Goal: Contribute content: Add original content to the website for others to see

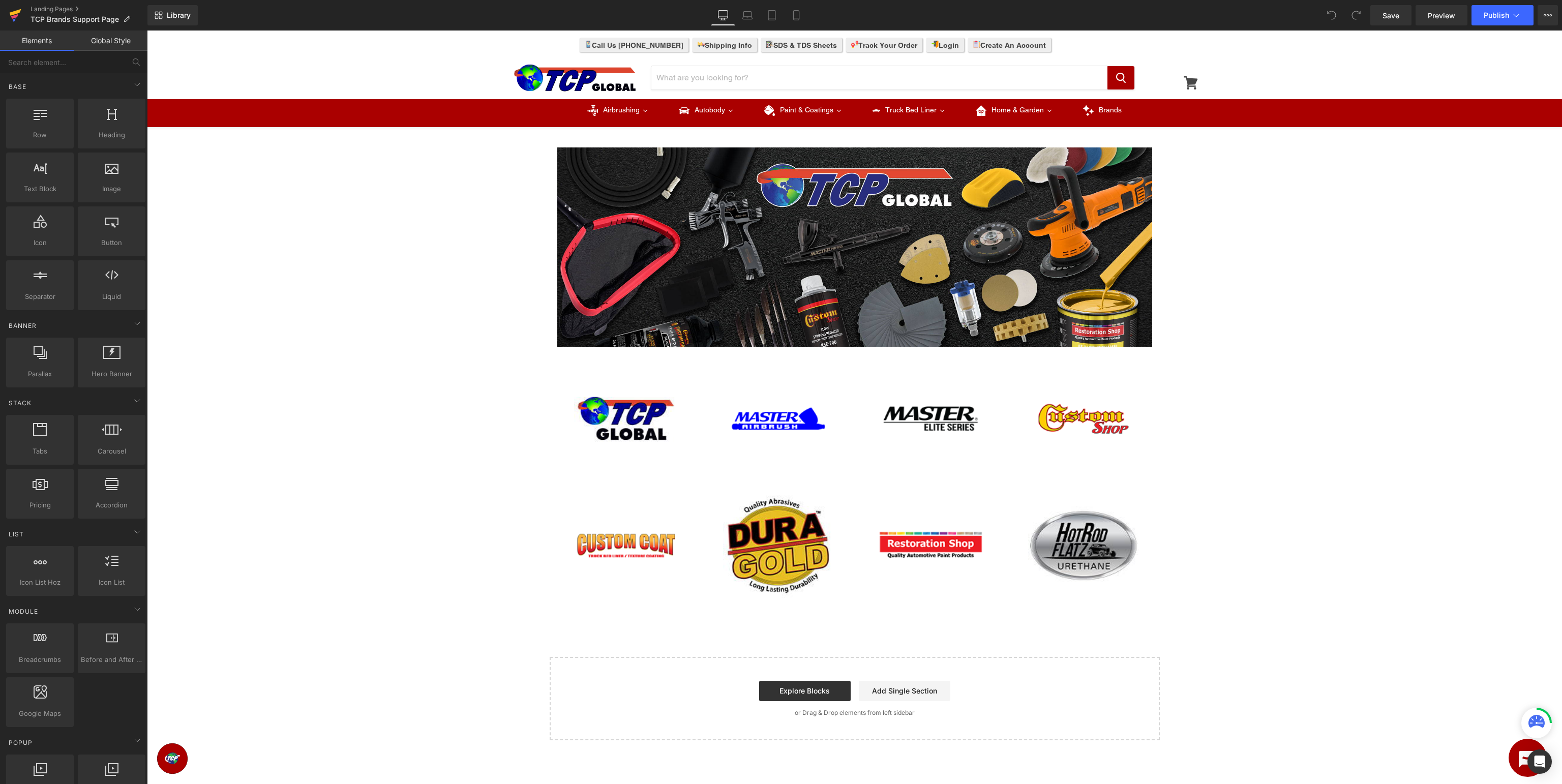
click at [18, 11] on icon at bounding box center [15, 12] width 12 height 7
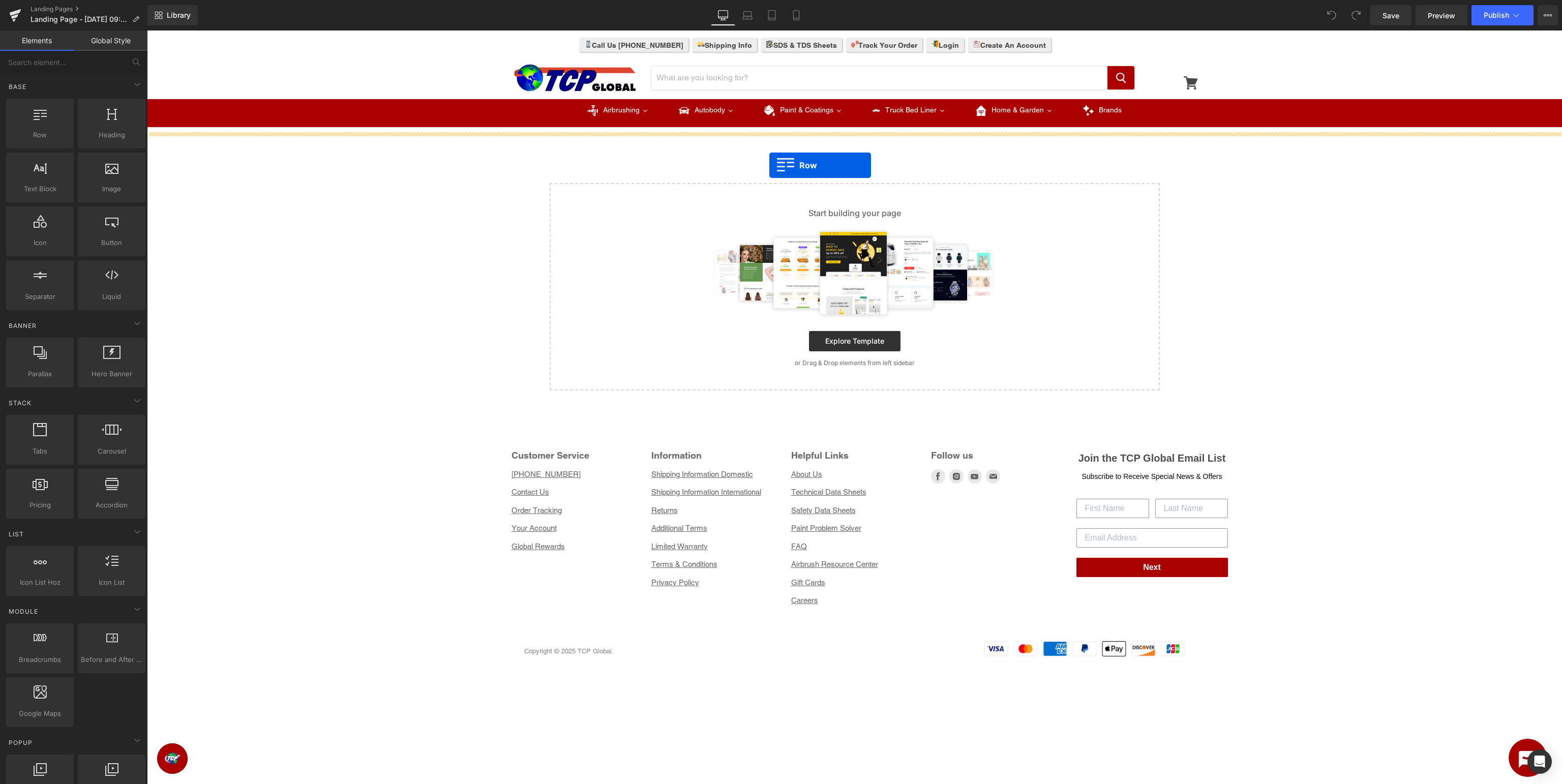
drag, startPoint x: 183, startPoint y: 152, endPoint x: 769, endPoint y: 166, distance: 586.2
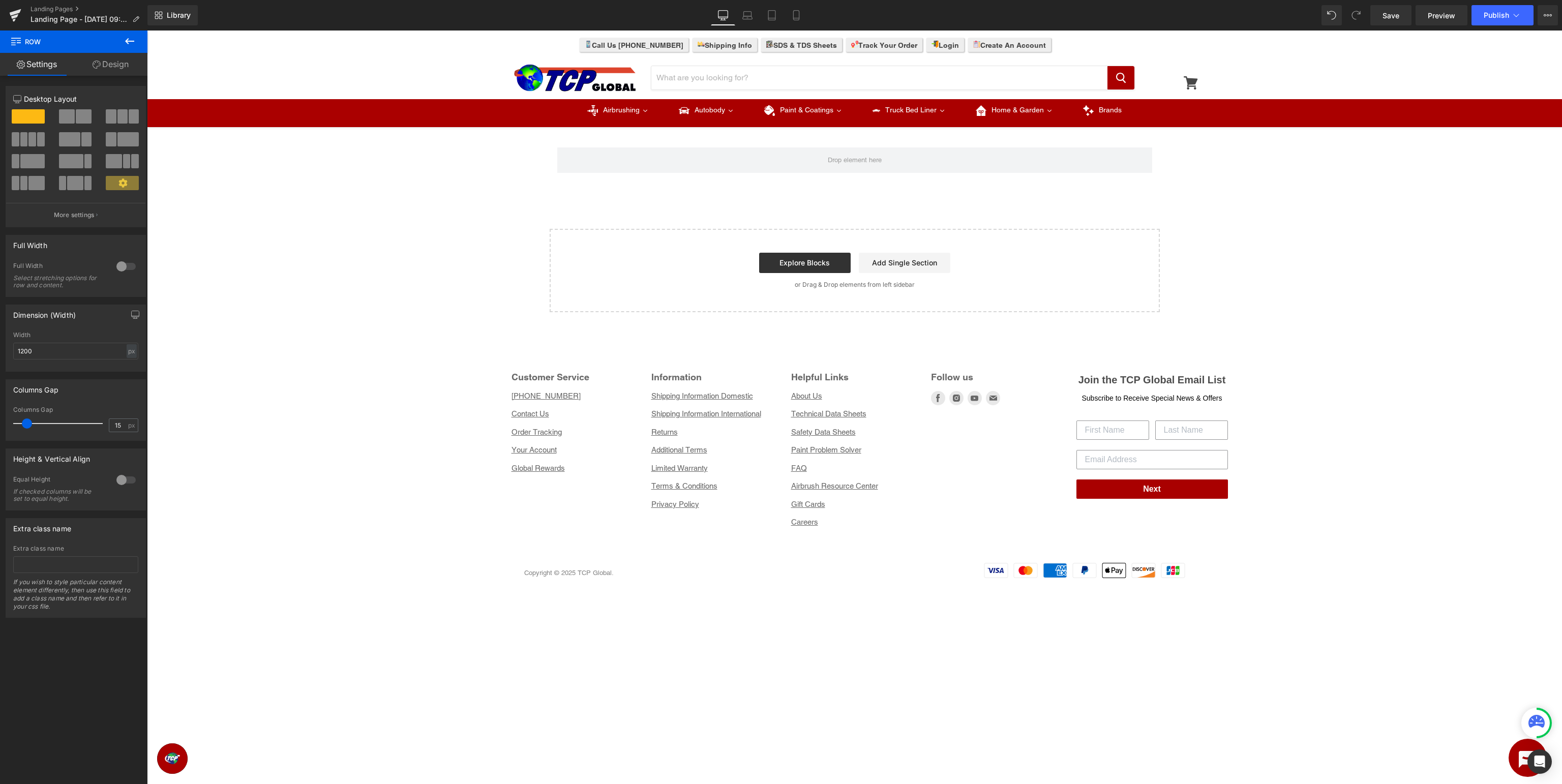
click at [123, 42] on button at bounding box center [129, 41] width 36 height 22
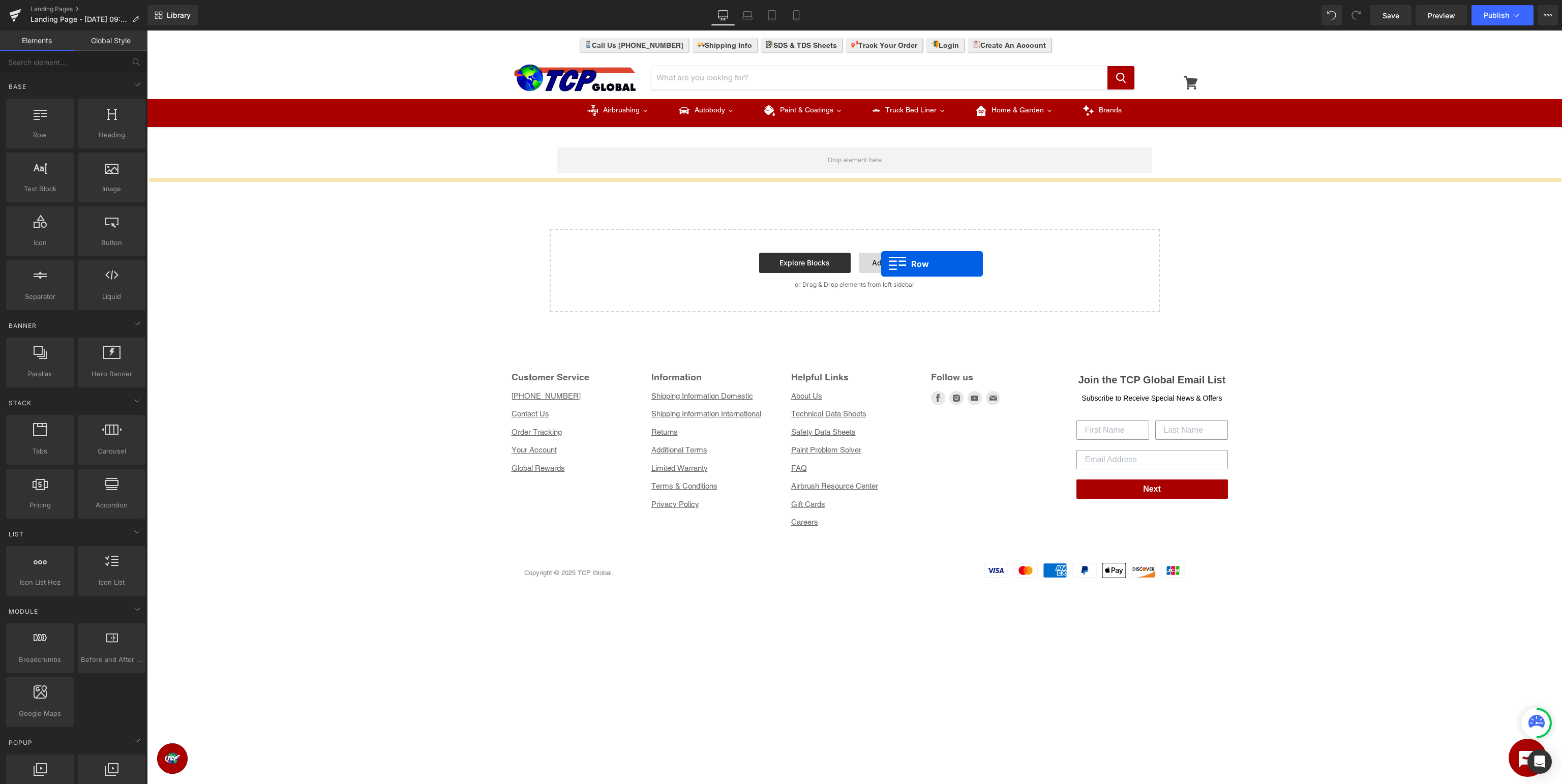
drag, startPoint x: 184, startPoint y: 162, endPoint x: 881, endPoint y: 264, distance: 704.4
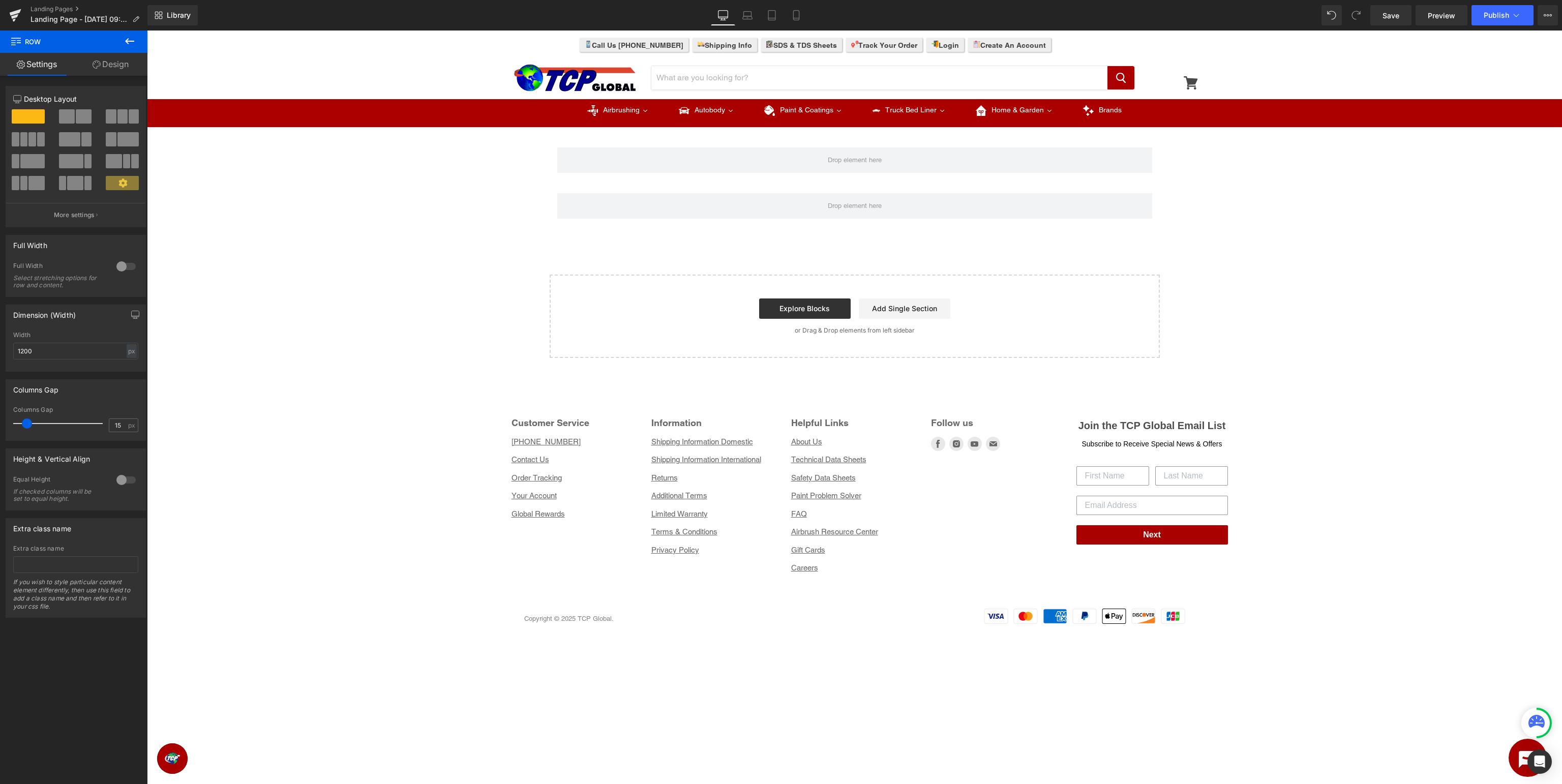
click at [130, 40] on icon at bounding box center [130, 41] width 12 height 12
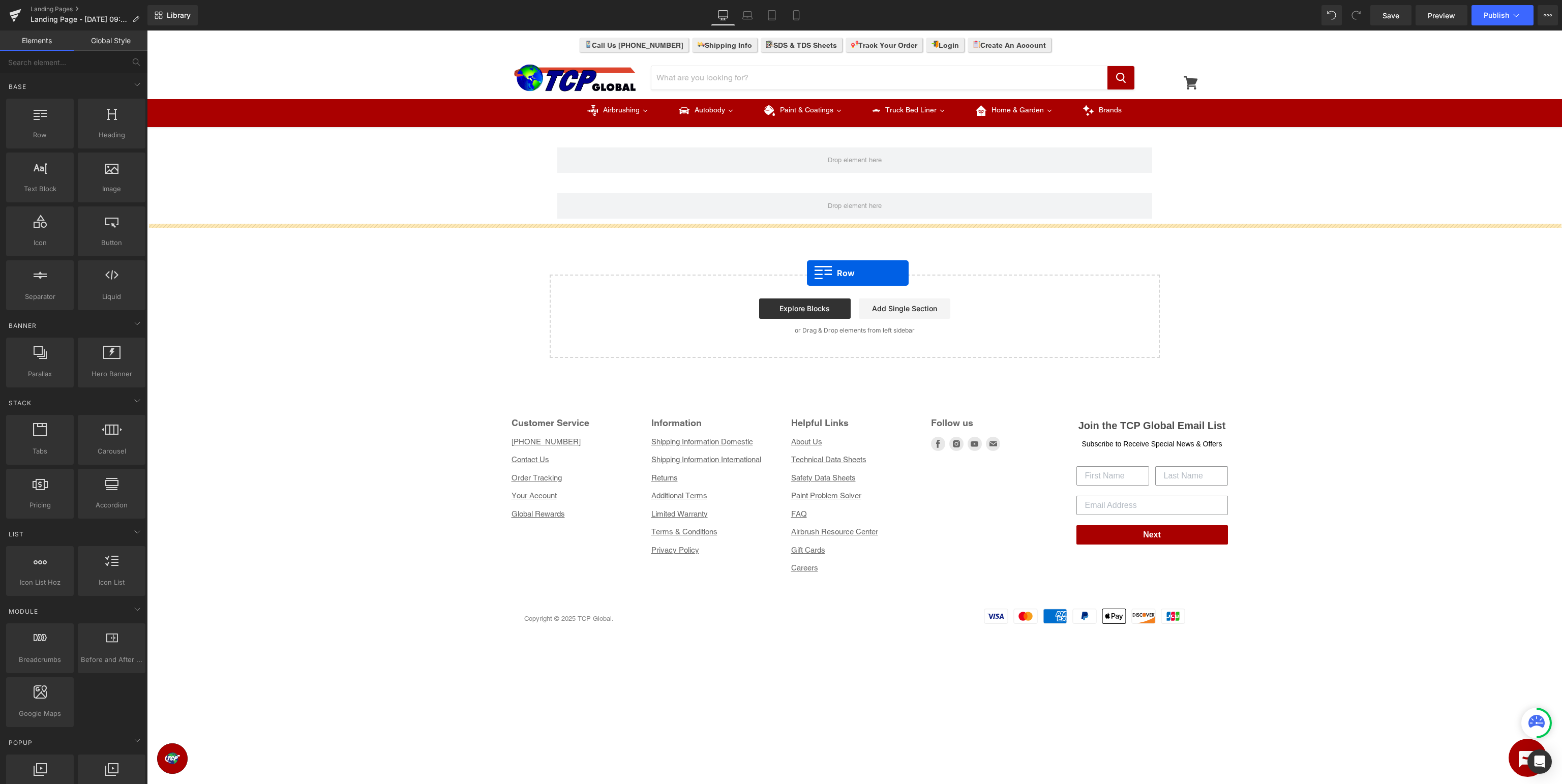
drag, startPoint x: 196, startPoint y: 150, endPoint x: 807, endPoint y: 273, distance: 623.3
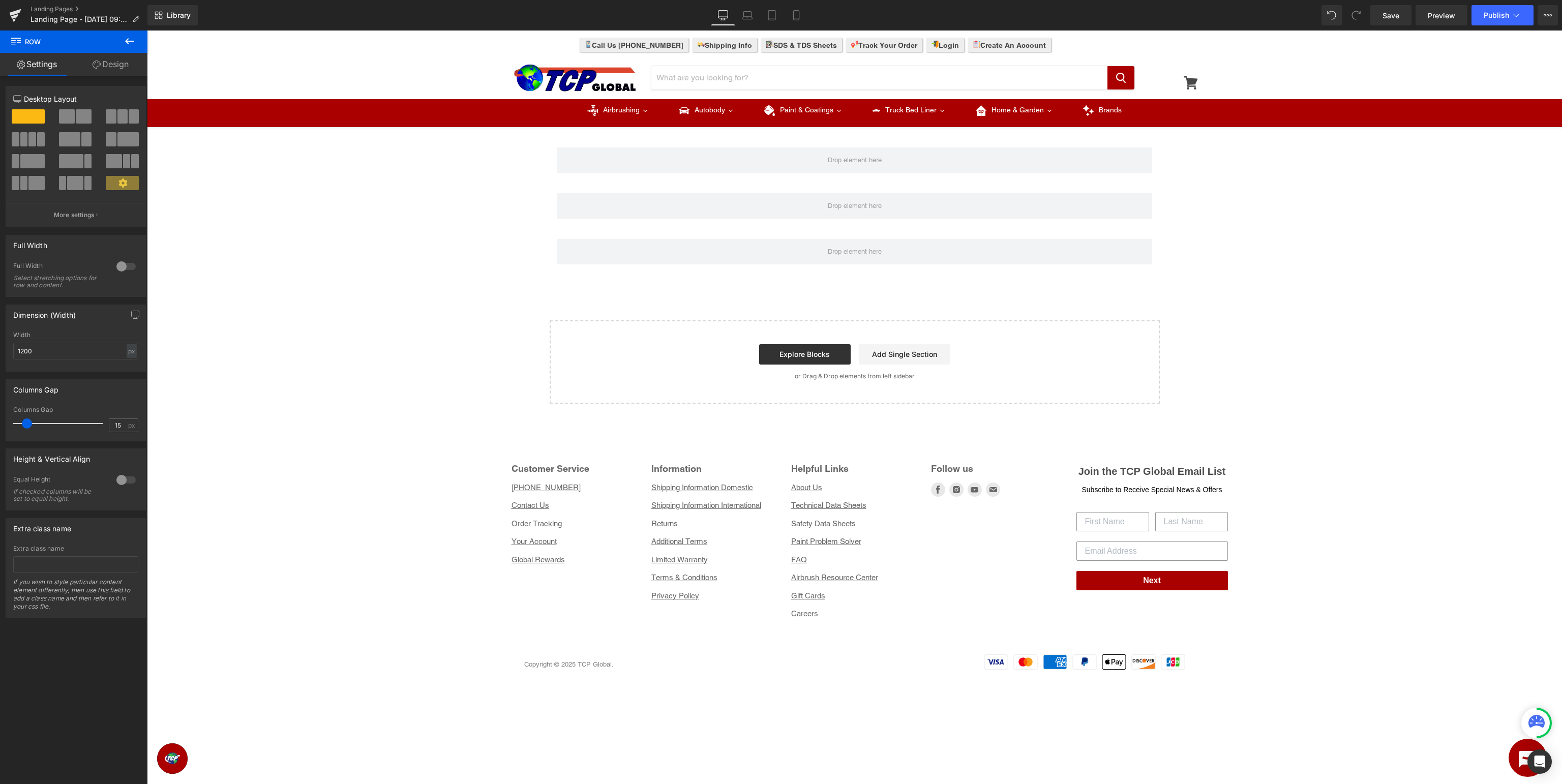
click at [129, 41] on icon at bounding box center [129, 41] width 9 height 6
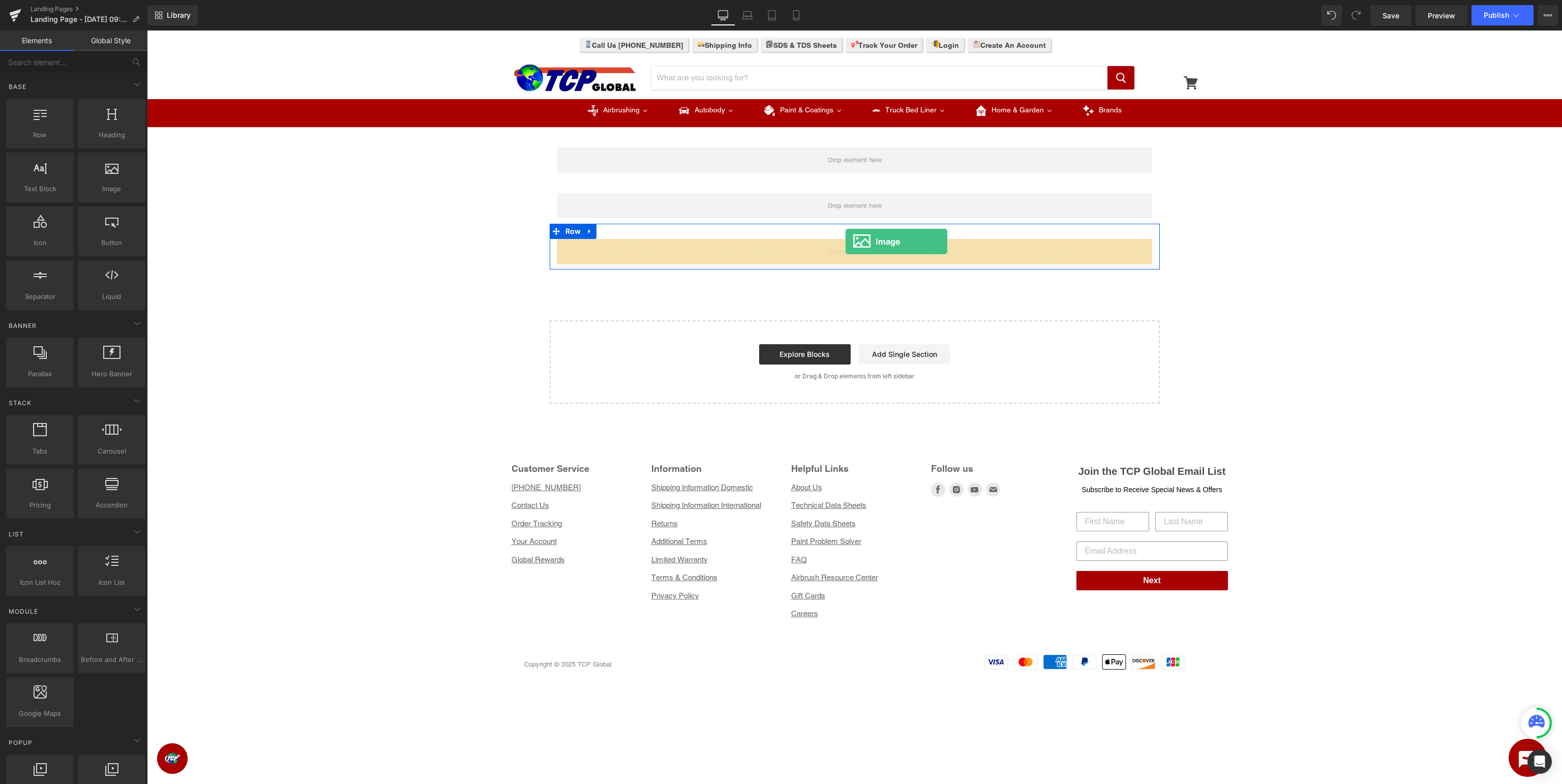
drag, startPoint x: 264, startPoint y: 210, endPoint x: 845, endPoint y: 241, distance: 581.8
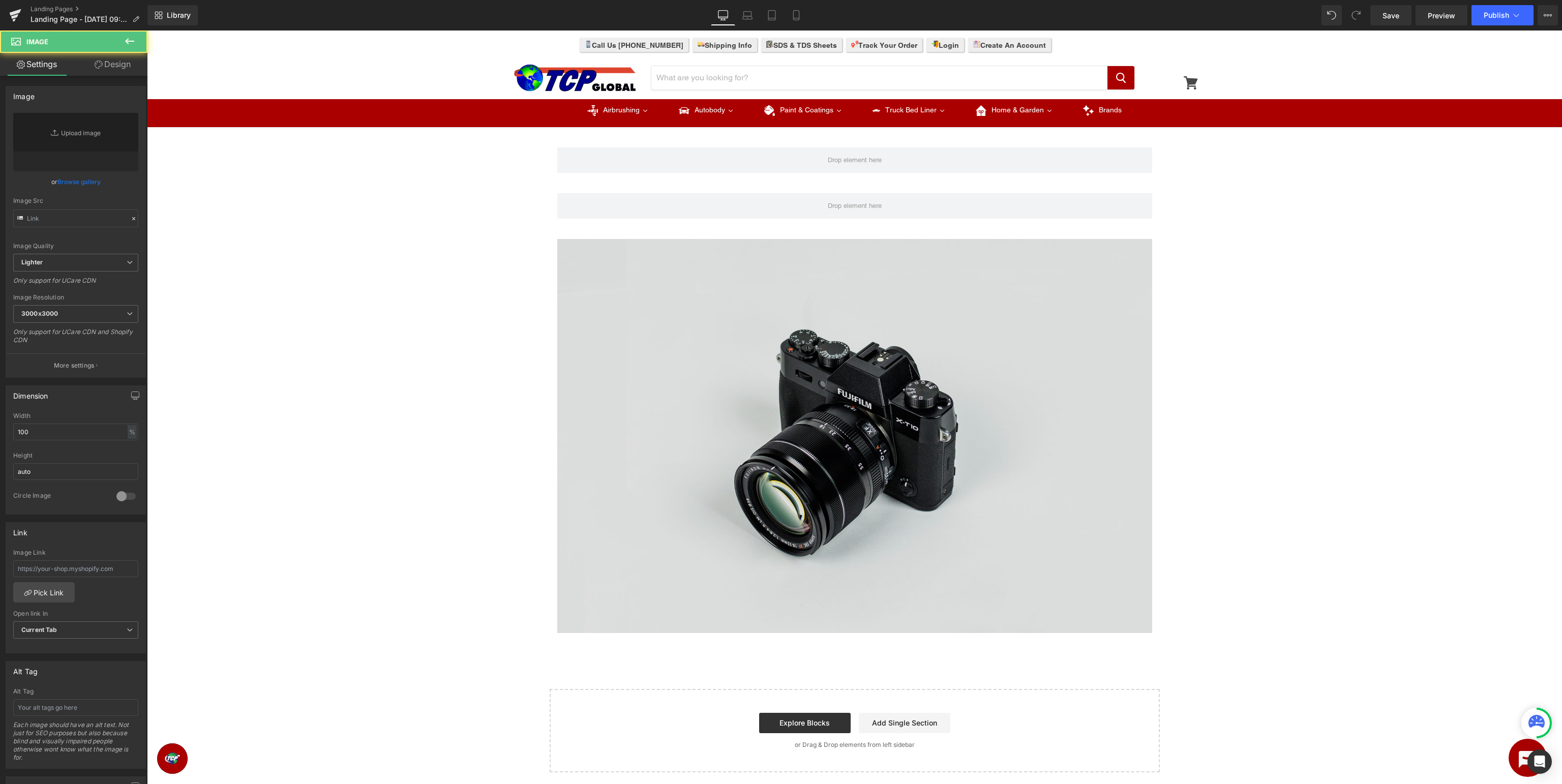
type input "//d1um8515vdn9kb.cloudfront.net/images/parallax.jpg"
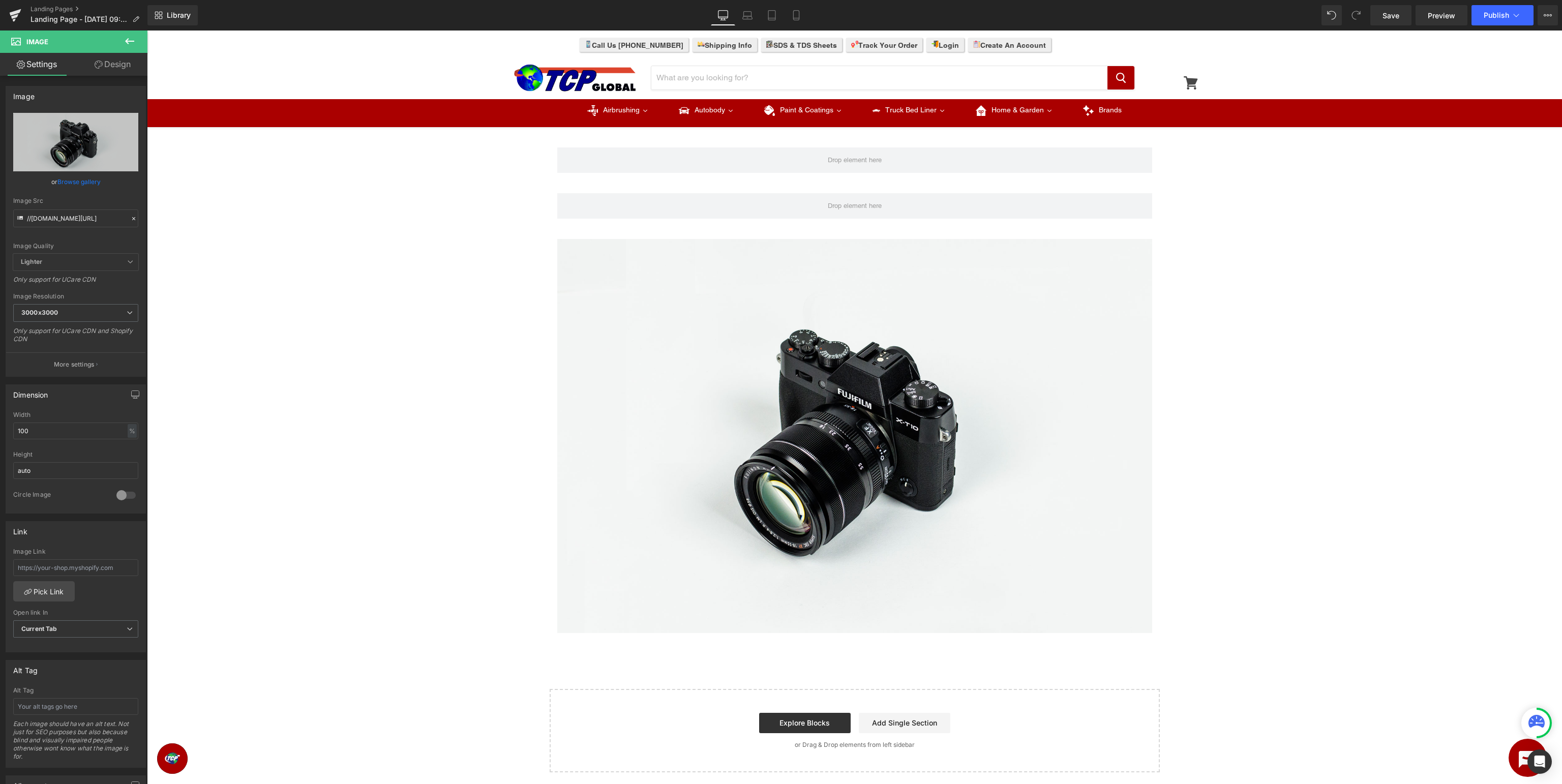
click at [135, 41] on icon at bounding box center [130, 41] width 12 height 12
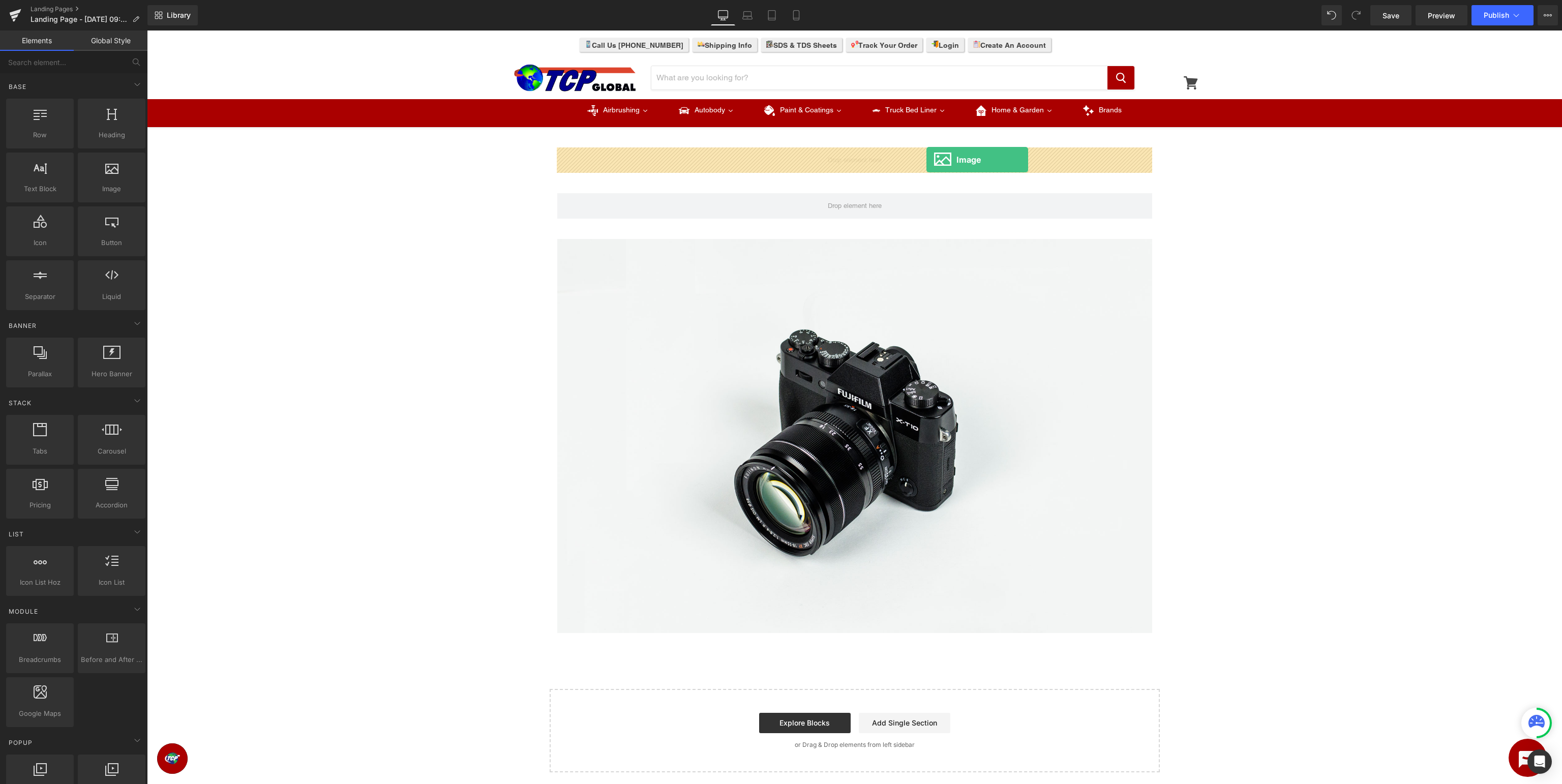
drag, startPoint x: 261, startPoint y: 213, endPoint x: 927, endPoint y: 159, distance: 668.2
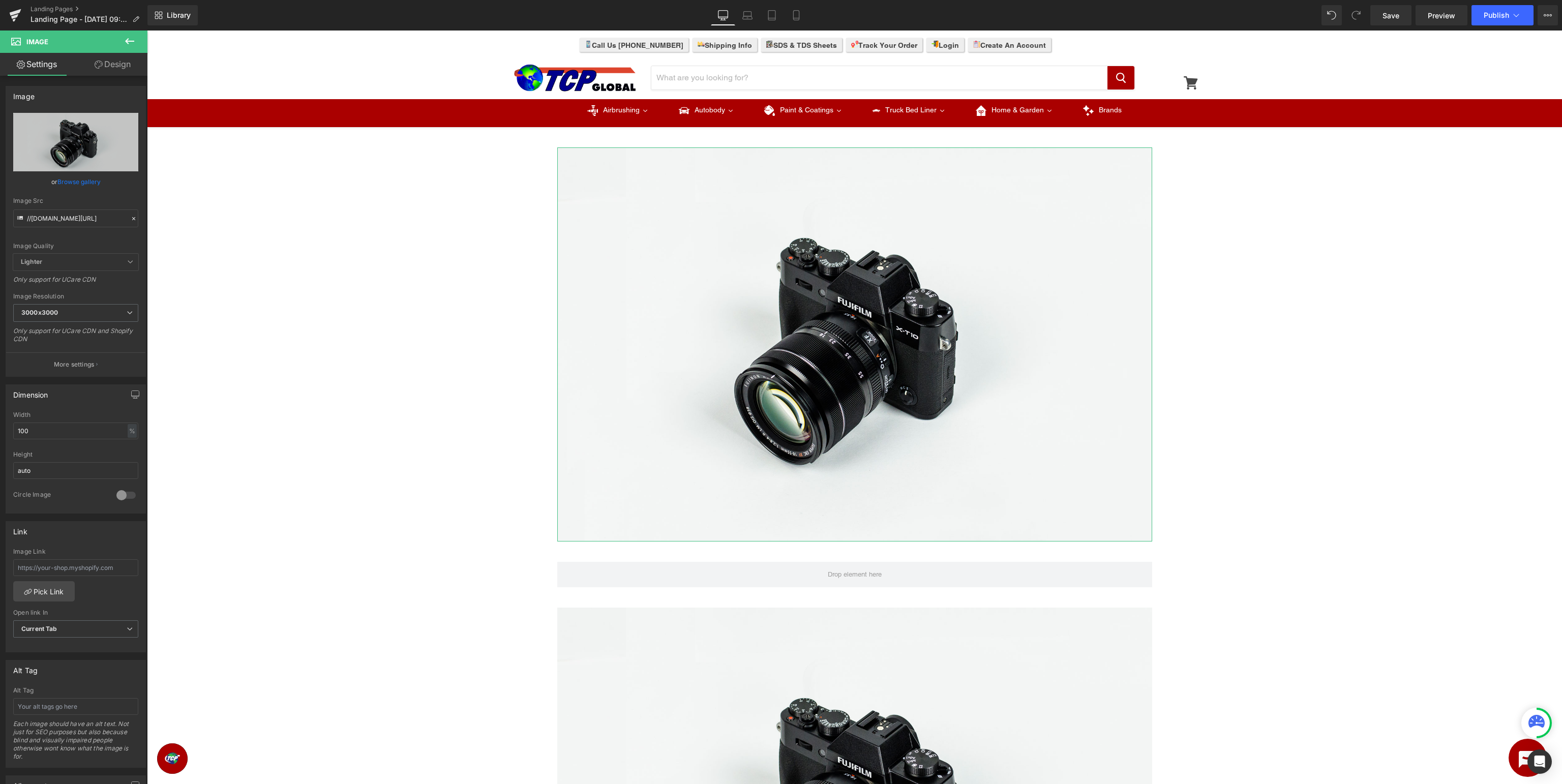
click at [87, 184] on link "Browse gallery" at bounding box center [79, 181] width 43 height 18
click at [132, 121] on icon at bounding box center [130, 120] width 12 height 12
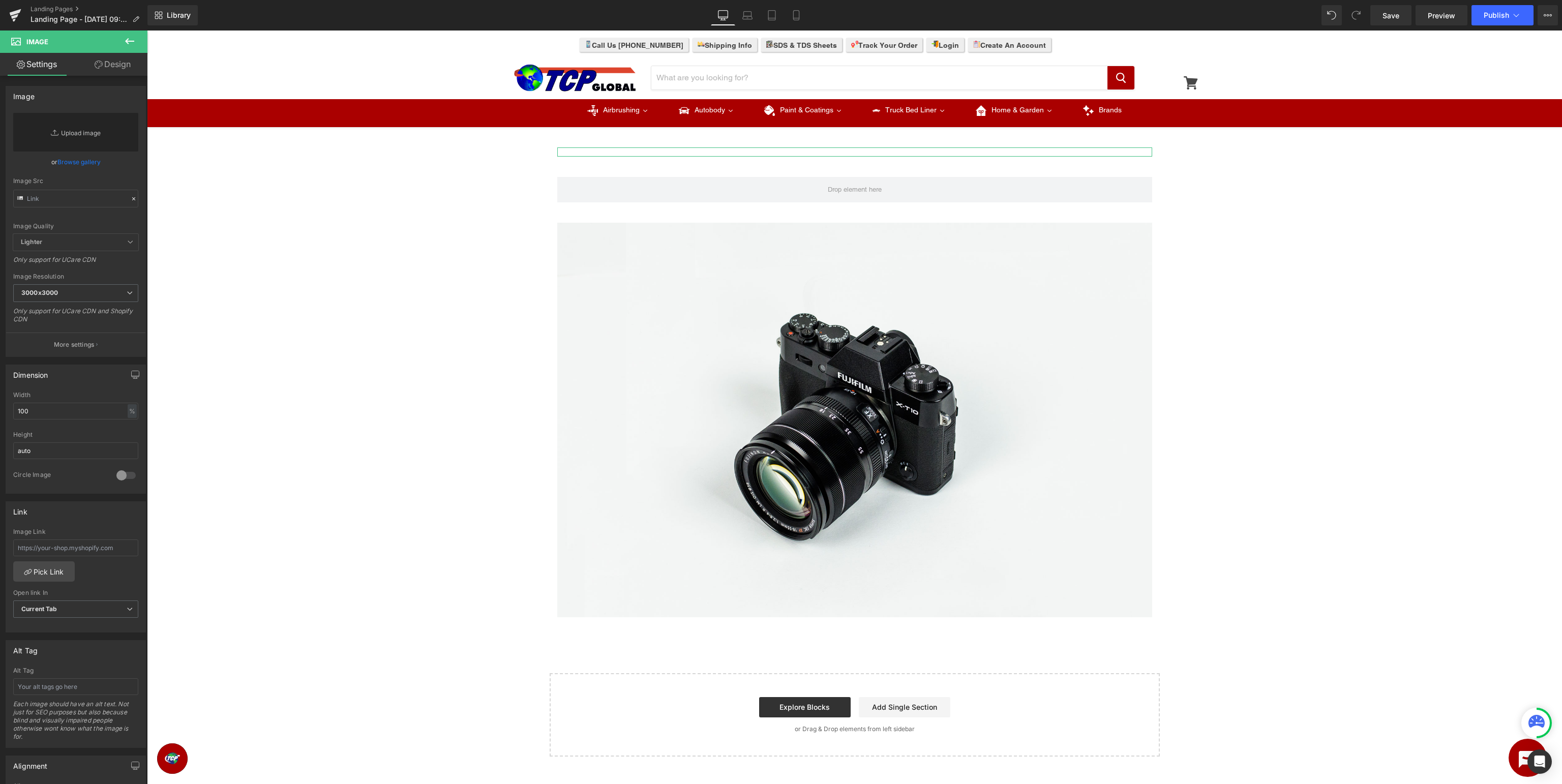
click at [76, 146] on link "Replace Image" at bounding box center [76, 132] width 125 height 39
type input "C:\fakepath\MasterElite_TopBanner.jpg"
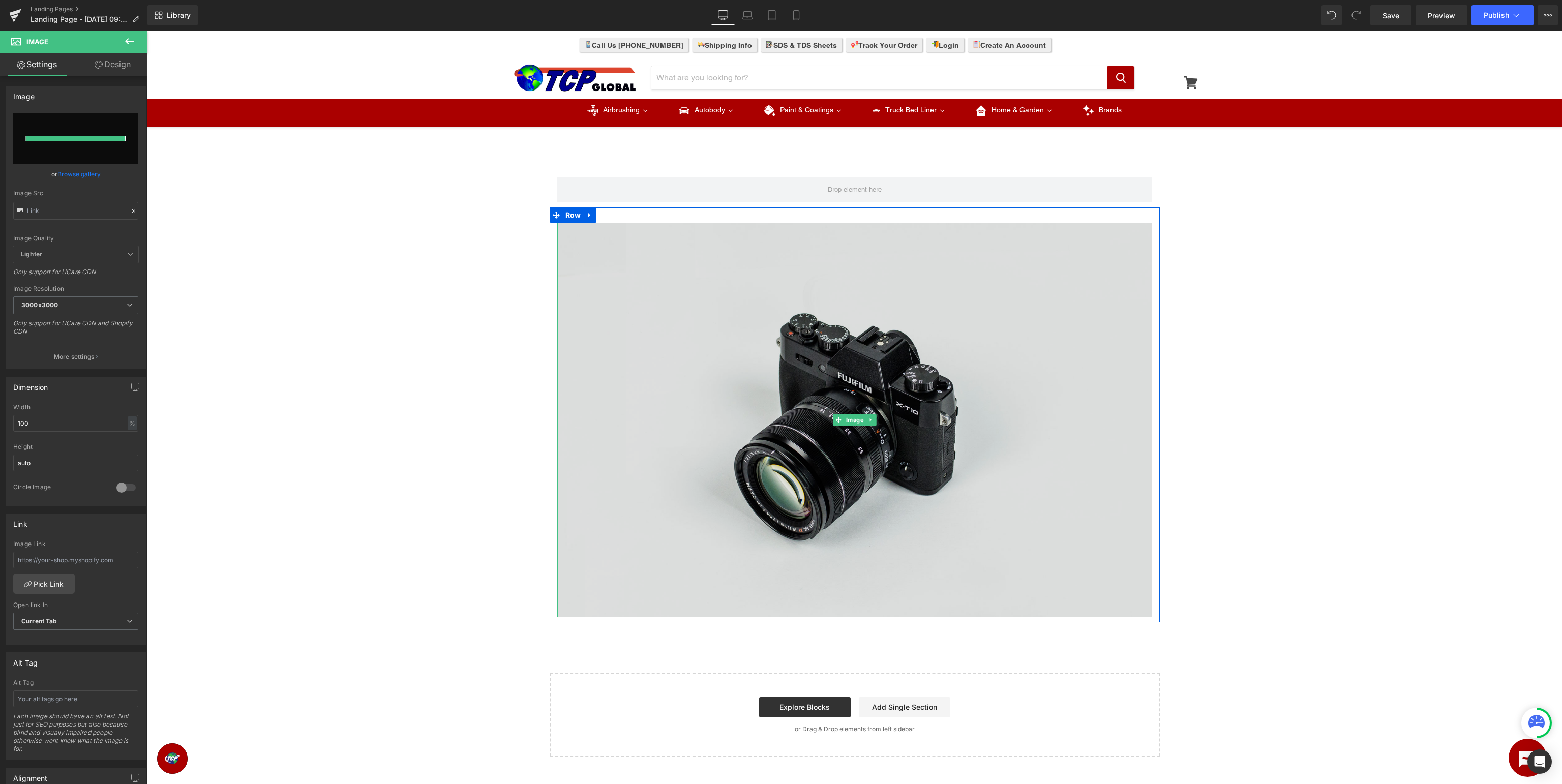
type input "https://ucarecdn.com/0dd9046b-04b9-477b-b2a2-80b91839c91d/-/format/auto/-/previ…"
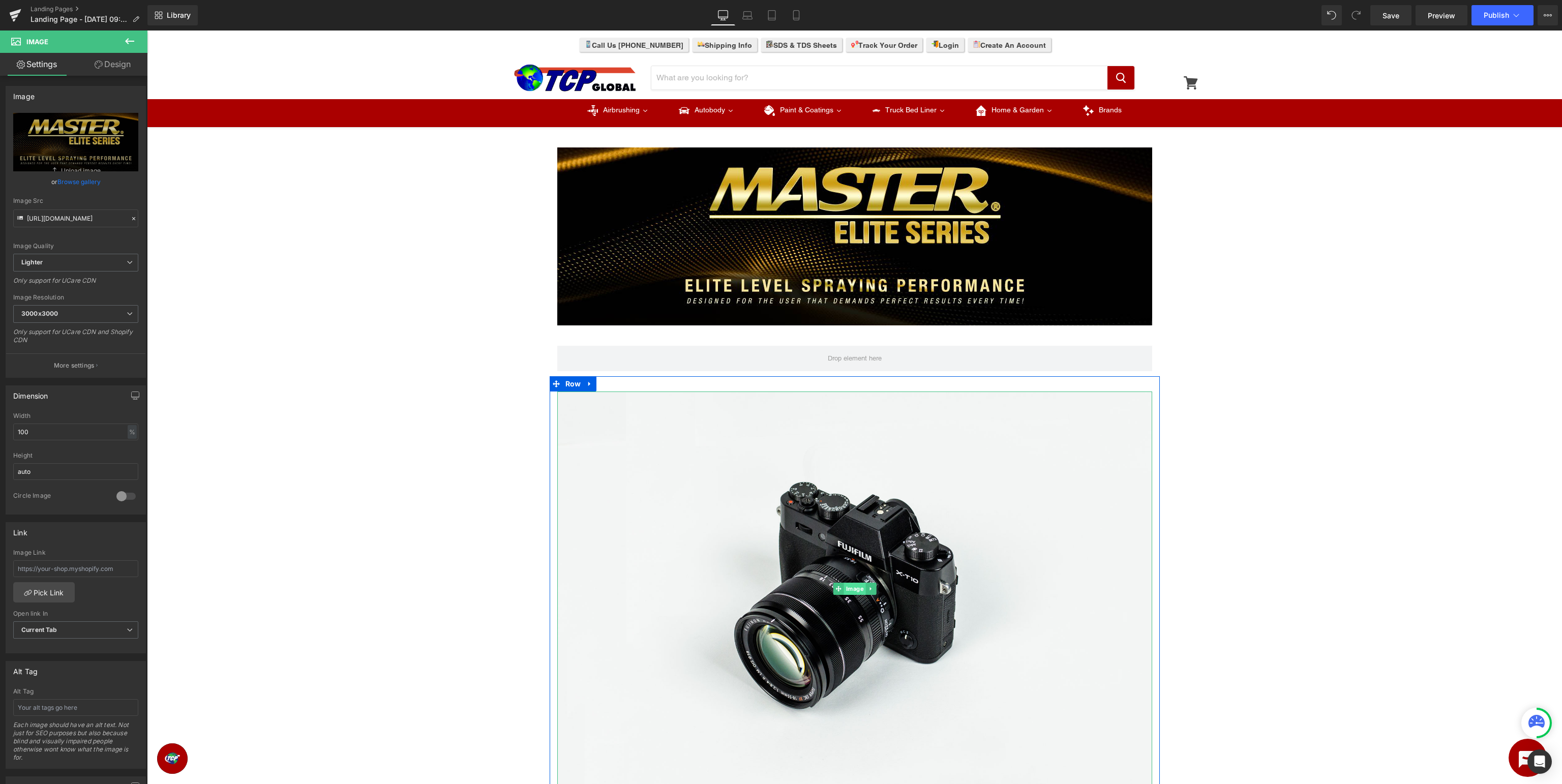
click at [859, 591] on span "Image" at bounding box center [854, 589] width 22 height 12
click at [131, 118] on icon at bounding box center [130, 120] width 12 height 12
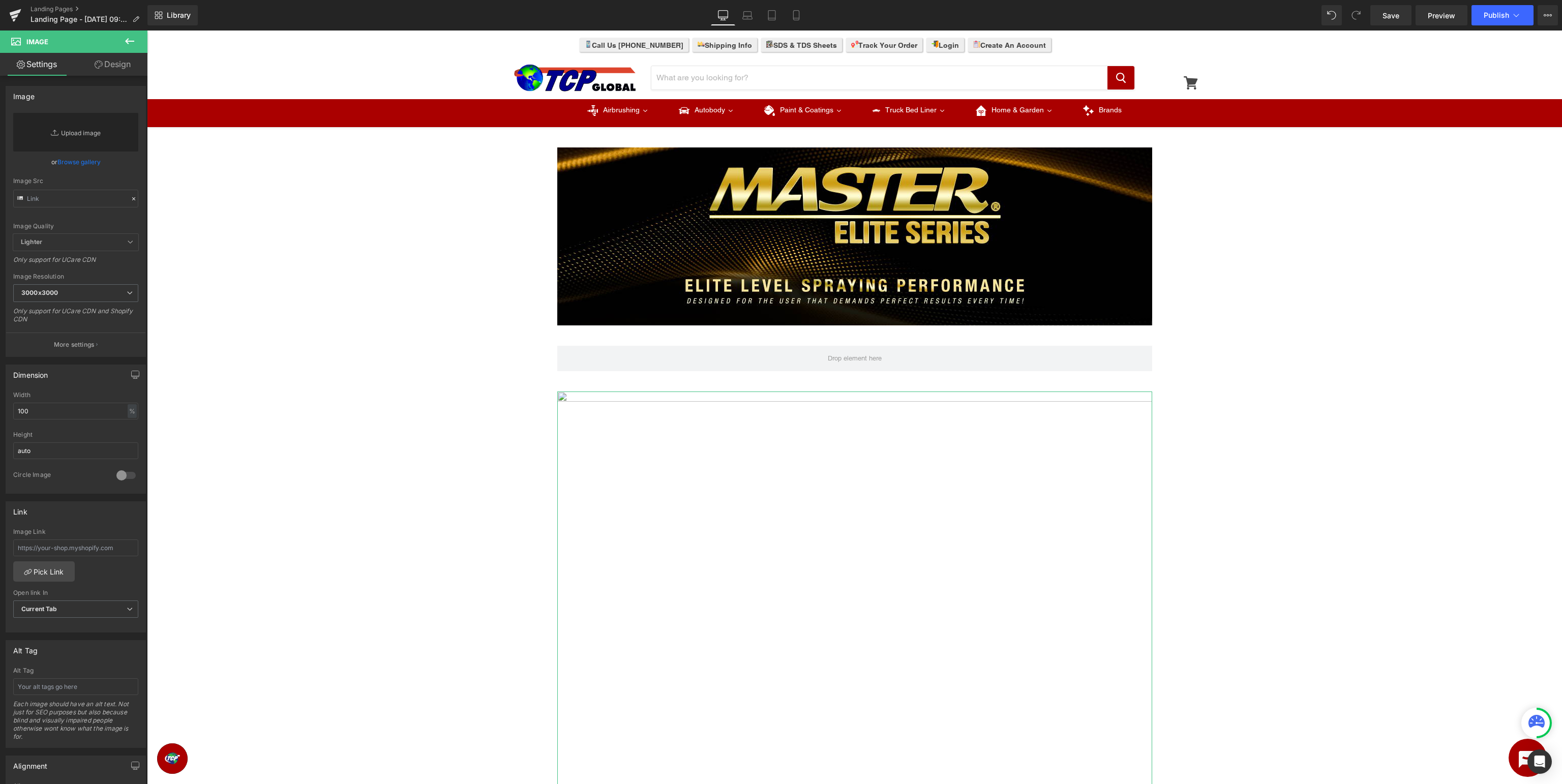
click at [89, 135] on link "Replace Image" at bounding box center [76, 132] width 125 height 39
type input "C:\fakepath\MasterElite_BottomBanner.jpg"
type input "https://ucarecdn.com/bb2636e9-eac2-407b-a102-62324b2e82b4/-/format/auto/-/previ…"
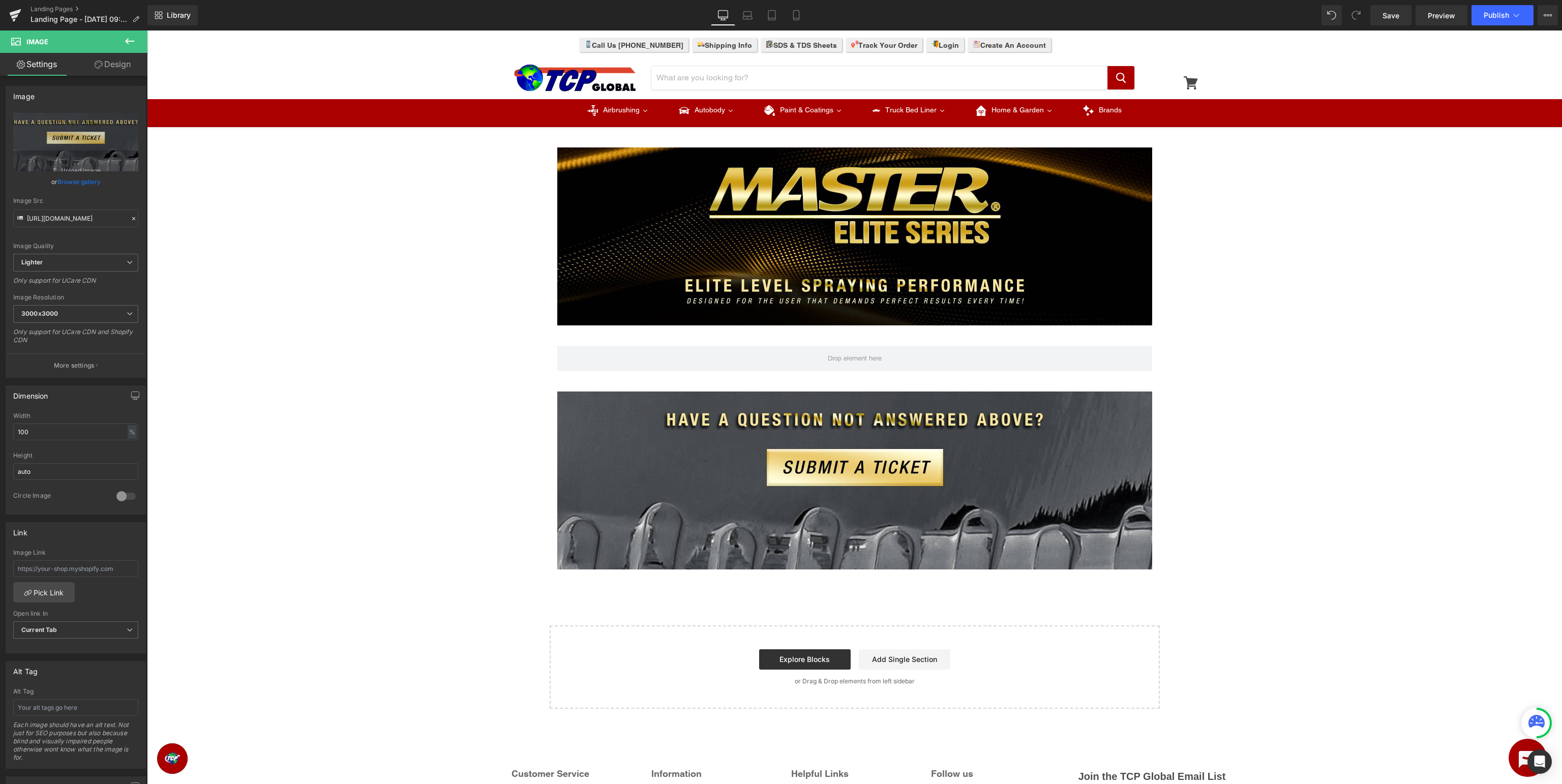
click at [134, 39] on icon at bounding box center [130, 41] width 12 height 12
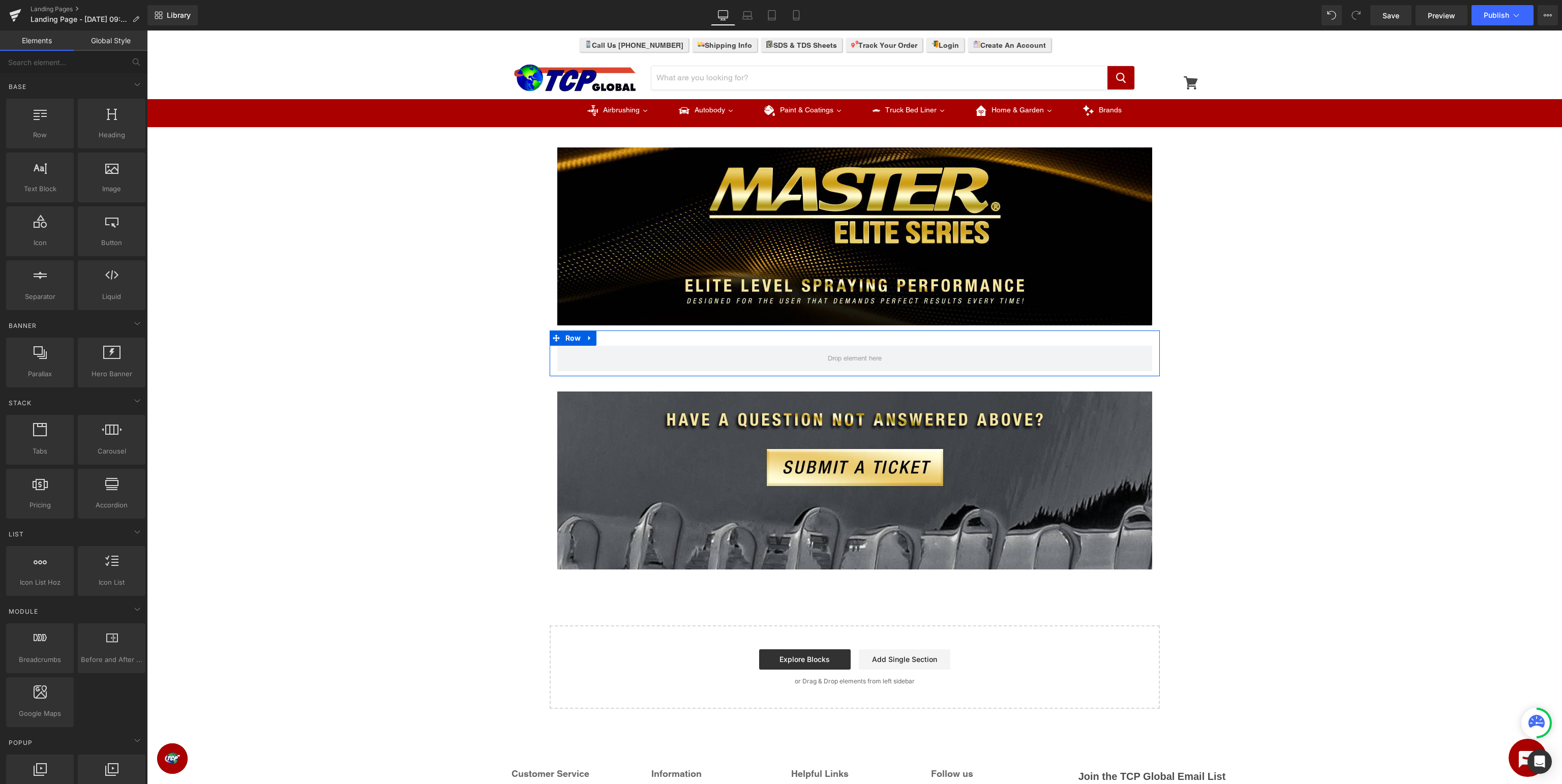
click at [571, 338] on span "Row" at bounding box center [573, 338] width 21 height 15
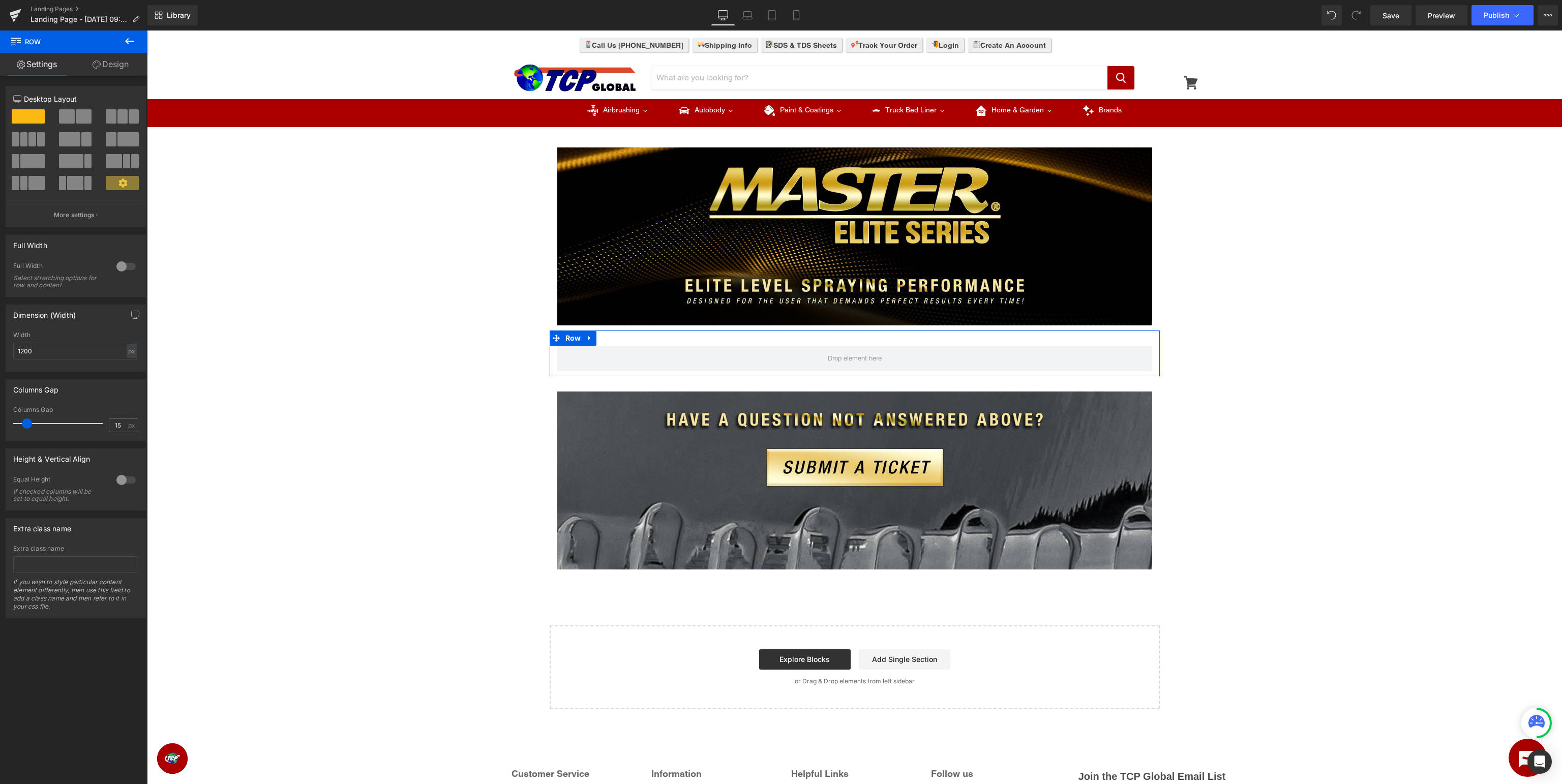
click at [113, 121] on span at bounding box center [110, 116] width 10 height 14
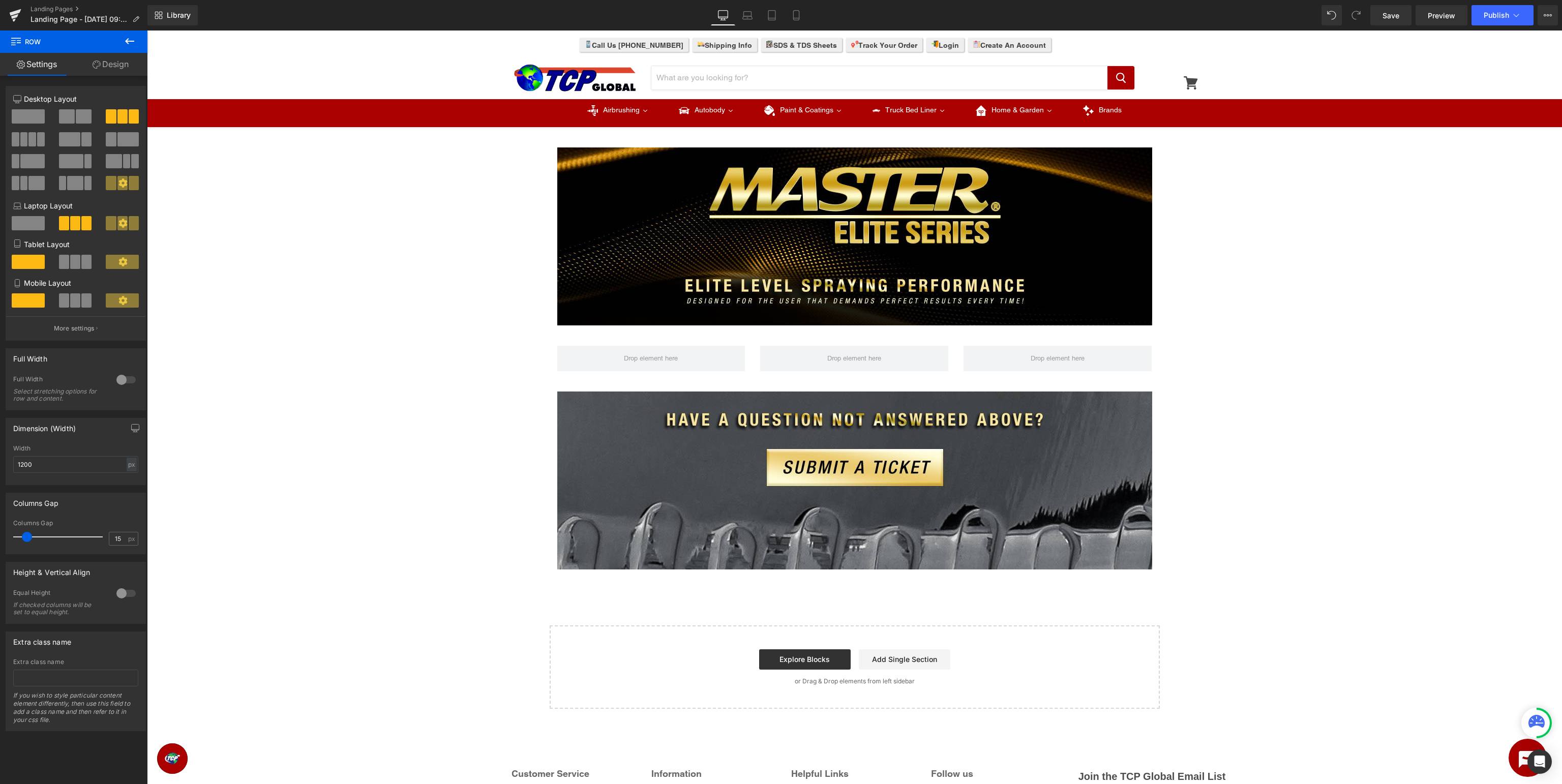
click at [131, 45] on icon at bounding box center [130, 41] width 12 height 12
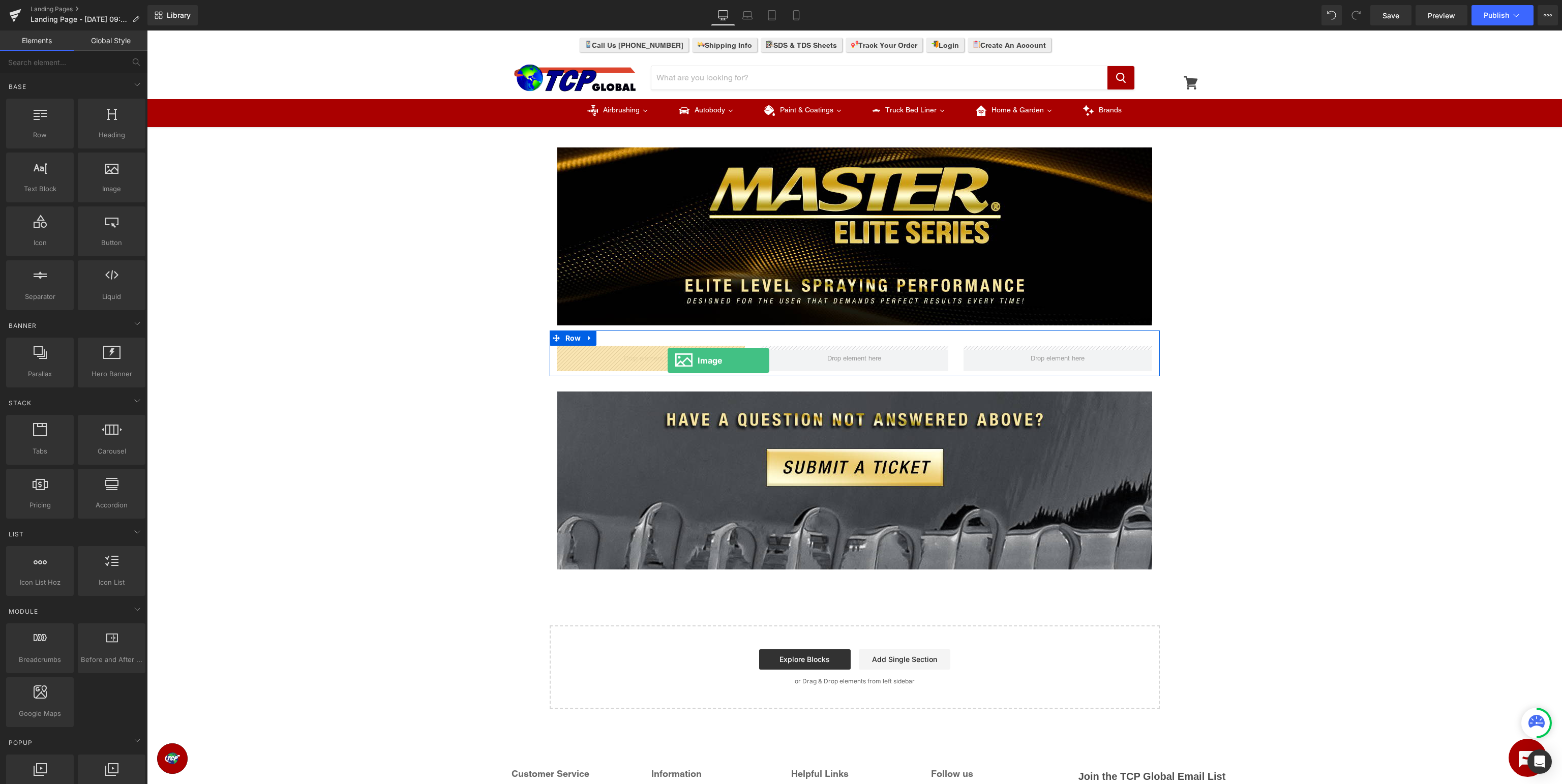
drag, startPoint x: 254, startPoint y: 212, endPoint x: 666, endPoint y: 361, distance: 438.1
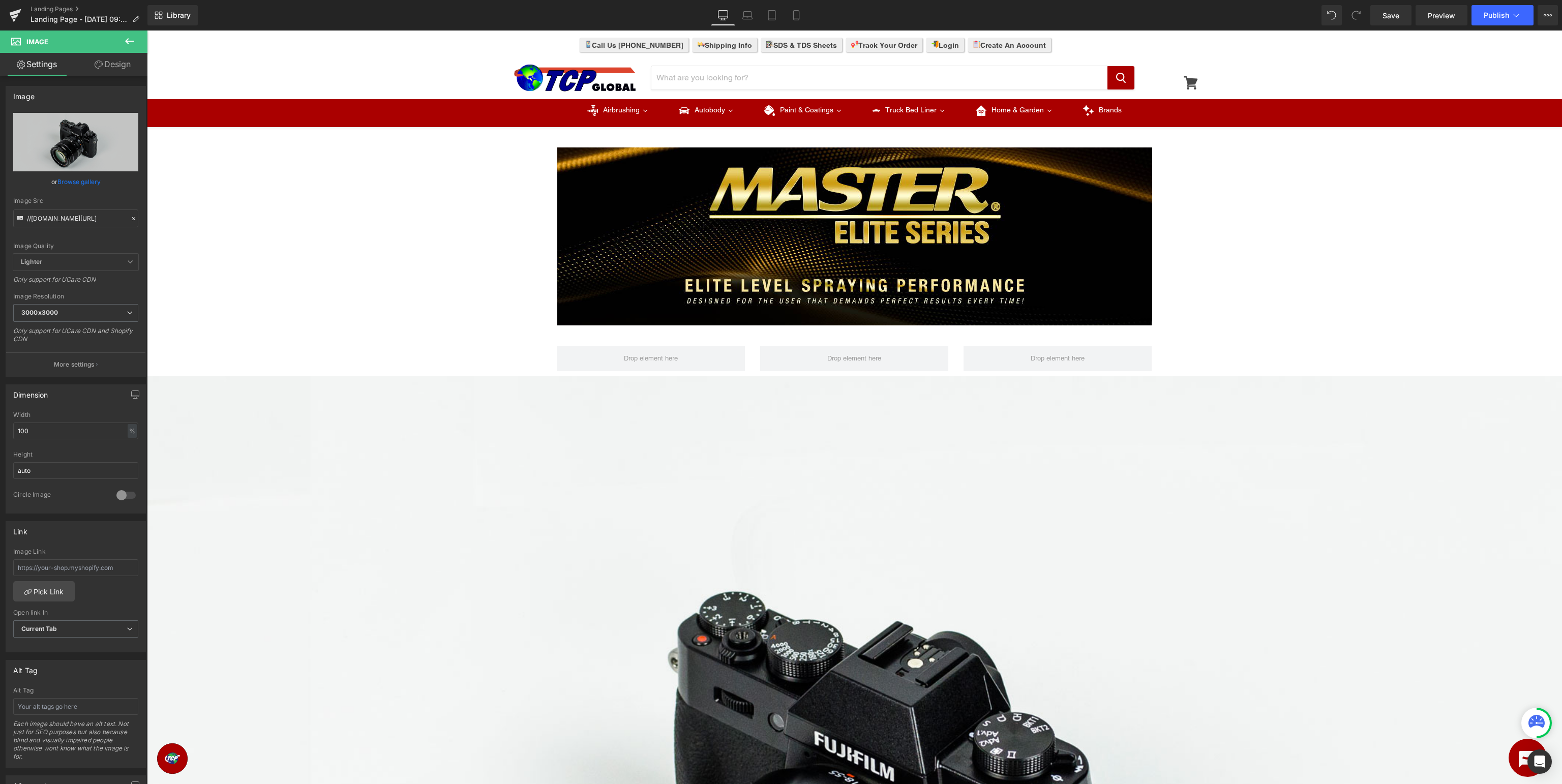
click at [129, 45] on icon at bounding box center [130, 41] width 12 height 12
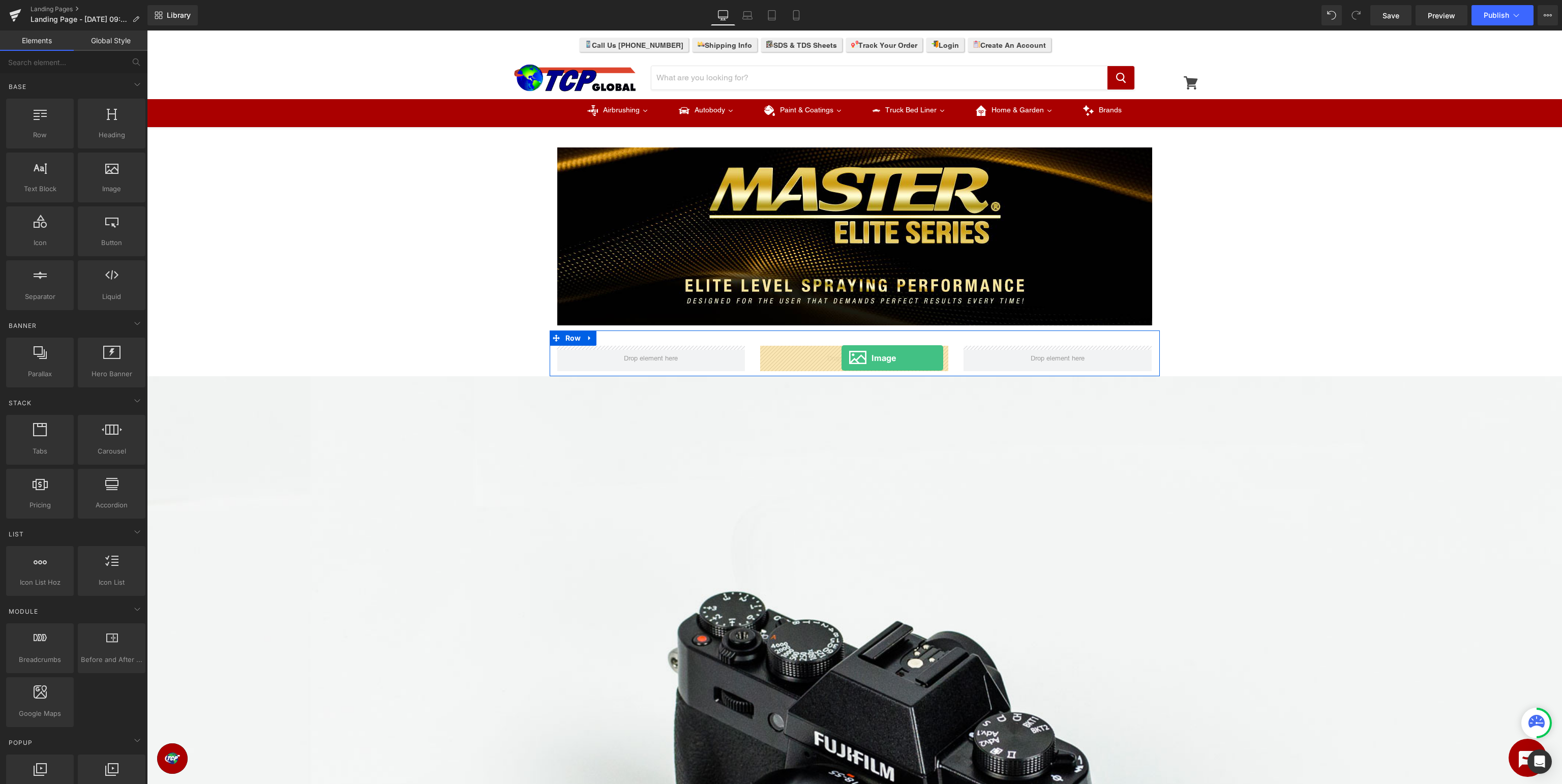
drag, startPoint x: 255, startPoint y: 210, endPoint x: 842, endPoint y: 358, distance: 605.4
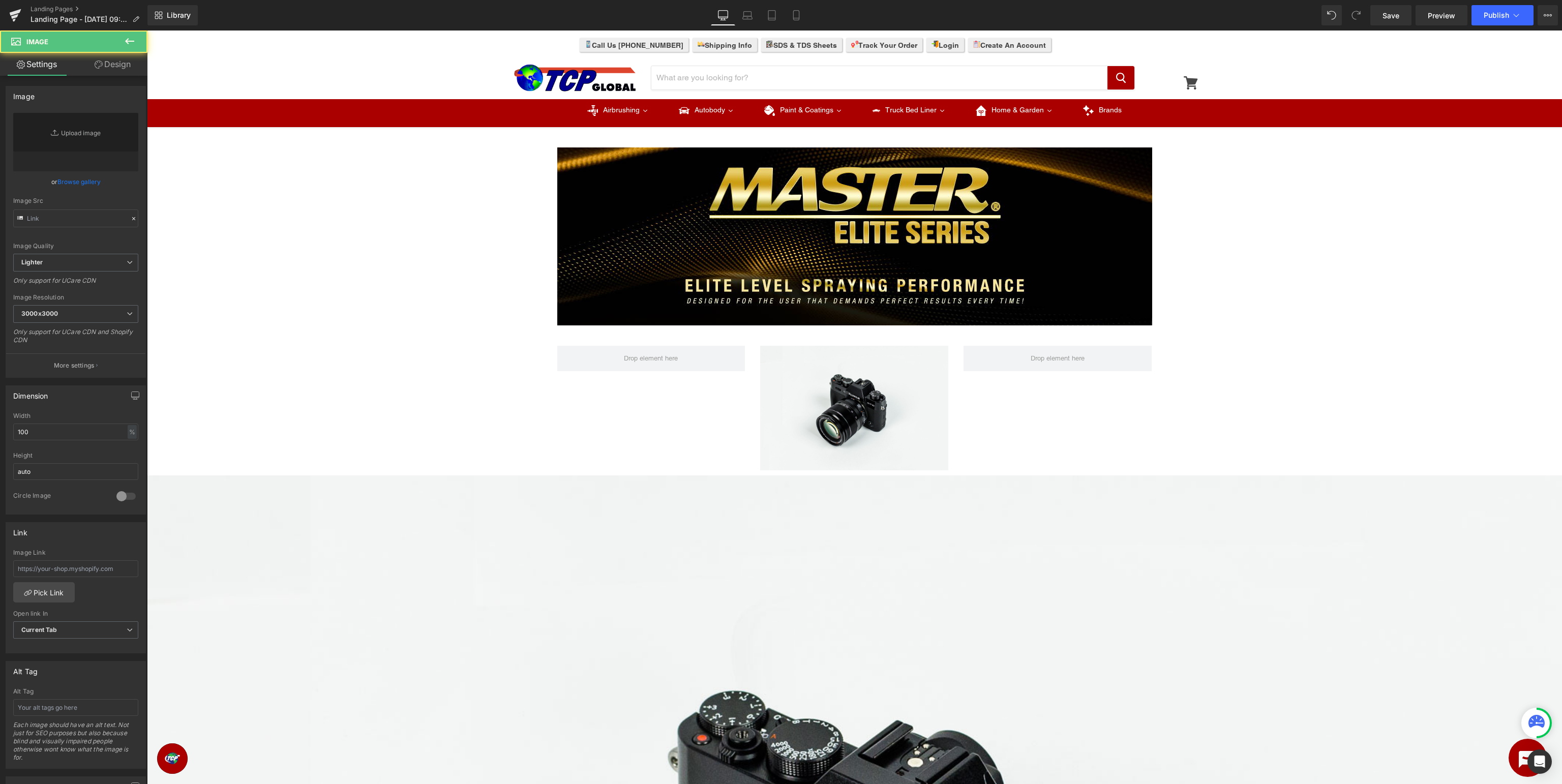
type input "//[DOMAIN_NAME][URL]"
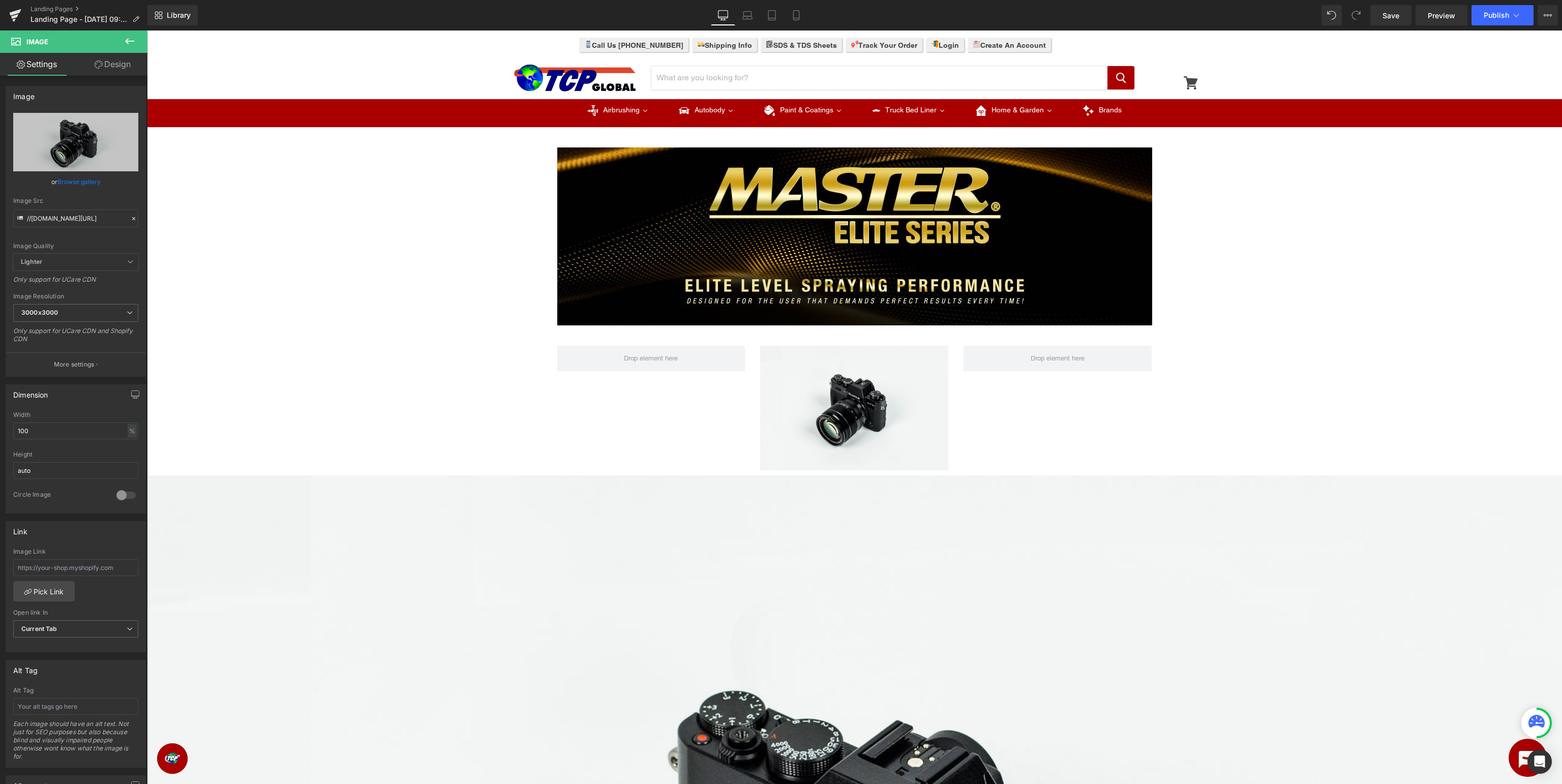
click at [127, 41] on icon at bounding box center [129, 41] width 9 height 6
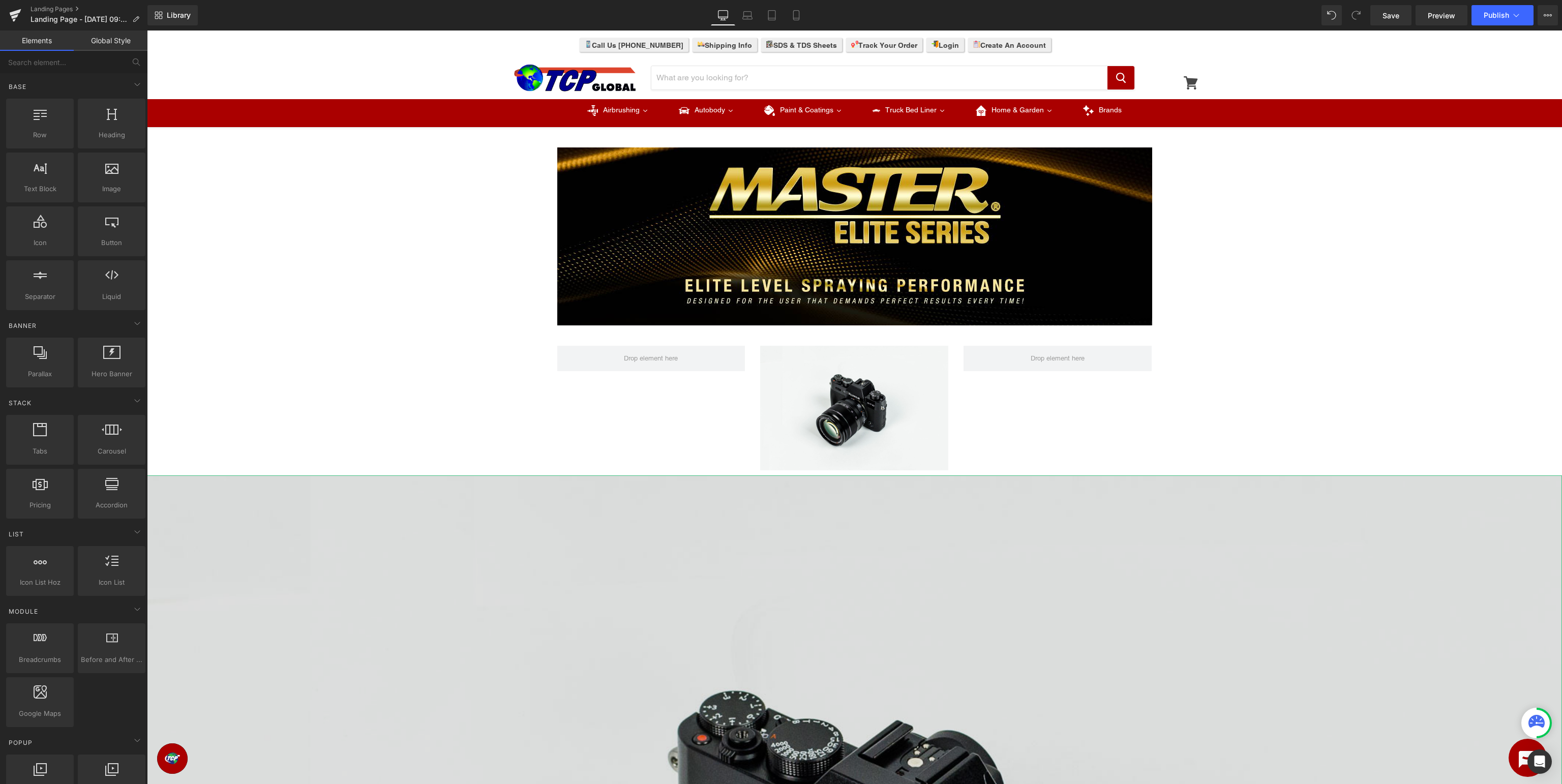
scroll to position [161, 0]
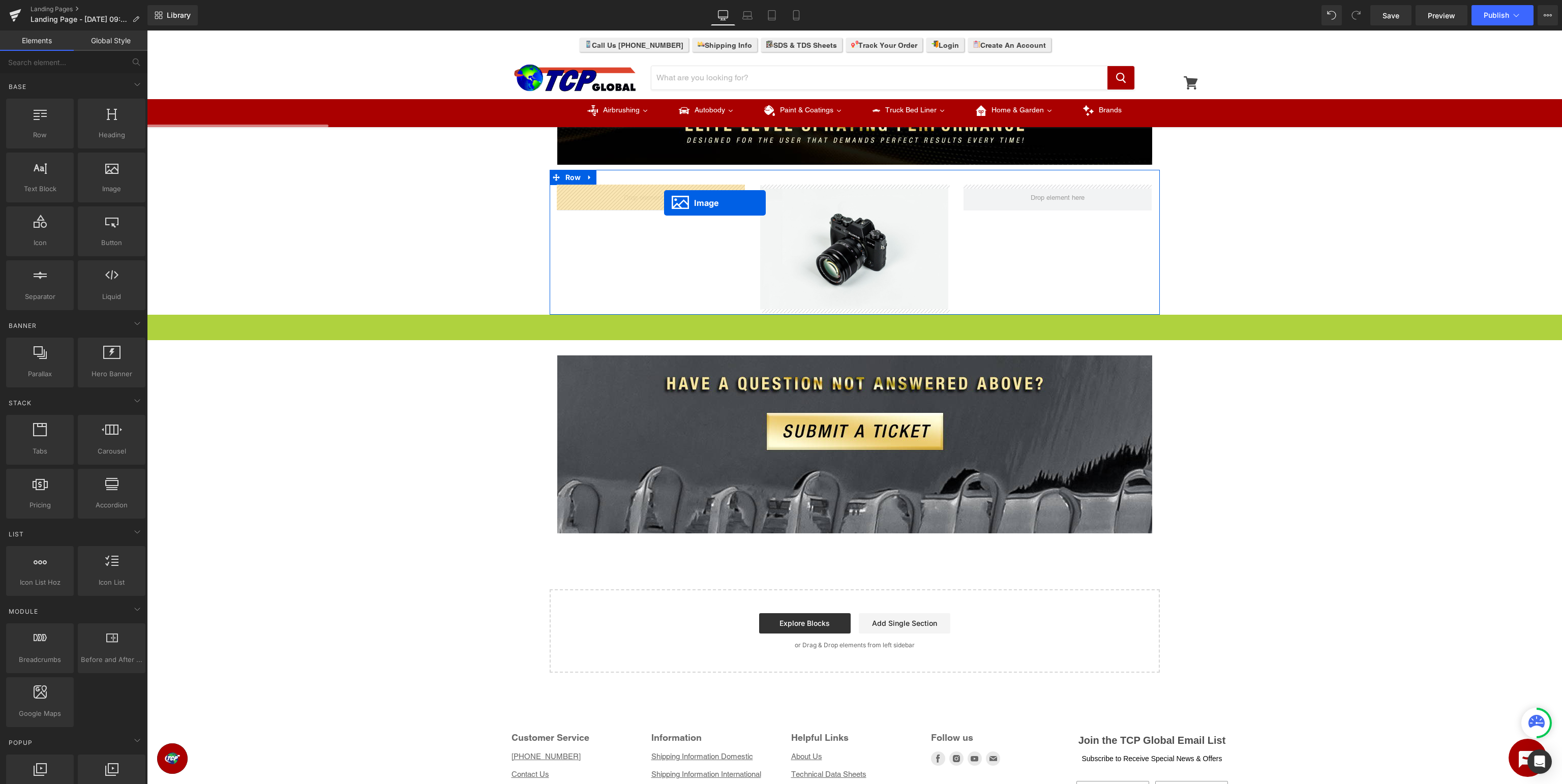
drag, startPoint x: 855, startPoint y: 780, endPoint x: 664, endPoint y: 203, distance: 607.8
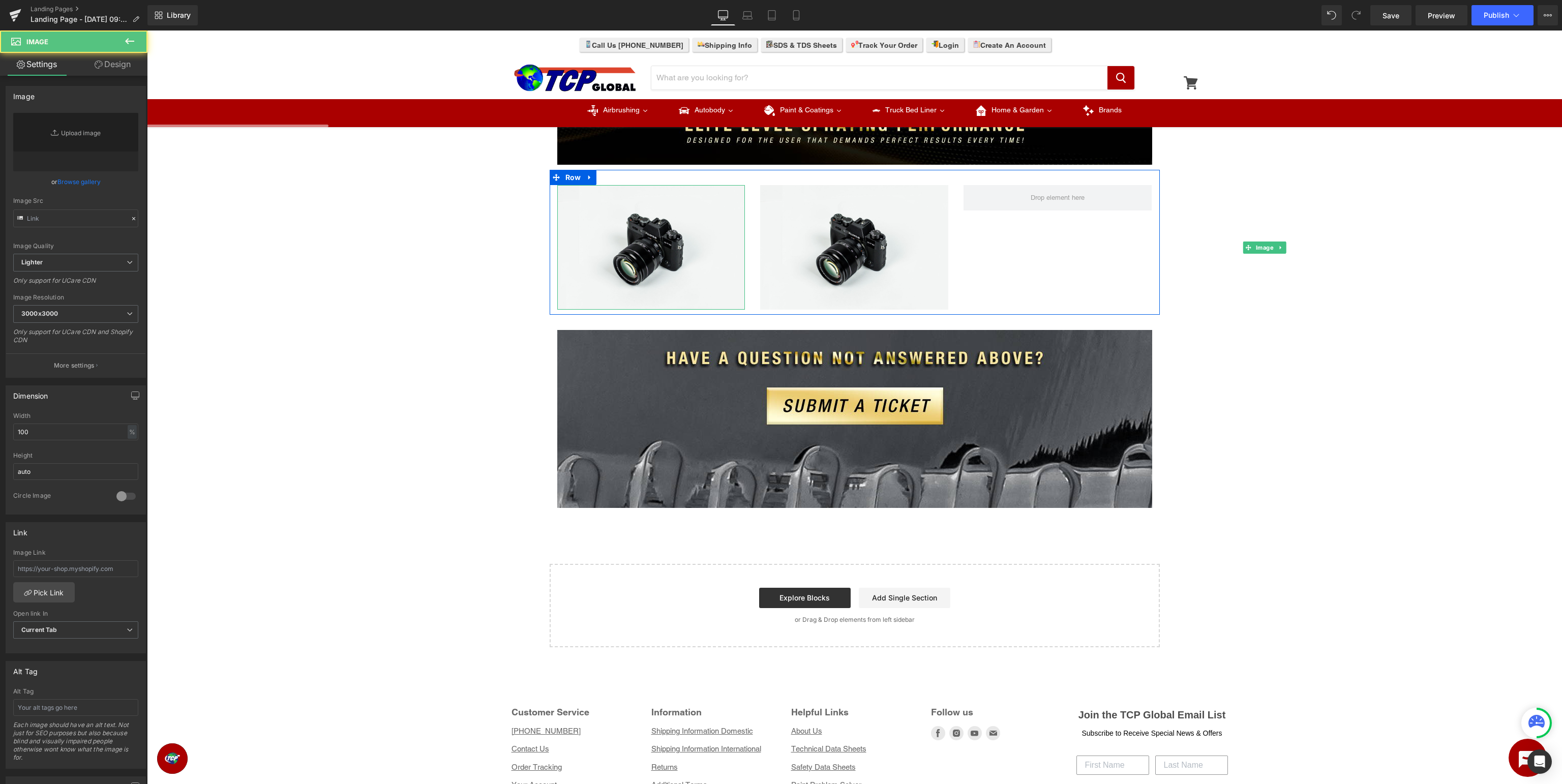
type input "//[DOMAIN_NAME][URL]"
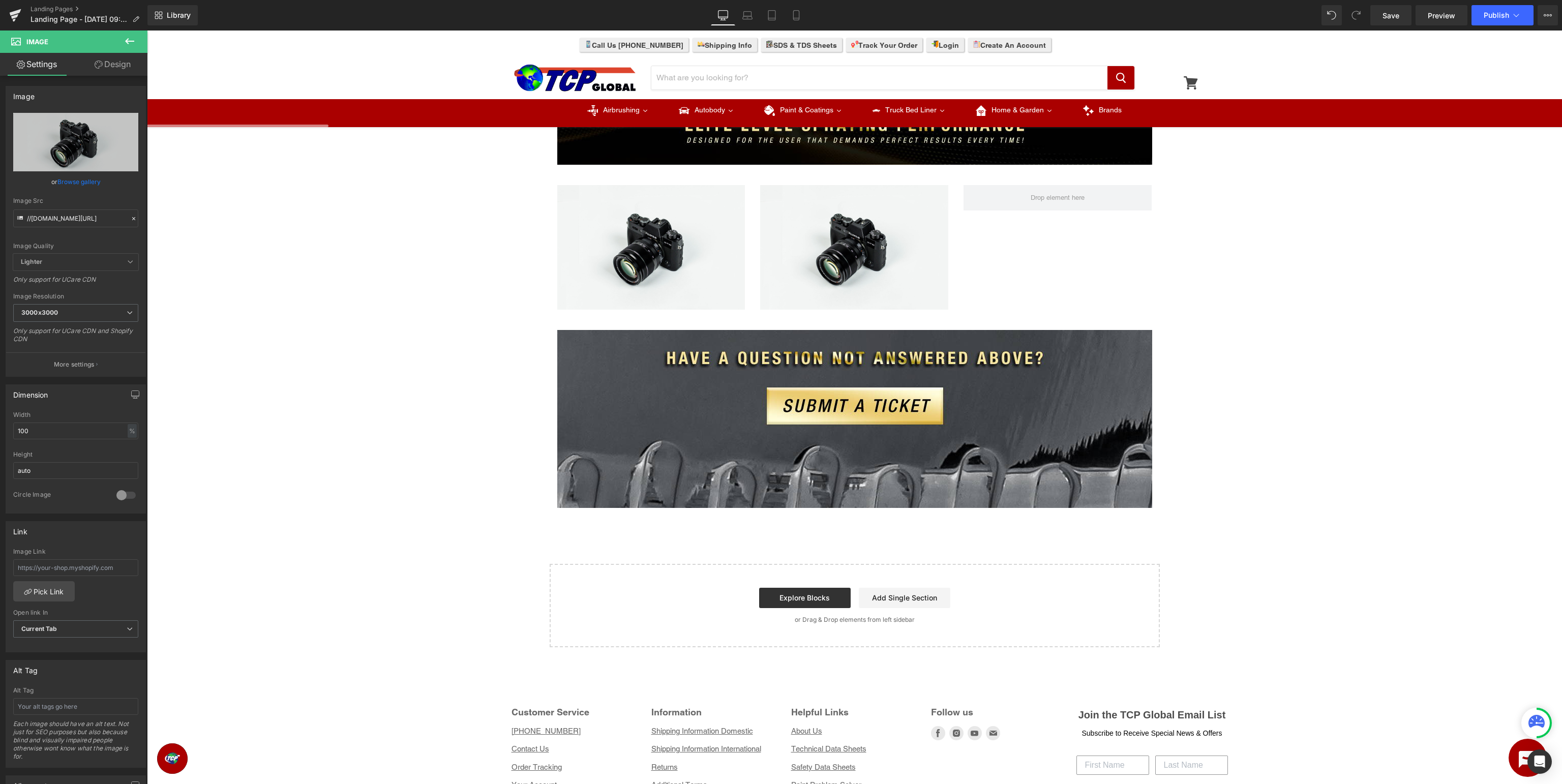
click at [131, 44] on icon at bounding box center [130, 41] width 12 height 12
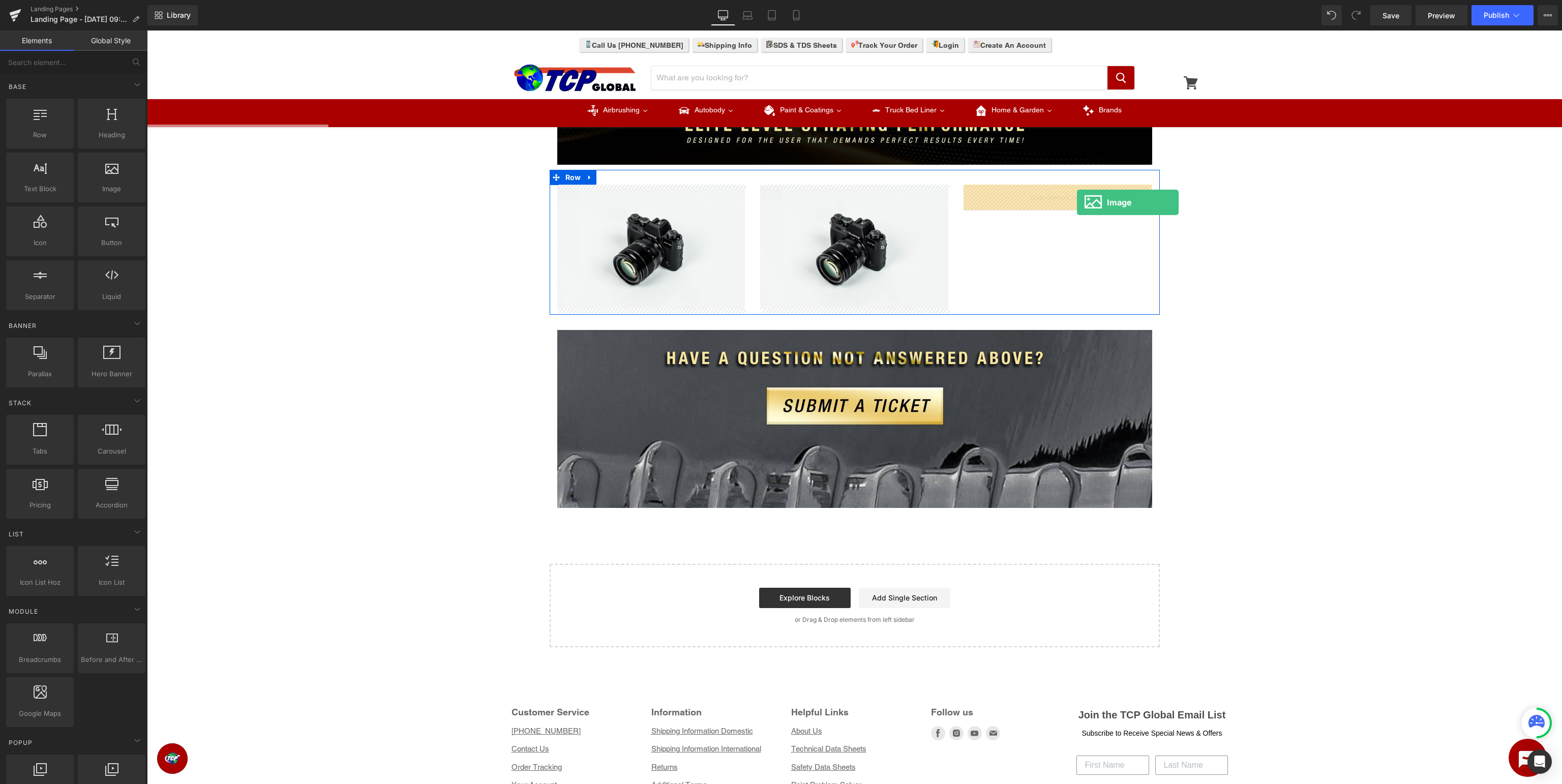
drag, startPoint x: 287, startPoint y: 206, endPoint x: 1077, endPoint y: 203, distance: 790.0
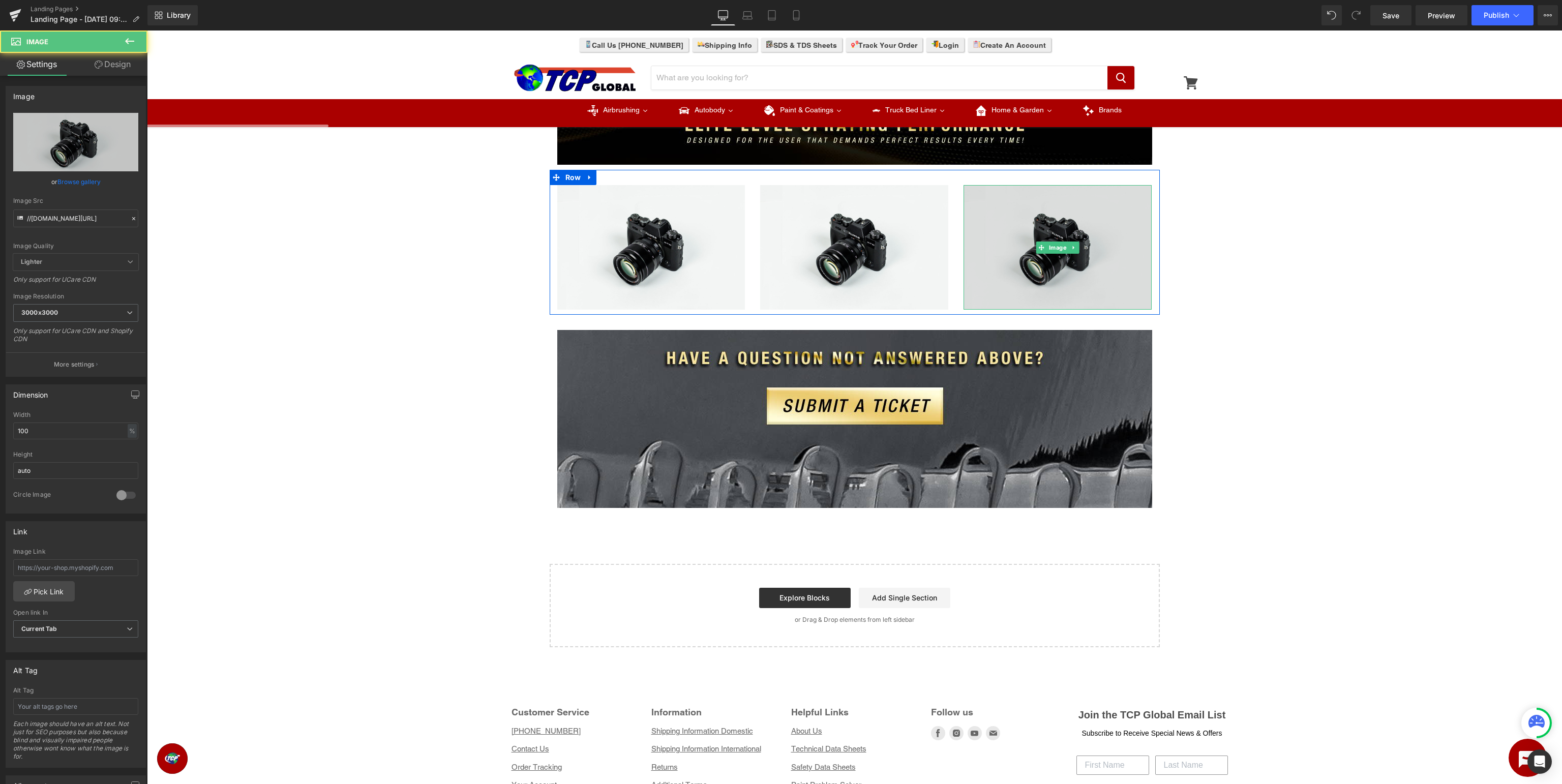
scroll to position [0, 0]
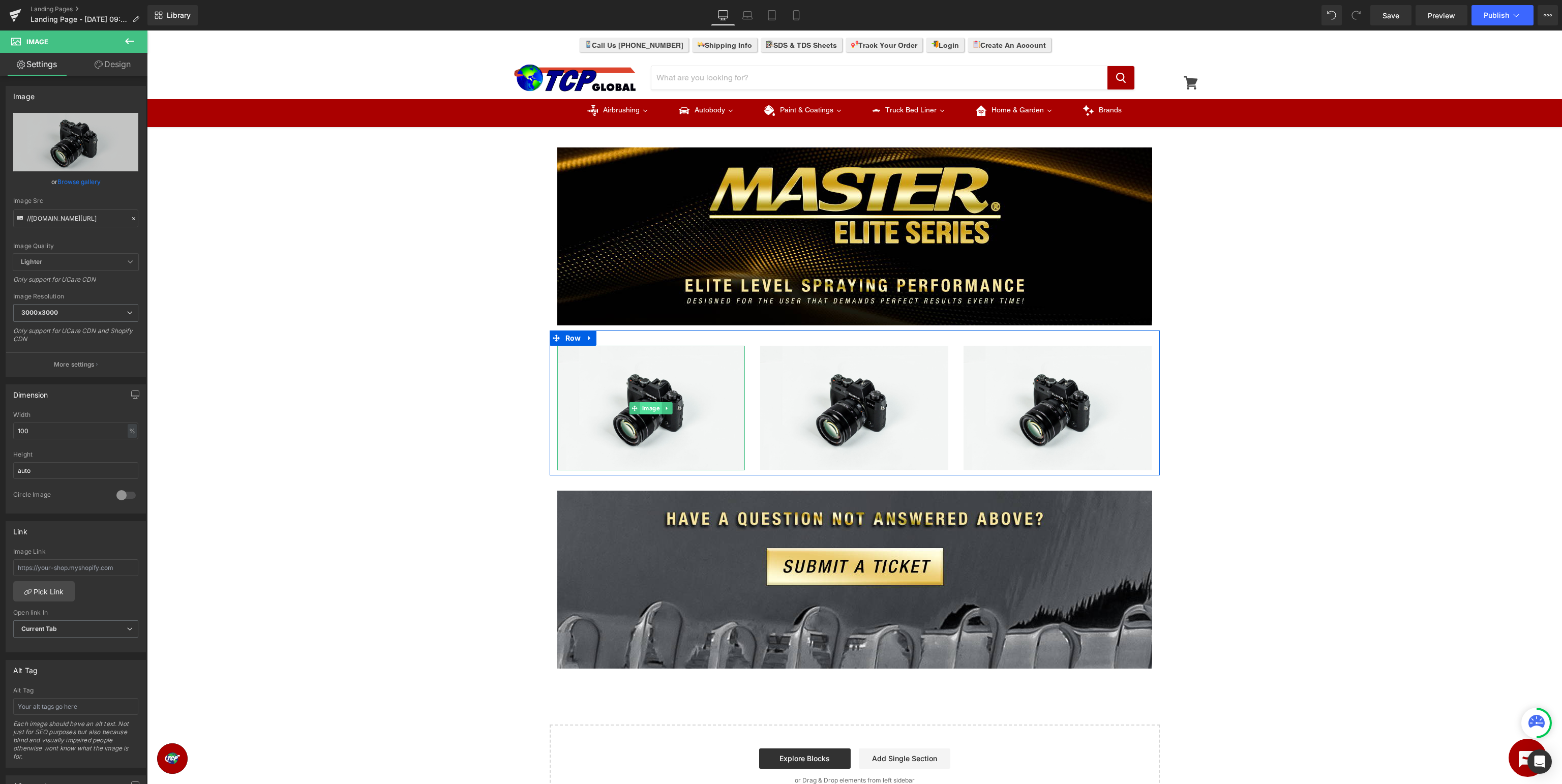
click at [648, 412] on span "Image" at bounding box center [651, 408] width 22 height 12
click at [128, 119] on icon at bounding box center [130, 120] width 12 height 12
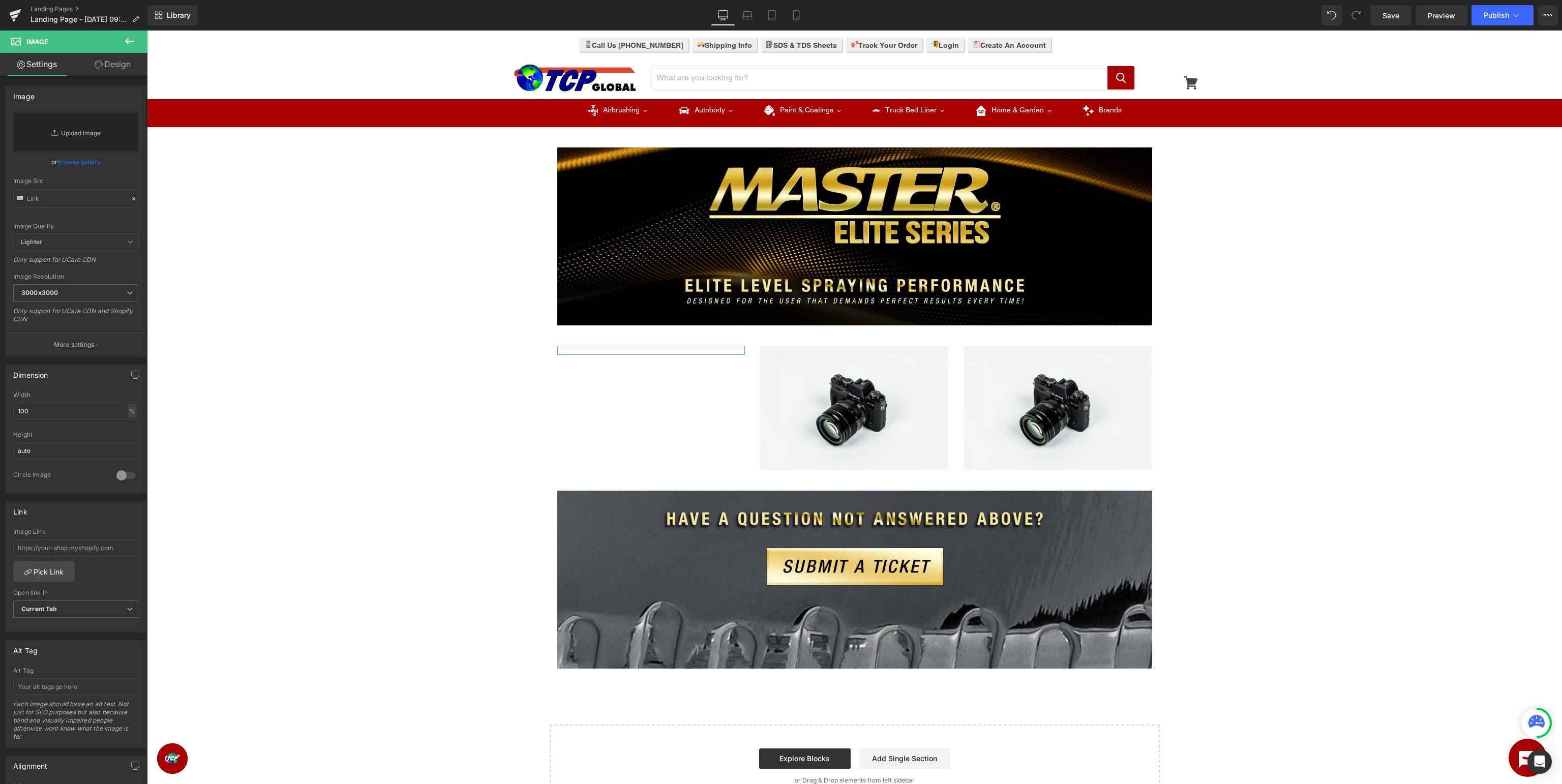
click at [98, 133] on link "Replace Image" at bounding box center [76, 132] width 125 height 39
type input "C:\fakepath\MasterElite_FAQ.jpg"
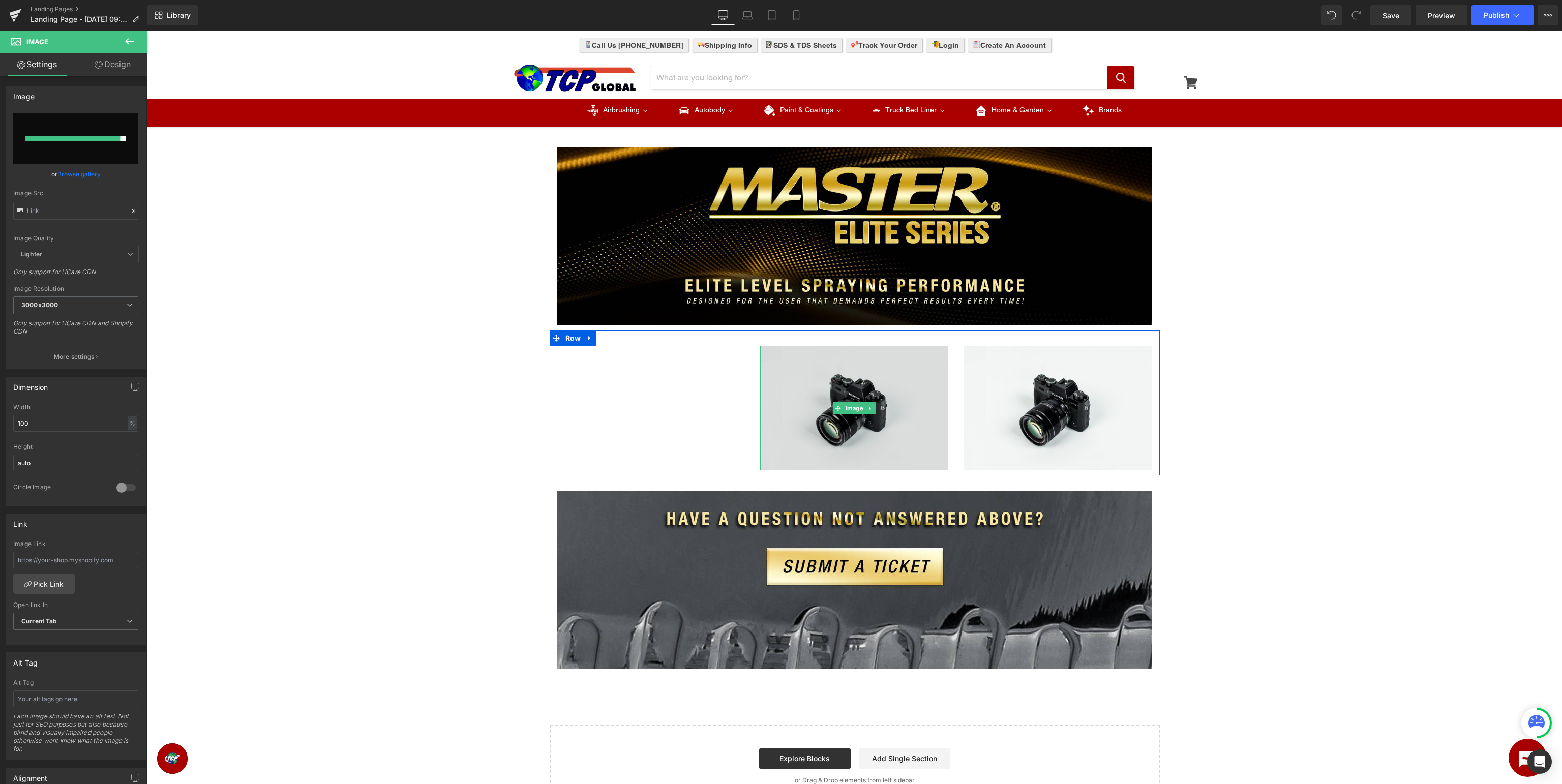
type input "https://ucarecdn.com/e5ed9b9b-cce2-491e-a736-3ecbca27c1cb/-/format/auto/-/previ…"
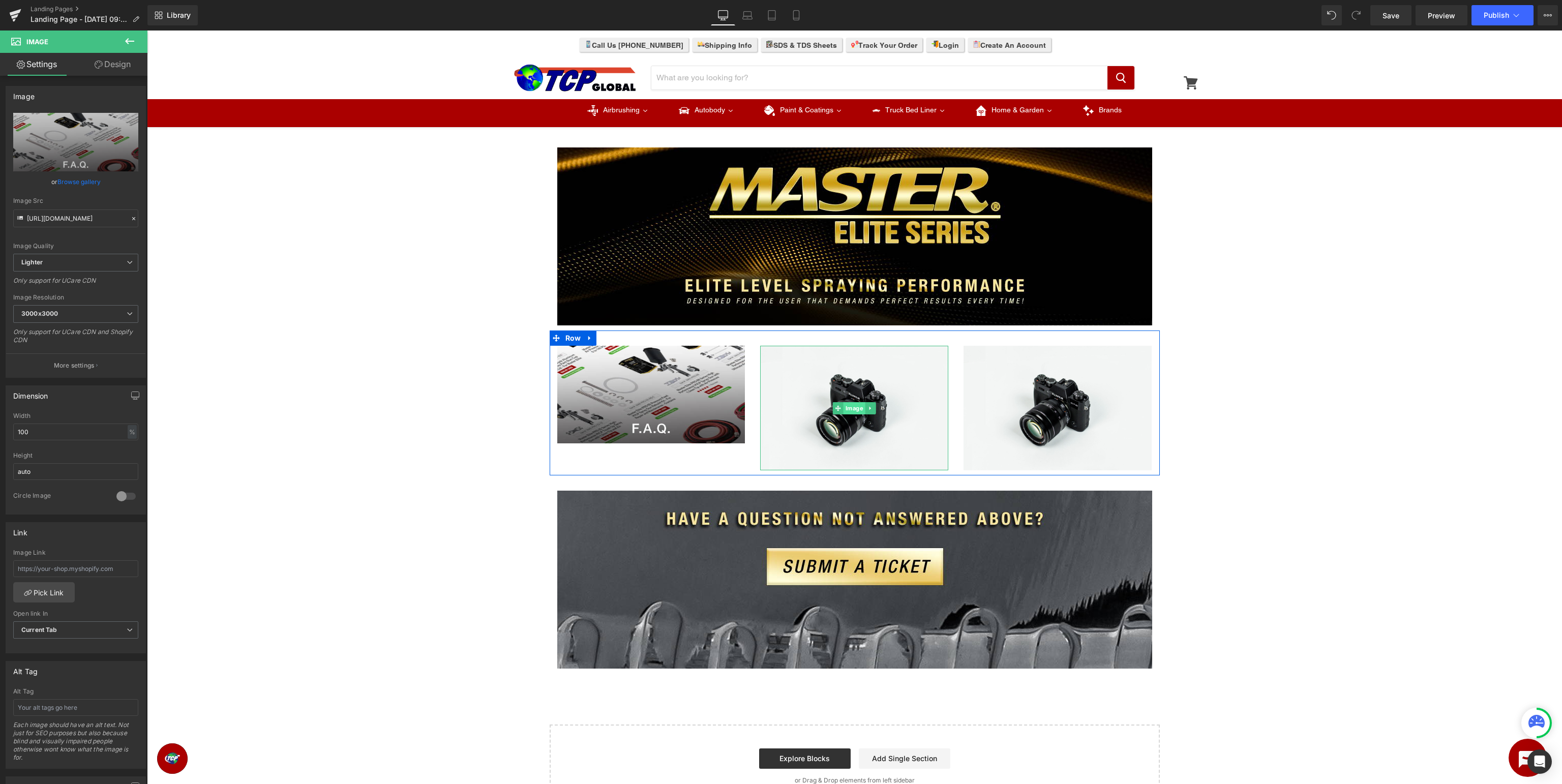
click at [848, 411] on span "Image" at bounding box center [854, 408] width 22 height 12
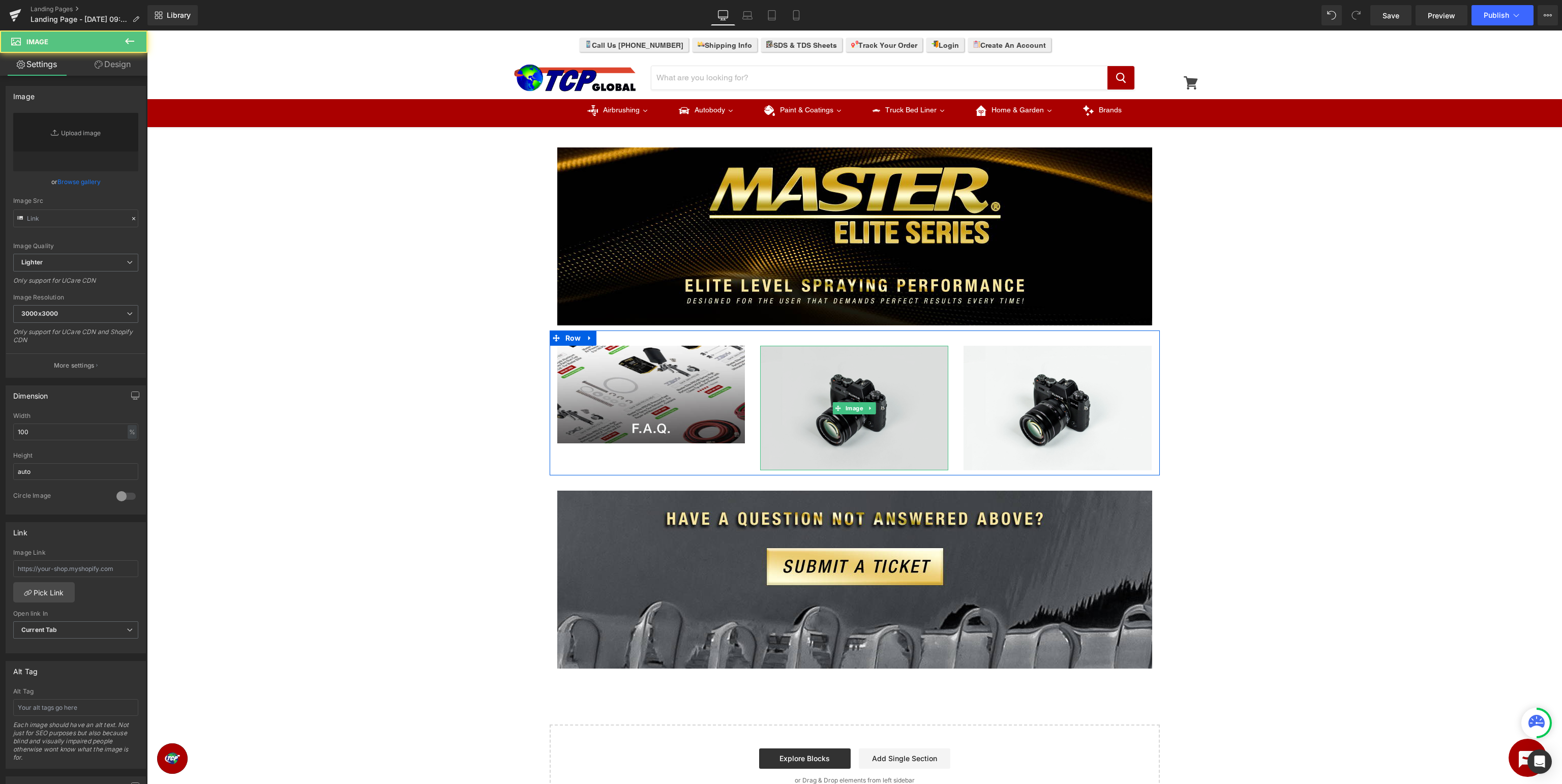
type input "//[DOMAIN_NAME][URL]"
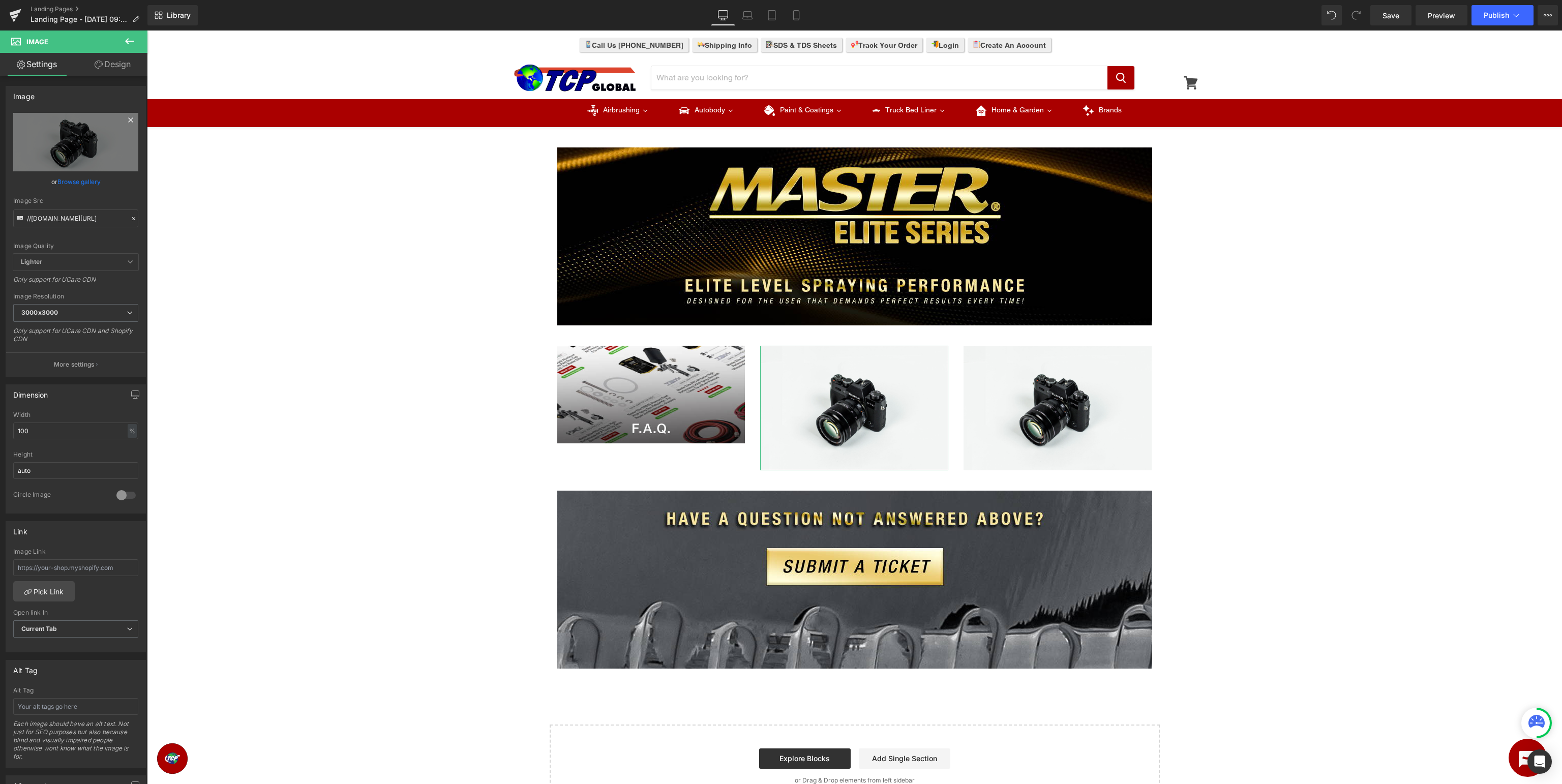
click at [131, 118] on icon at bounding box center [130, 120] width 12 height 12
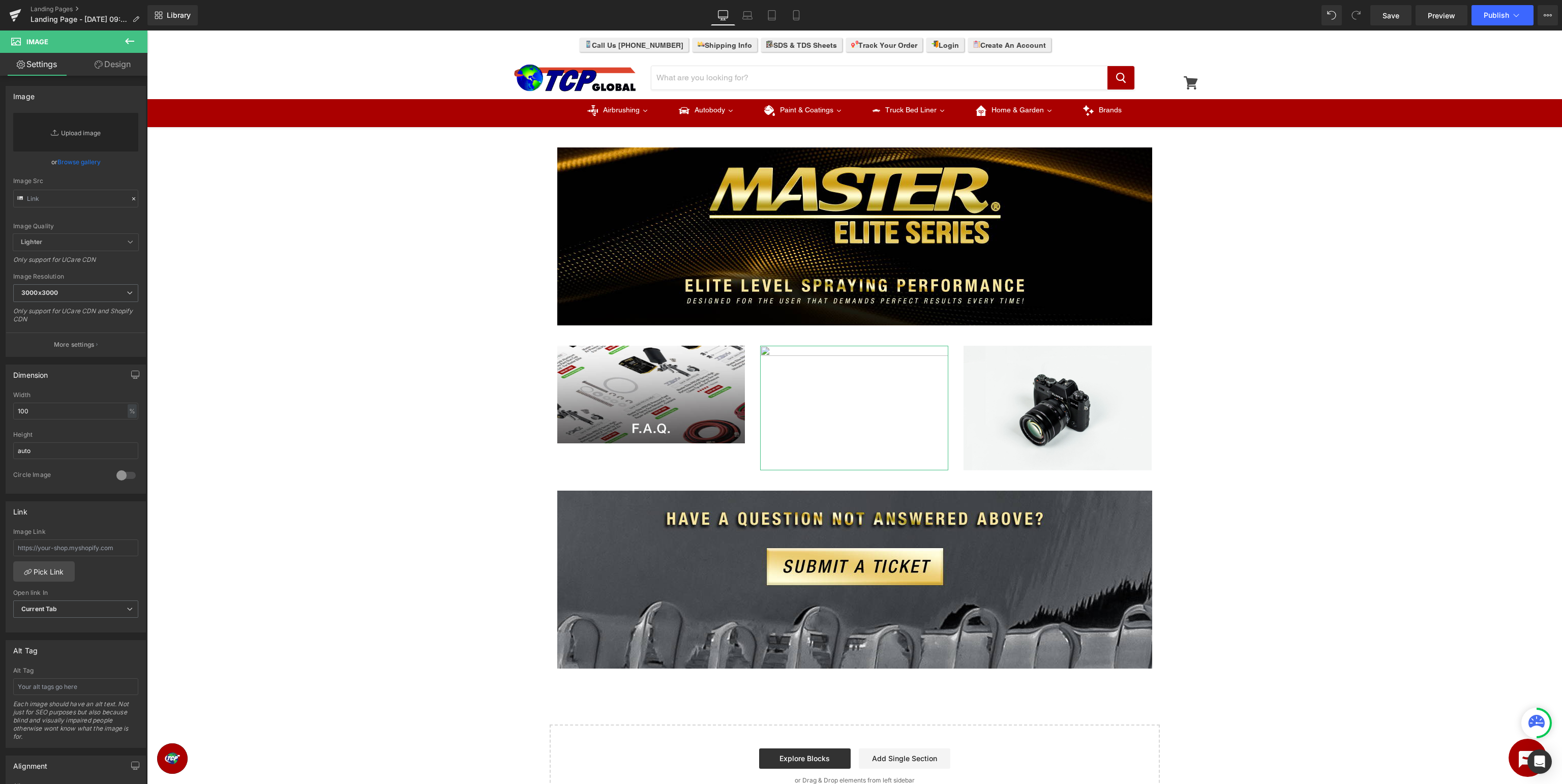
click at [77, 139] on link "Replace Image" at bounding box center [76, 132] width 125 height 39
type input "C:\fakepath\MasterElite_Manuals.jpg"
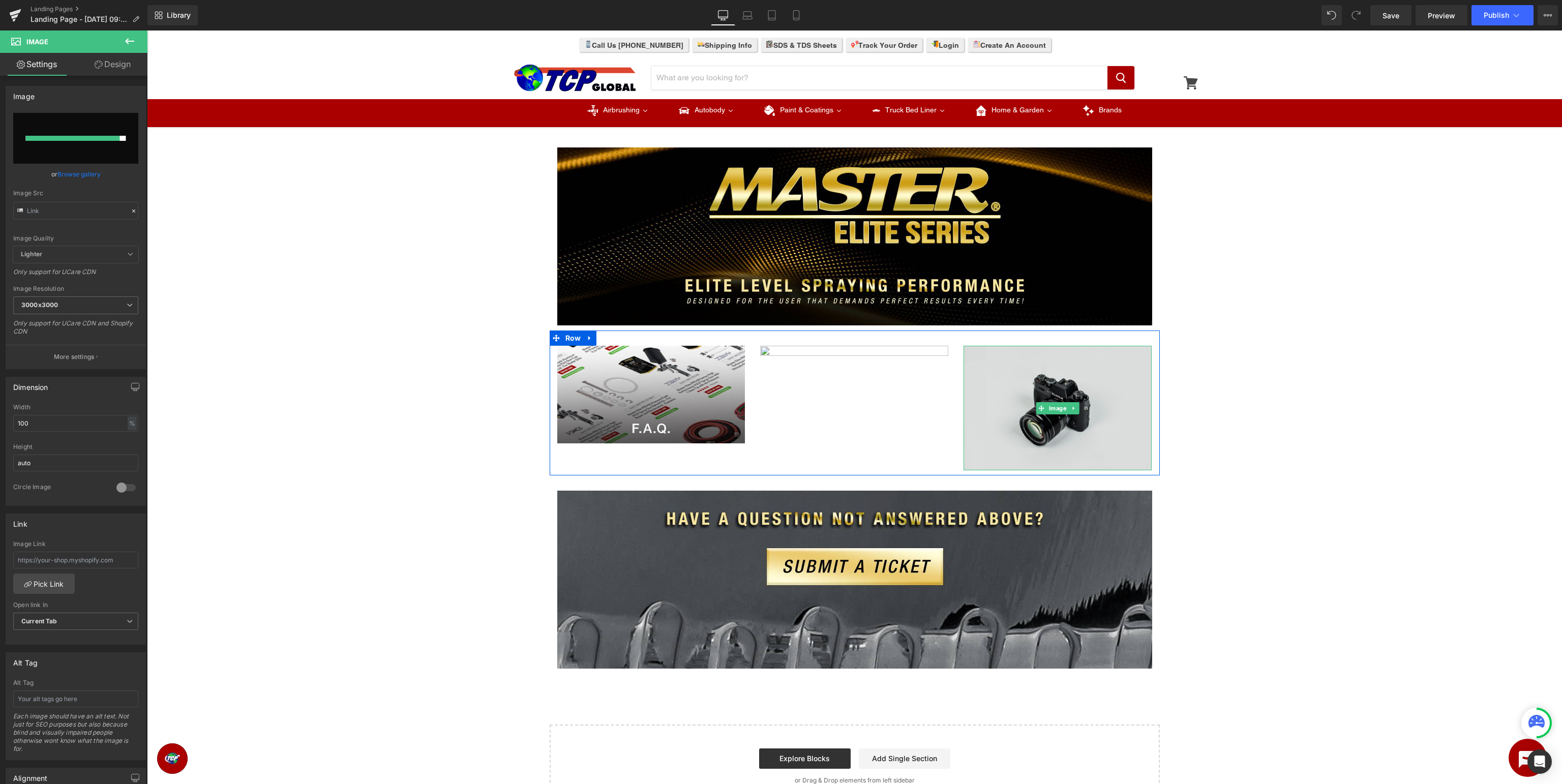
type input "https://ucarecdn.com/5d5e6427-a2a7-4184-ba2f-24bc9fafcbd4/-/format/auto/-/previ…"
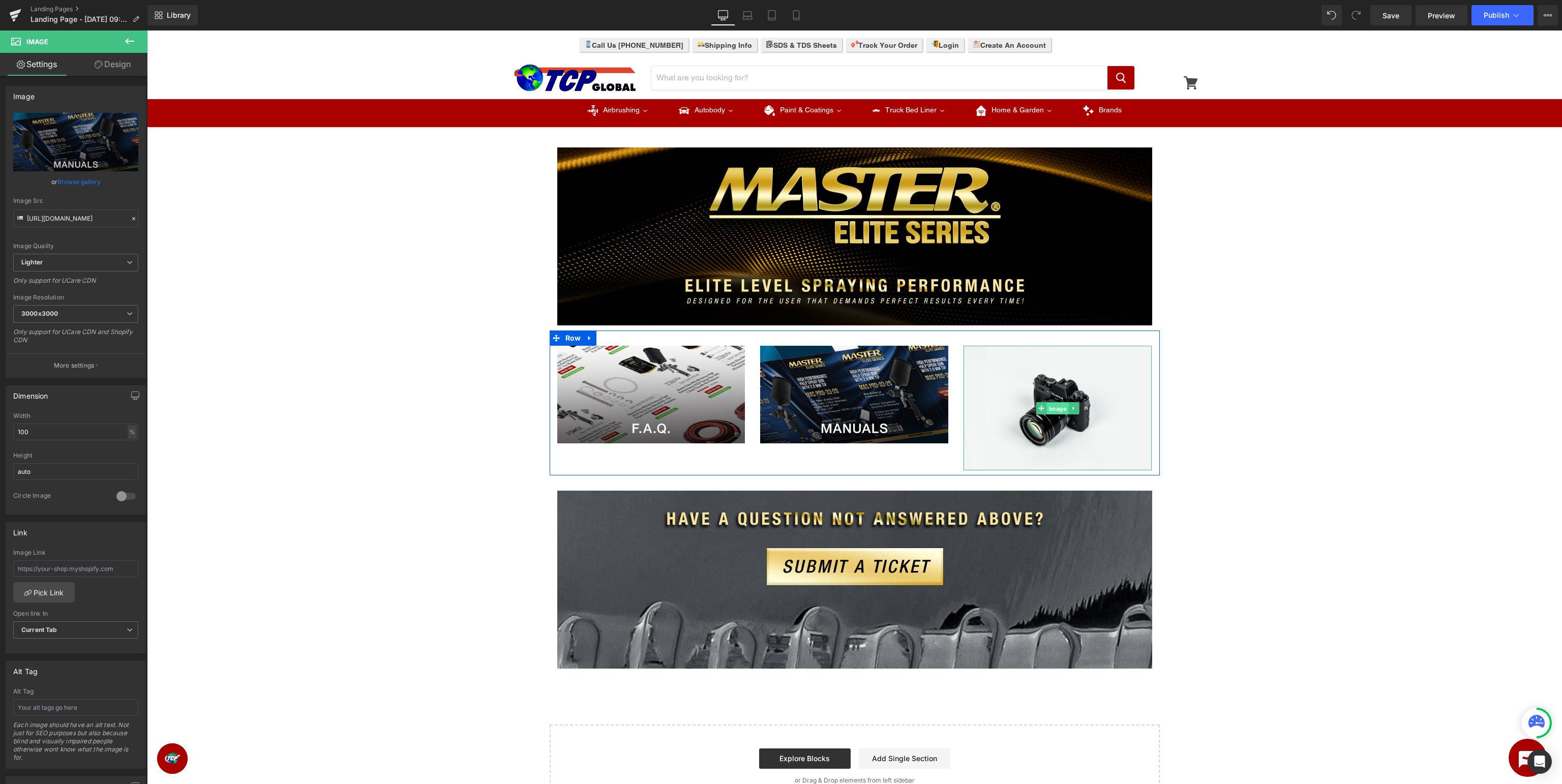
click at [1059, 410] on span "Image" at bounding box center [1058, 408] width 22 height 12
click at [132, 119] on icon at bounding box center [130, 120] width 5 height 5
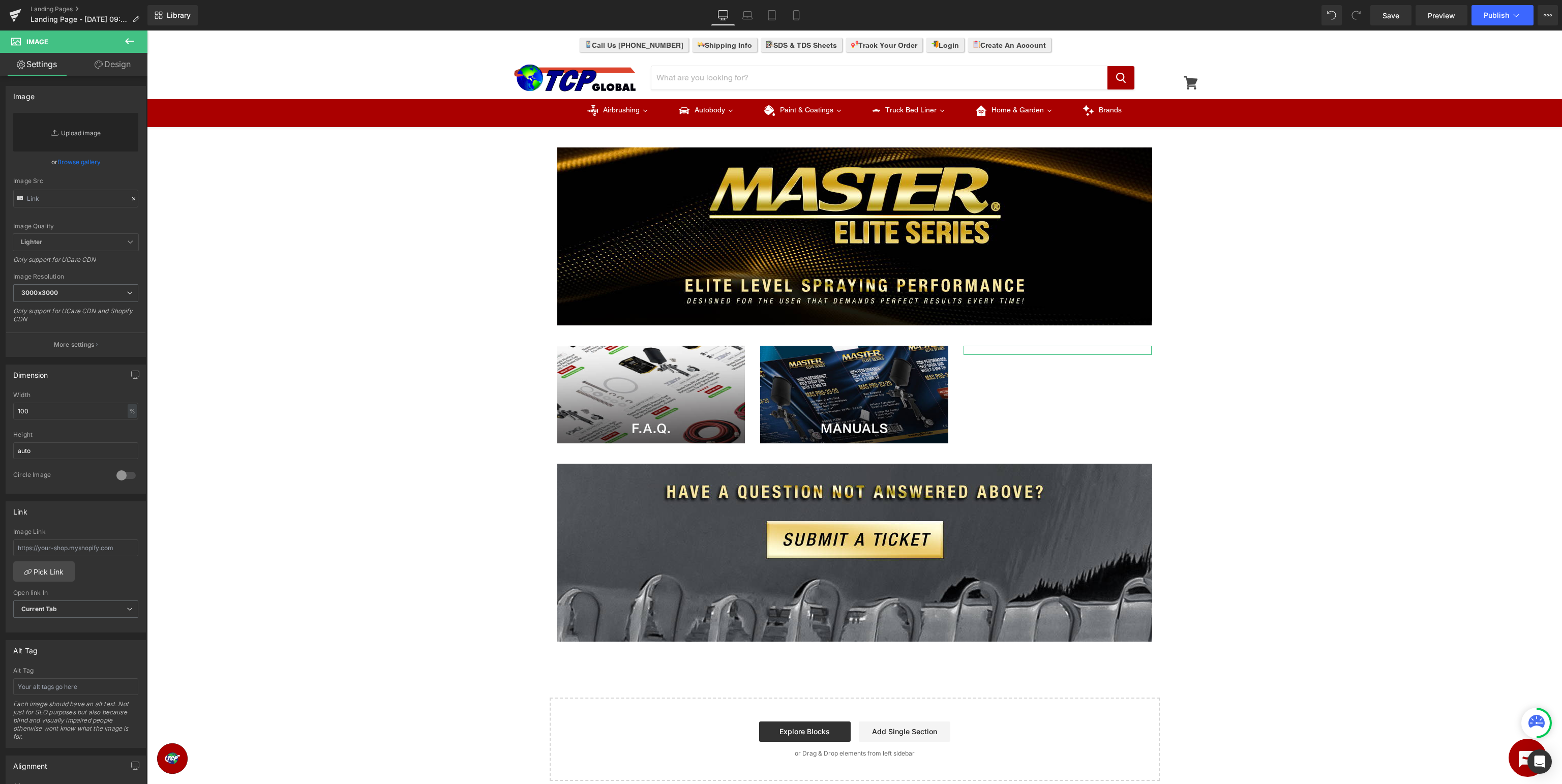
click at [107, 129] on link "Replace Image" at bounding box center [76, 132] width 125 height 39
type input "C:\fakepath\MasterElite_PartsGuide.jpg"
type input "https://ucarecdn.com/7c5c79cb-a220-43da-868a-6c54a3ef6025/-/format/auto/-/previ…"
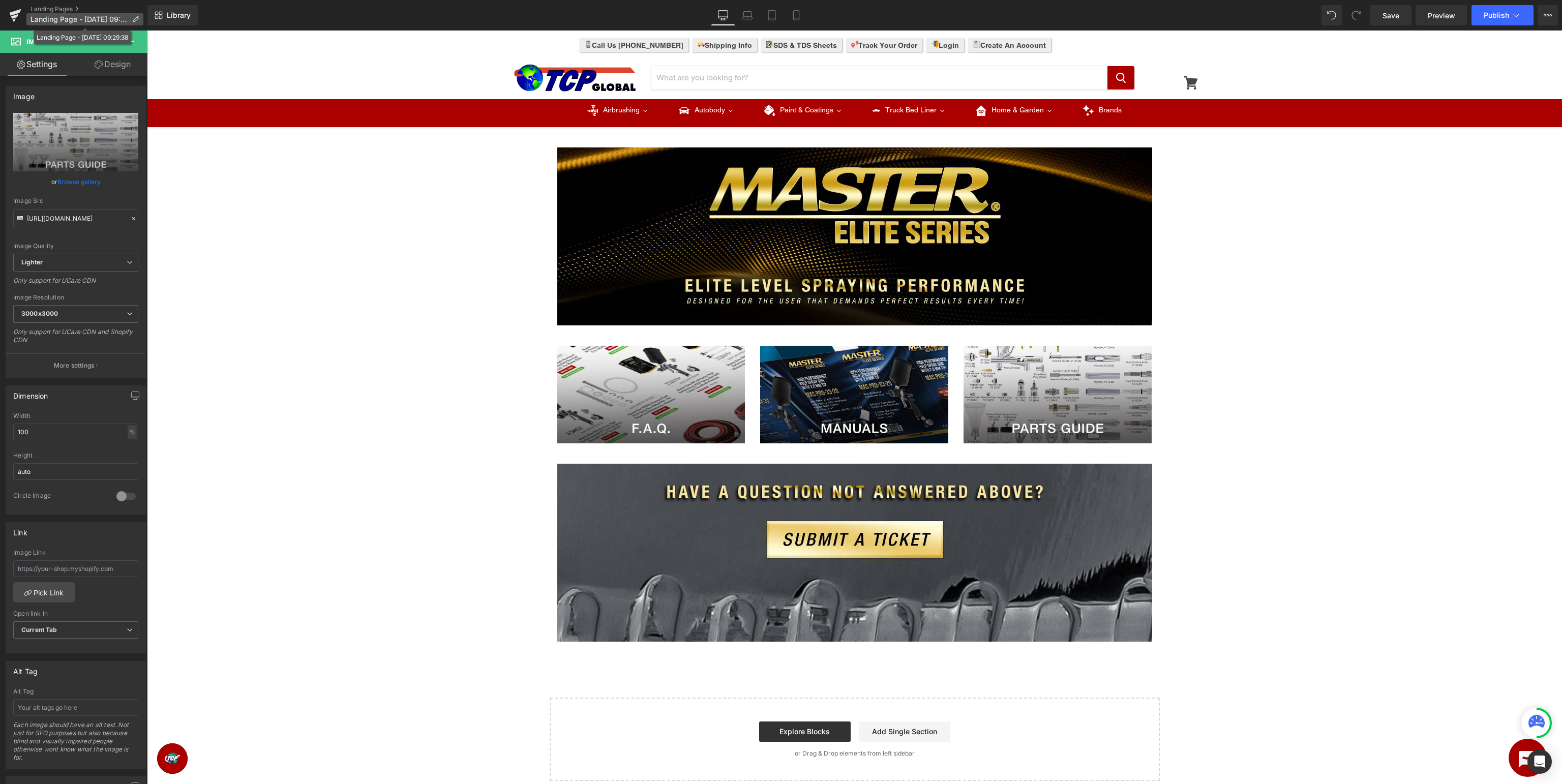
click at [64, 17] on span "Landing Page - Aug 25, 09:29:38" at bounding box center [79, 19] width 98 height 8
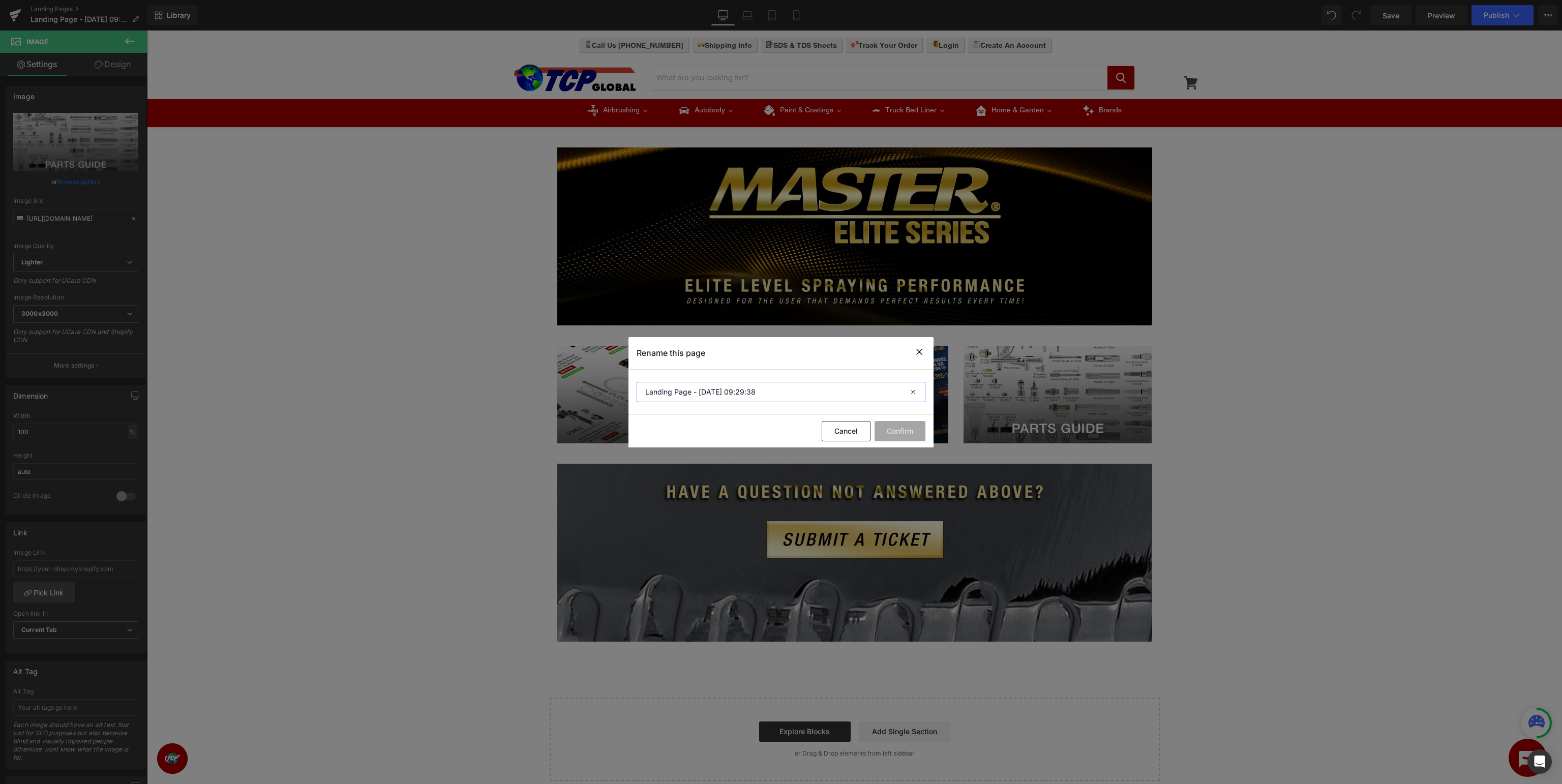
click at [803, 397] on input "Landing Page - Aug 25, 09:29:38" at bounding box center [781, 392] width 289 height 21
drag, startPoint x: 862, startPoint y: 397, endPoint x: 222, endPoint y: 373, distance: 640.4
click at [637, 382] on input "Landing Page - Aug 25, 09:29:38" at bounding box center [781, 392] width 289 height 21
drag, startPoint x: 710, startPoint y: 394, endPoint x: 726, endPoint y: 389, distance: 16.8
click at [709, 394] on input "Master Elite Series - Support" at bounding box center [781, 392] width 289 height 21
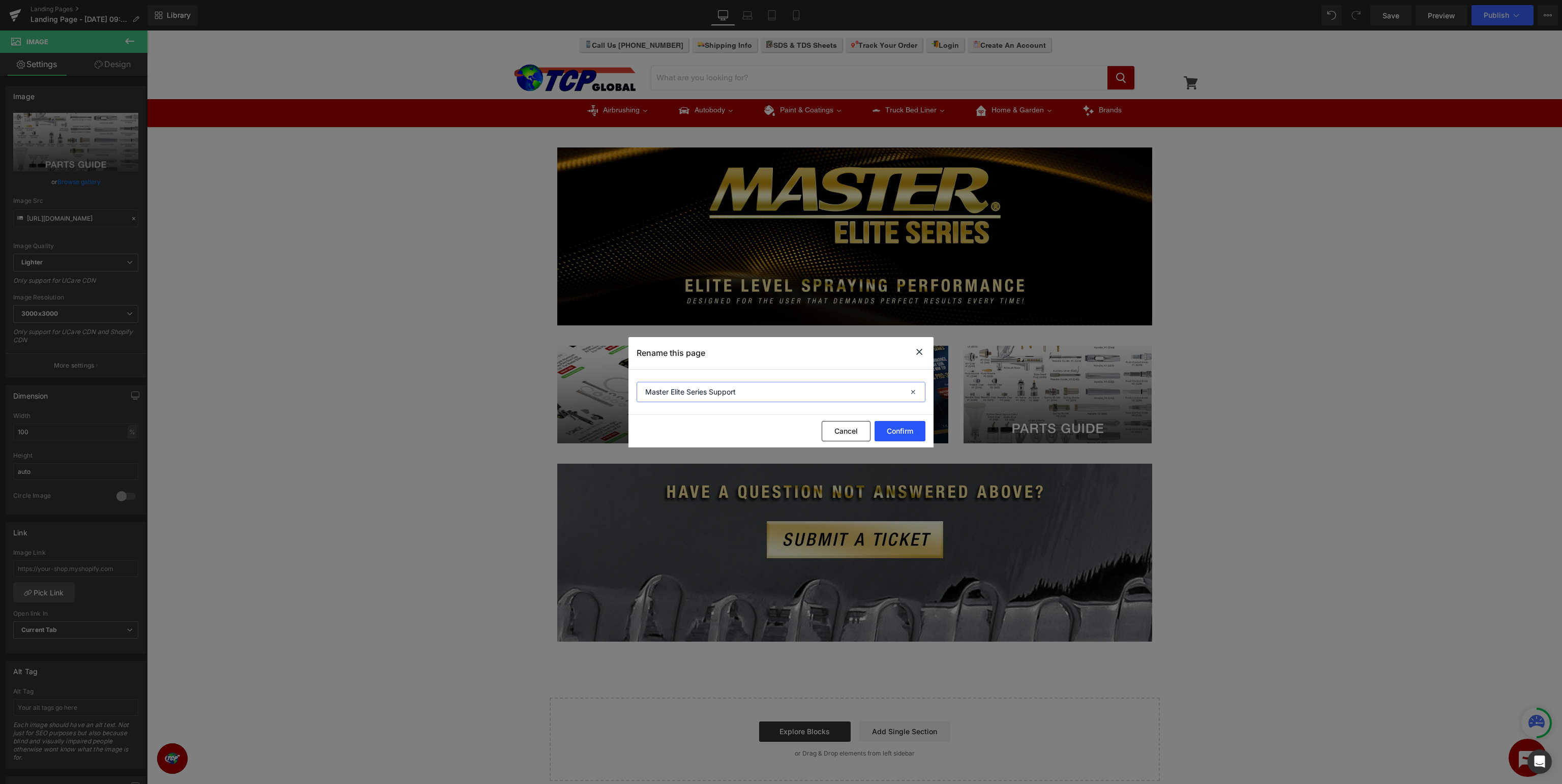
type input "Master Elite Series Support"
click at [900, 431] on button "Confirm" at bounding box center [900, 431] width 51 height 21
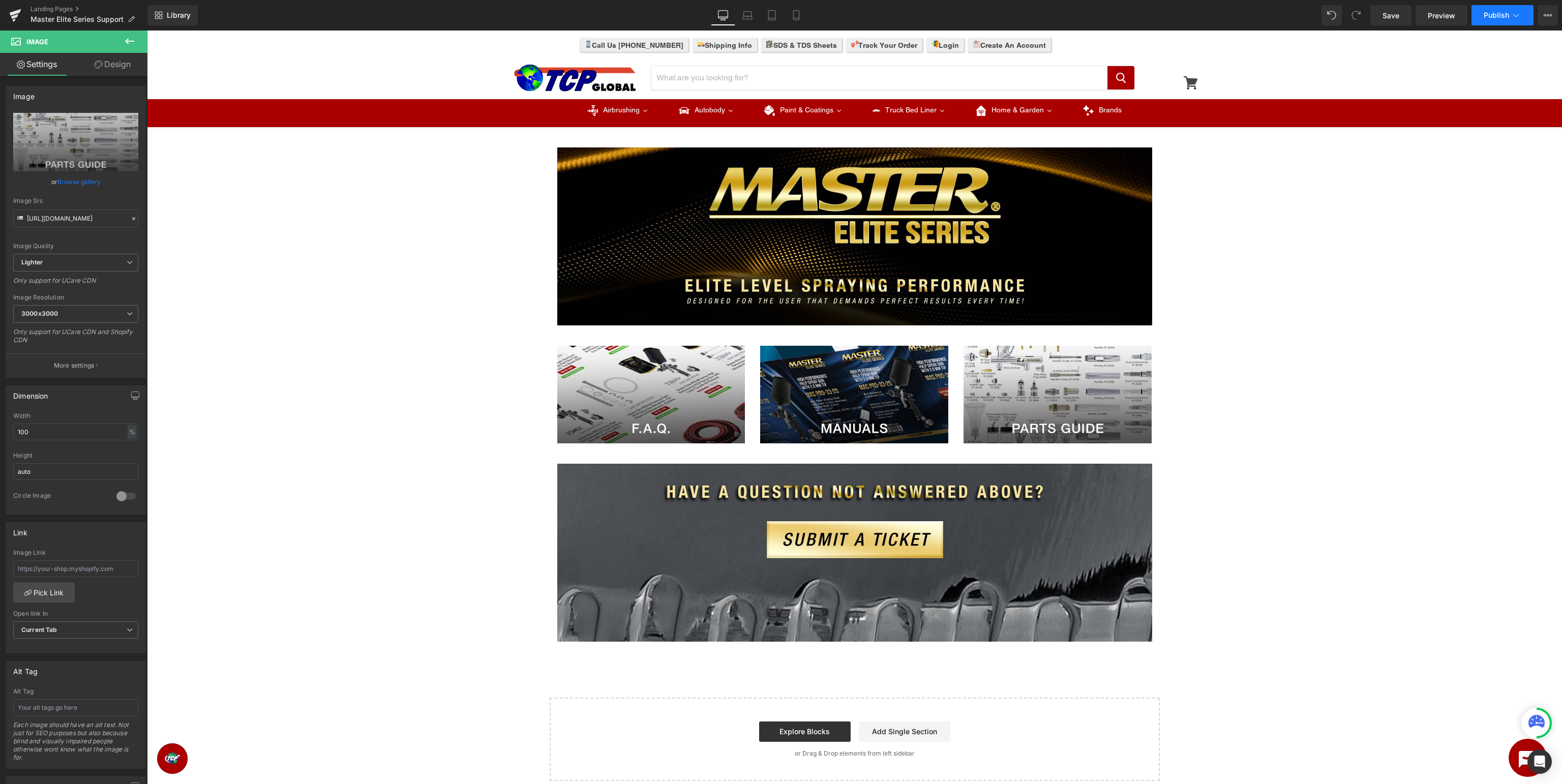
click at [1504, 19] on span "Publish" at bounding box center [1497, 15] width 25 height 8
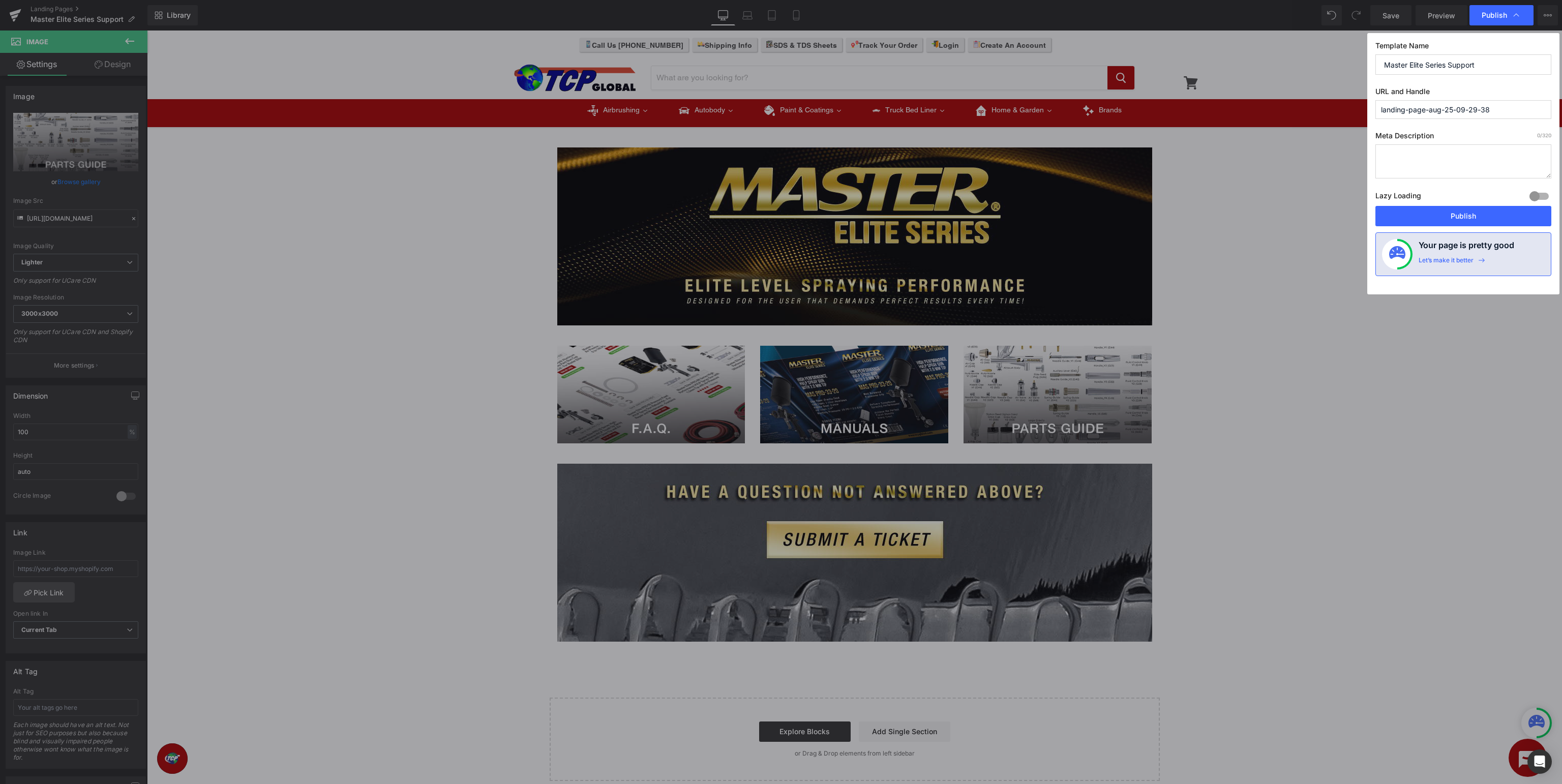
click at [1498, 101] on input "landing-page-aug-25-09-29-38" at bounding box center [1463, 109] width 176 height 19
drag, startPoint x: 1517, startPoint y: 112, endPoint x: 1012, endPoint y: 105, distance: 505.0
click at [1375, 106] on input "landing-page-aug-25-09-29-38" at bounding box center [1463, 109] width 176 height 19
type input "master-elite-series-support"
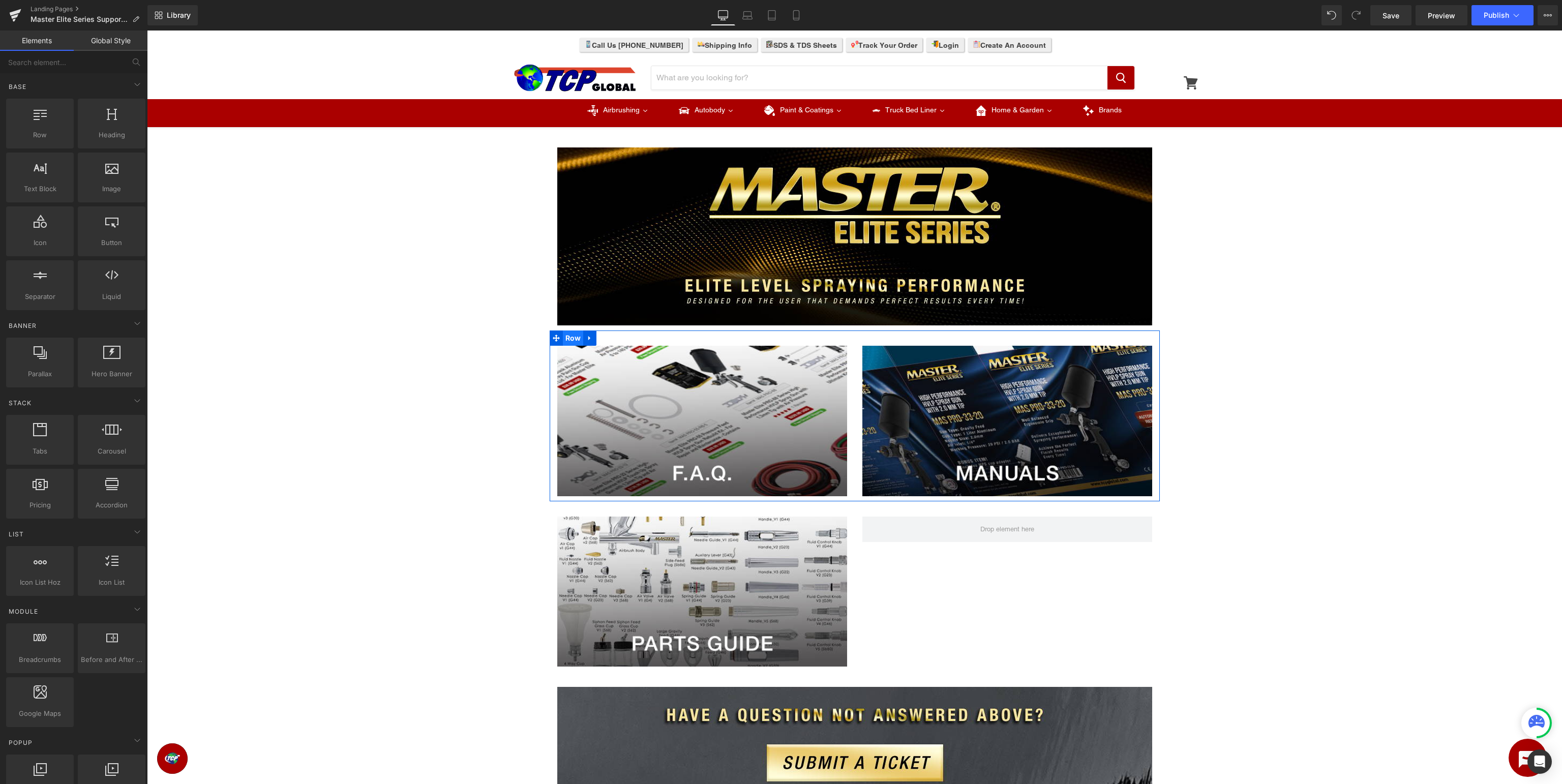
click at [568, 338] on span "Row" at bounding box center [573, 338] width 21 height 15
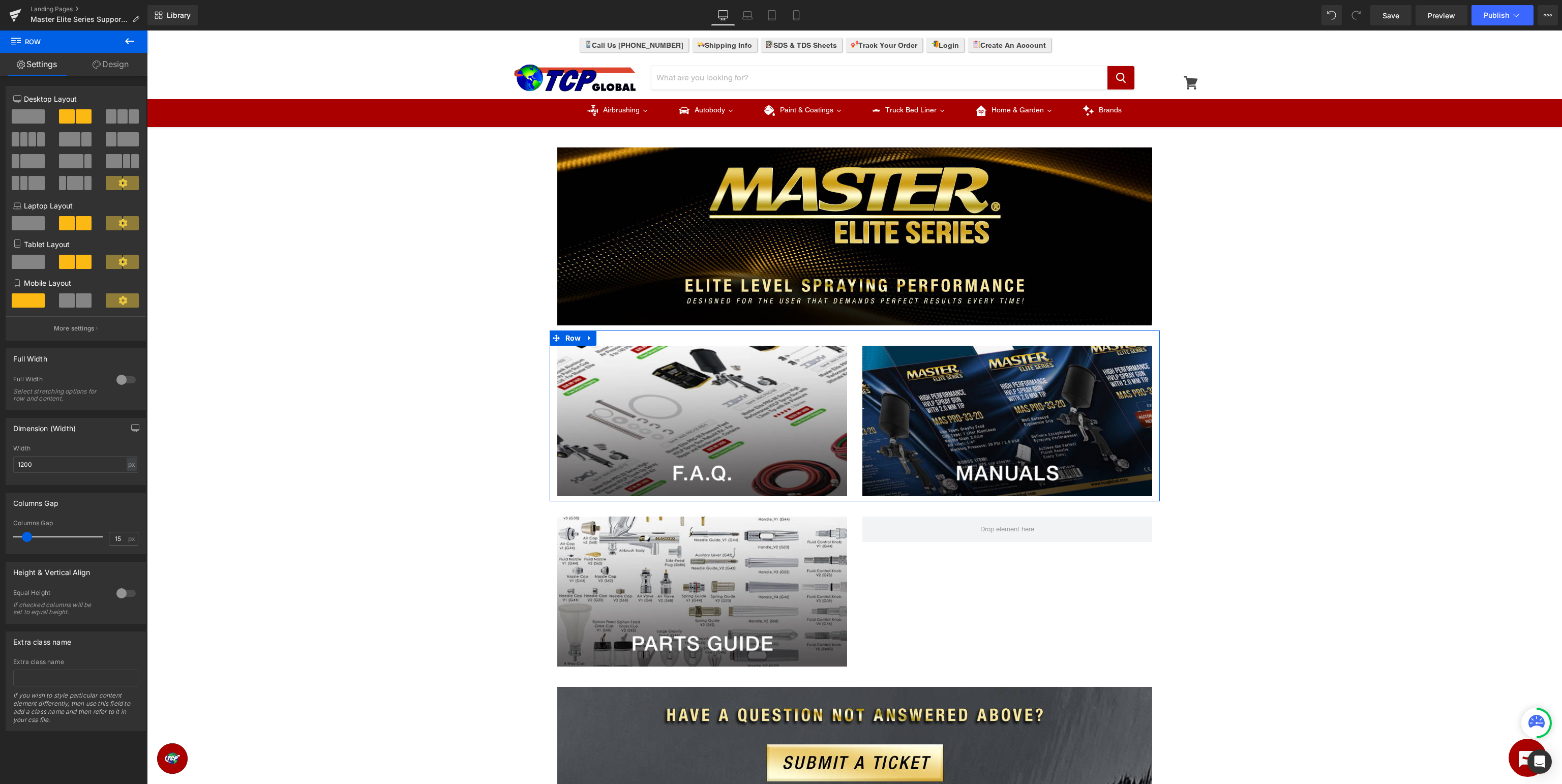
drag, startPoint x: 110, startPoint y: 118, endPoint x: 132, endPoint y: 170, distance: 56.5
click at [110, 118] on span at bounding box center [110, 116] width 10 height 14
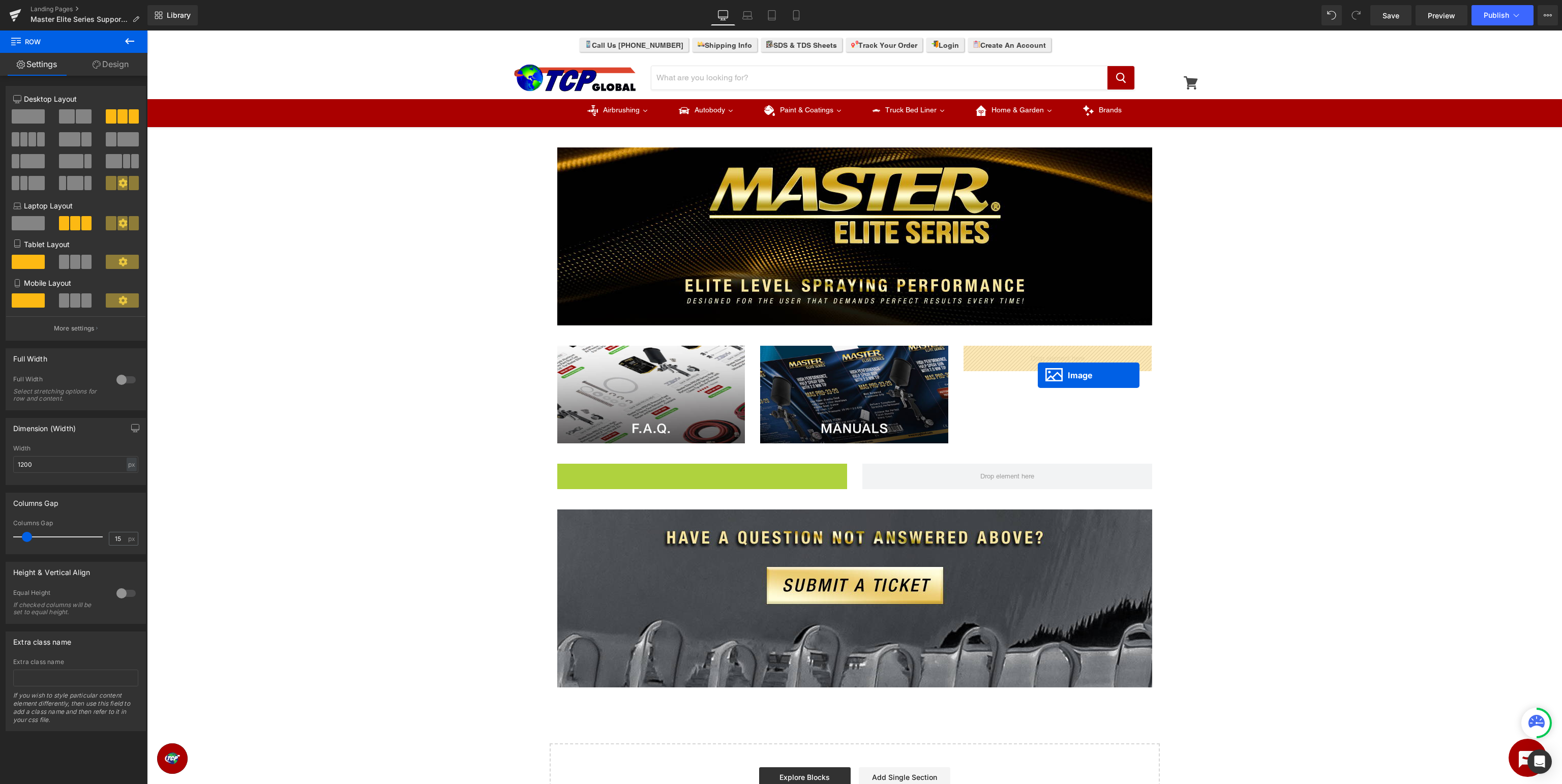
drag, startPoint x: 704, startPoint y: 541, endPoint x: 1037, endPoint y: 375, distance: 372.1
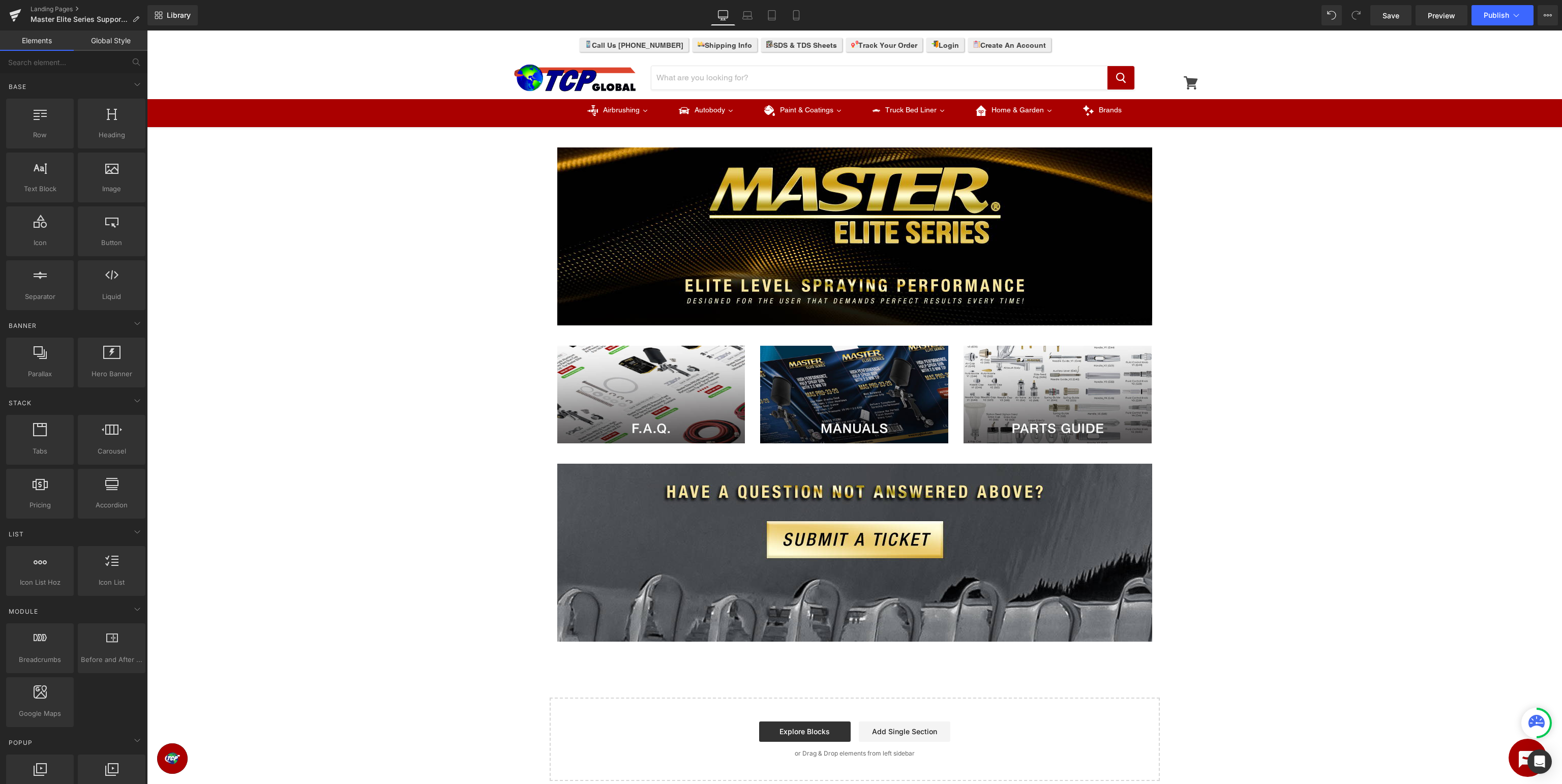
click at [1271, 496] on div "Image Row Image Image Image Row Image Row Select your layout" at bounding box center [854, 457] width 1415 height 649
click at [1386, 18] on span "Save" at bounding box center [1391, 16] width 17 height 11
click at [1492, 16] on span "Publish" at bounding box center [1497, 15] width 25 height 8
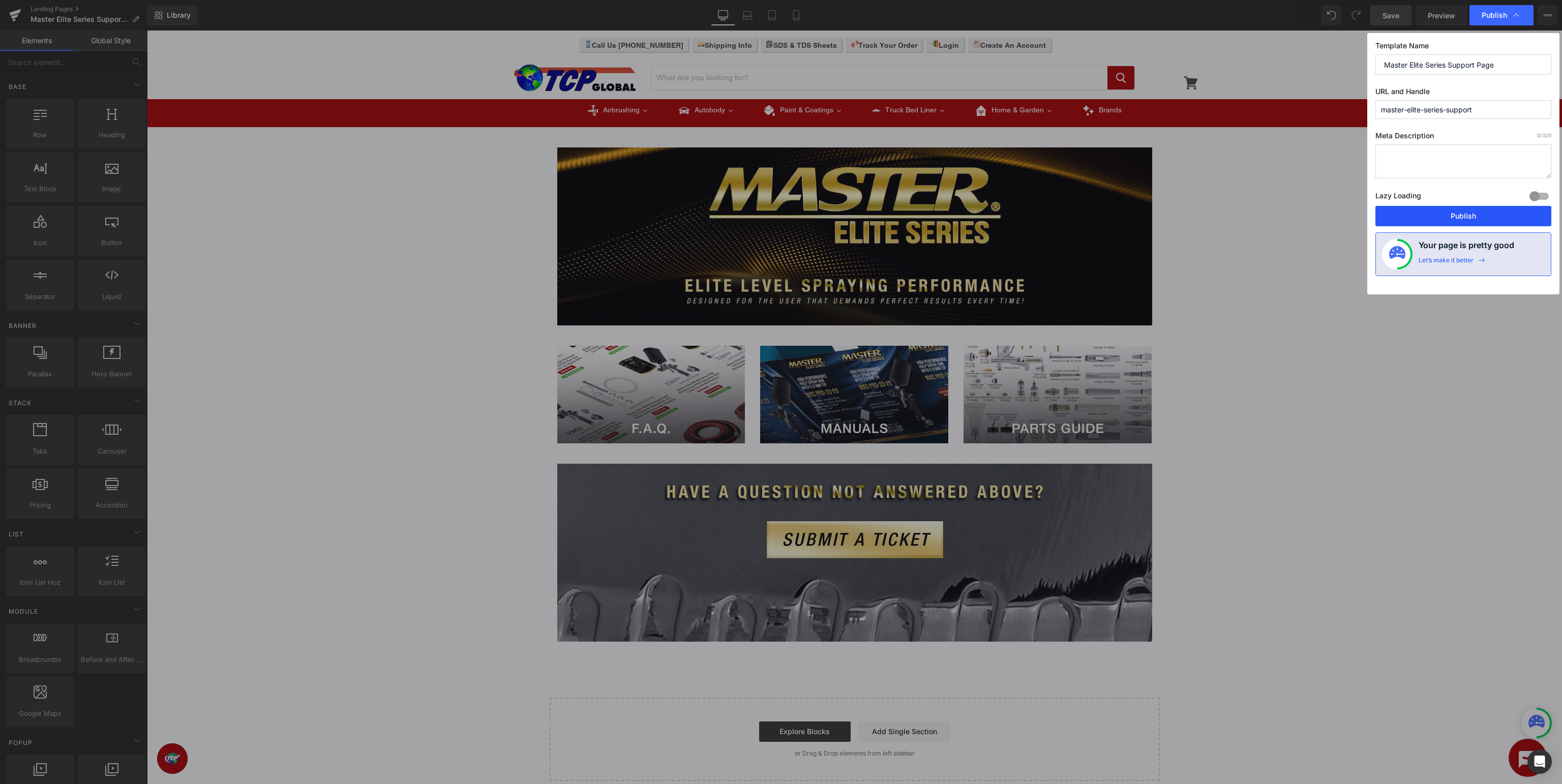
click at [1467, 215] on button "Publish" at bounding box center [1463, 216] width 176 height 21
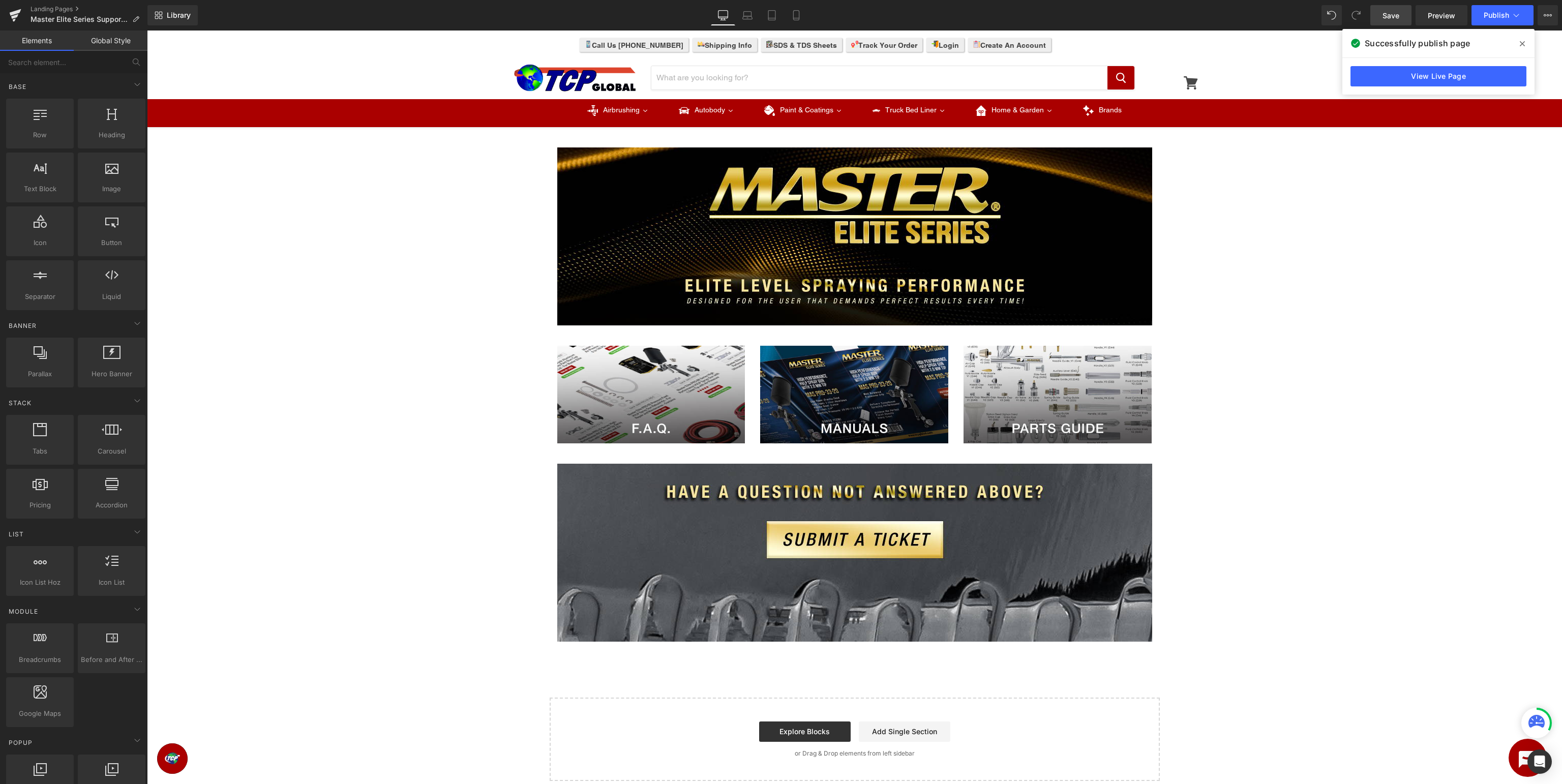
drag, startPoint x: 1523, startPoint y: 39, endPoint x: 1379, endPoint y: 13, distance: 146.3
click at [1523, 39] on span at bounding box center [1522, 44] width 16 height 16
click at [10, 14] on icon at bounding box center [15, 12] width 12 height 7
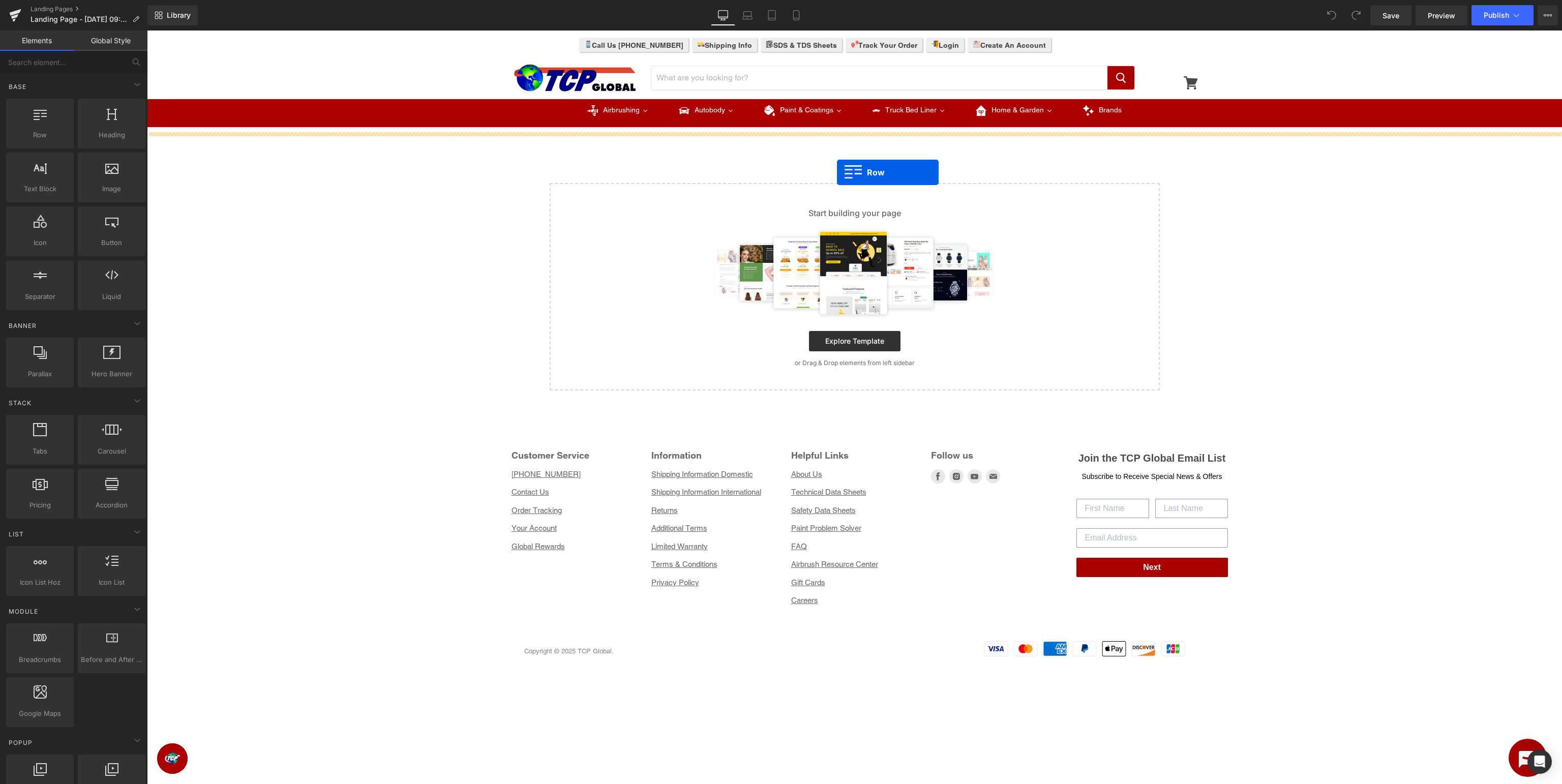
drag, startPoint x: 190, startPoint y: 150, endPoint x: 837, endPoint y: 172, distance: 647.4
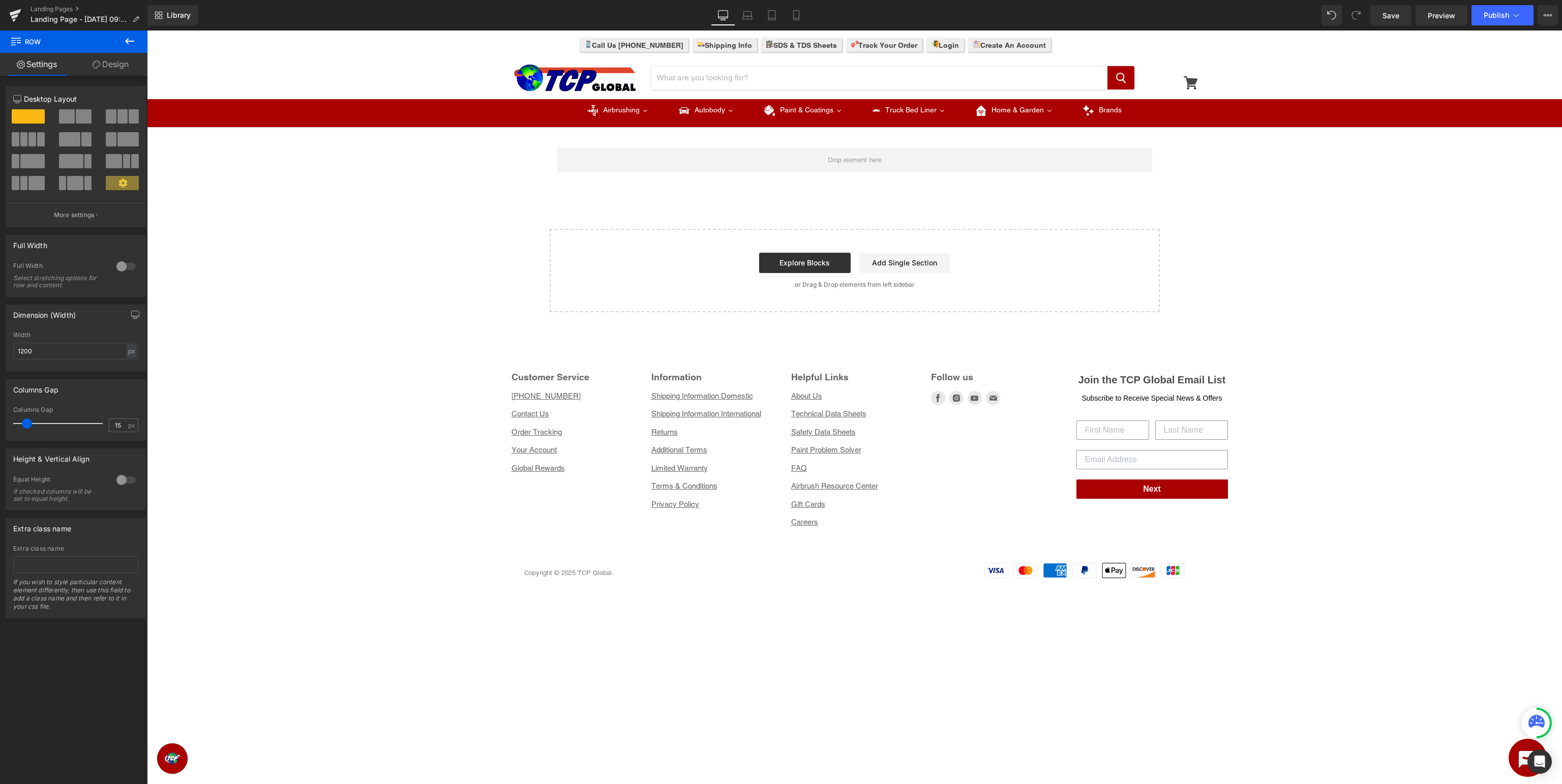
click at [133, 42] on icon at bounding box center [129, 41] width 9 height 6
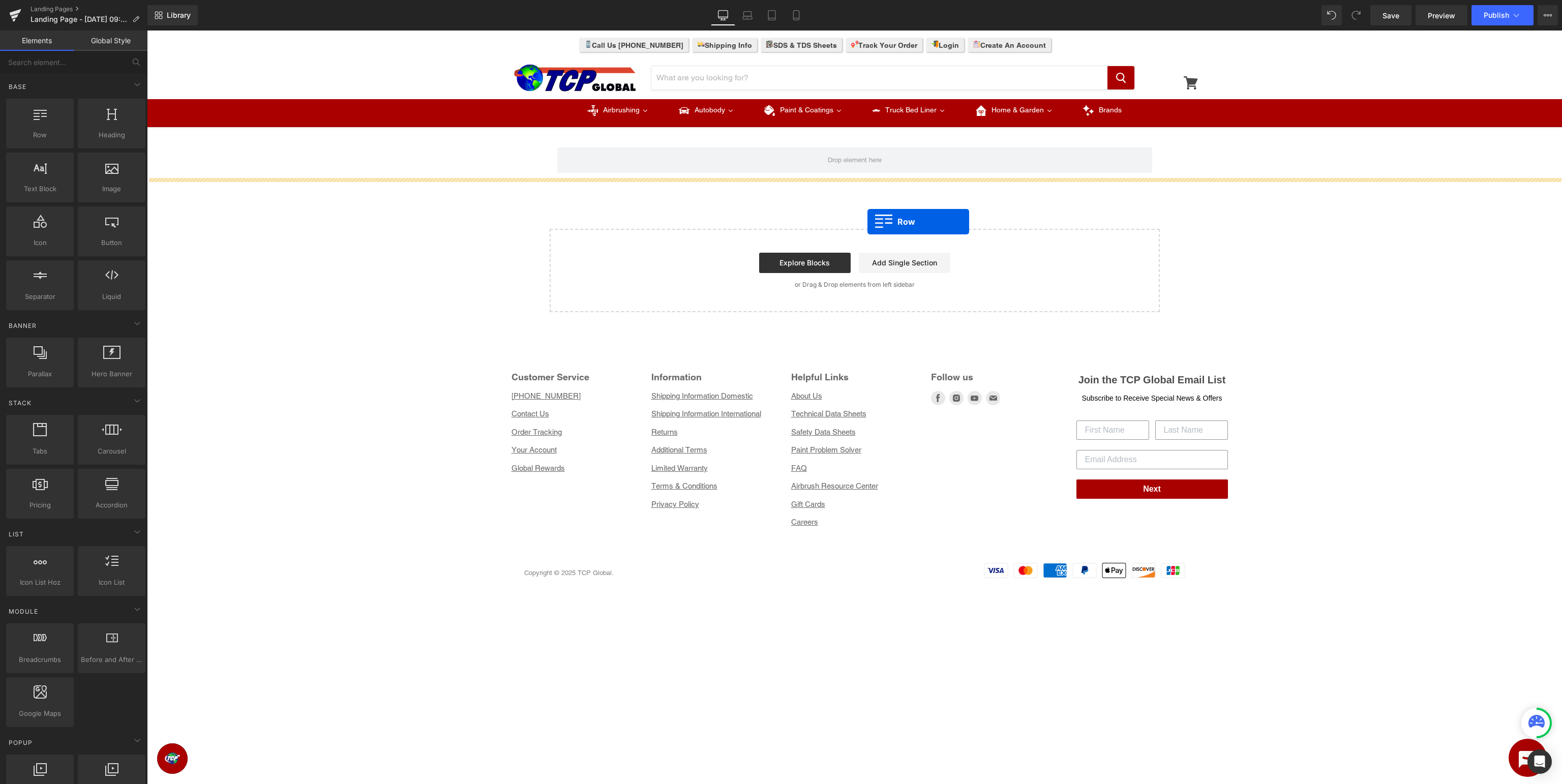
drag, startPoint x: 184, startPoint y: 158, endPoint x: 868, endPoint y: 222, distance: 687.0
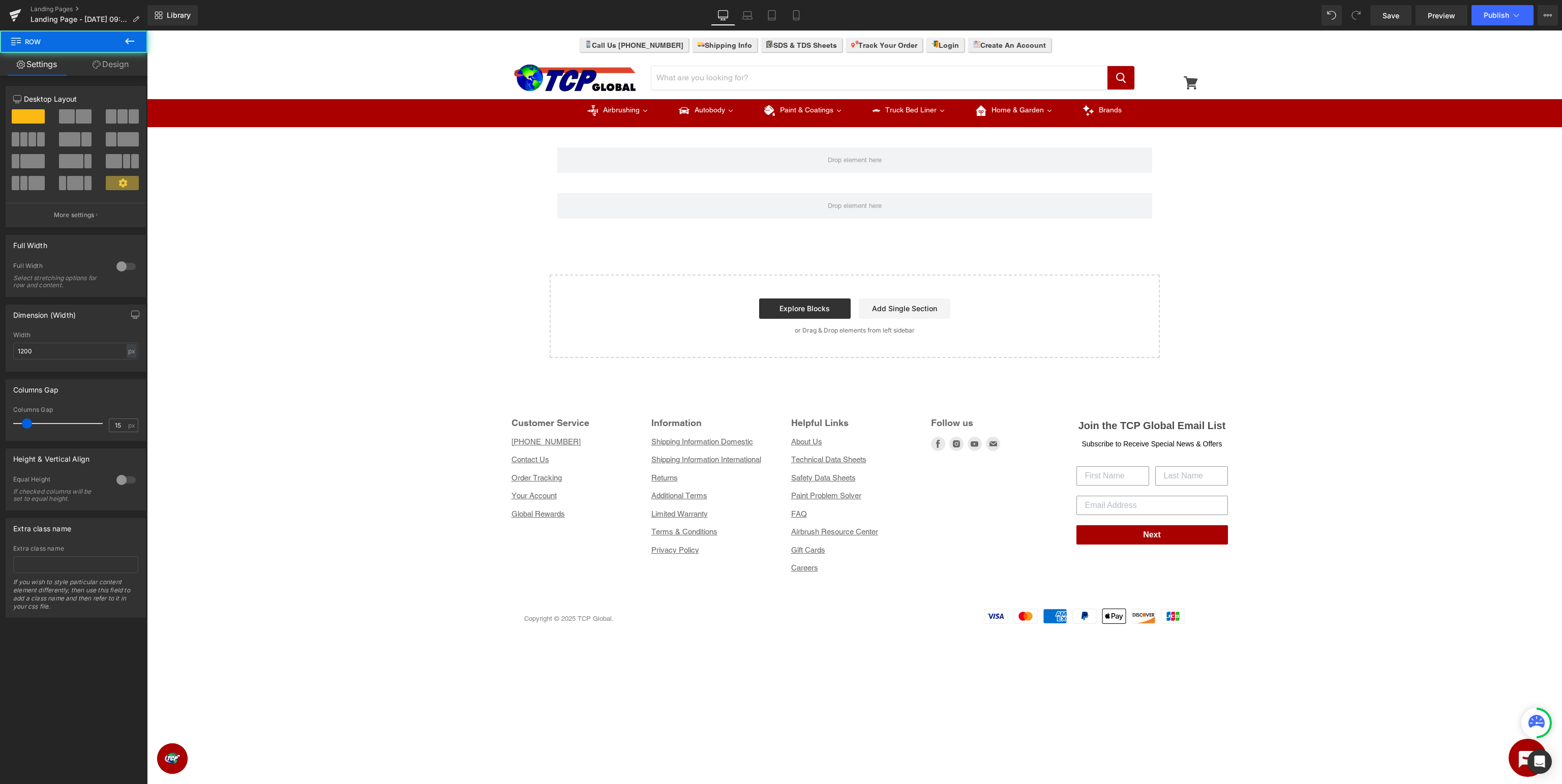
click at [127, 41] on icon at bounding box center [129, 41] width 9 height 6
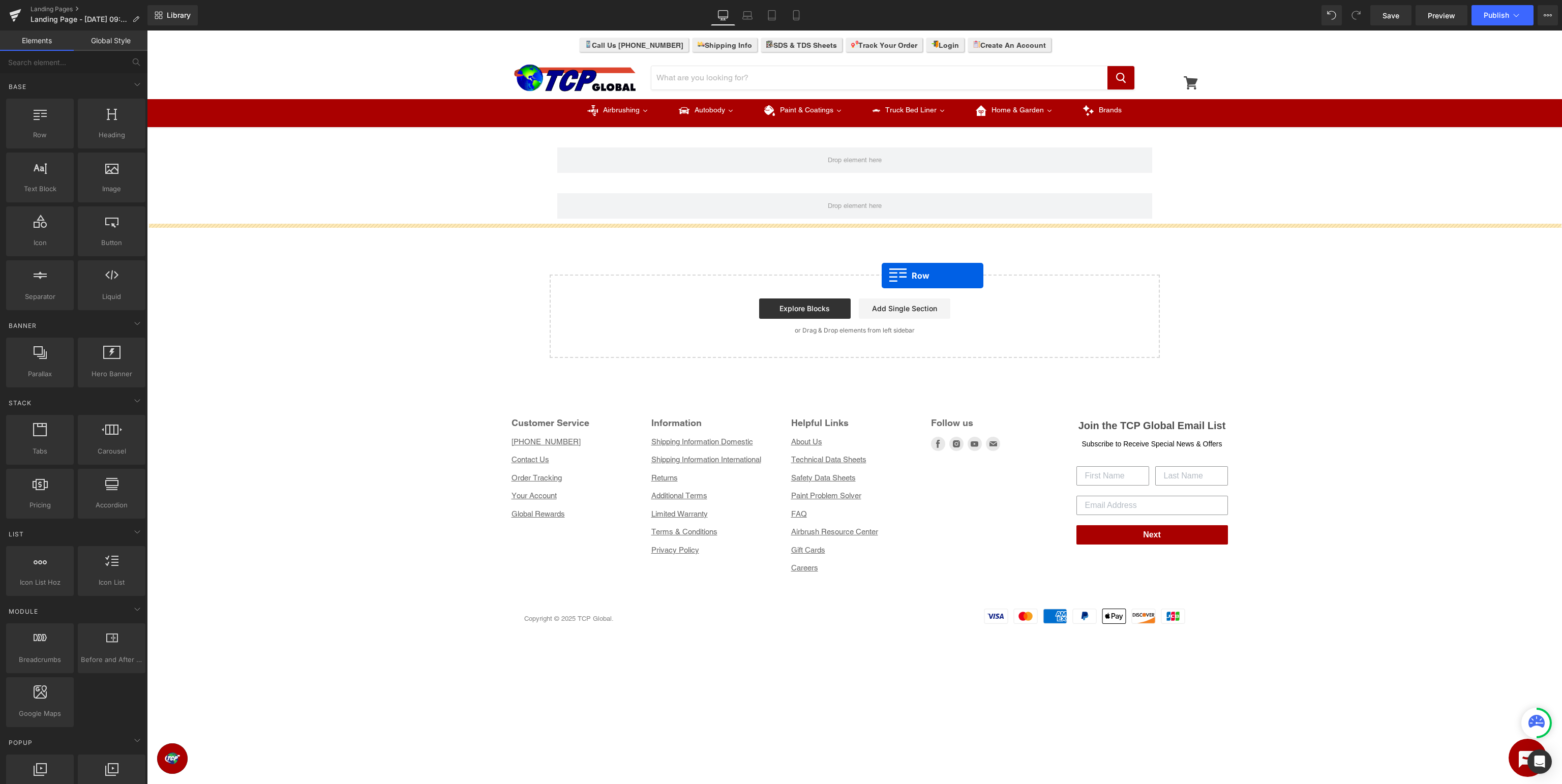
drag, startPoint x: 197, startPoint y: 147, endPoint x: 880, endPoint y: 275, distance: 694.9
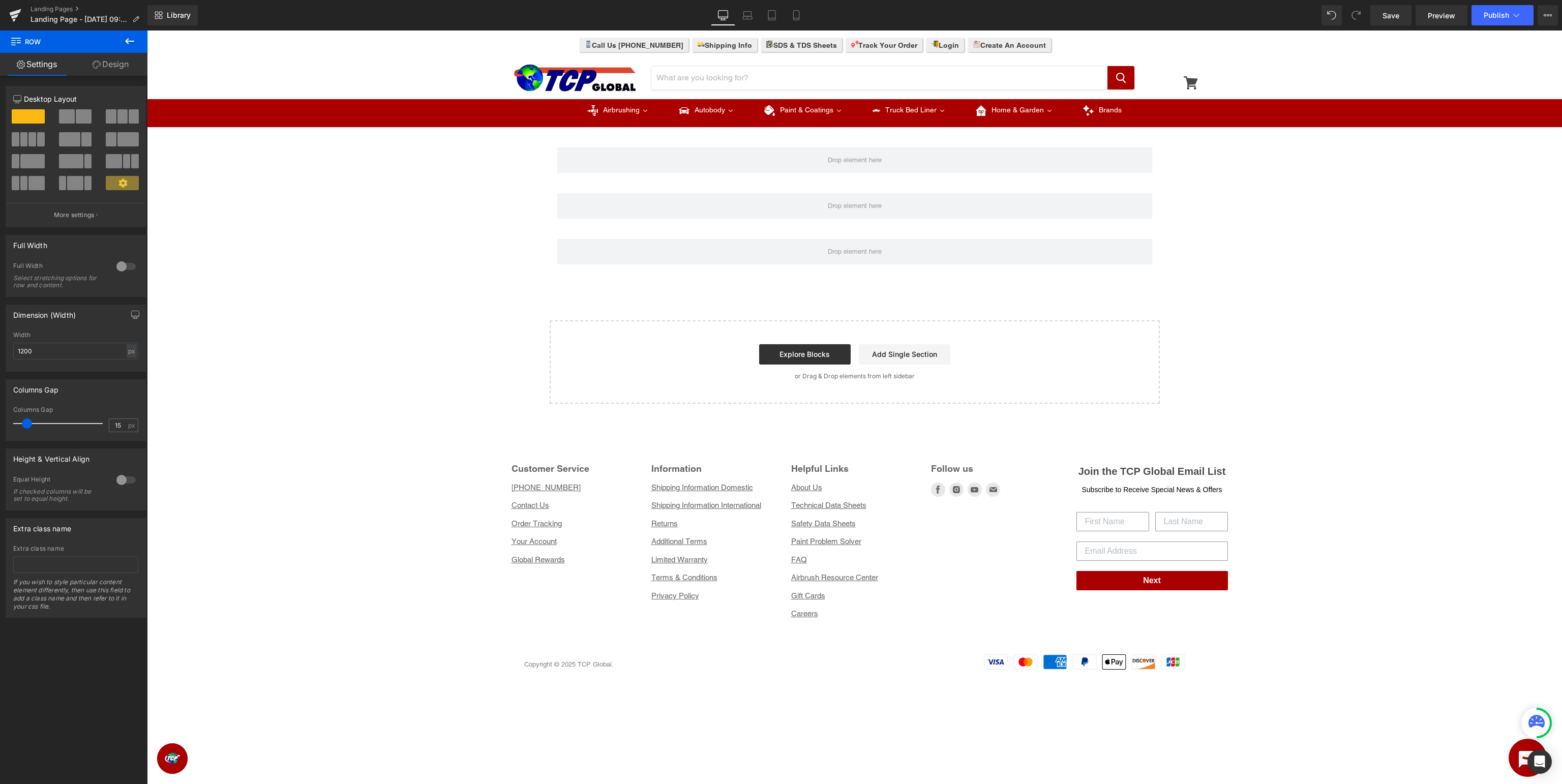
click at [129, 41] on icon at bounding box center [129, 41] width 9 height 6
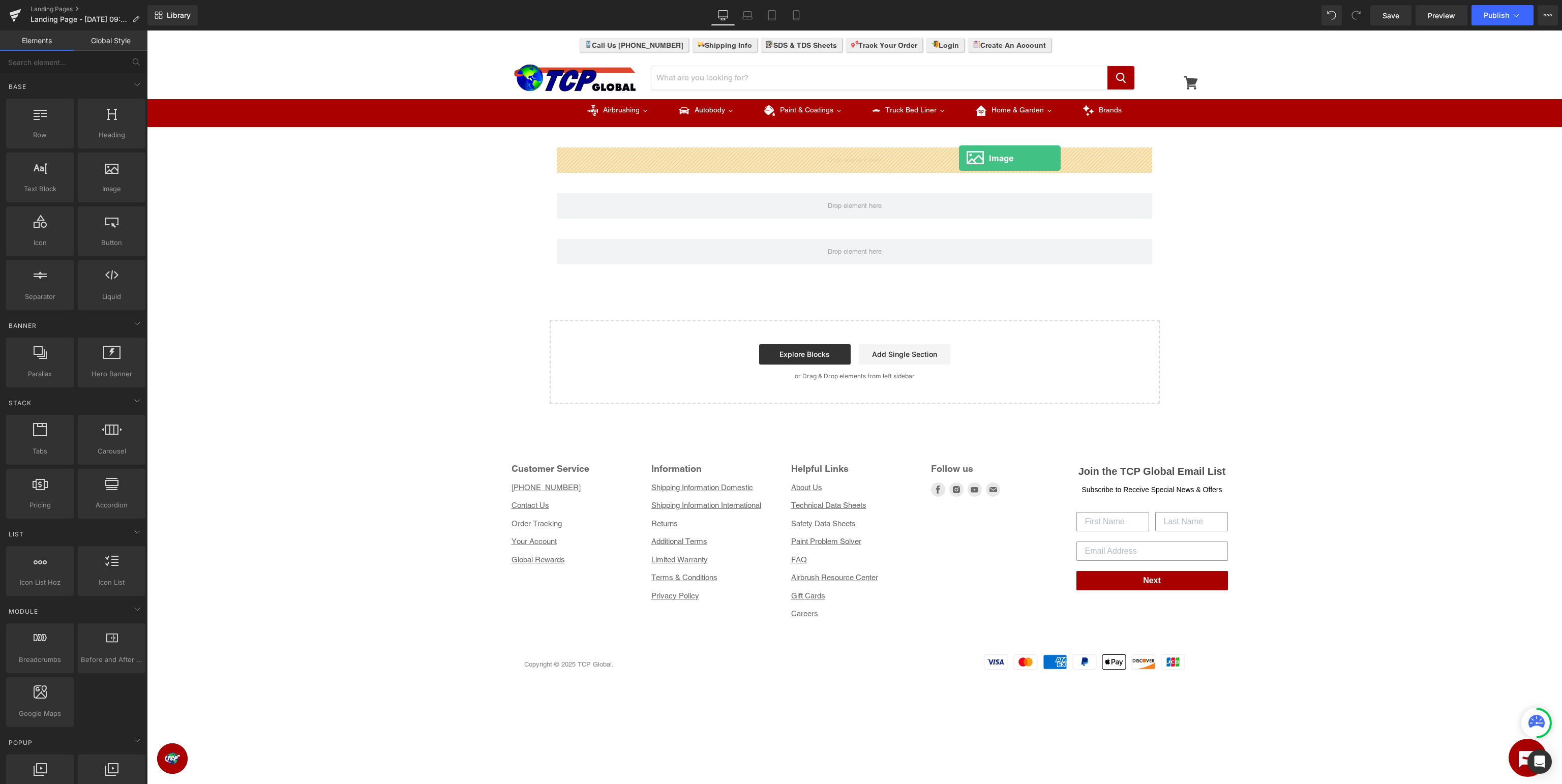
drag, startPoint x: 278, startPoint y: 207, endPoint x: 959, endPoint y: 158, distance: 682.8
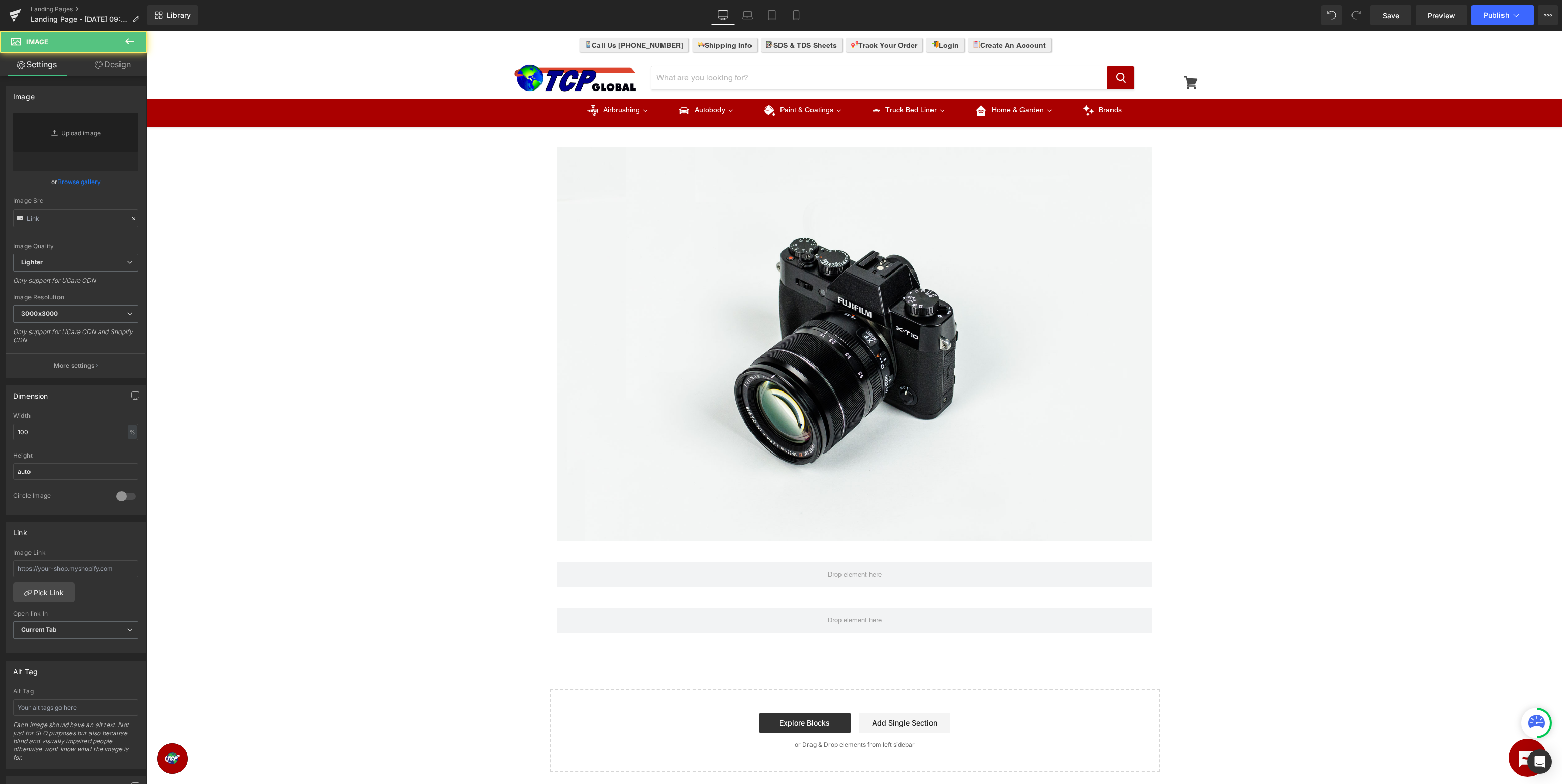
type input "//[DOMAIN_NAME][URL]"
click at [128, 39] on icon at bounding box center [129, 41] width 9 height 6
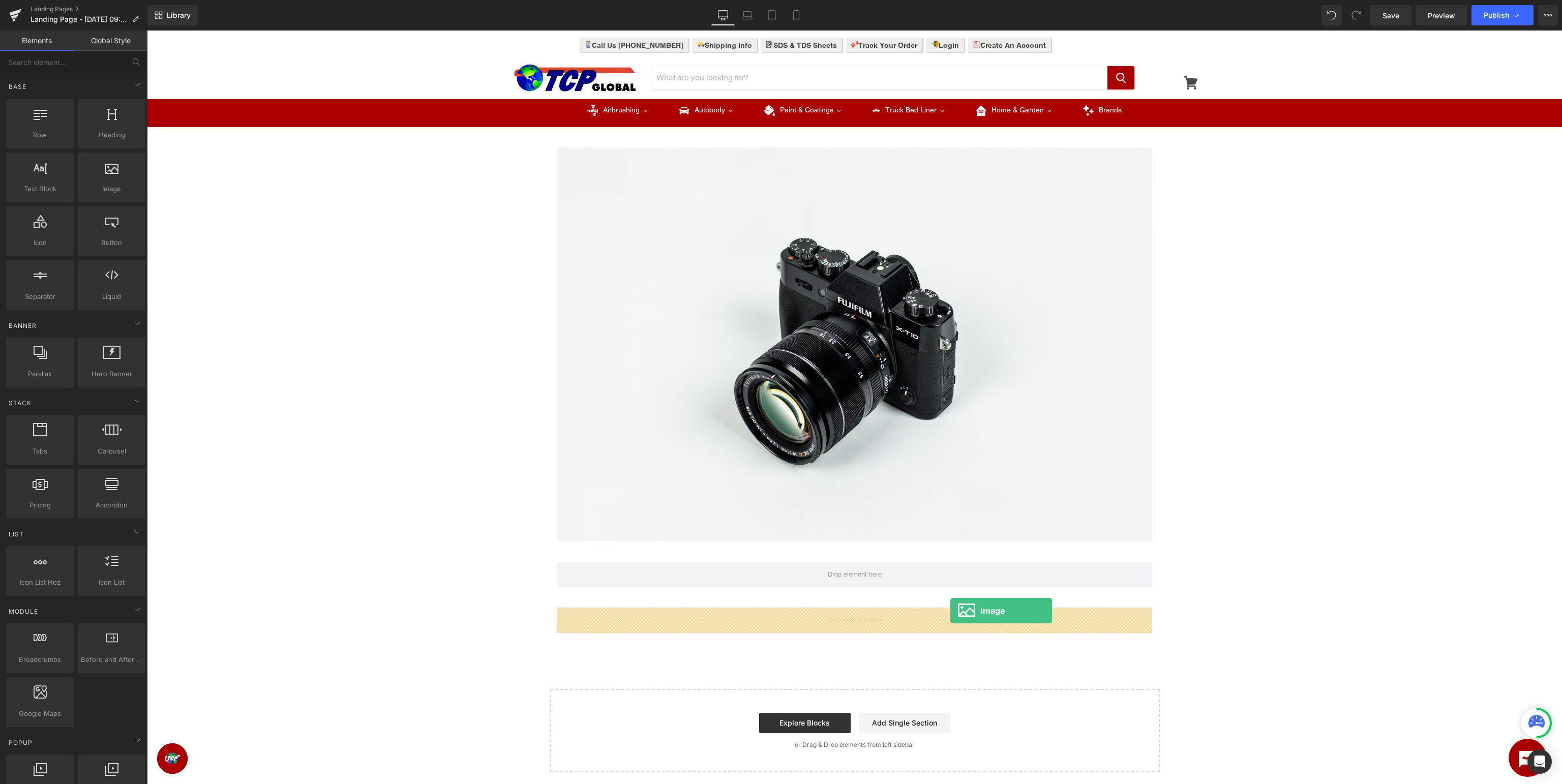
drag, startPoint x: 251, startPoint y: 205, endPoint x: 950, endPoint y: 611, distance: 808.4
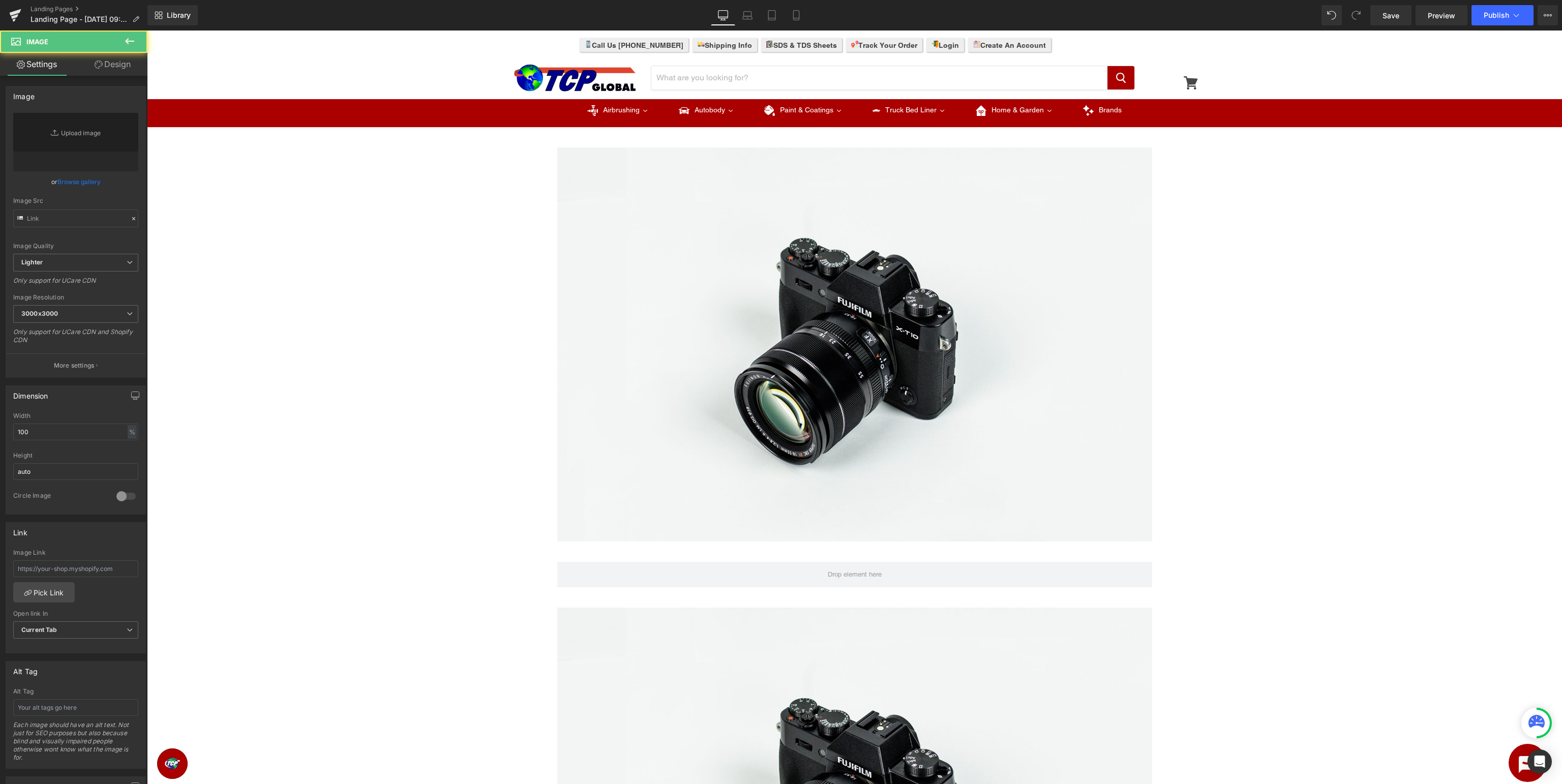
type input "//[DOMAIN_NAME][URL]"
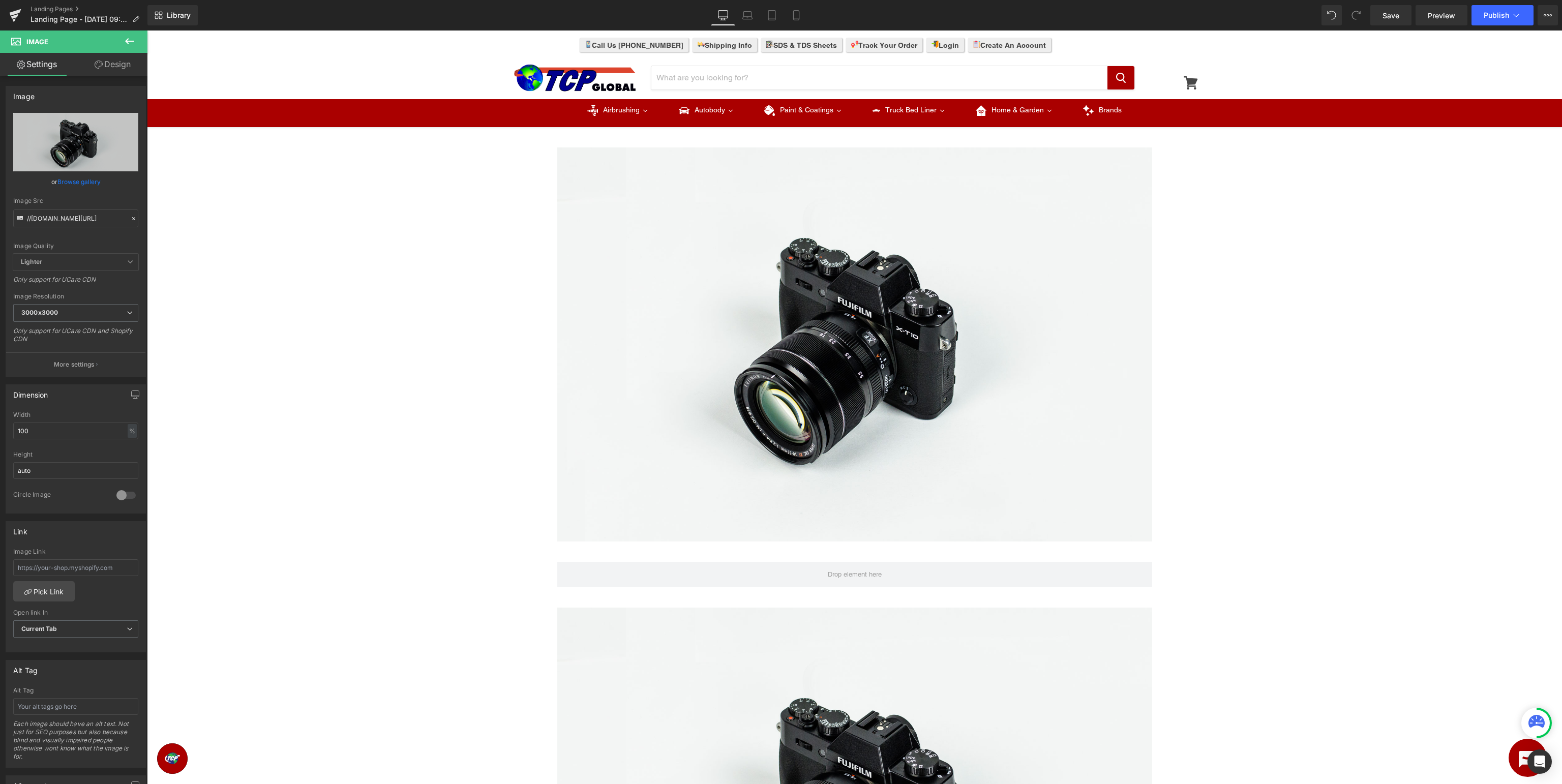
click at [132, 41] on icon at bounding box center [129, 41] width 9 height 6
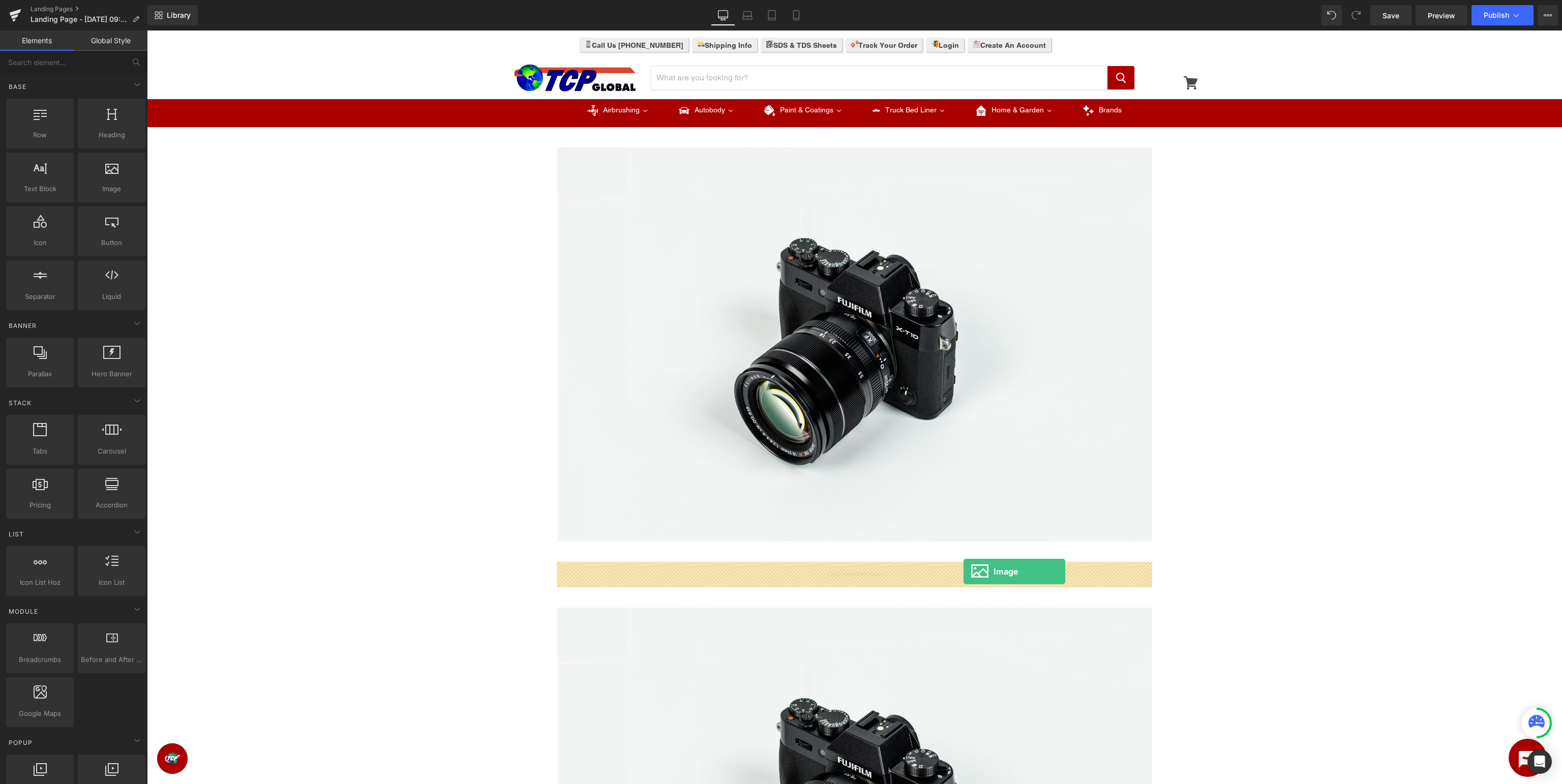
drag, startPoint x: 264, startPoint y: 207, endPoint x: 964, endPoint y: 572, distance: 789.4
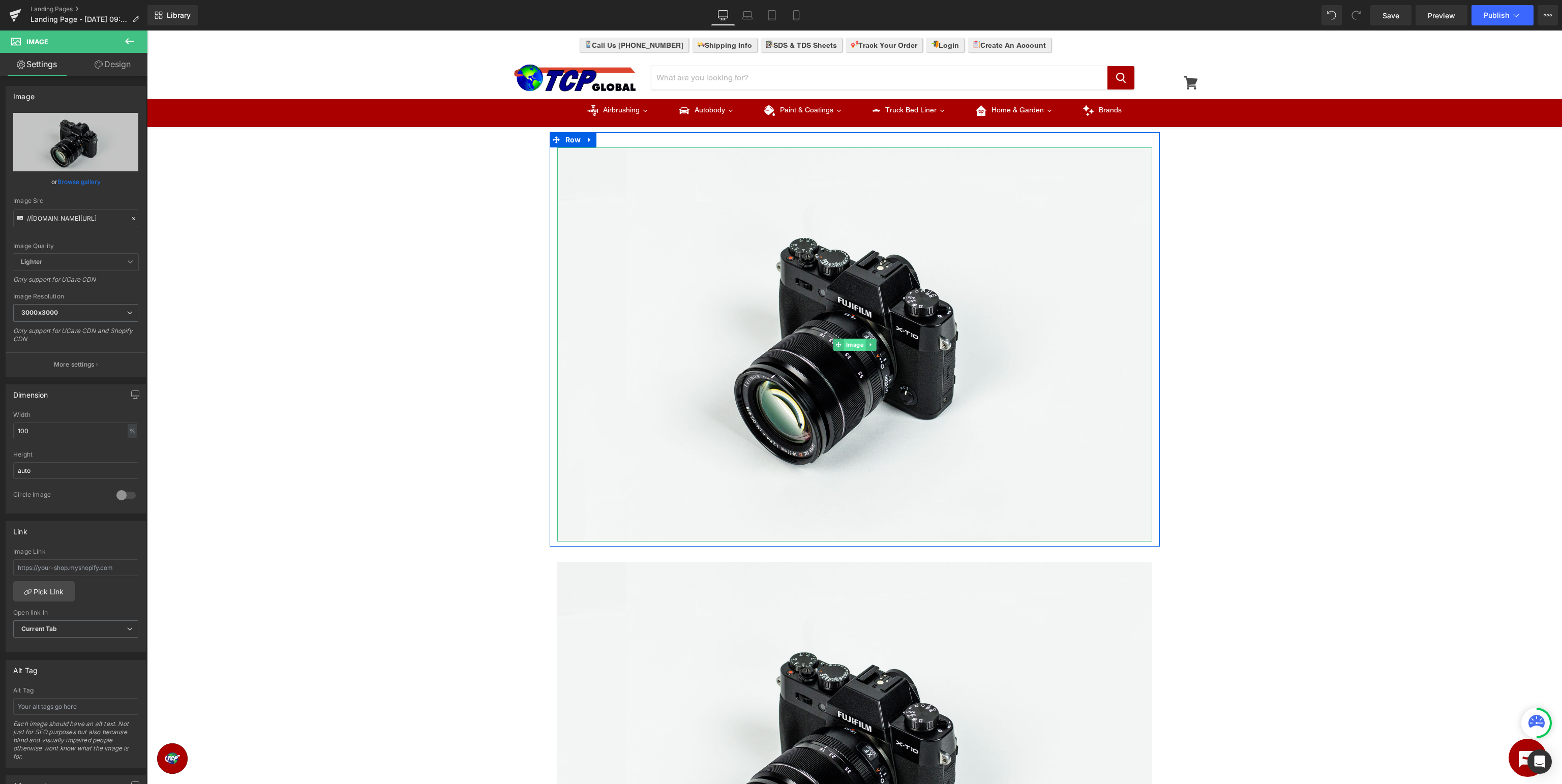
click at [856, 343] on span "Image" at bounding box center [854, 344] width 22 height 12
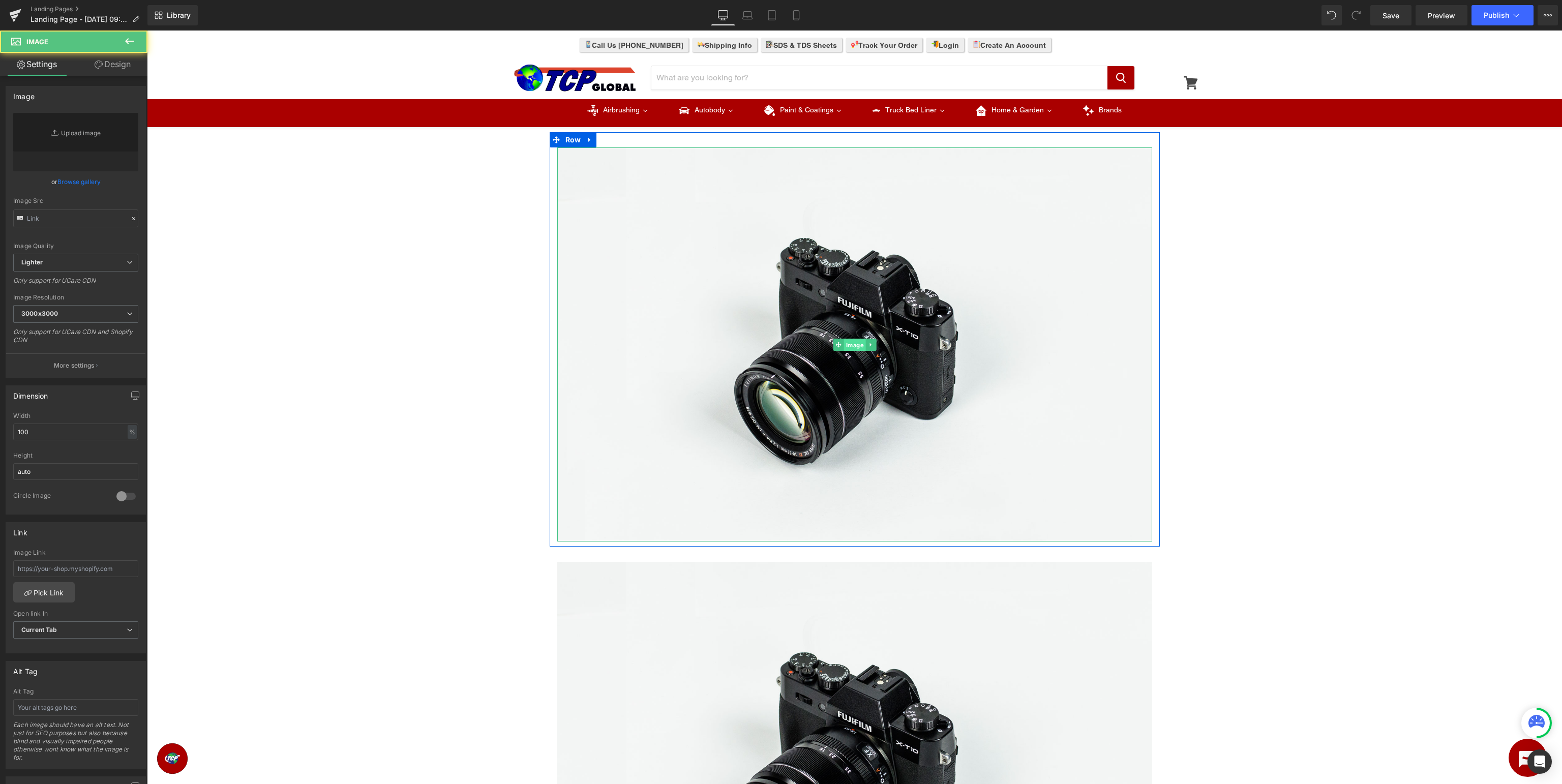
type input "//[DOMAIN_NAME][URL]"
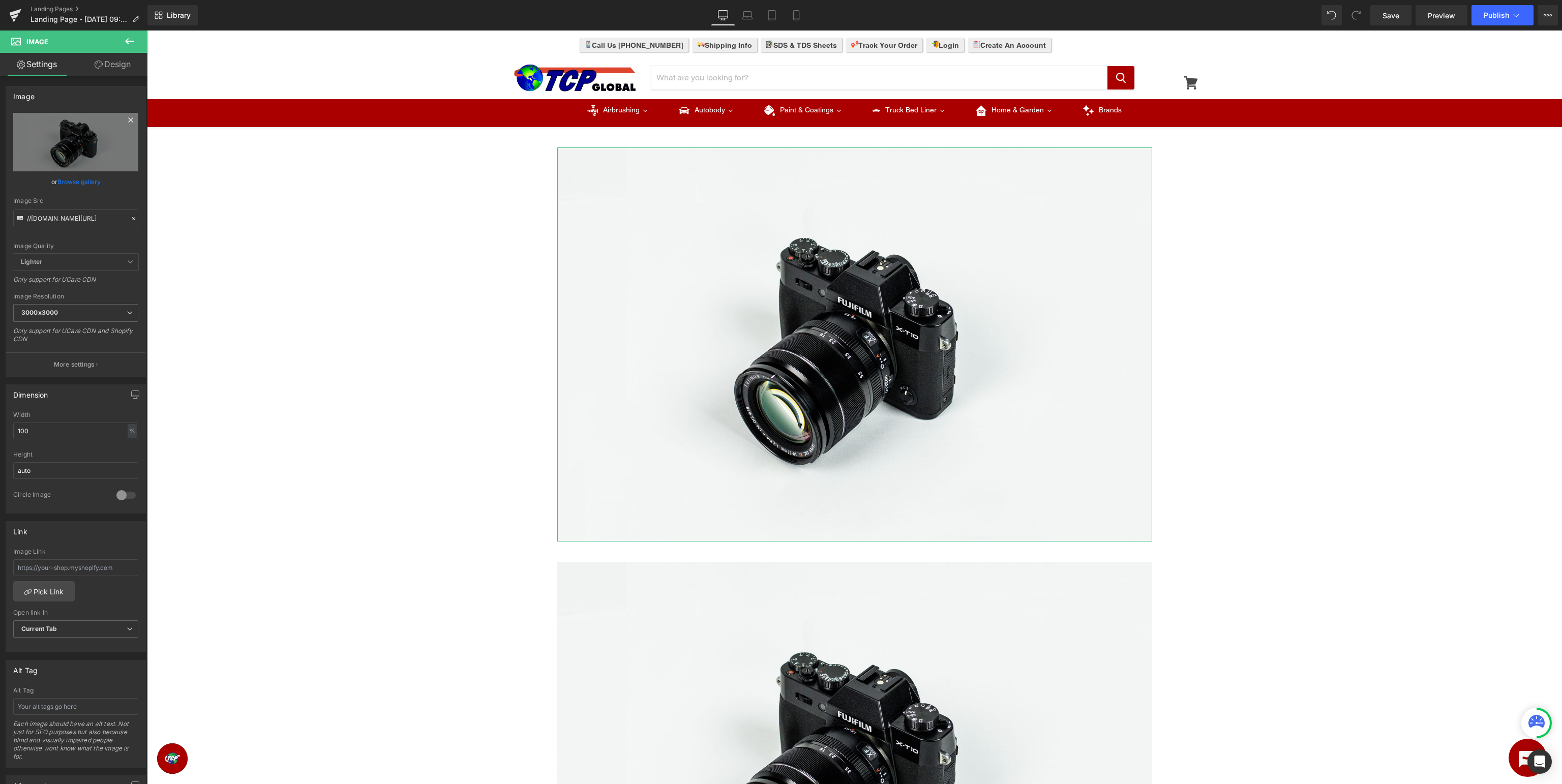
click at [135, 117] on icon at bounding box center [130, 120] width 12 height 12
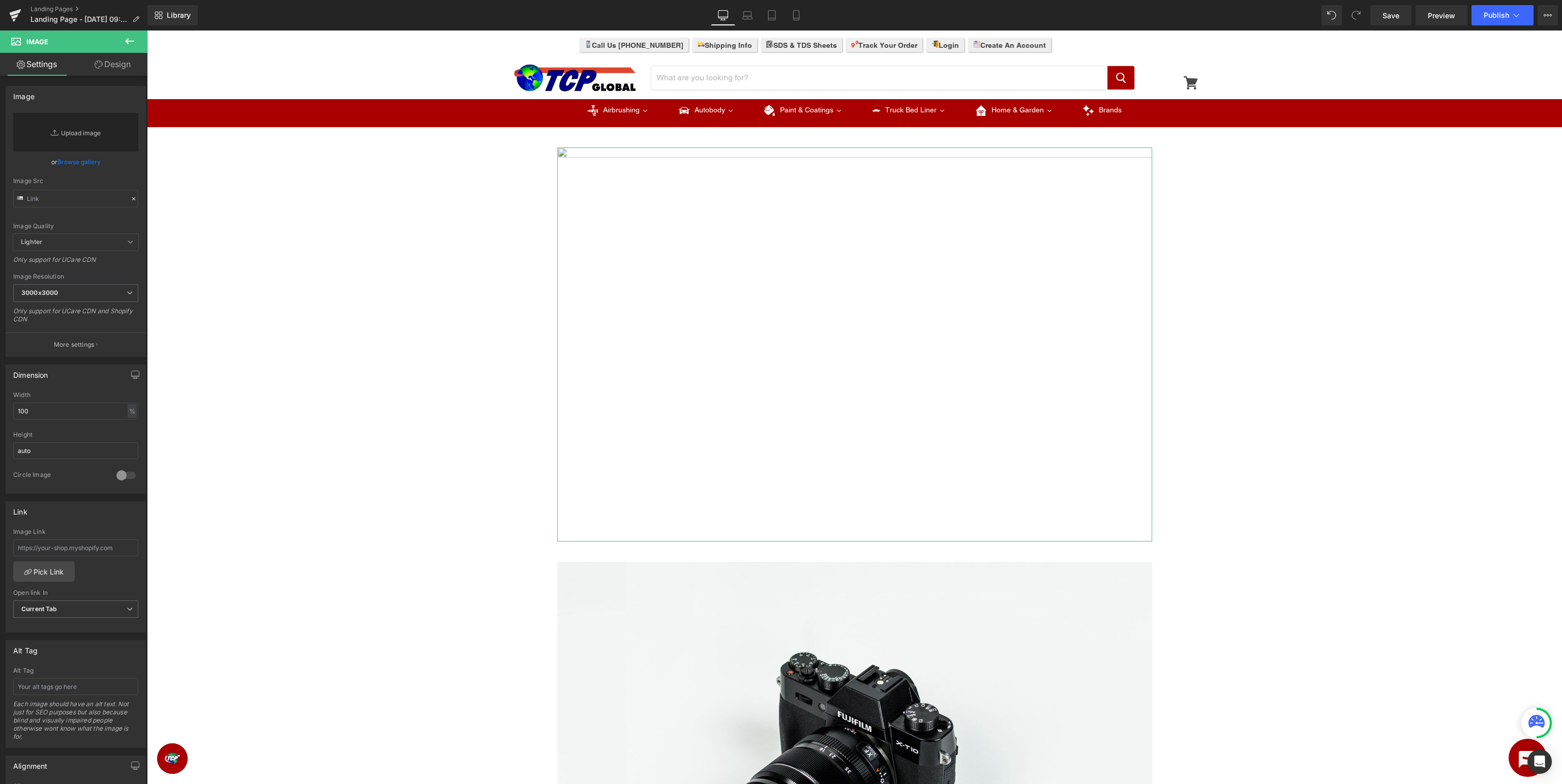
click at [109, 128] on link "Replace Image" at bounding box center [76, 132] width 125 height 39
type input "C:\fakepath\MasterElite_TopBanner.jpg"
type input "https://ucarecdn.com/f1a5bbb5-82d5-46a6-9855-caf0f9f2ba6d/-/format/auto/-/previ…"
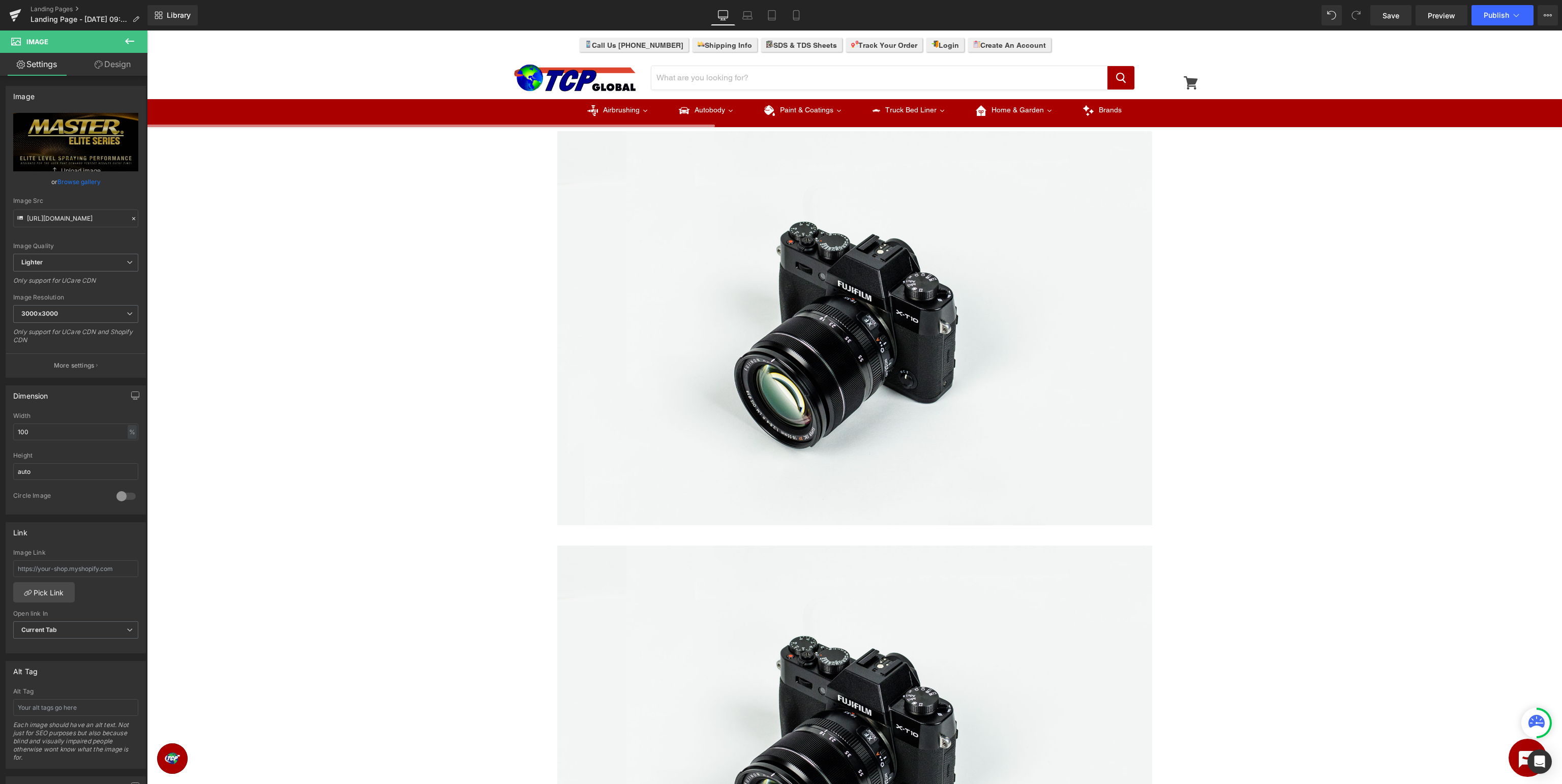
scroll to position [537, 0]
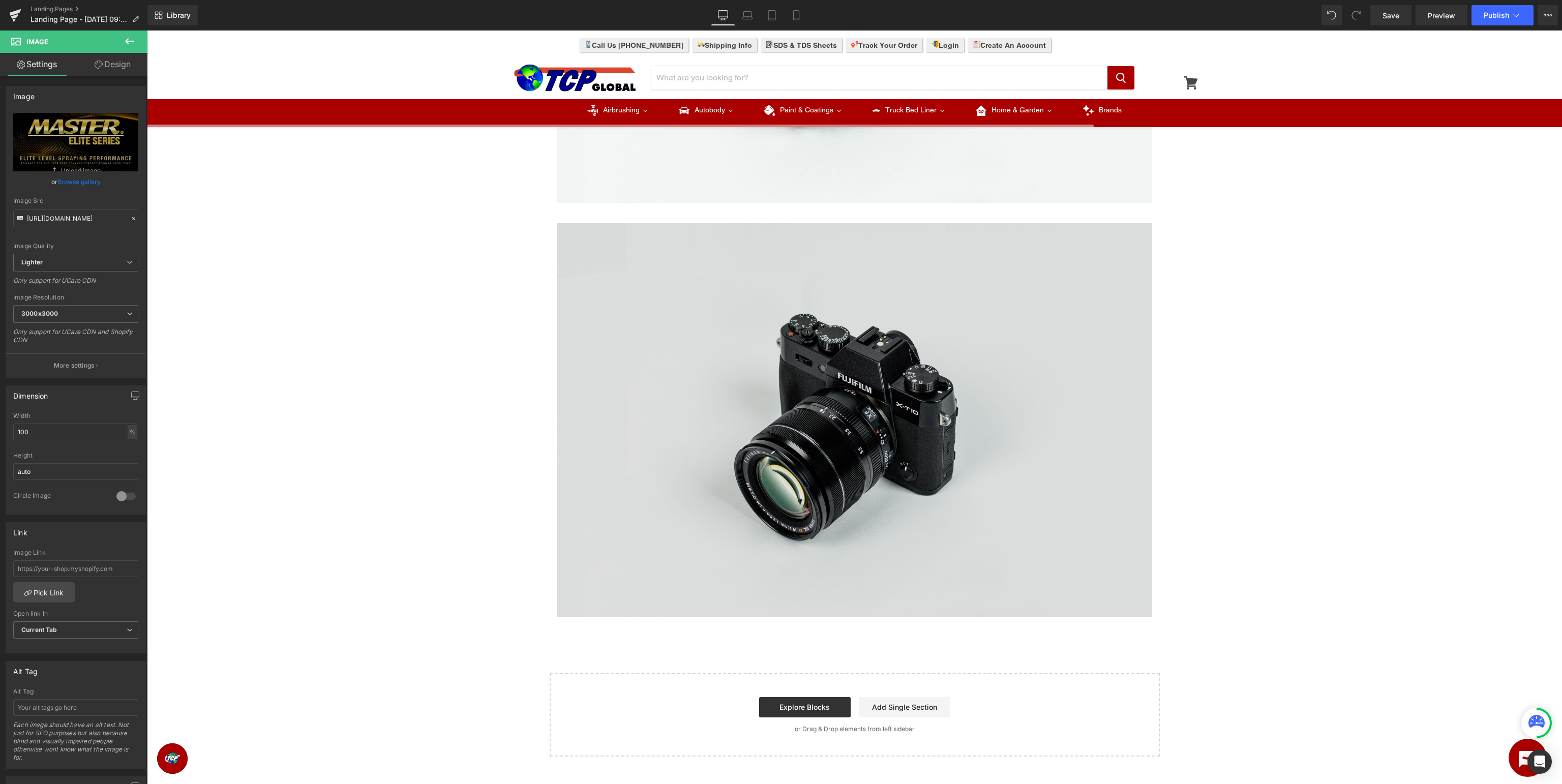
click at [857, 417] on div "Image" at bounding box center [854, 420] width 595 height 394
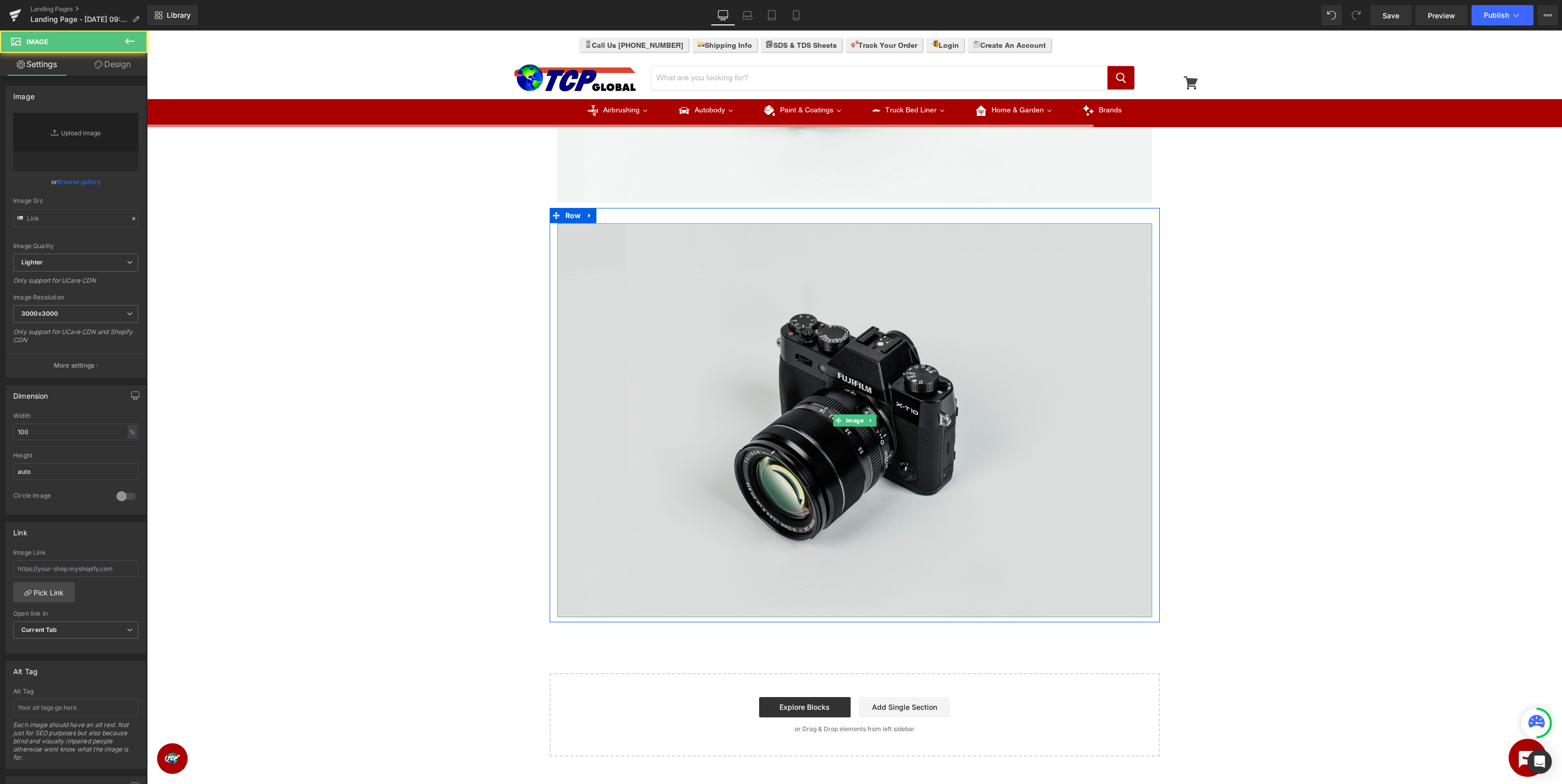
type input "//[DOMAIN_NAME][URL]"
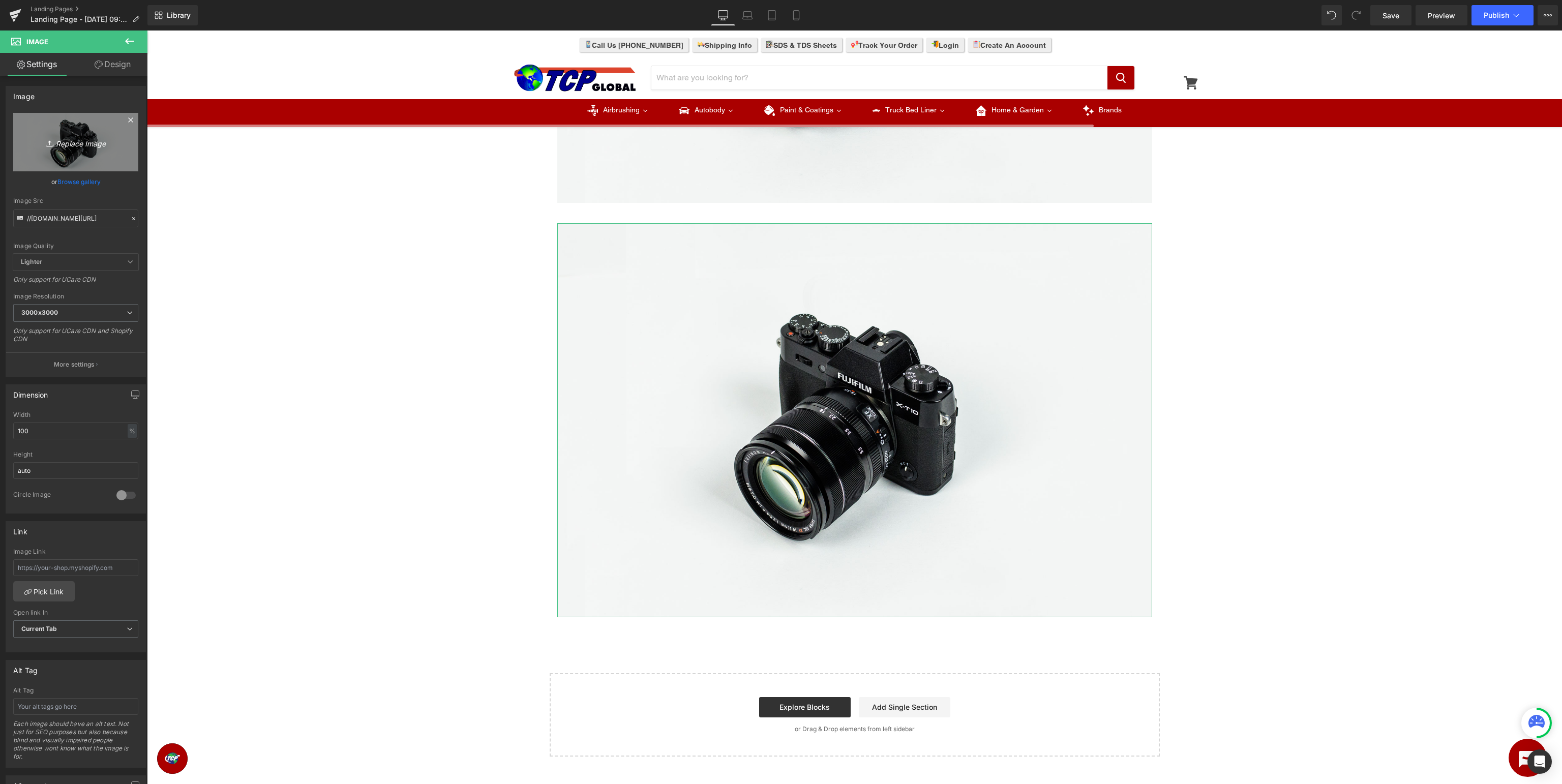
click at [93, 132] on link "Replace Image" at bounding box center [76, 142] width 125 height 58
type input "C:\fakepath\MasterElite_BottomBanner.jpg"
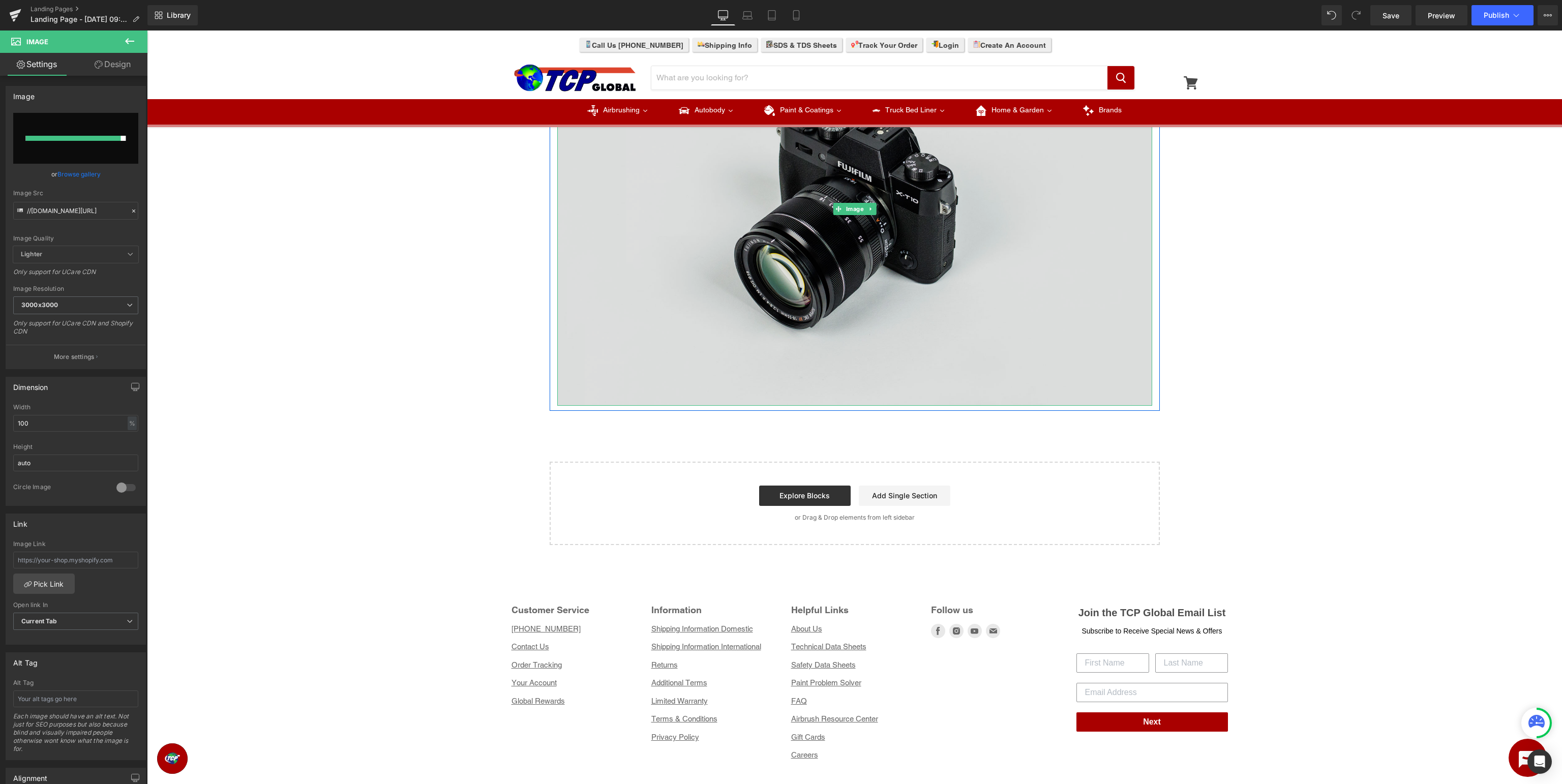
scroll to position [534, 0]
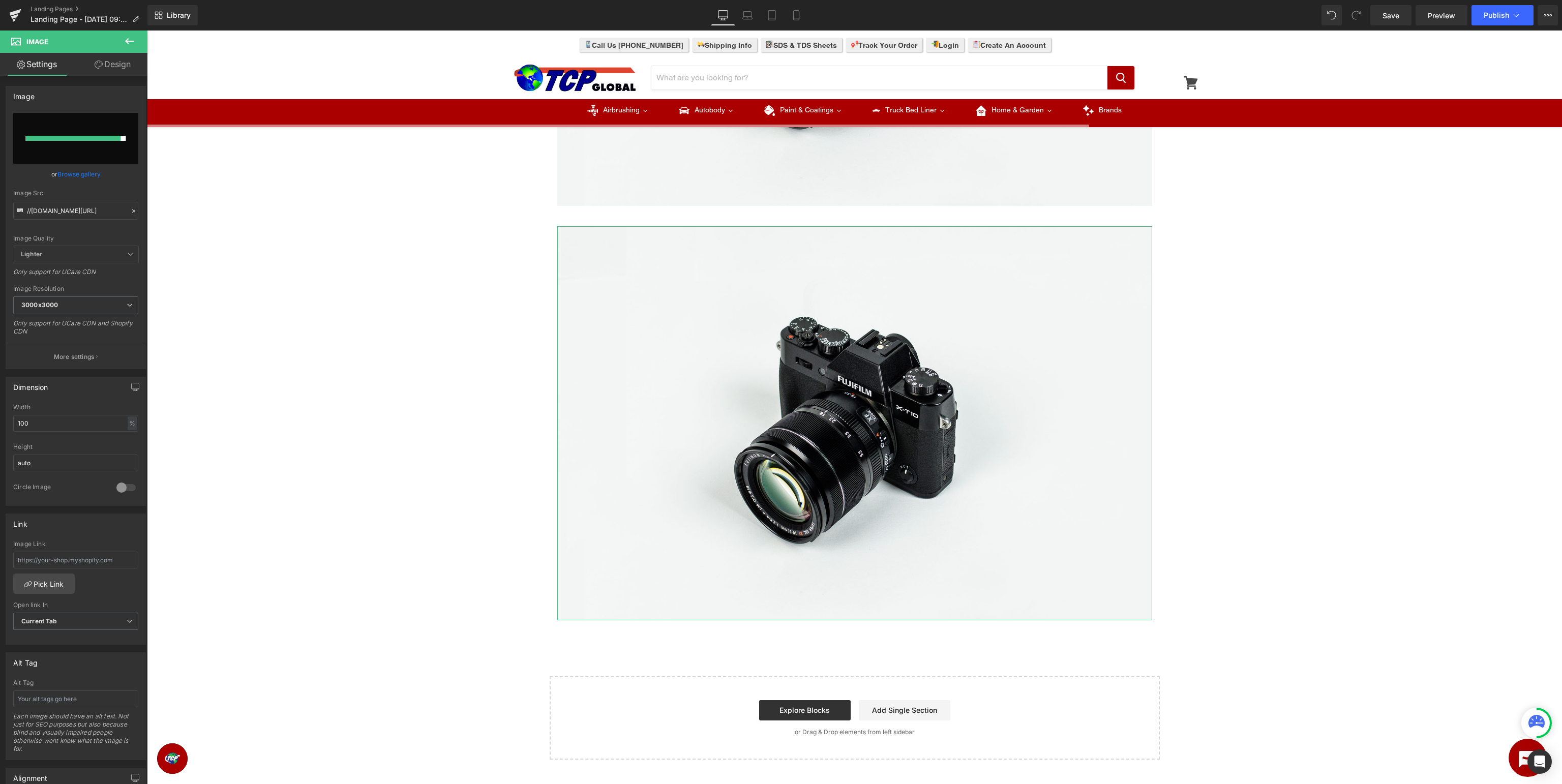
click at [90, 136] on div at bounding box center [73, 138] width 95 height 5
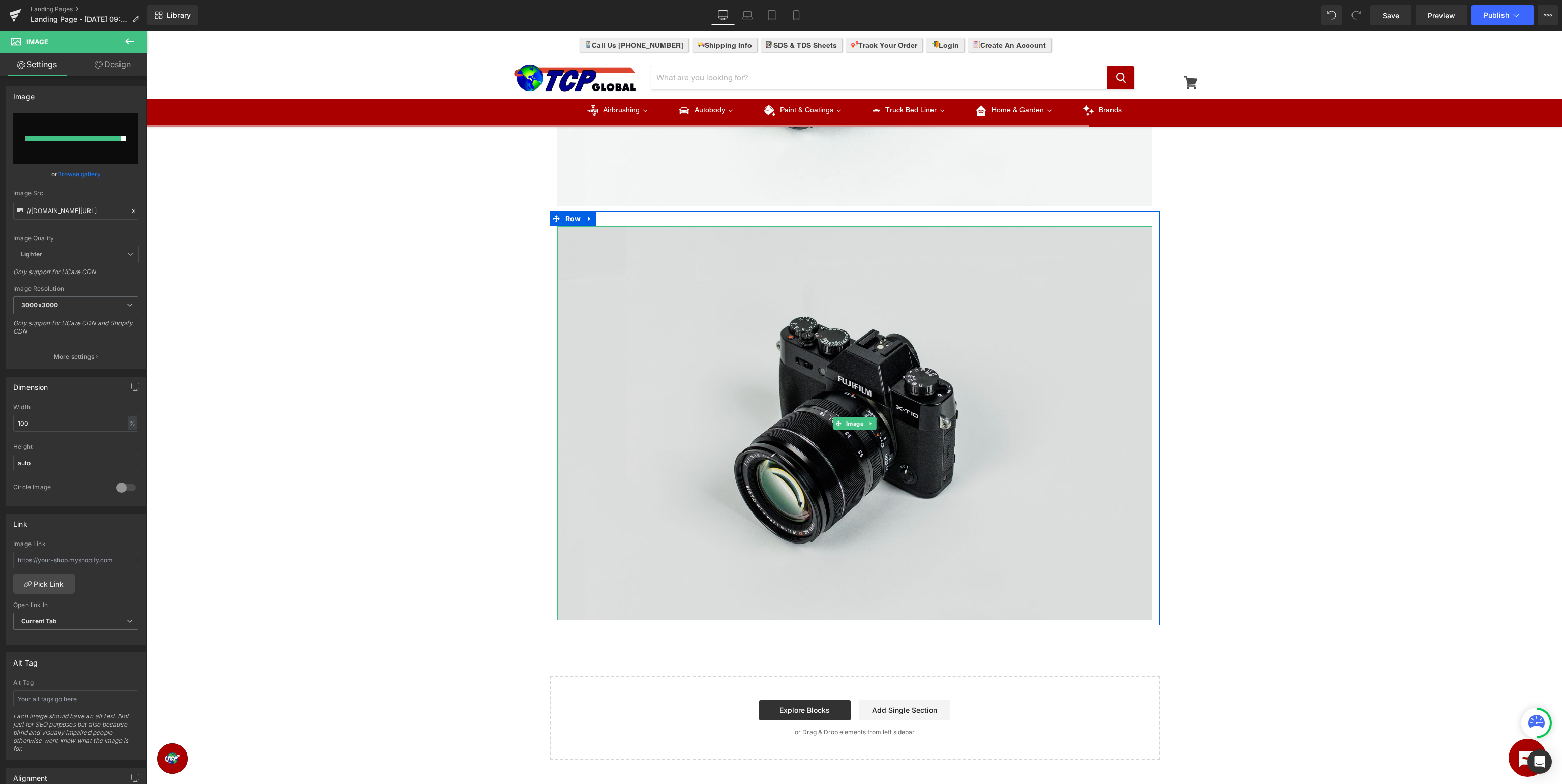
click at [685, 338] on img at bounding box center [854, 423] width 595 height 394
click at [845, 365] on img at bounding box center [854, 423] width 595 height 394
click at [845, 365] on img at bounding box center [854, 423] width 595 height 394
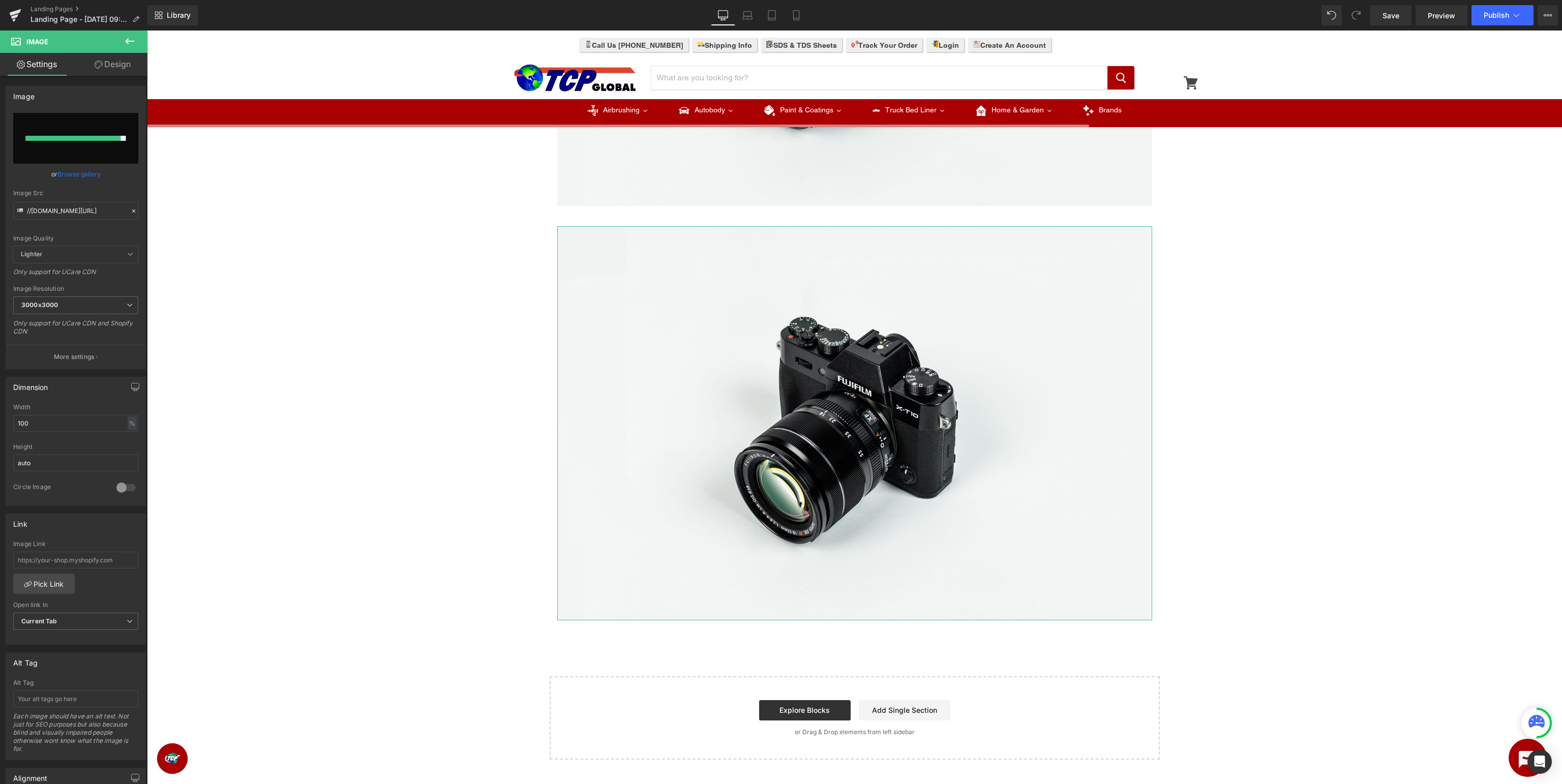
click at [102, 141] on input "file" at bounding box center [76, 138] width 125 height 51
type input "C:\fakepath\MasterElite_BottomBanner.jpg"
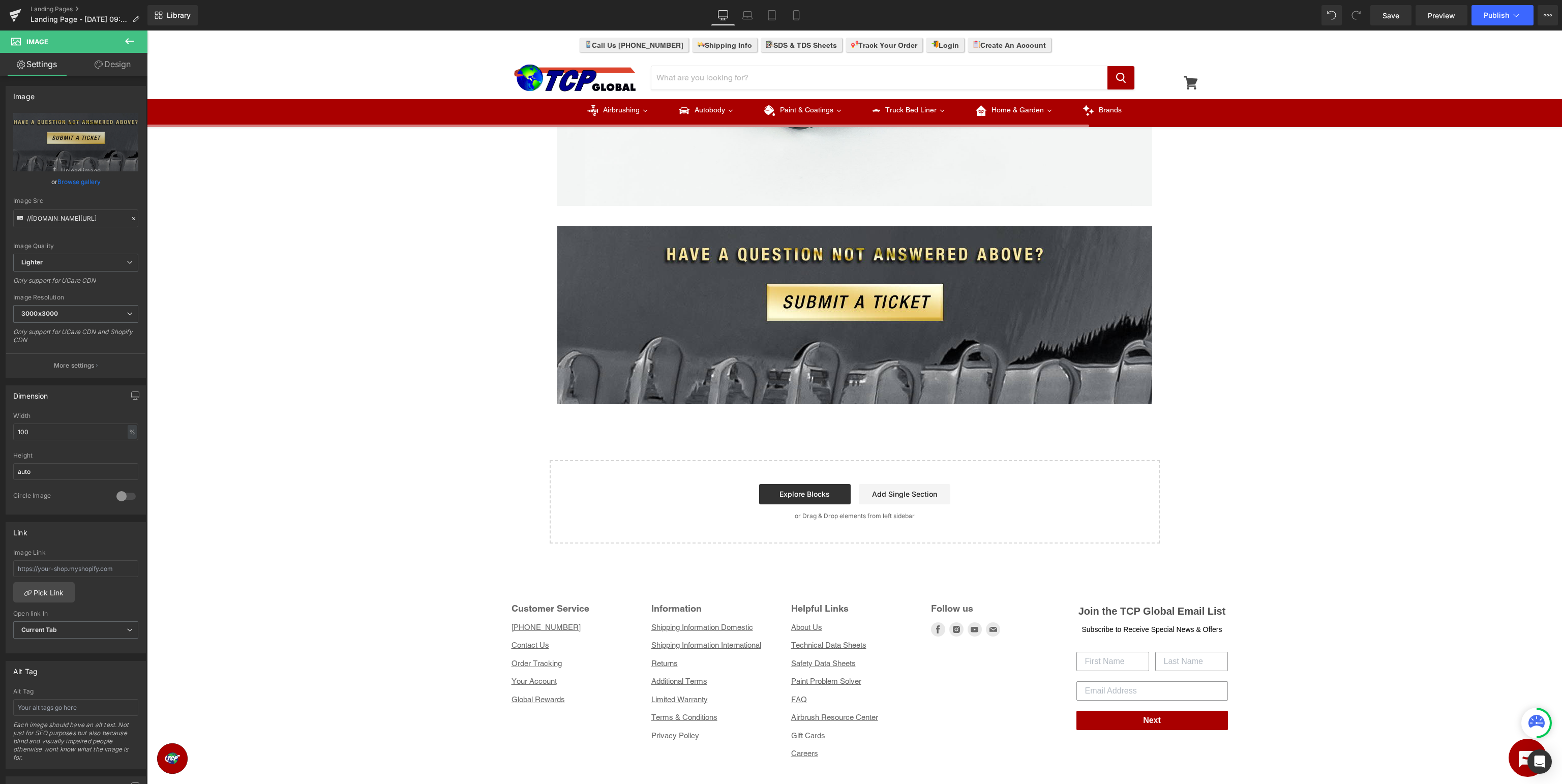
type input "https://ucarecdn.com/14afd696-dba4-4506-b928-f8563719f5d3/-/format/auto/-/previ…"
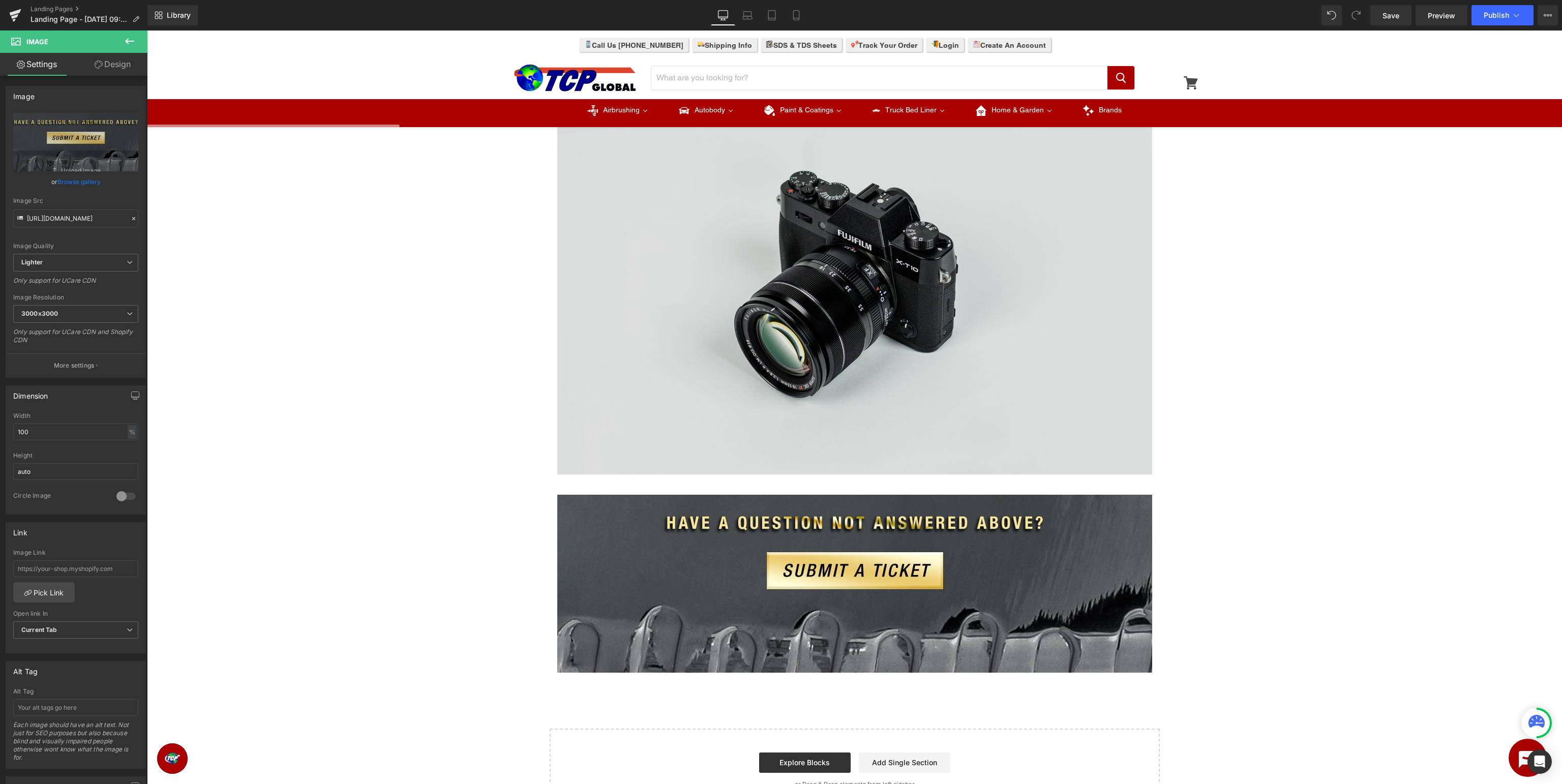
scroll to position [104, 0]
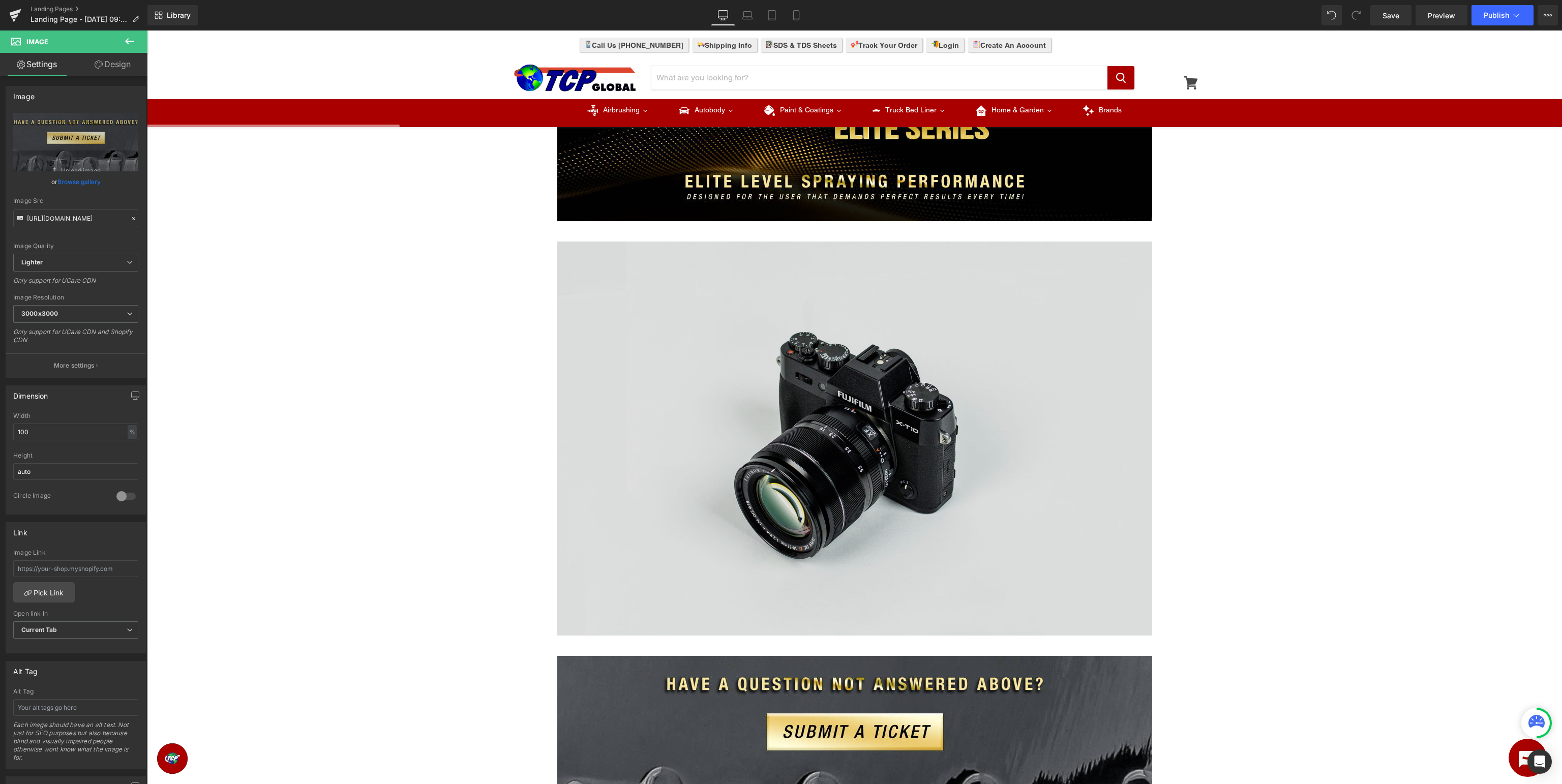
click at [956, 345] on img at bounding box center [854, 438] width 595 height 394
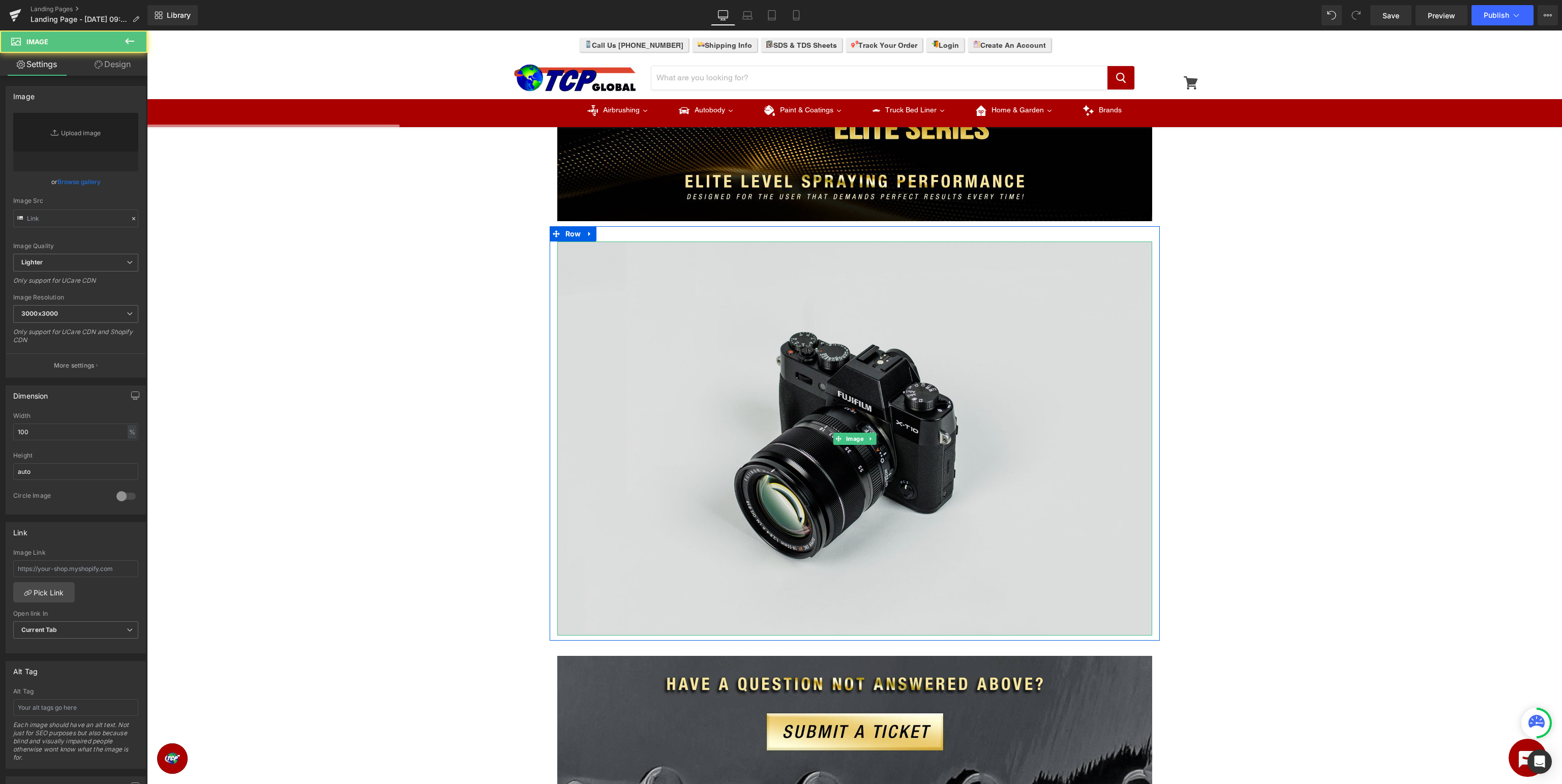
type input "//[DOMAIN_NAME][URL]"
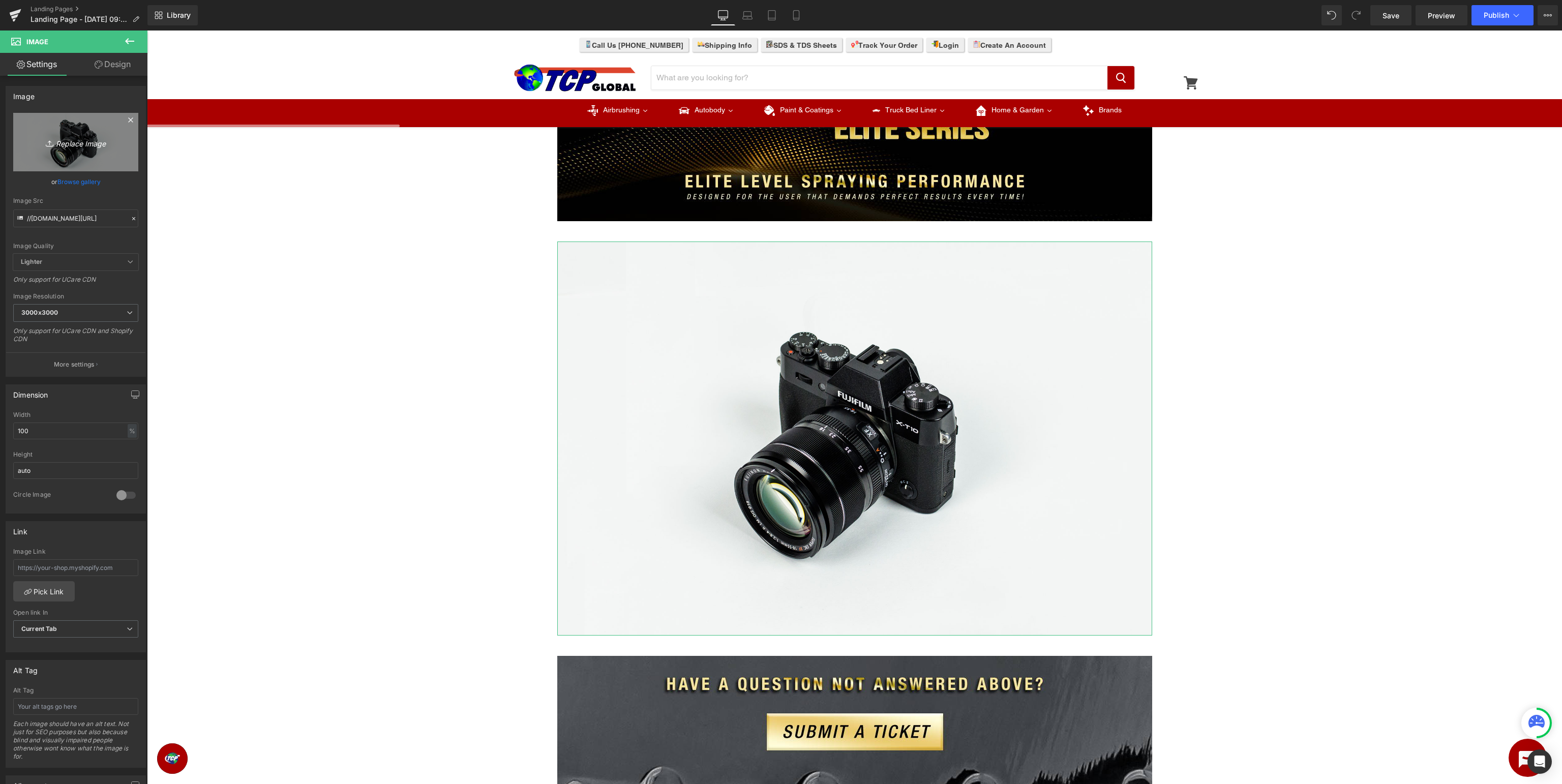
click at [99, 141] on icon "Replace Image" at bounding box center [76, 142] width 81 height 13
type input "C:\fakepath\MasterElite_FAQ.jpg"
type input "https://ucarecdn.com/3e29aa27-b166-4c52-8d3f-a5e9524cdc17/-/format/auto/-/previ…"
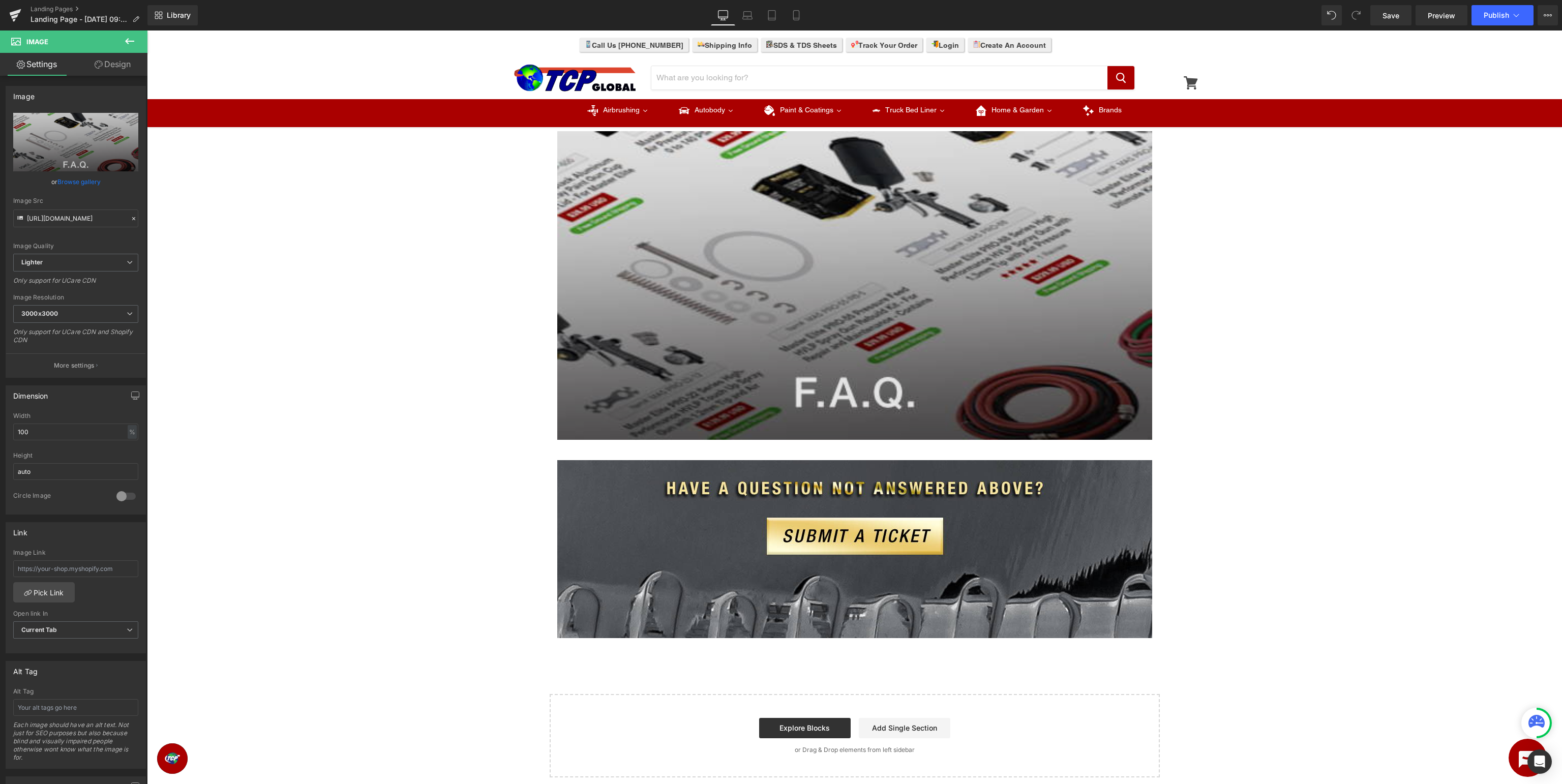
scroll to position [0, 0]
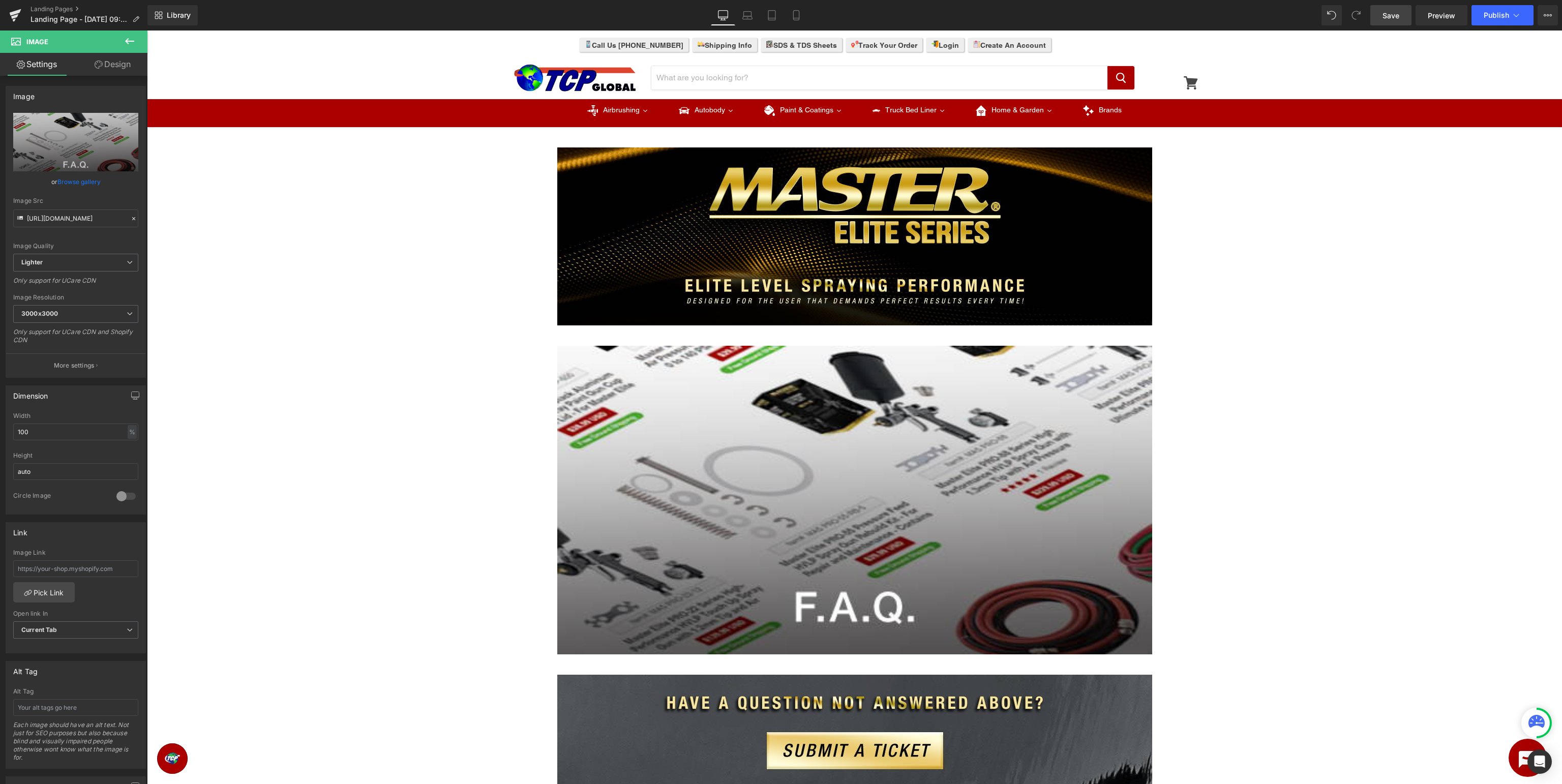
click at [1397, 20] on span "Save" at bounding box center [1391, 16] width 17 height 11
click at [474, 259] on div "Image Row Image Row Image Row Select your layout" at bounding box center [854, 562] width 1415 height 860
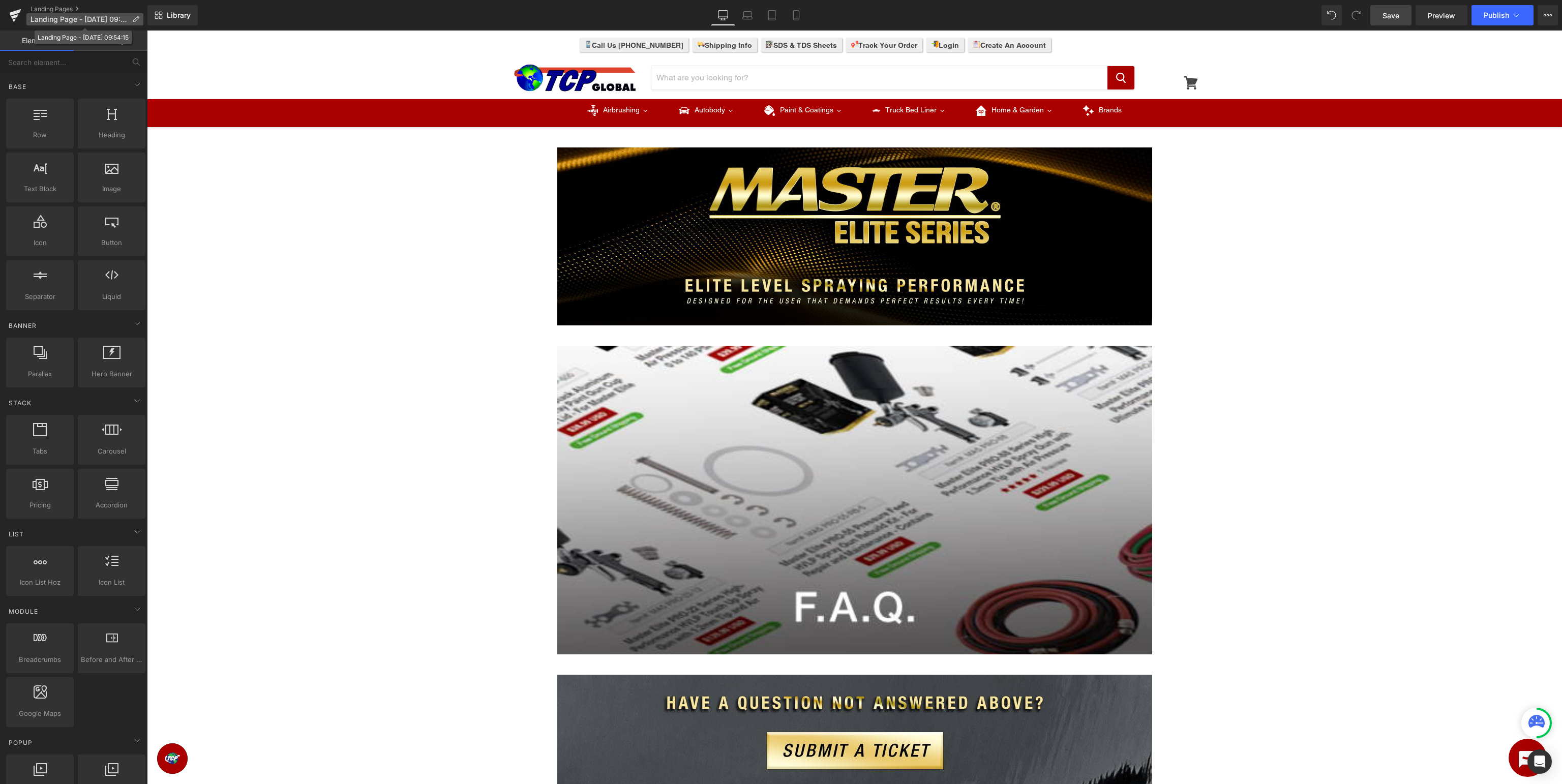
click at [71, 16] on span "Landing Page - Aug 25, 09:54:15" at bounding box center [79, 19] width 98 height 8
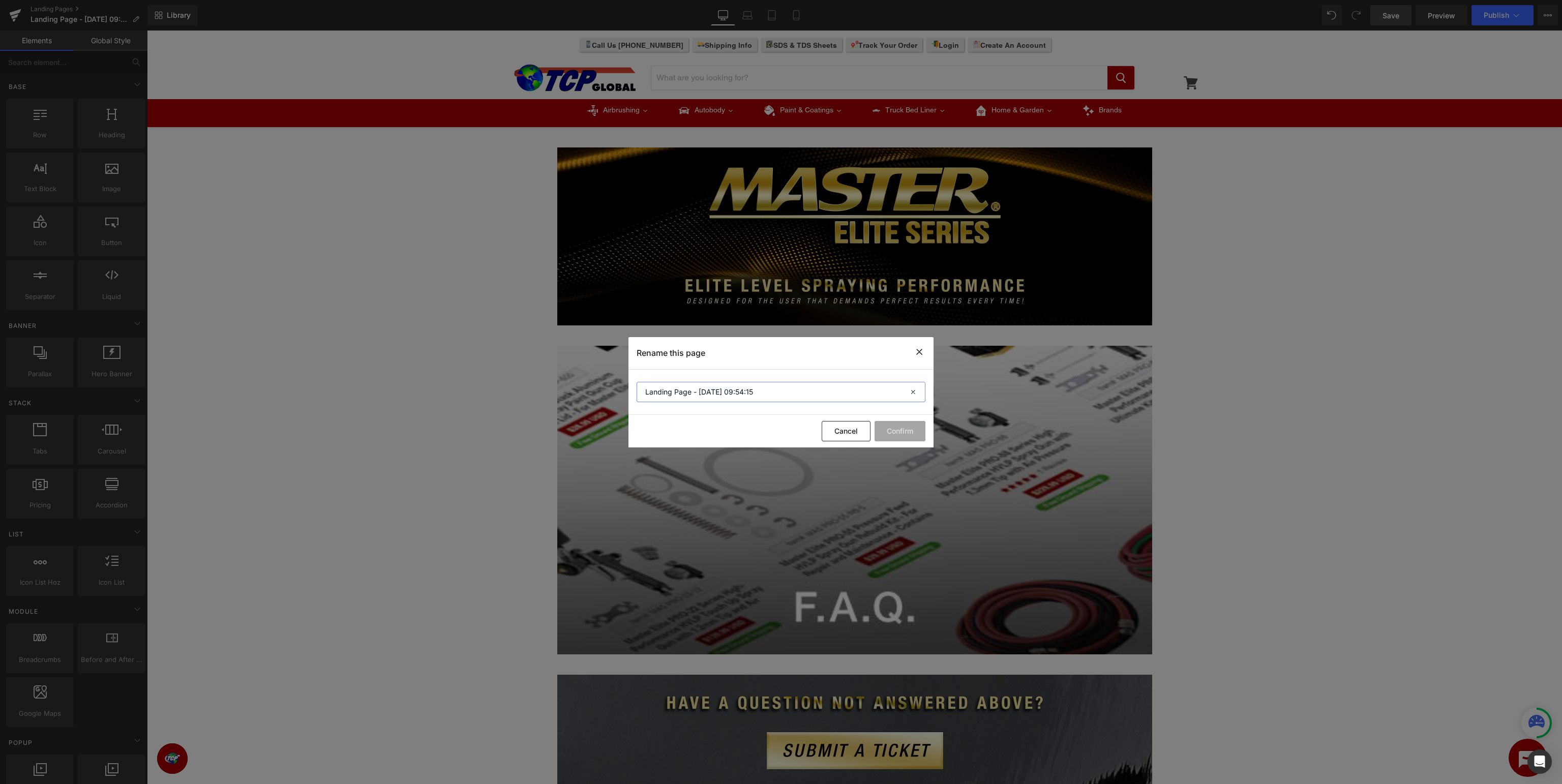
click at [783, 397] on input "Landing Page - Aug 25, 09:54:15" at bounding box center [781, 392] width 289 height 21
drag, startPoint x: 850, startPoint y: 392, endPoint x: 0, endPoint y: 335, distance: 851.9
click at [637, 382] on input "Landing Page - Aug 25, 09:54:15" at bounding box center [781, 392] width 289 height 21
click at [765, 394] on input "Master Elite Series Support" at bounding box center [781, 392] width 289 height 21
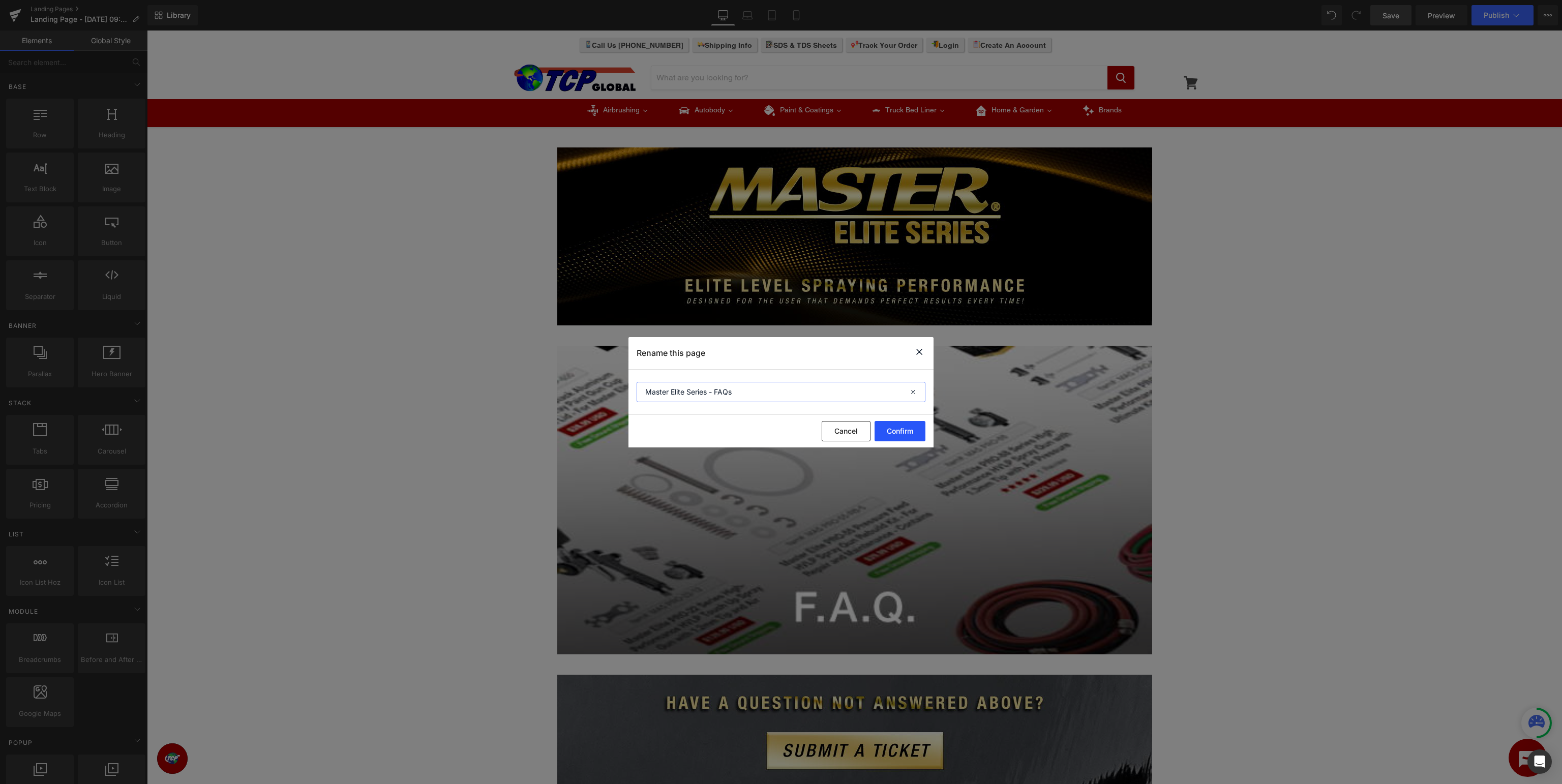
type input "Master Elite Series - FAQs"
click at [891, 428] on button "Confirm" at bounding box center [900, 431] width 51 height 21
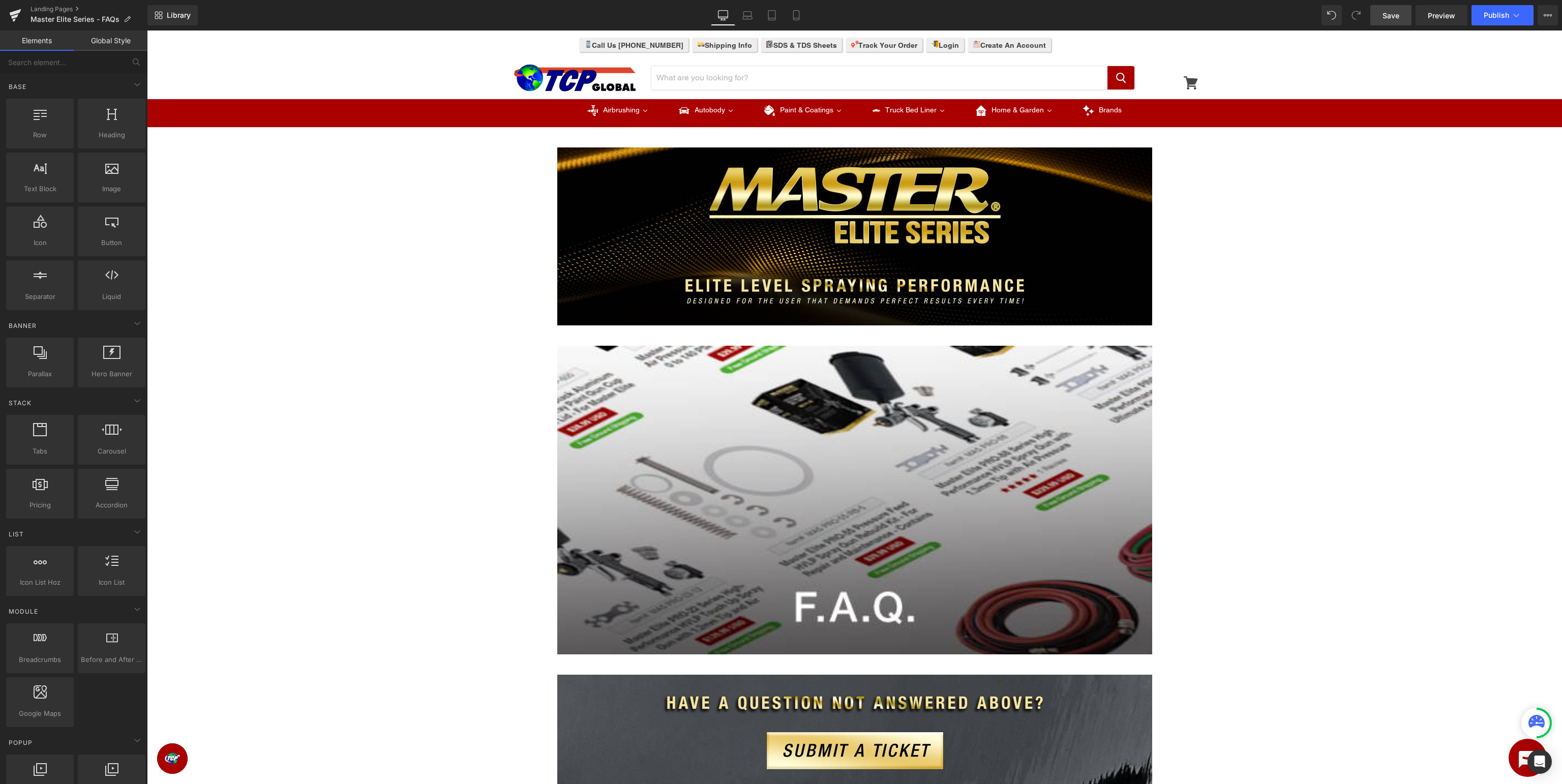
click at [1399, 19] on span "Save" at bounding box center [1391, 16] width 17 height 11
click at [1480, 15] on button "Publish" at bounding box center [1503, 15] width 62 height 21
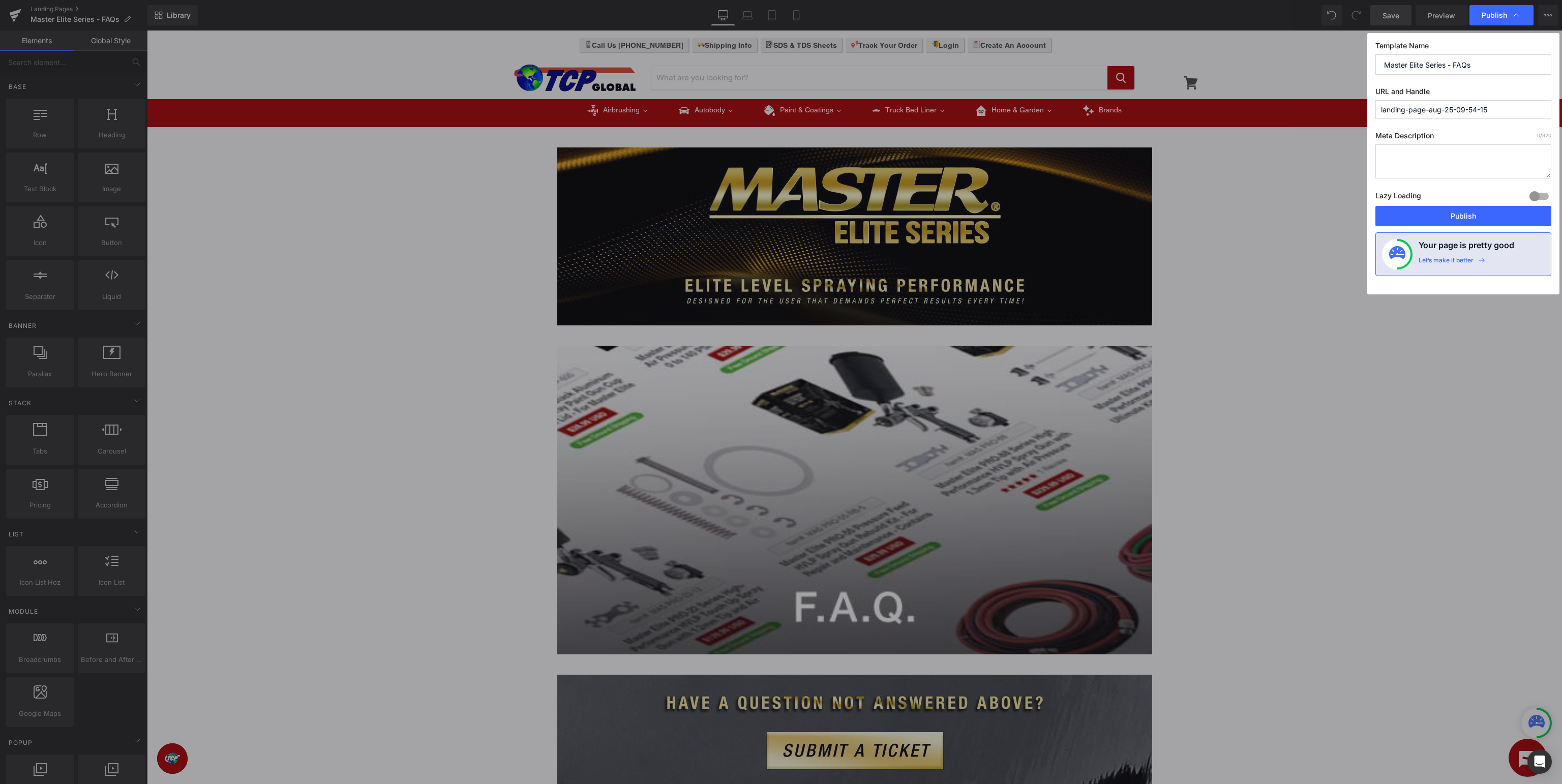
click at [1508, 110] on input "landing-page-aug-25-09-54-15" at bounding box center [1463, 109] width 176 height 19
drag, startPoint x: 1523, startPoint y: 106, endPoint x: 307, endPoint y: 50, distance: 1217.3
click at [1375, 100] on input "landing-page-aug-25-09-54-15" at bounding box center [1463, 109] width 176 height 19
type input "e"
type input "master-elite-series-faq"
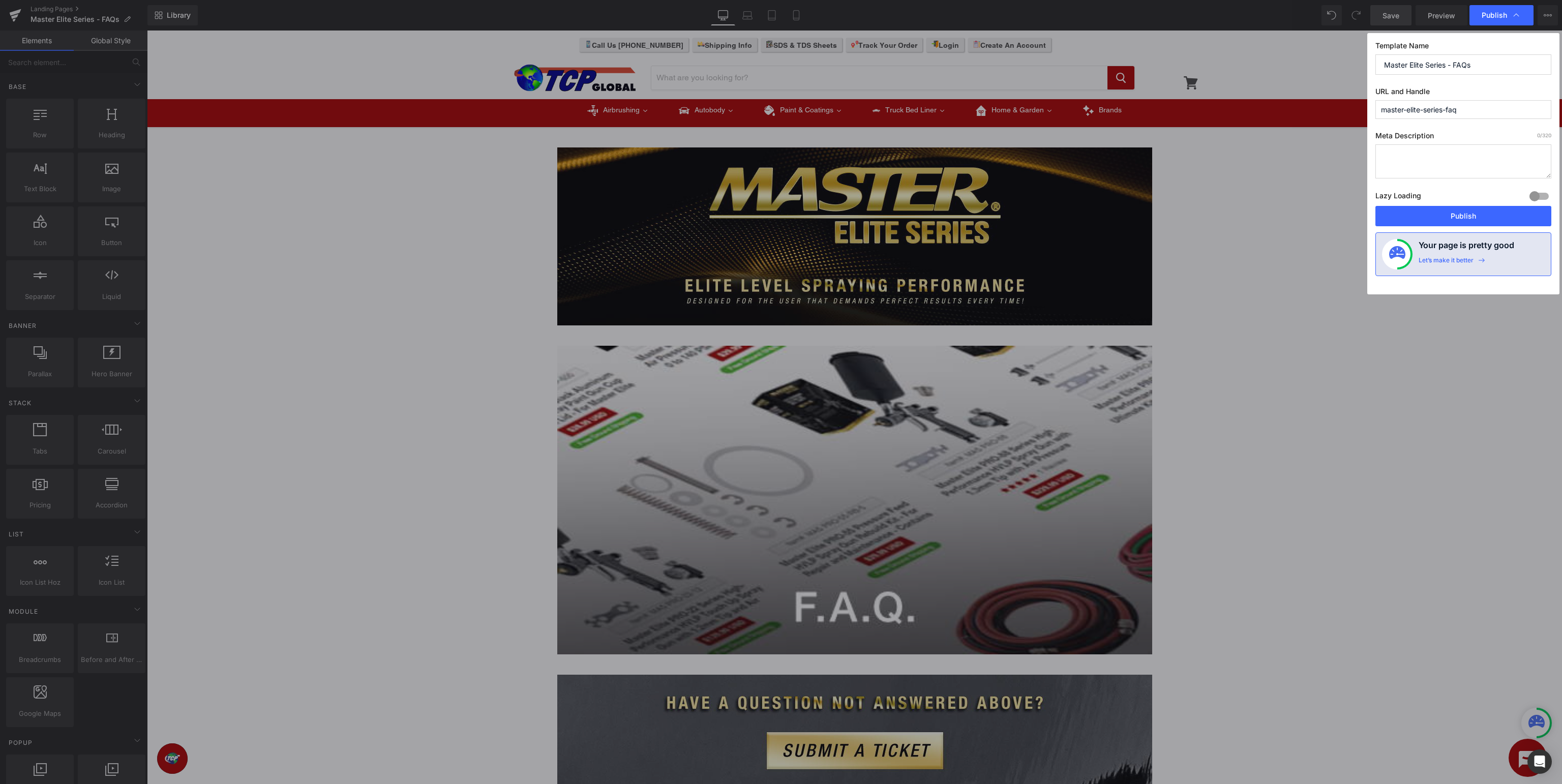
click at [1477, 65] on input "Master Elite Series - FAQs" at bounding box center [1463, 65] width 176 height 21
type input "Master Elite Series - F.A.Q."
click at [1447, 219] on button "Publish" at bounding box center [1463, 216] width 176 height 21
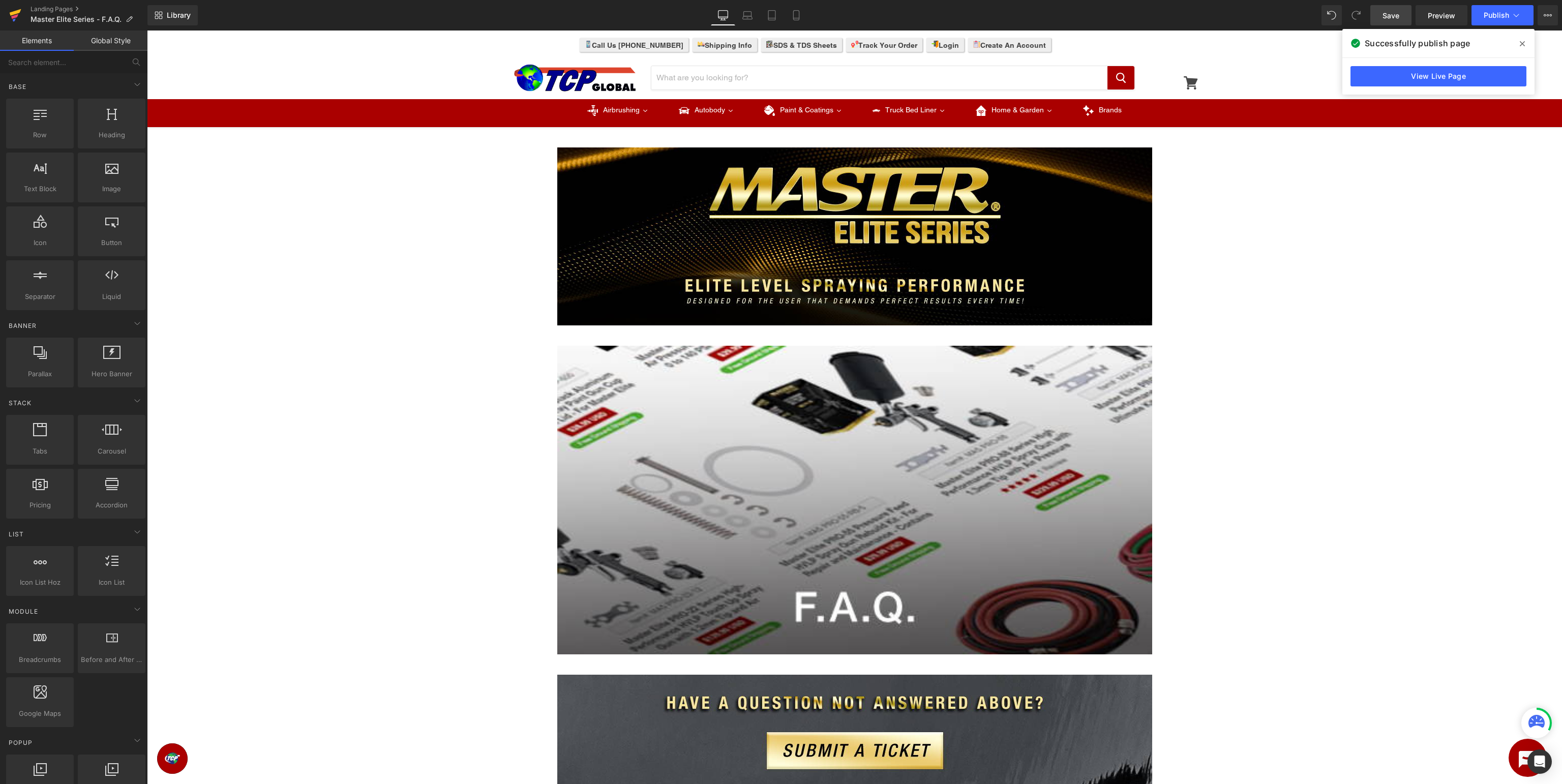
click at [25, 14] on link at bounding box center [15, 15] width 30 height 30
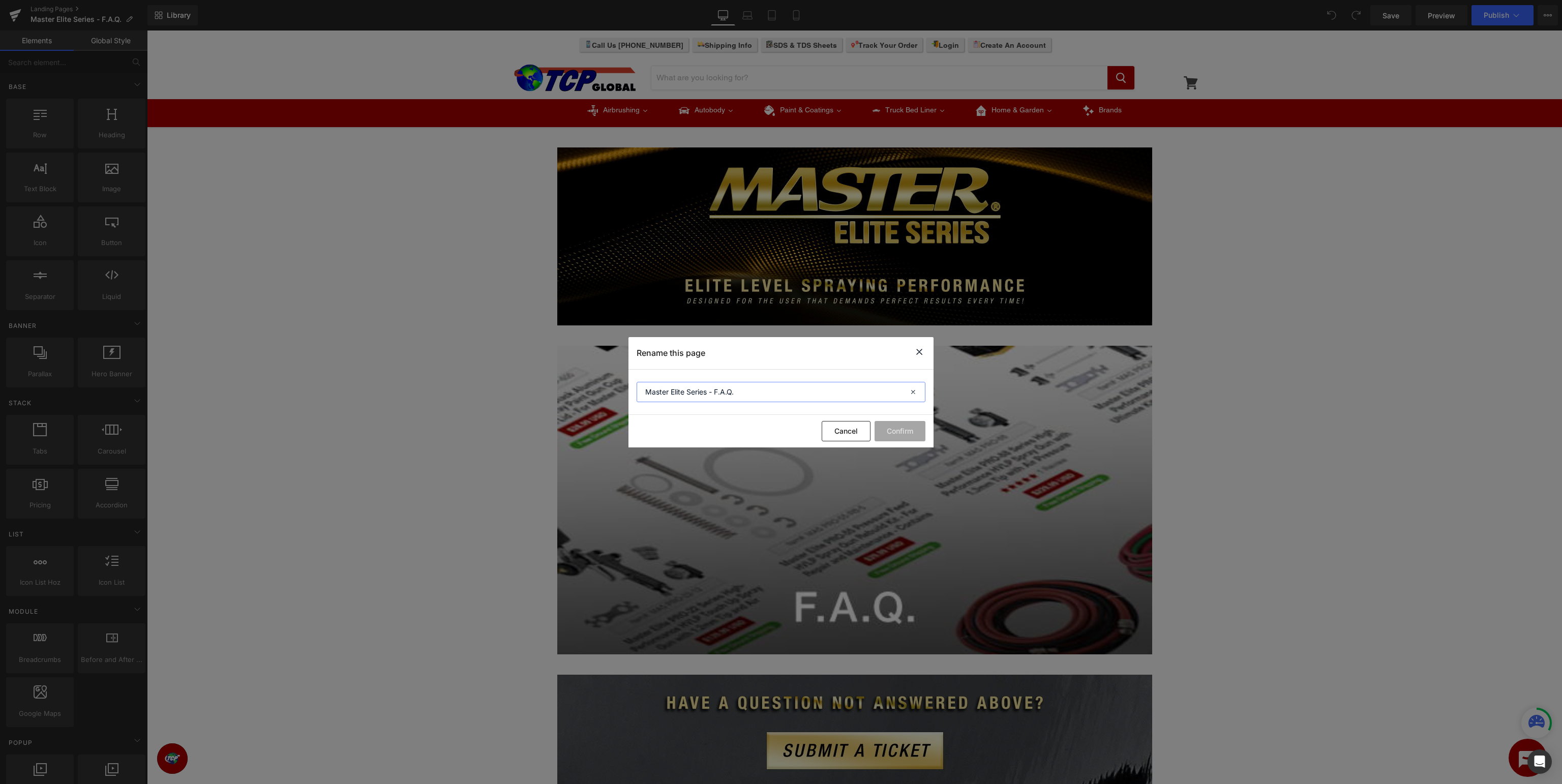
click at [0, 0] on input "Master Elite Series - F.A.Q." at bounding box center [0, 0] width 0 height 0
type input "Master Elite Series Support - F.A.Q."
click at [0, 0] on button "Confirm" at bounding box center [0, 0] width 0 height 0
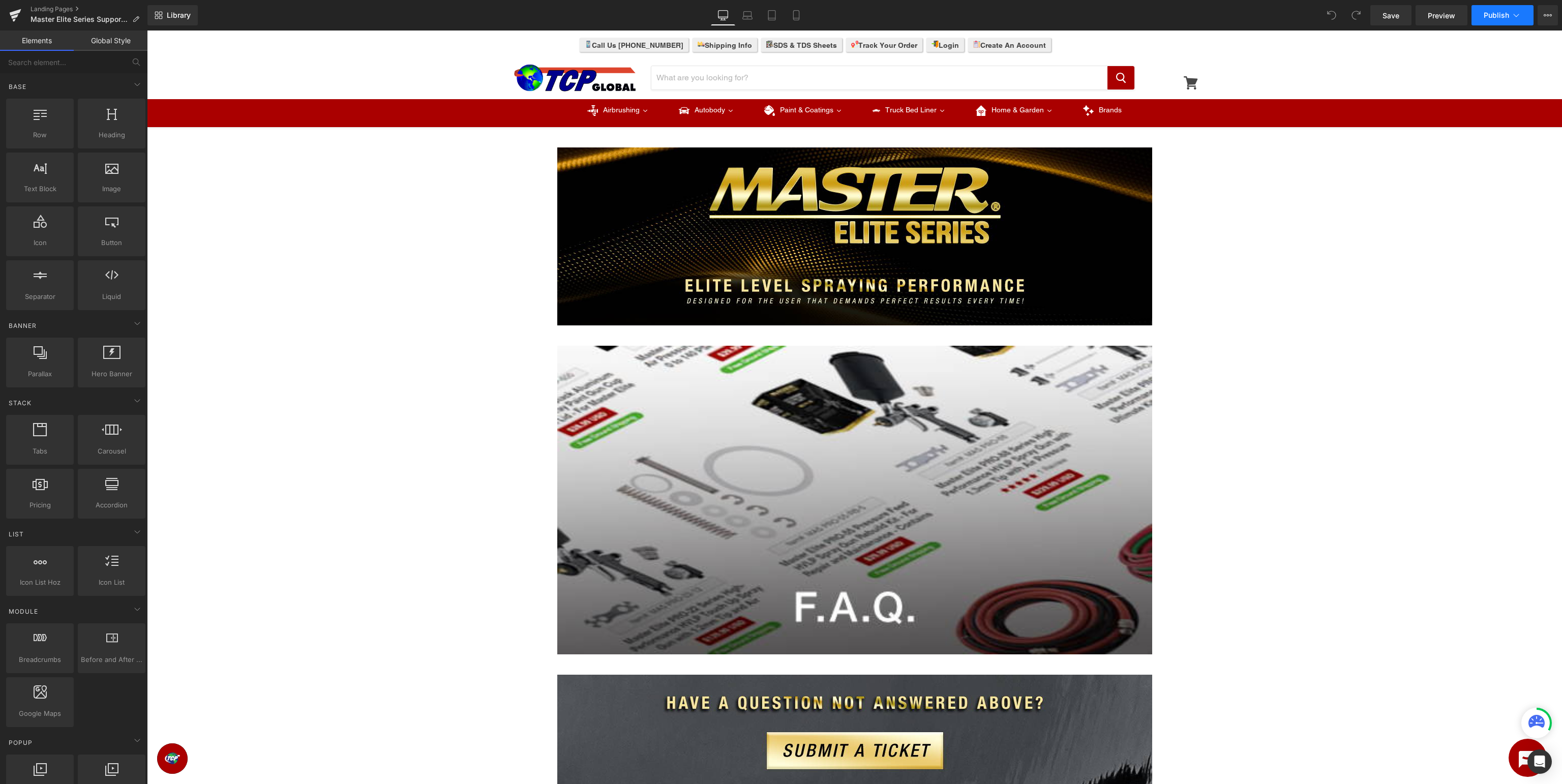
click at [1510, 11] on button "Publish" at bounding box center [1503, 15] width 62 height 21
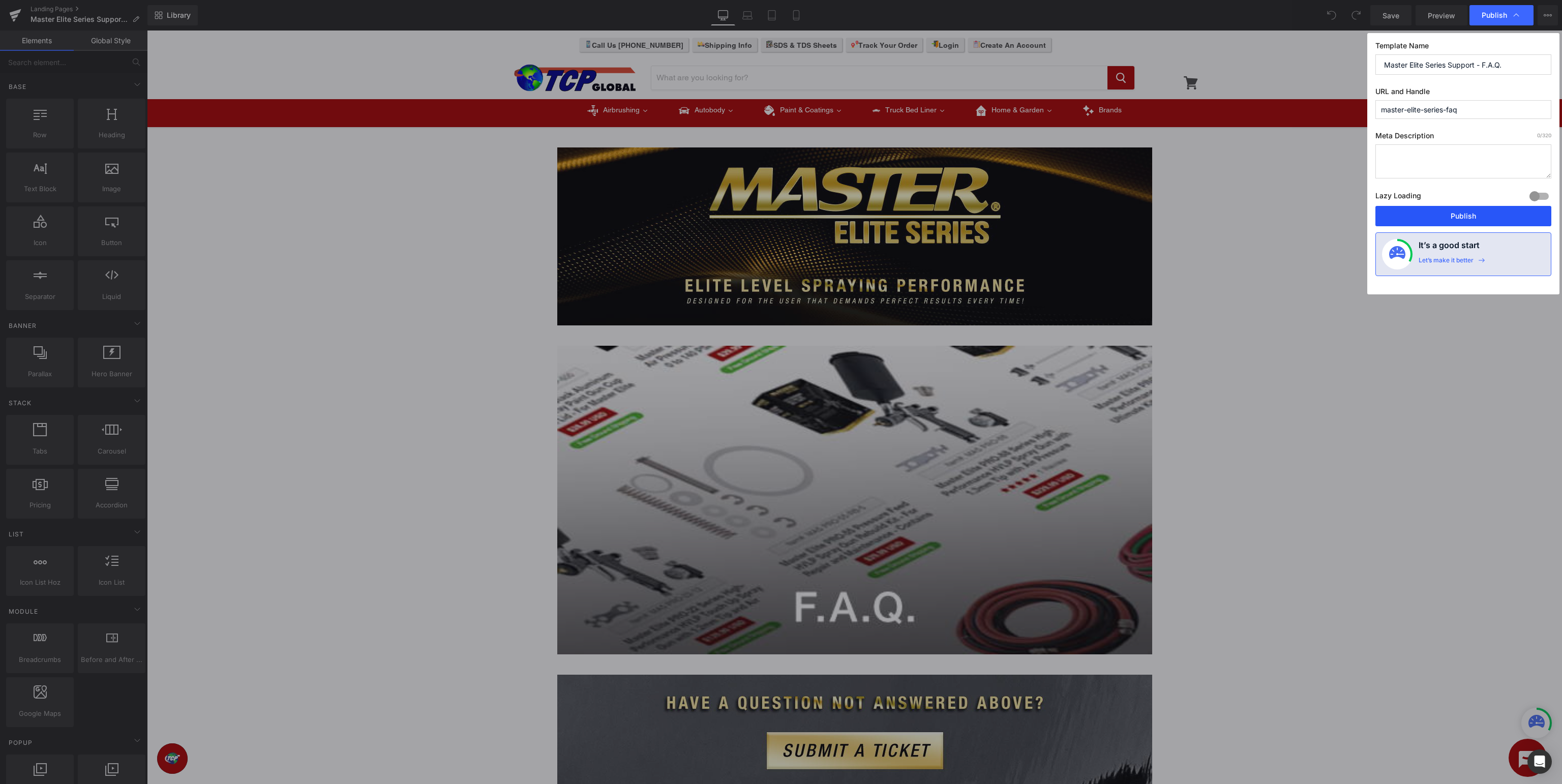
click at [1449, 218] on button "Publish" at bounding box center [1463, 216] width 176 height 21
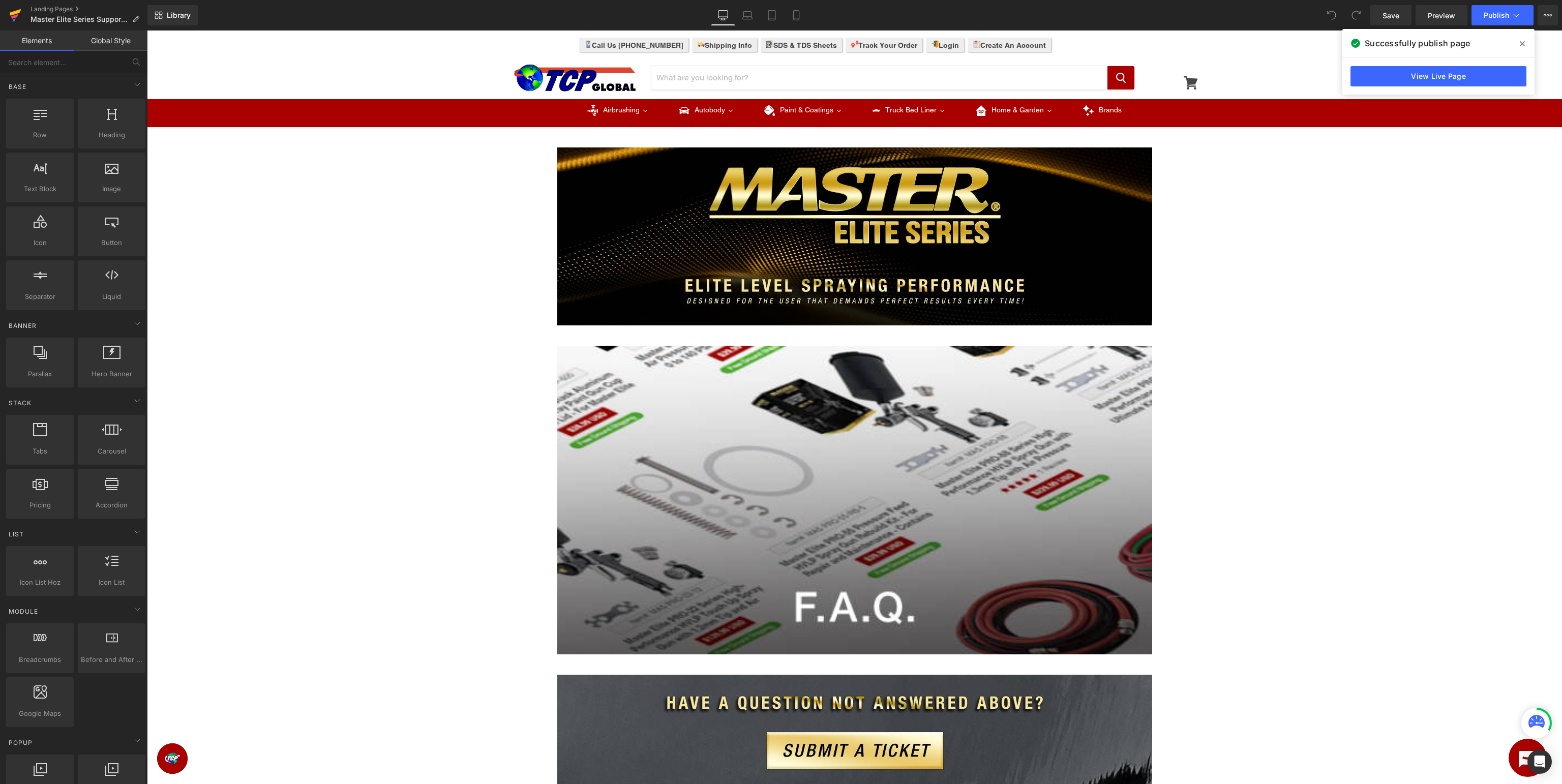
click at [13, 18] on icon at bounding box center [15, 15] width 12 height 25
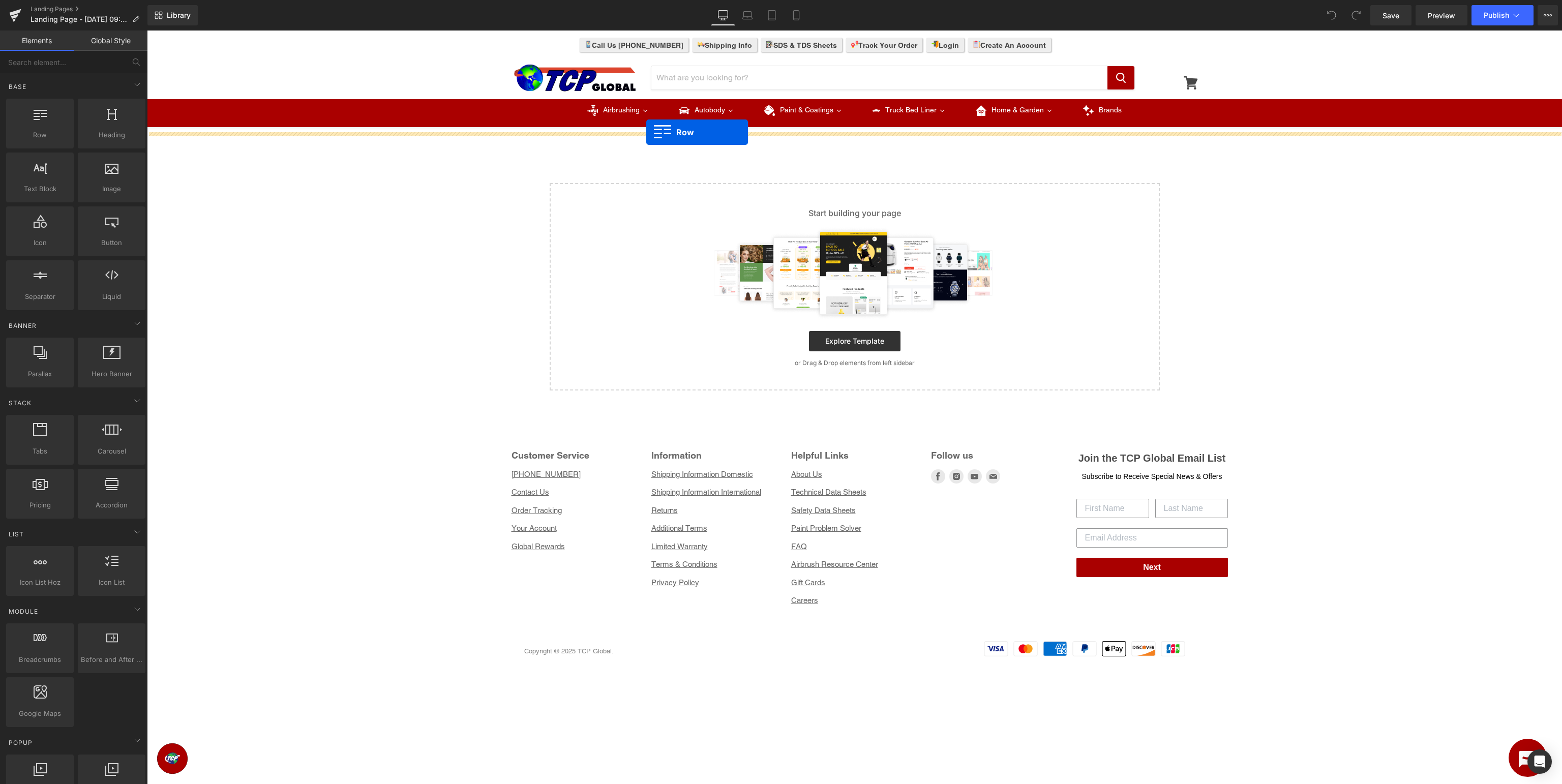
drag, startPoint x: 198, startPoint y: 152, endPoint x: 888, endPoint y: 144, distance: 690.0
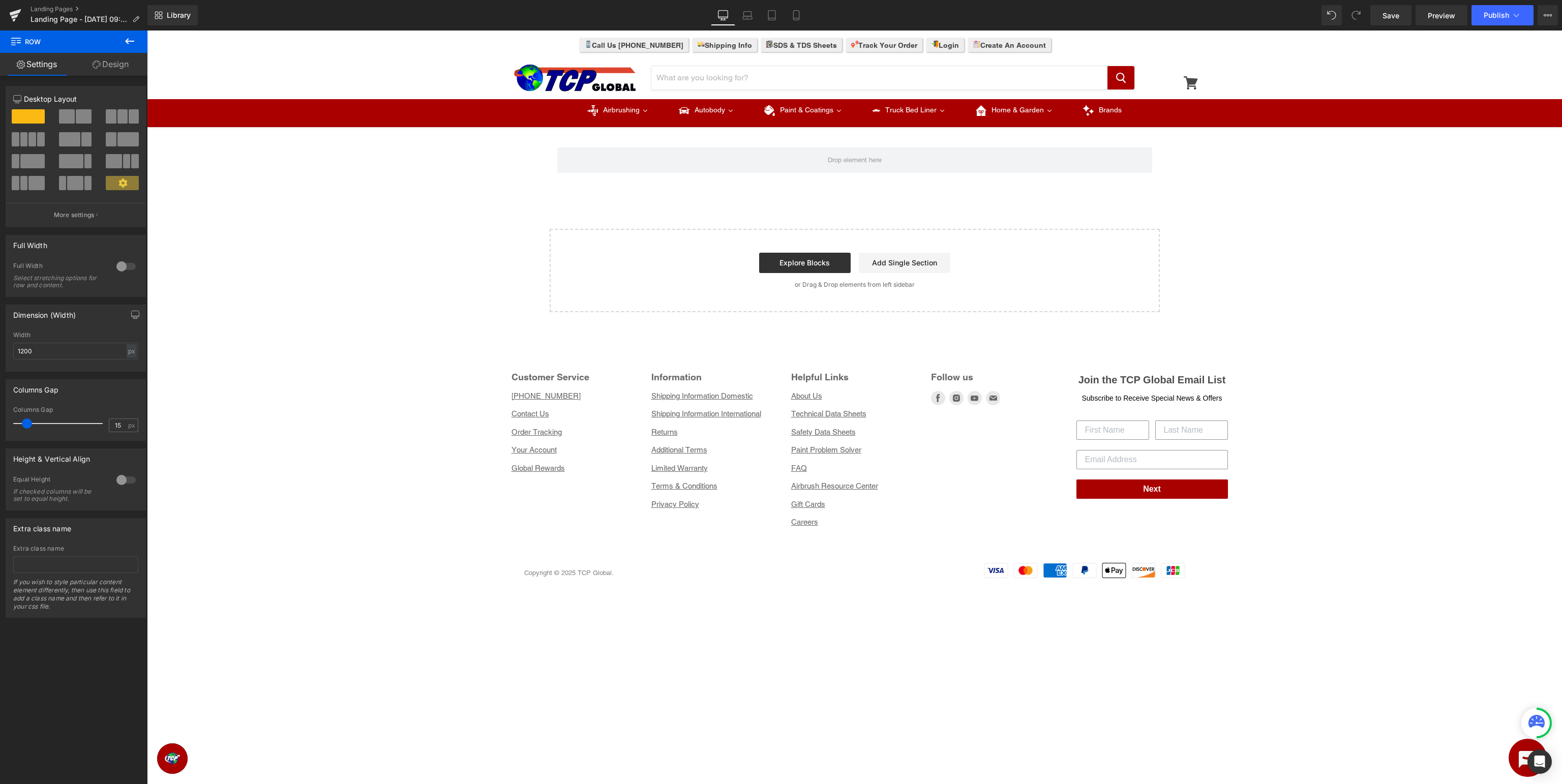
click at [137, 41] on button at bounding box center [129, 41] width 36 height 22
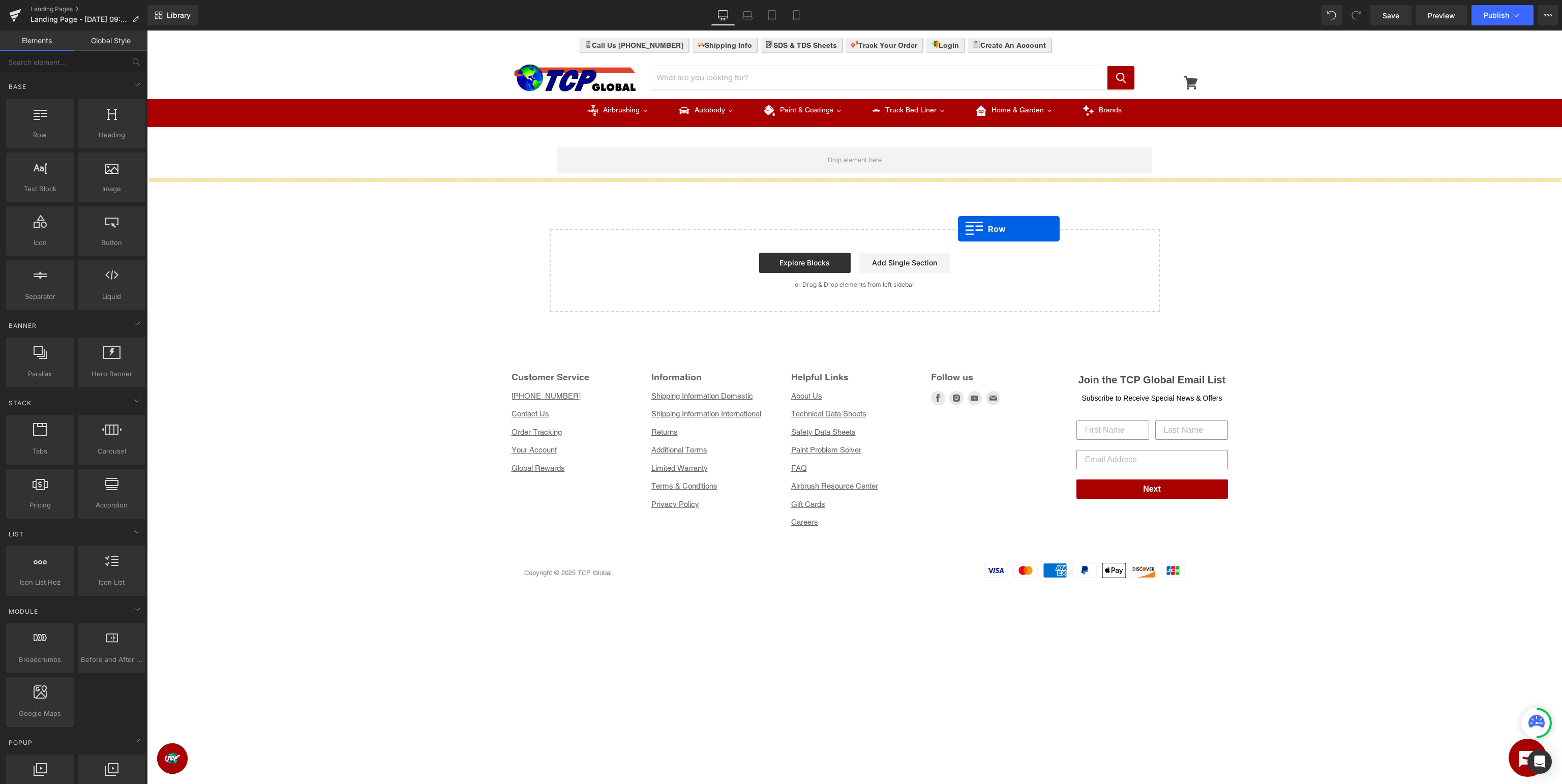
drag, startPoint x: 197, startPoint y: 152, endPoint x: 958, endPoint y: 229, distance: 764.9
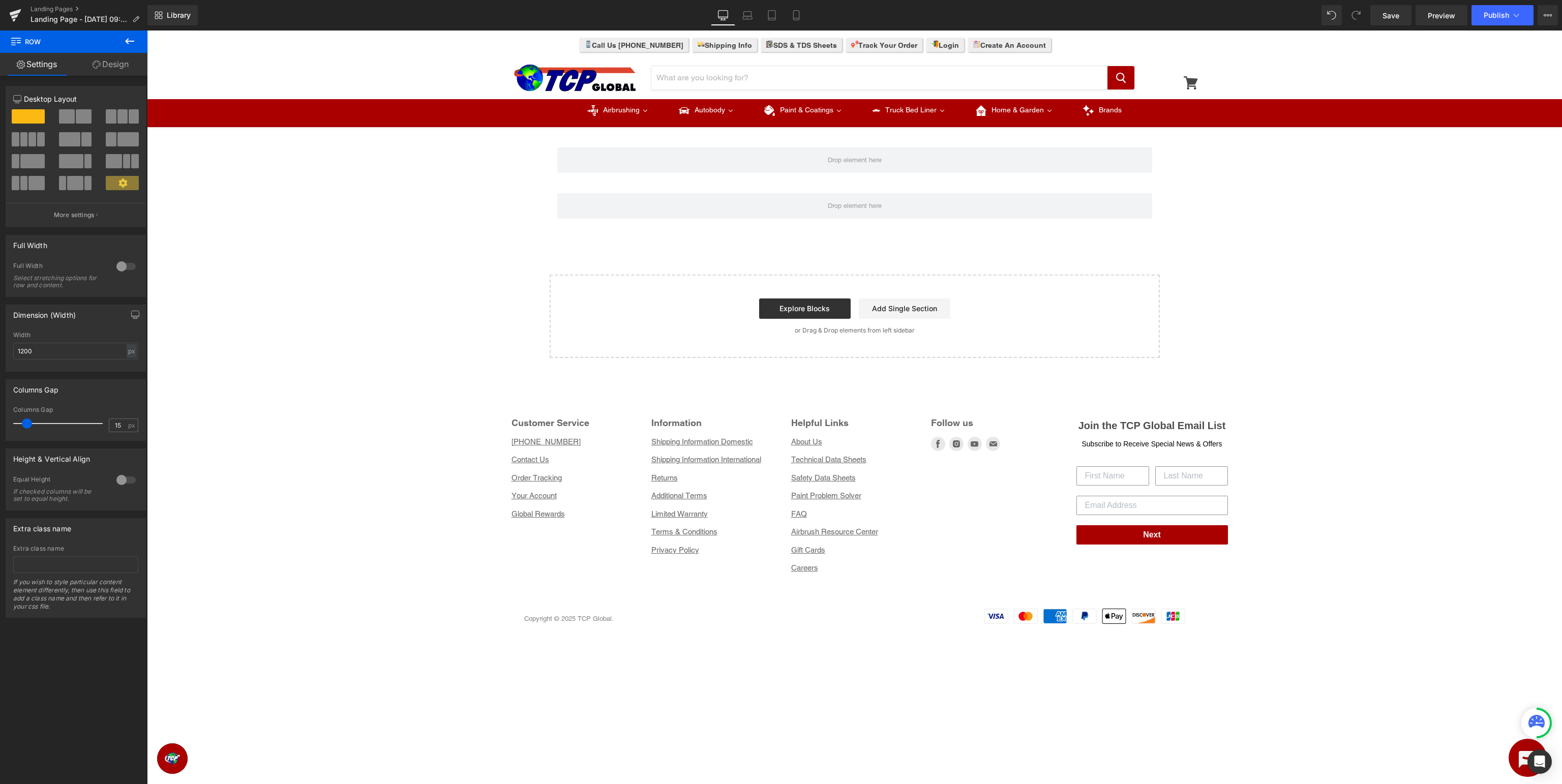
click at [131, 42] on icon at bounding box center [130, 41] width 12 height 12
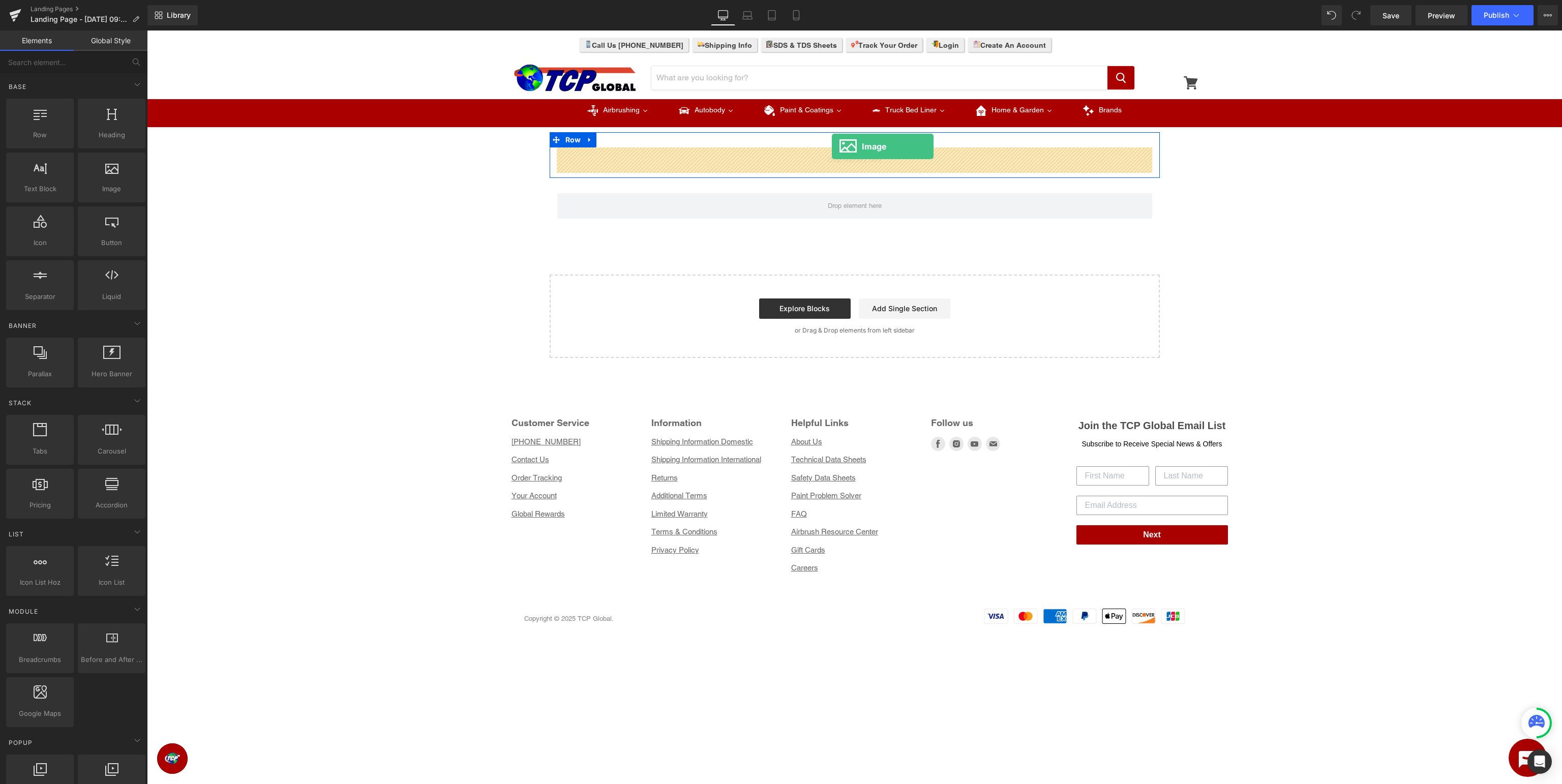
drag, startPoint x: 252, startPoint y: 207, endPoint x: 832, endPoint y: 146, distance: 583.2
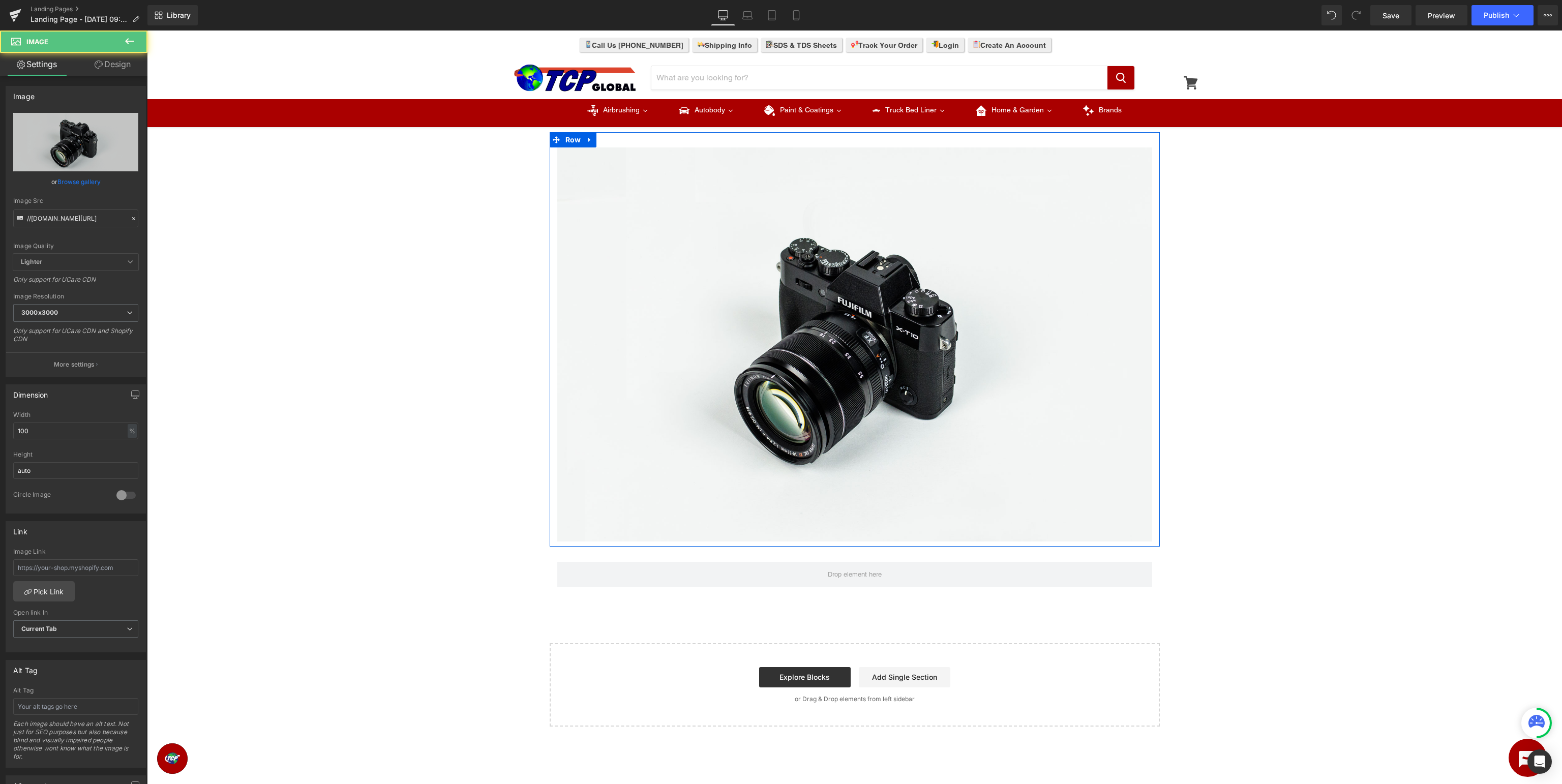
click at [128, 44] on icon at bounding box center [130, 41] width 12 height 12
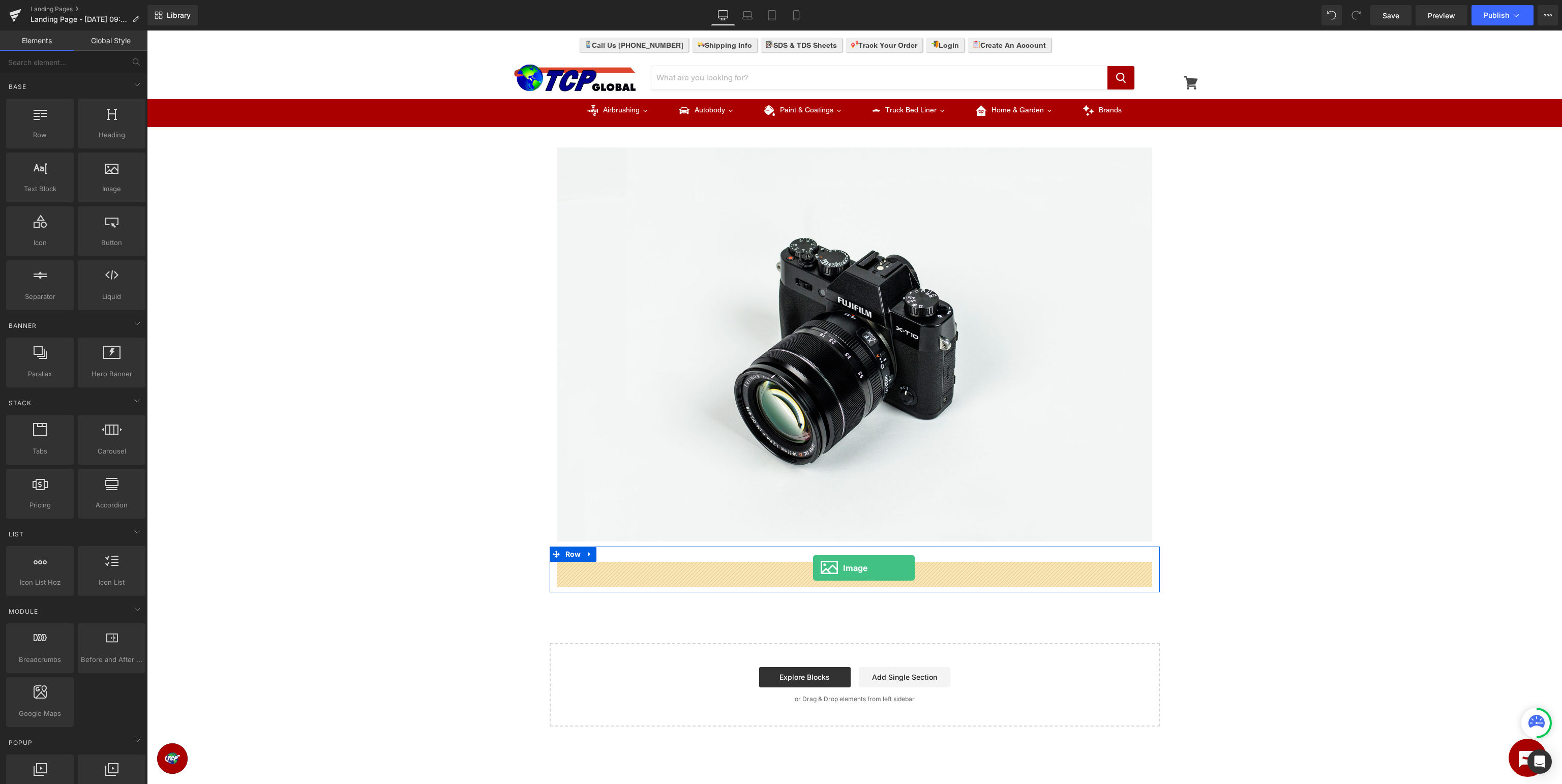
drag, startPoint x: 260, startPoint y: 219, endPoint x: 813, endPoint y: 568, distance: 653.9
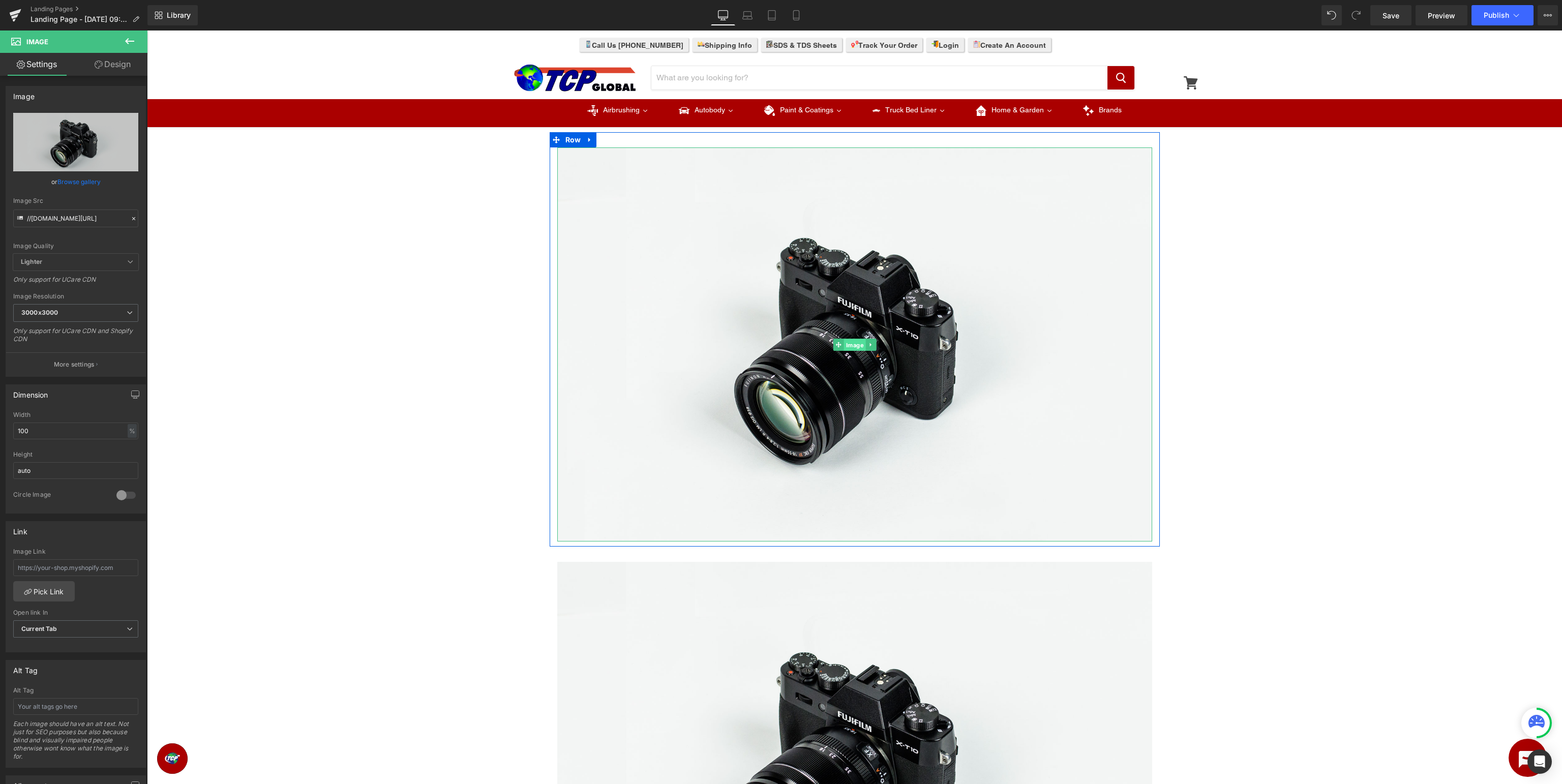
click at [855, 345] on span "Image" at bounding box center [854, 344] width 22 height 12
click at [126, 119] on icon at bounding box center [130, 120] width 12 height 12
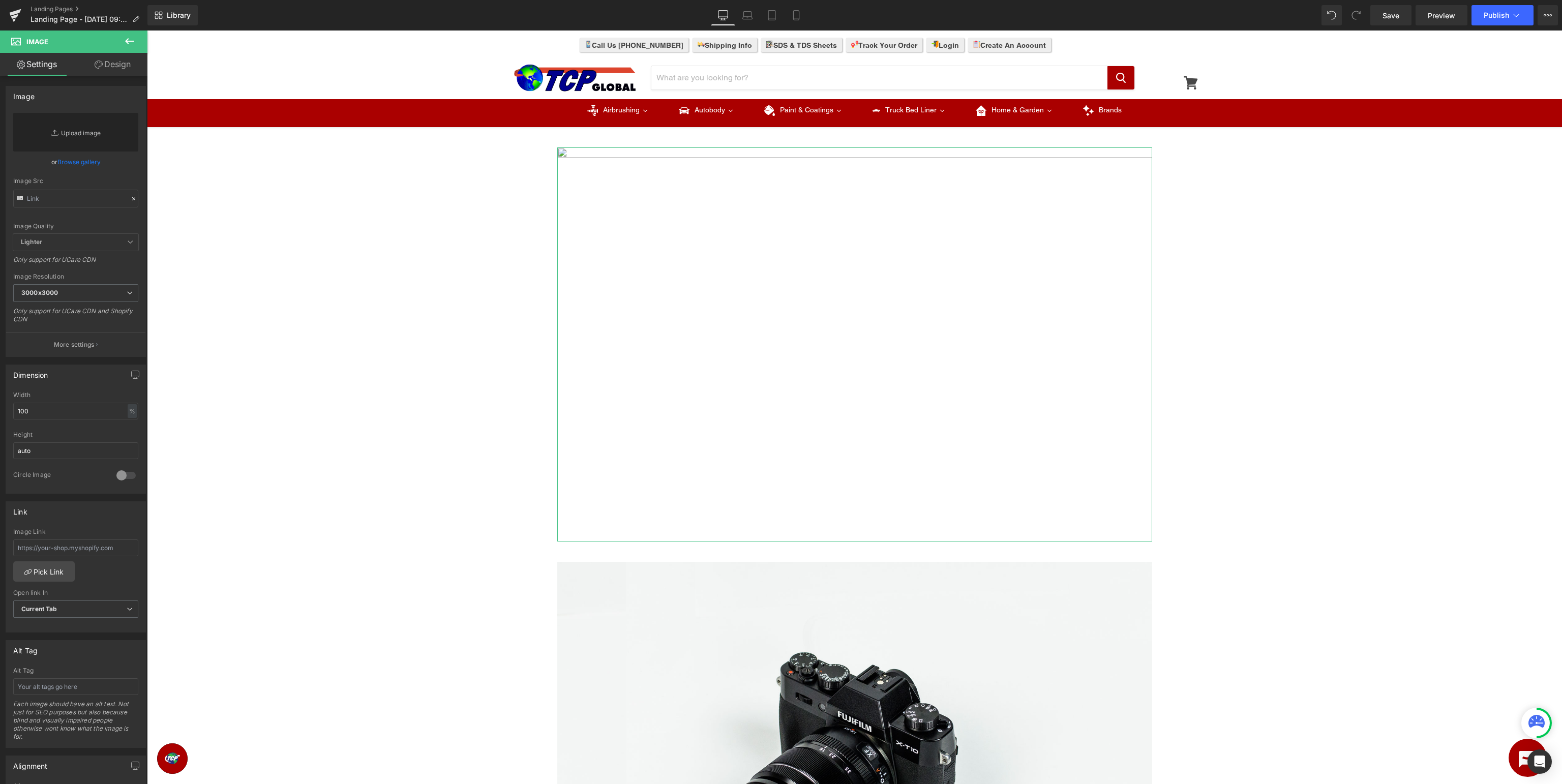
click at [106, 133] on link "Replace Image" at bounding box center [76, 132] width 125 height 39
type input "C:\fakepath\MasterElite_TopBanner.jpg"
type input "https://ucarecdn.com/9b50cb66-997f-4305-9292-762b4003a4b6/-/format/auto/-/previ…"
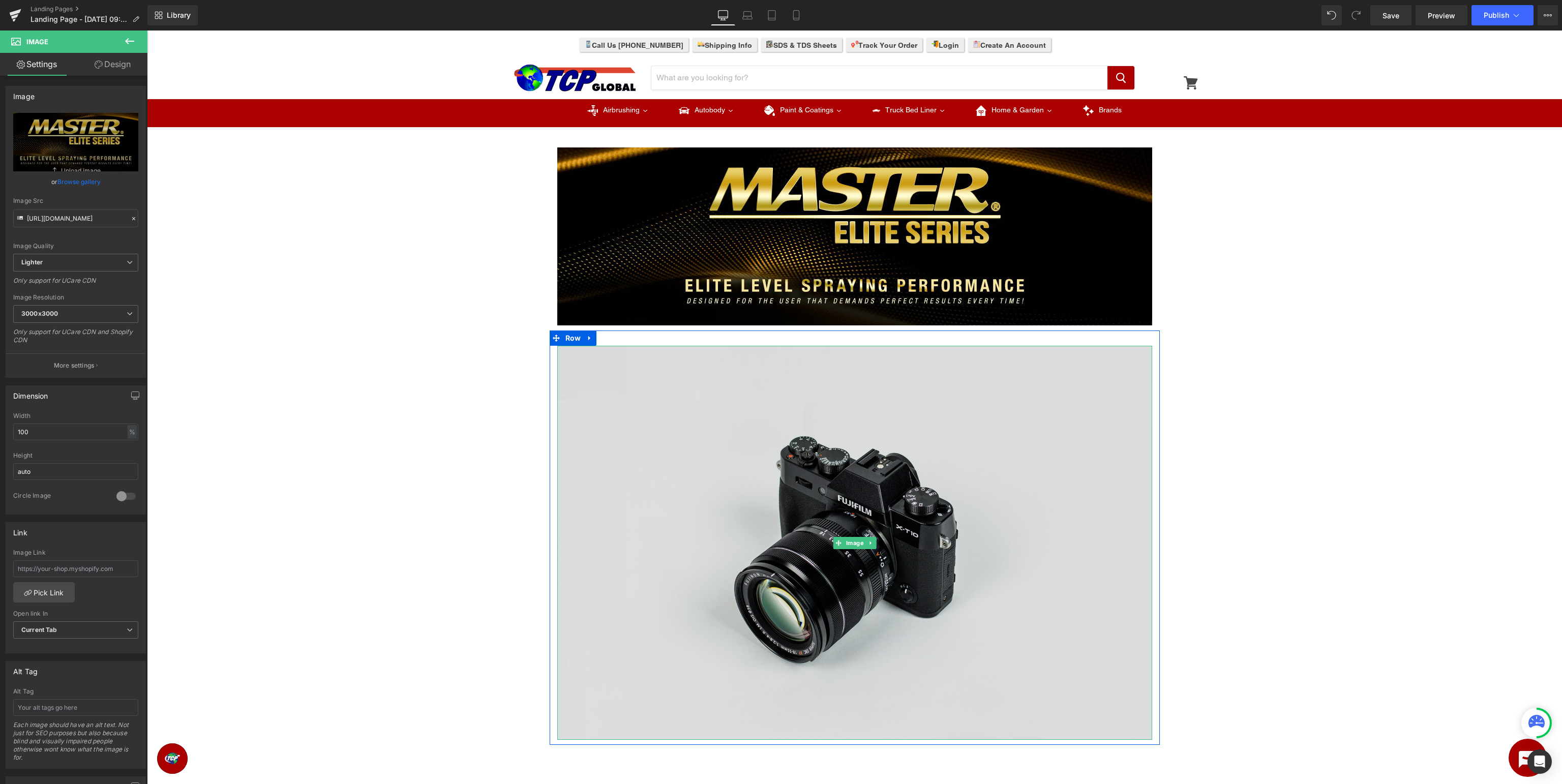
scroll to position [161, 0]
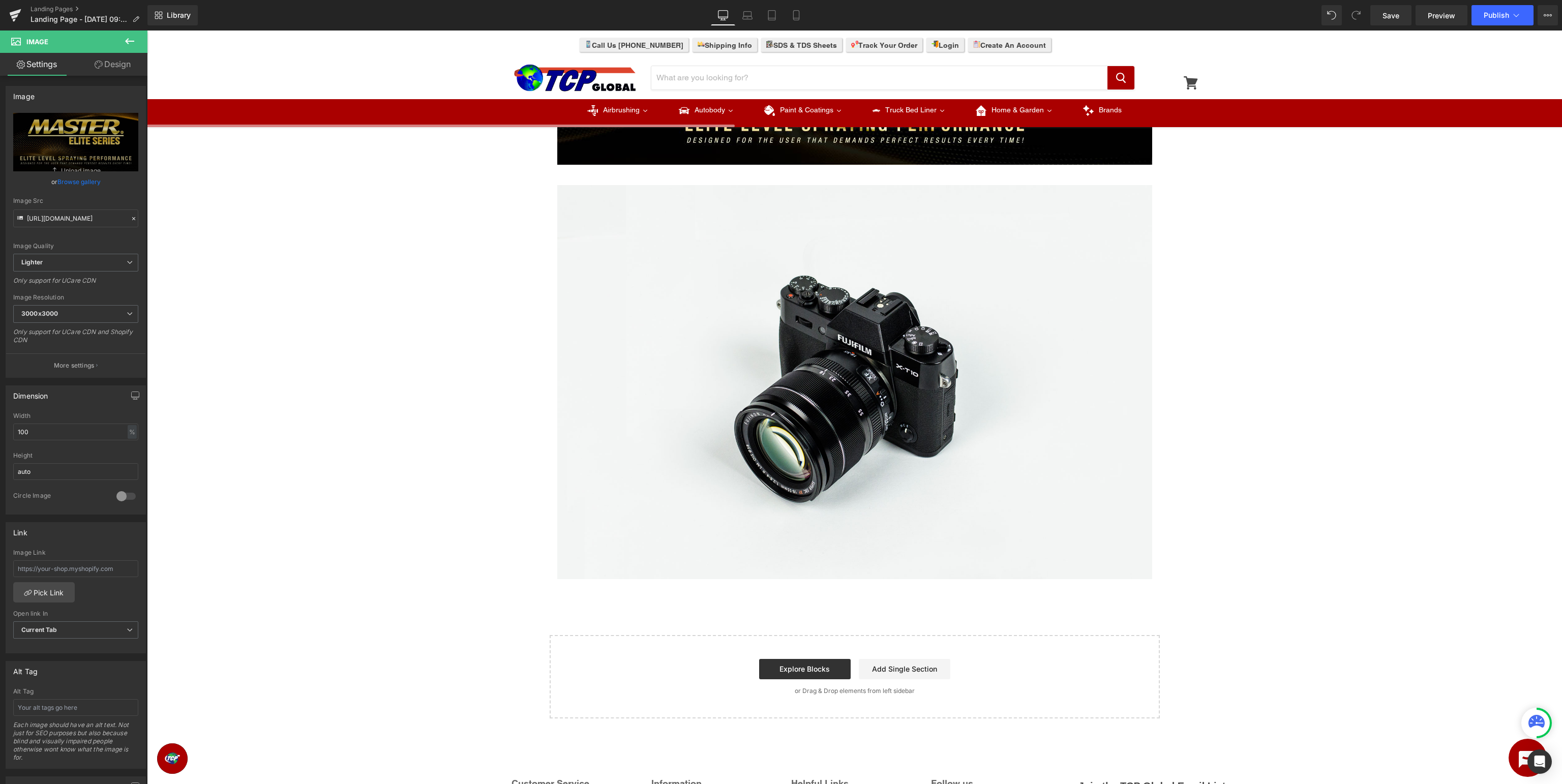
click at [129, 45] on icon at bounding box center [130, 41] width 12 height 12
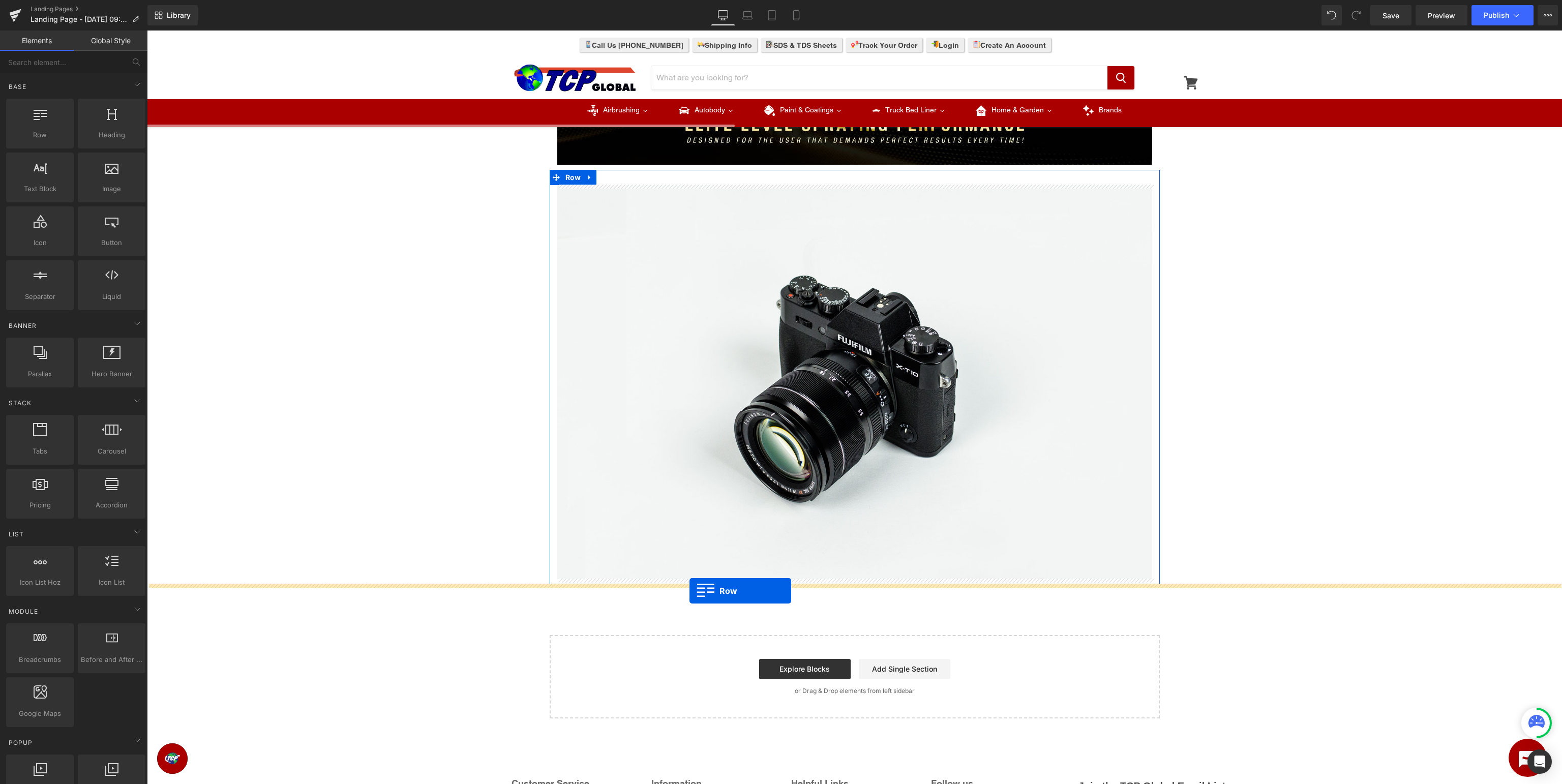
drag, startPoint x: 169, startPoint y: 155, endPoint x: 689, endPoint y: 591, distance: 678.6
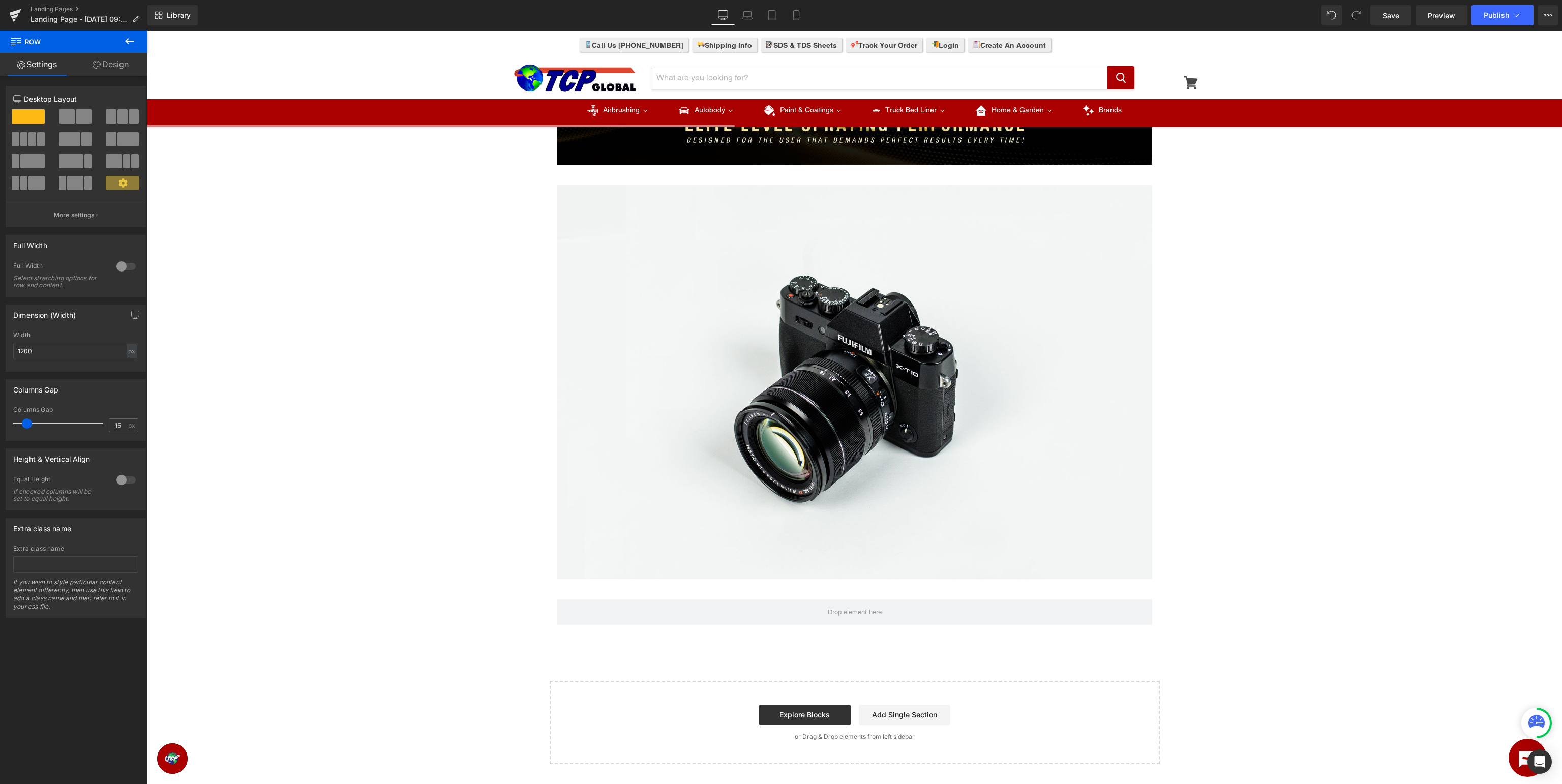
click at [126, 39] on icon at bounding box center [130, 41] width 12 height 12
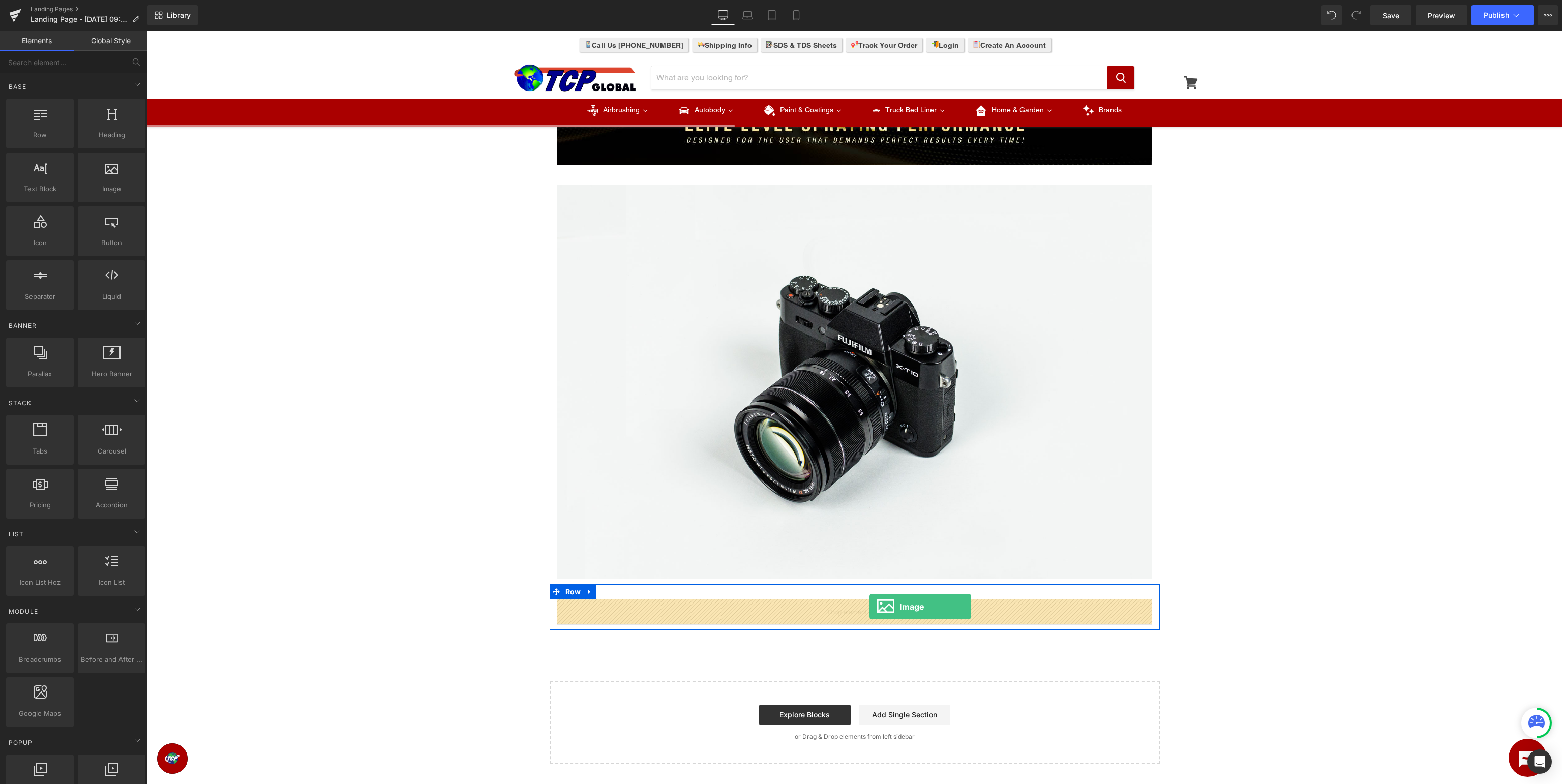
drag, startPoint x: 260, startPoint y: 218, endPoint x: 870, endPoint y: 606, distance: 722.9
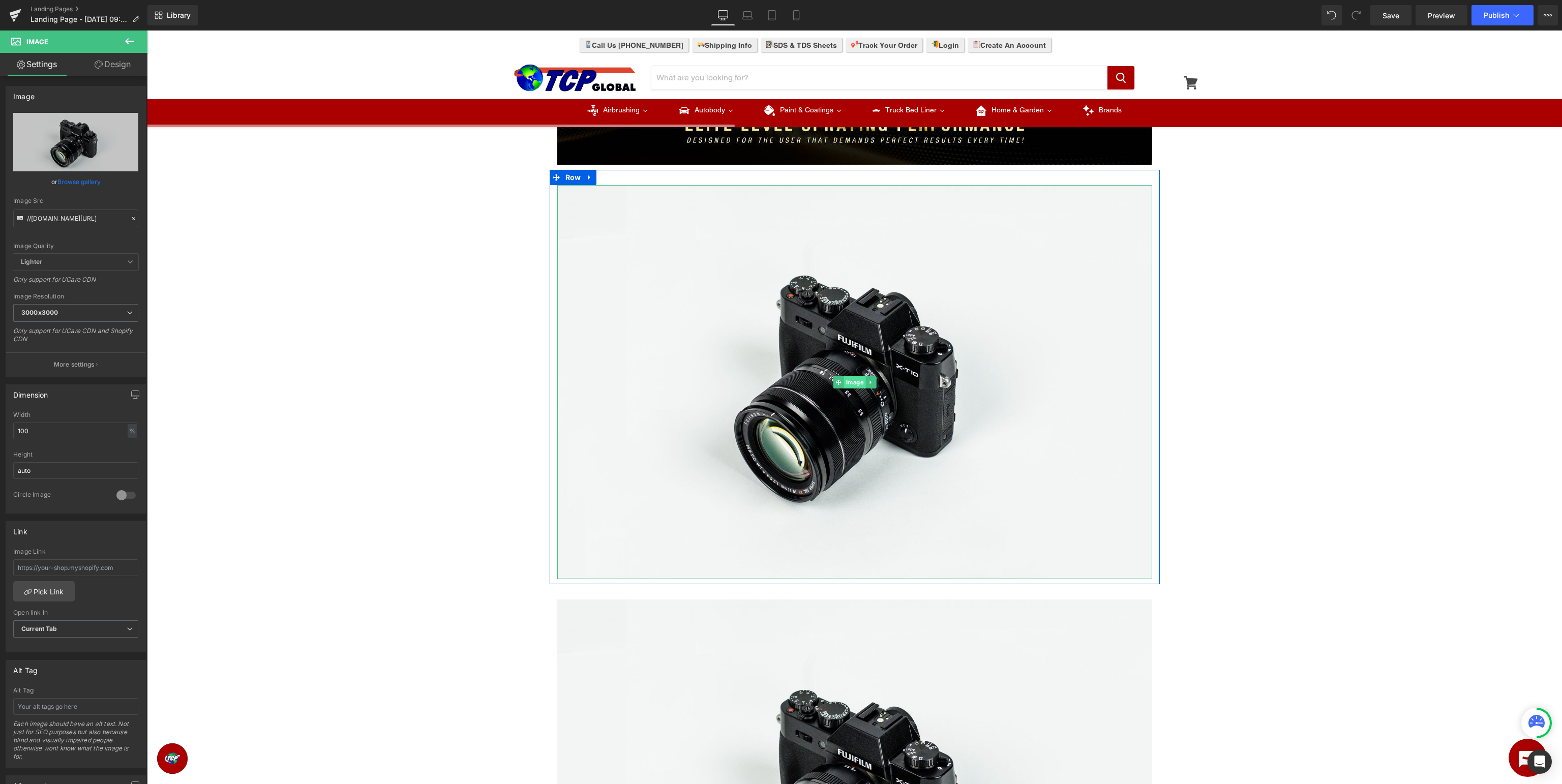
click at [845, 380] on span "Image" at bounding box center [854, 383] width 22 height 12
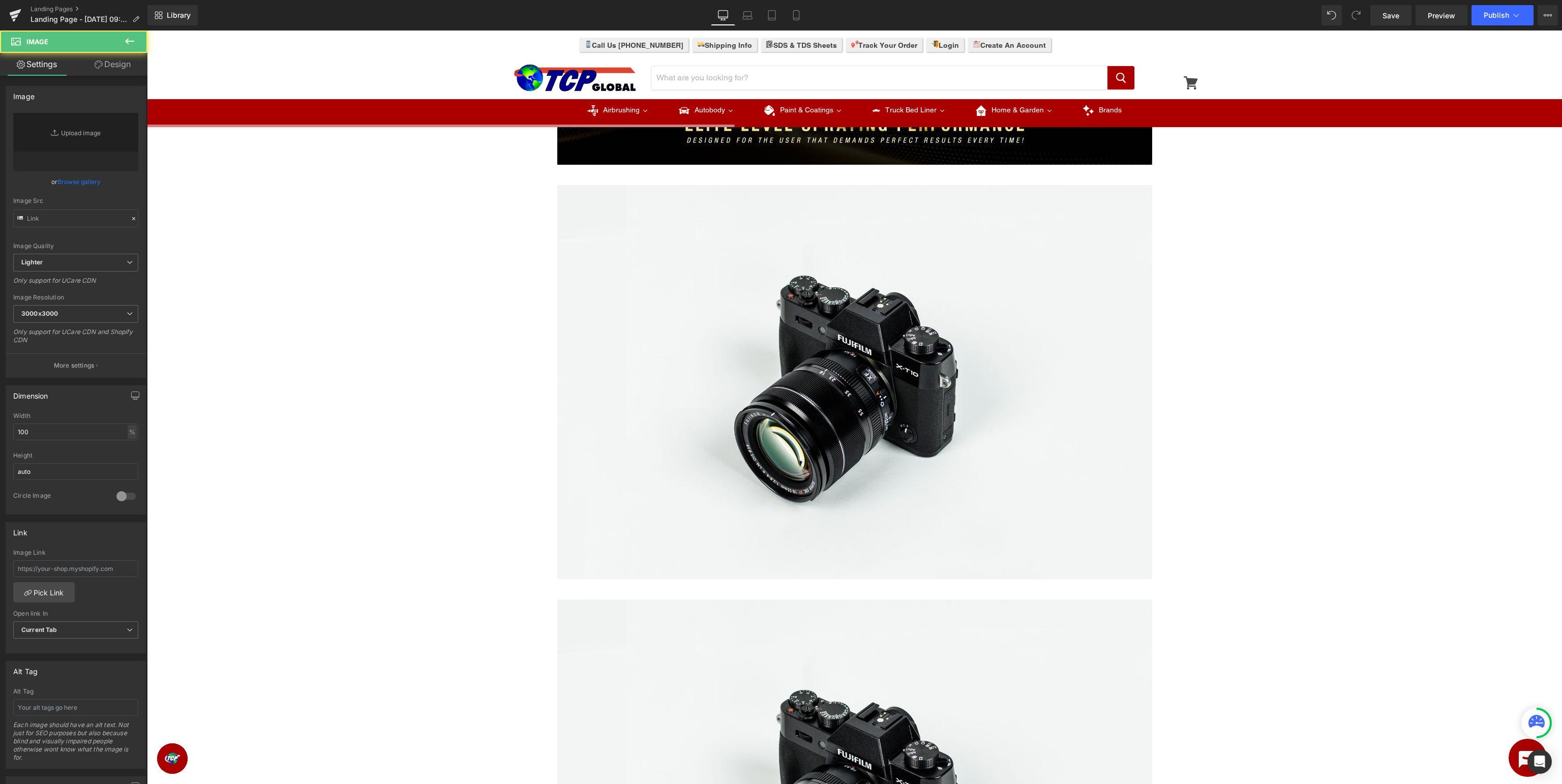
type input "//[DOMAIN_NAME][URL]"
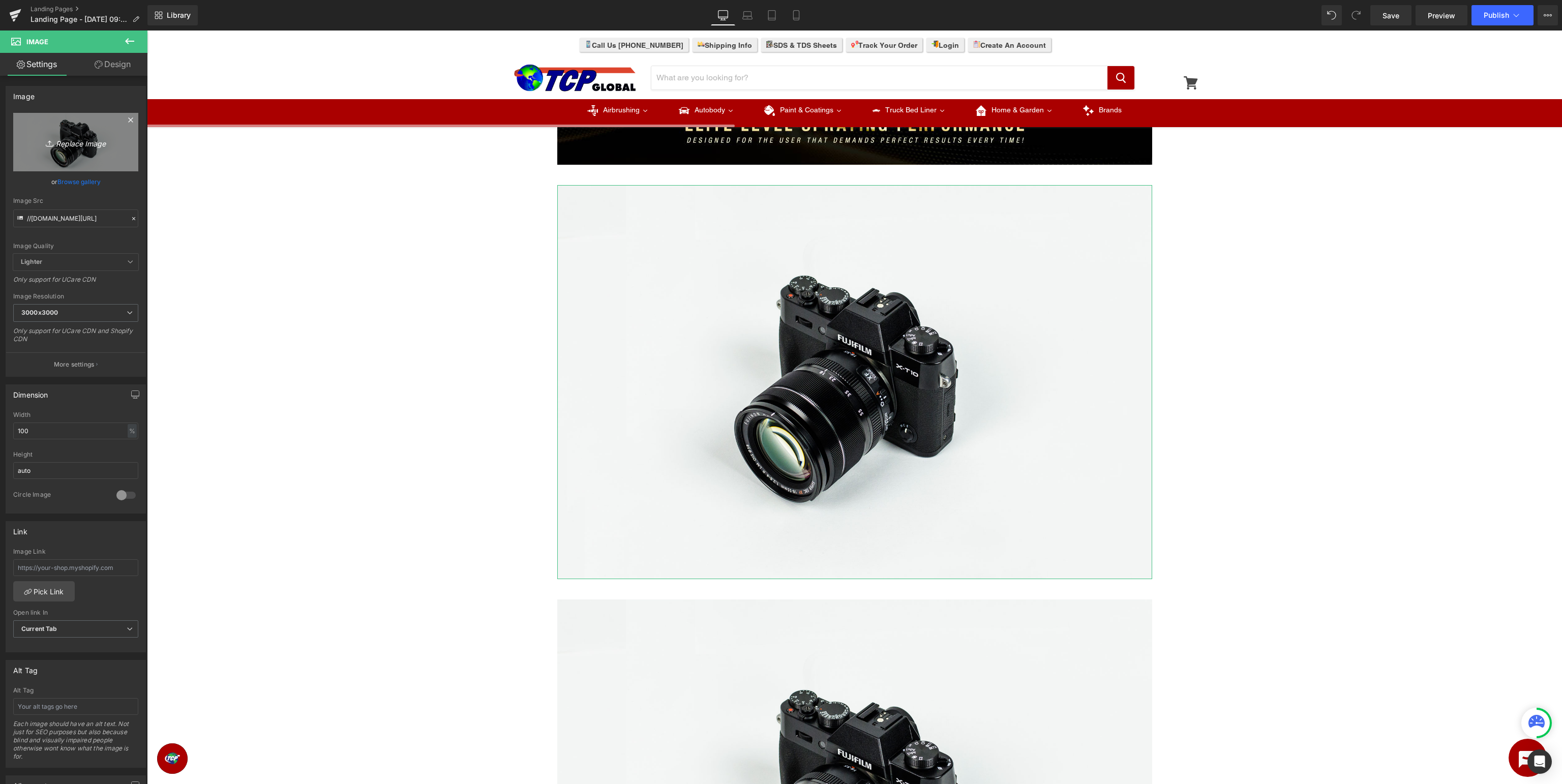
click at [99, 135] on link "Replace Image" at bounding box center [76, 142] width 125 height 58
type input "C:\fakepath\MasterElite_Manuals.jpg"
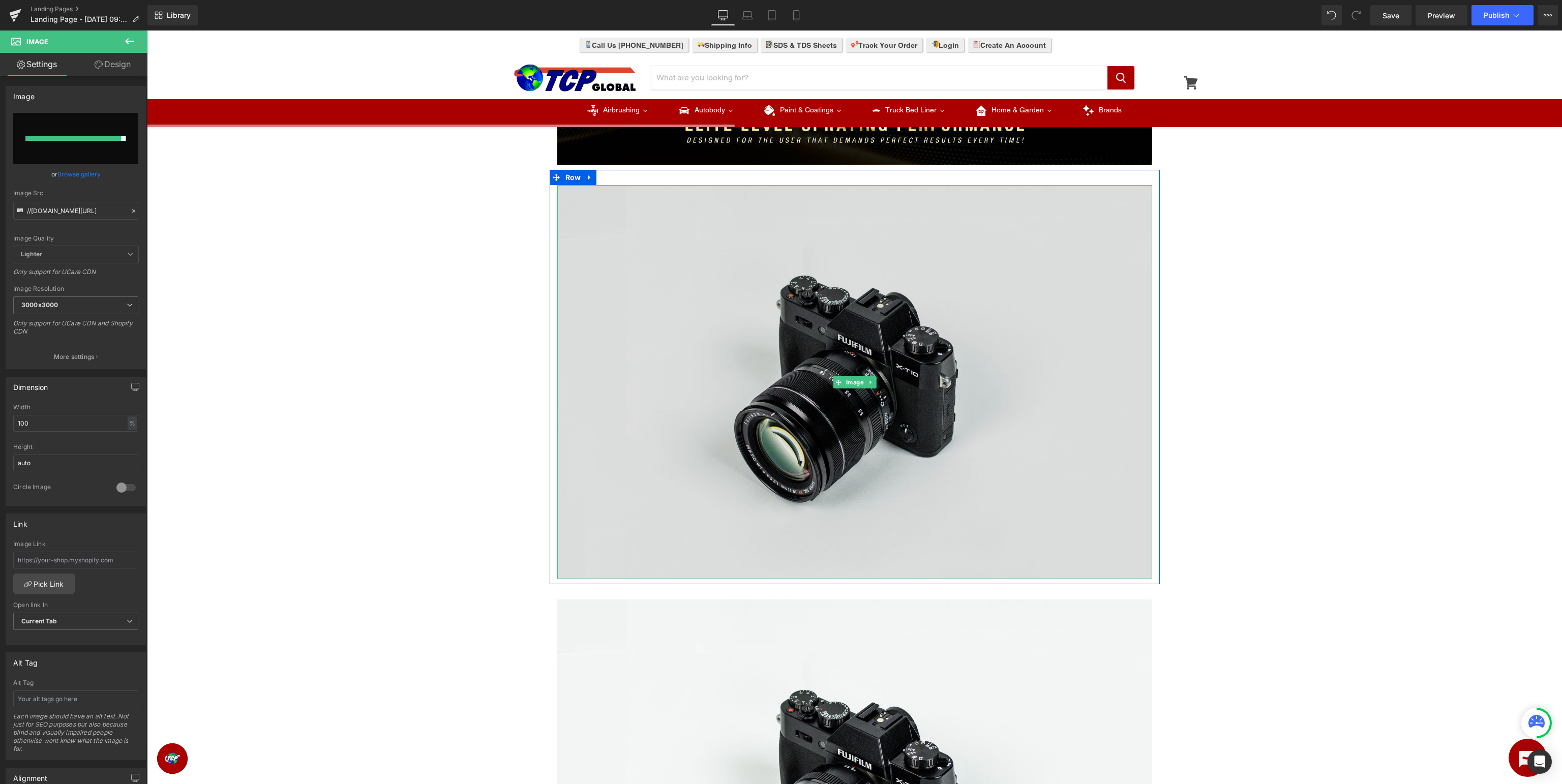
type input "https://ucarecdn.com/9aec5983-138c-496f-90ac-327714cc0238/-/format/auto/-/previ…"
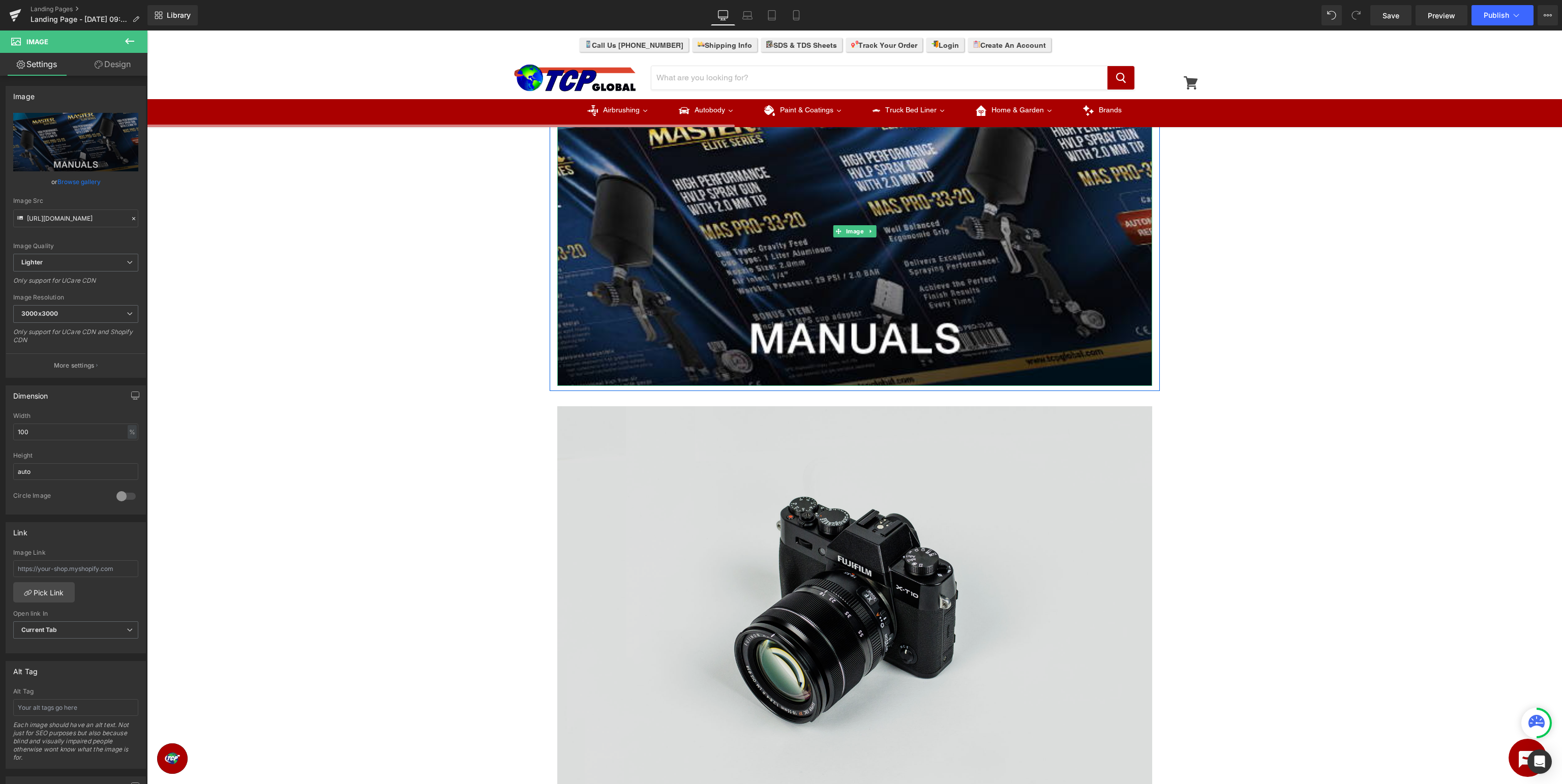
scroll to position [376, 0]
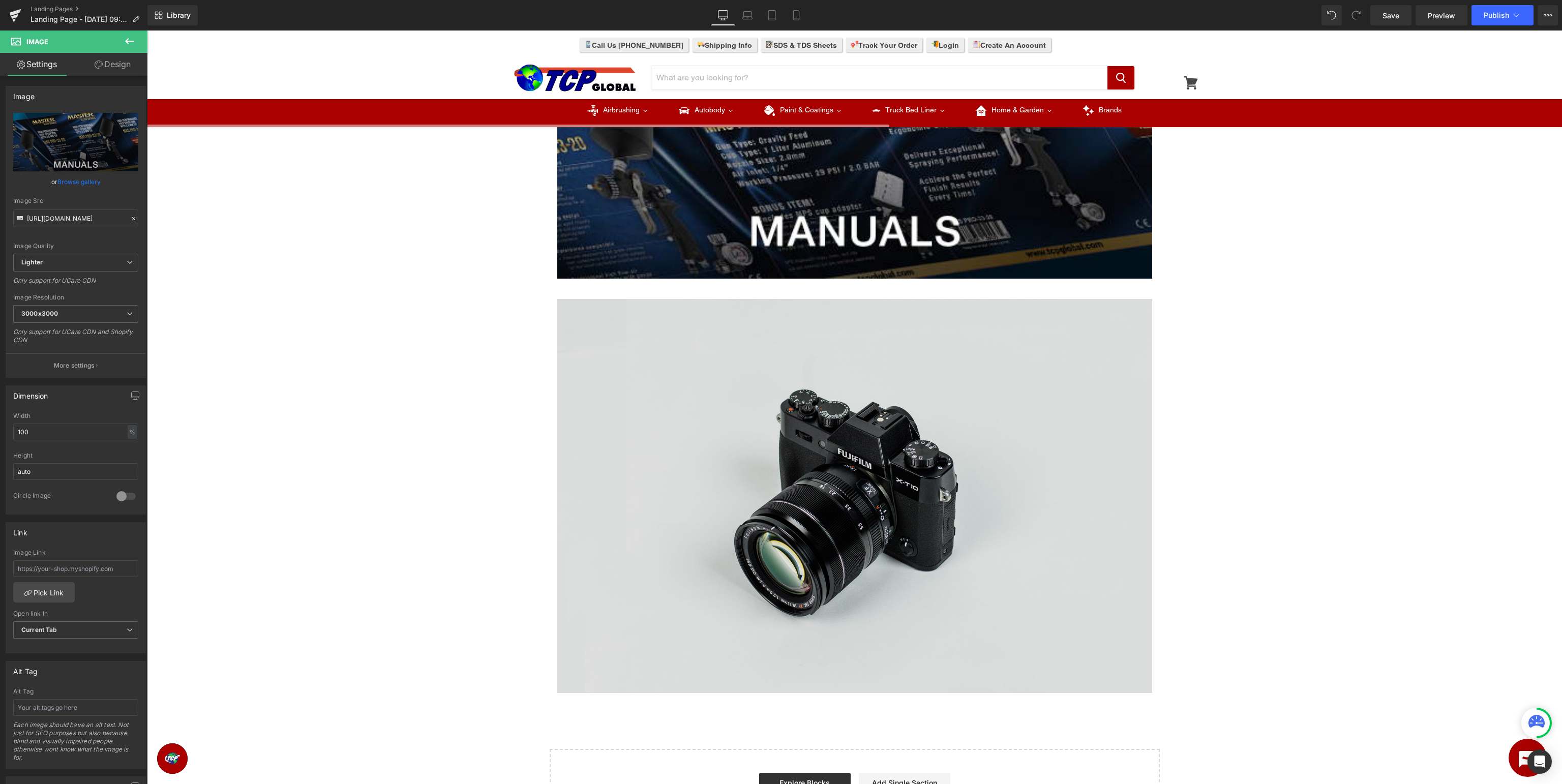
click at [899, 434] on img at bounding box center [854, 496] width 595 height 394
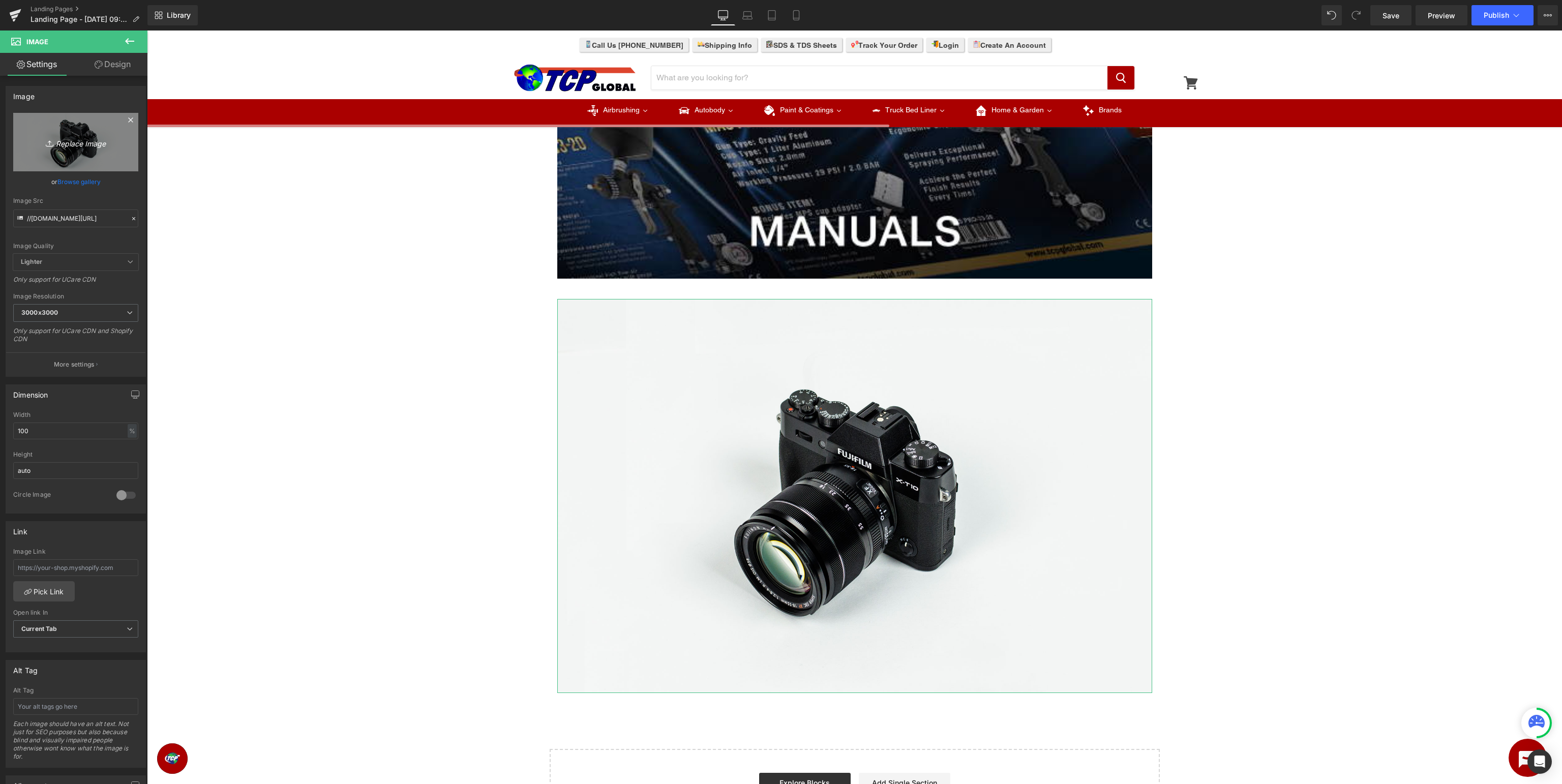
click at [109, 147] on icon "Replace Image" at bounding box center [76, 142] width 81 height 13
type input "C:\fakepath\MasterElite_BottomBanner.jpg"
type input "https://ucarecdn.com/64fb1622-5d4c-4f9d-ad26-2bc551aac67b/-/format/auto/-/previ…"
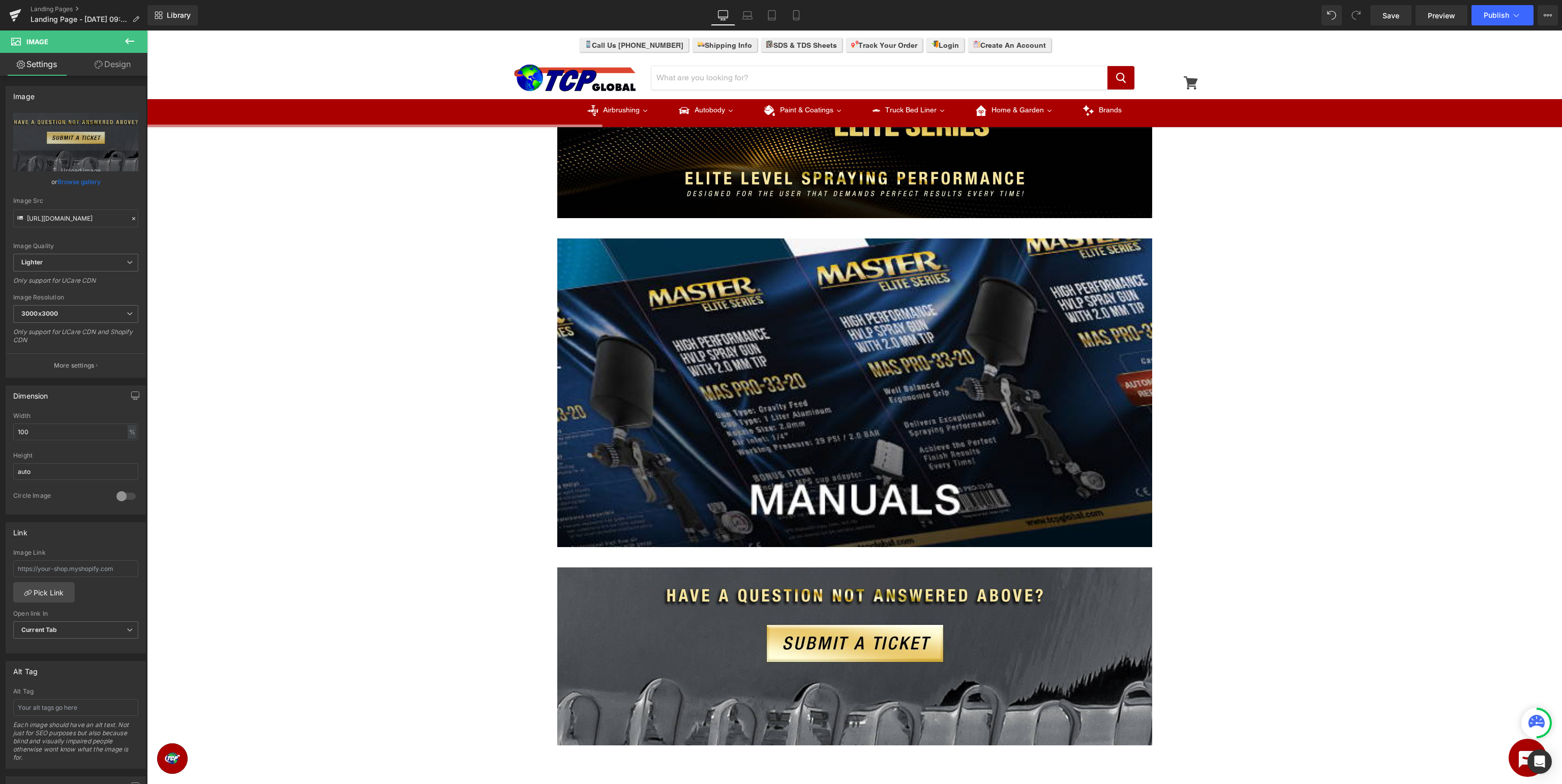
scroll to position [0, 0]
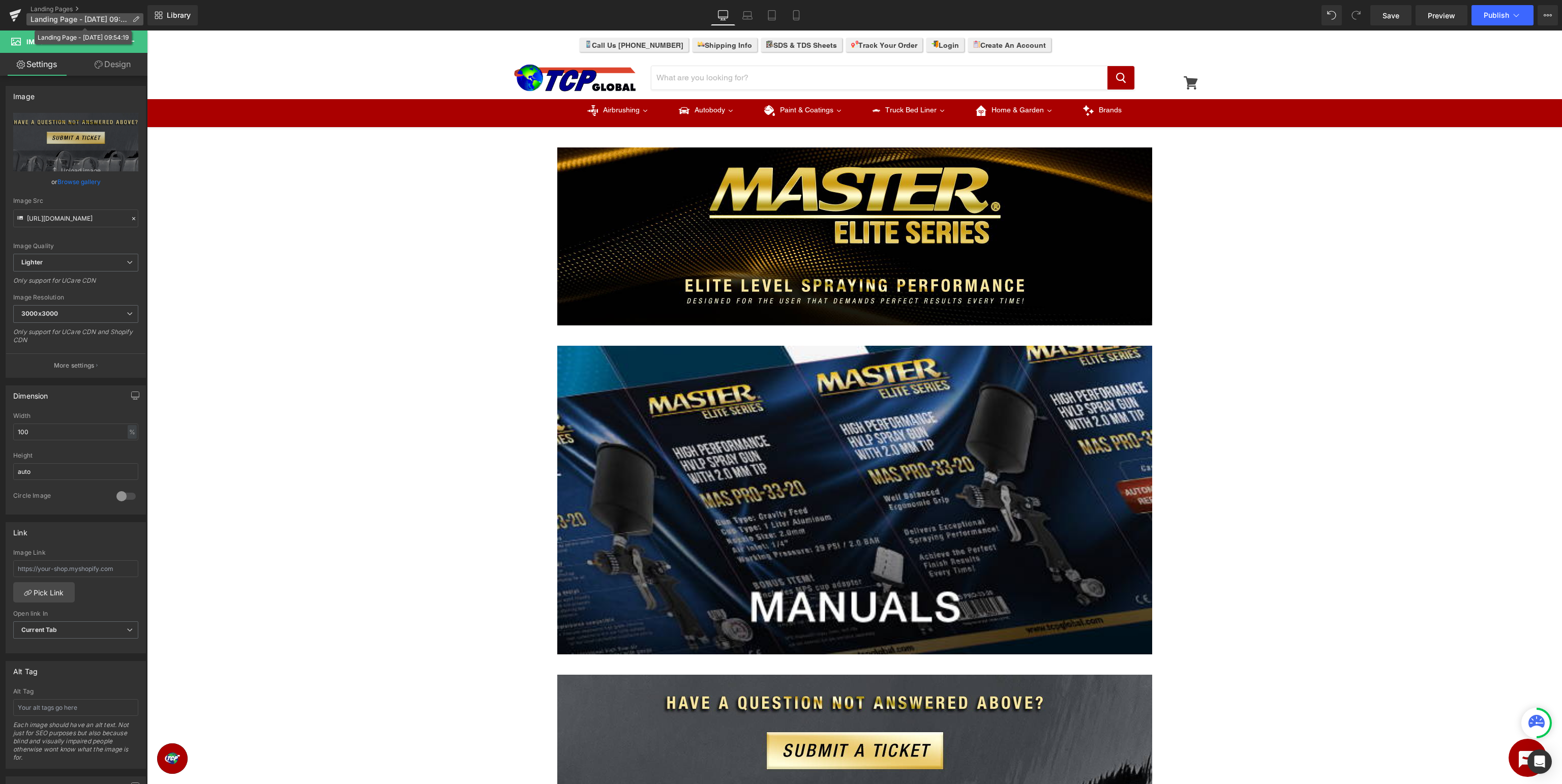
click at [107, 15] on span "Landing Page - Aug 25, 09:54:19" at bounding box center [79, 19] width 98 height 8
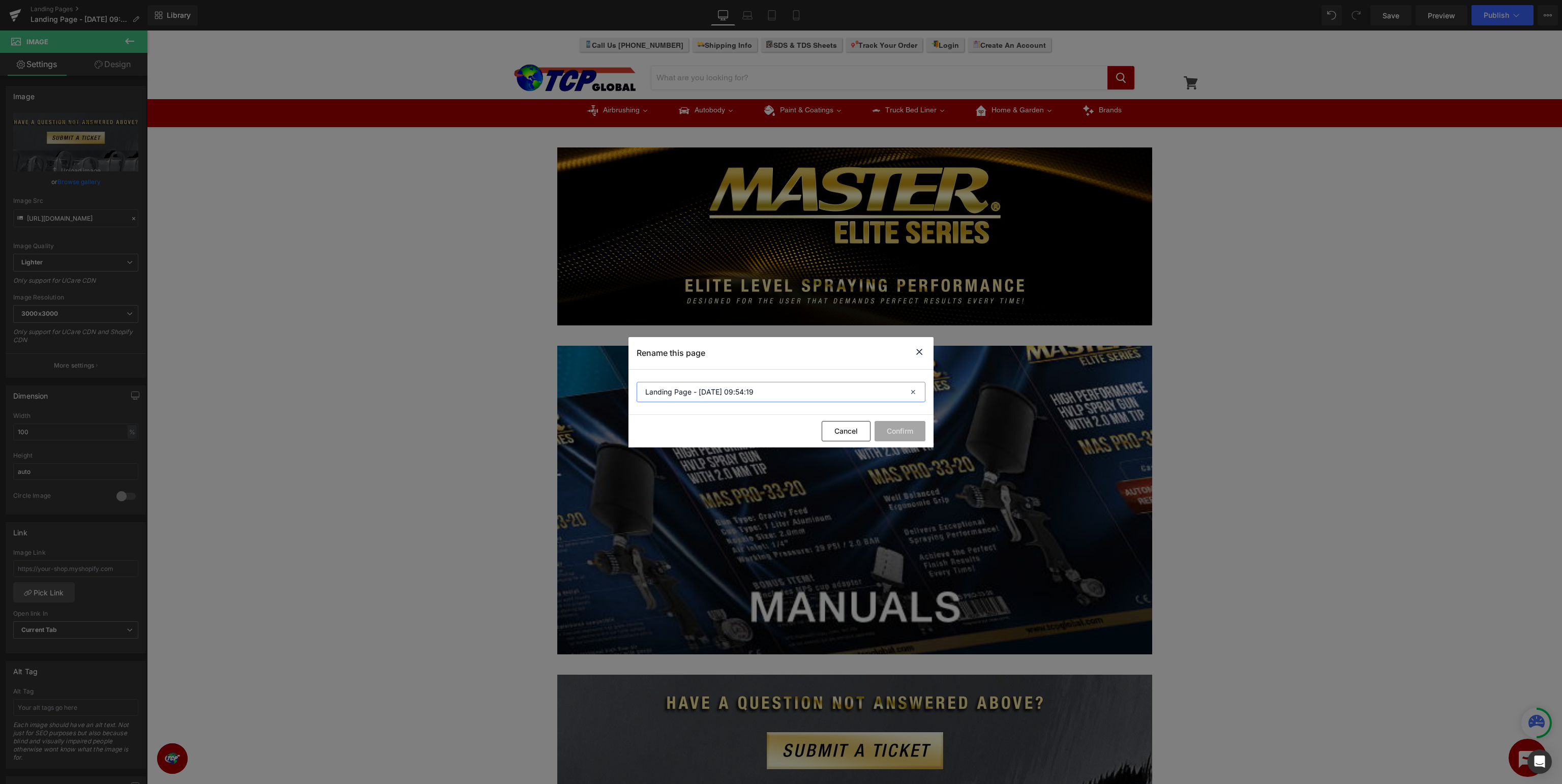
drag, startPoint x: 808, startPoint y: 392, endPoint x: 0, endPoint y: 357, distance: 808.8
click at [637, 382] on input "Landing Page - Aug 25, 09:54:19" at bounding box center [781, 392] width 289 height 21
type input "Master Elite Series Support - Manuals"
click at [899, 424] on button "Confirm" at bounding box center [900, 431] width 51 height 21
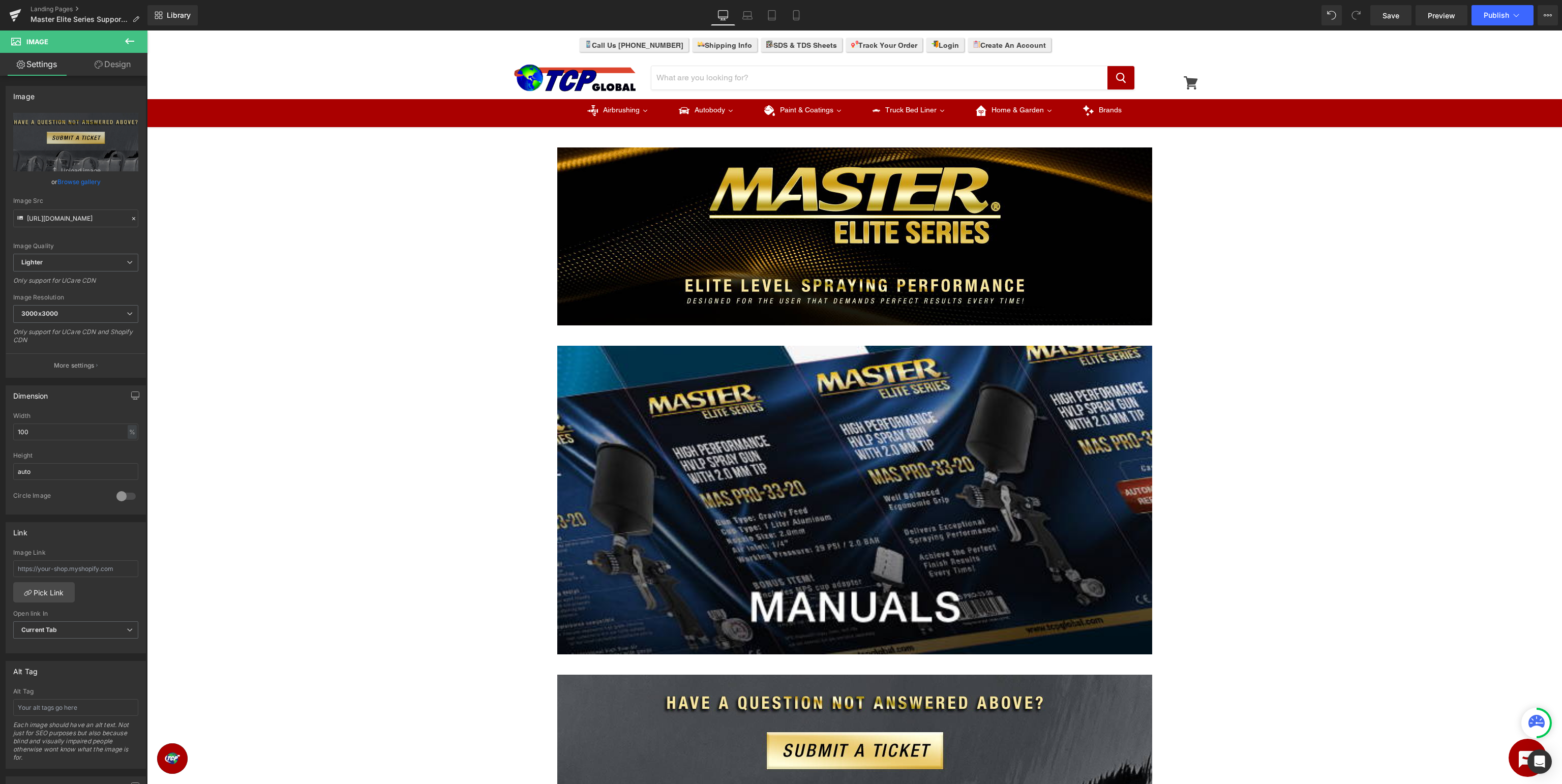
scroll to position [161, 0]
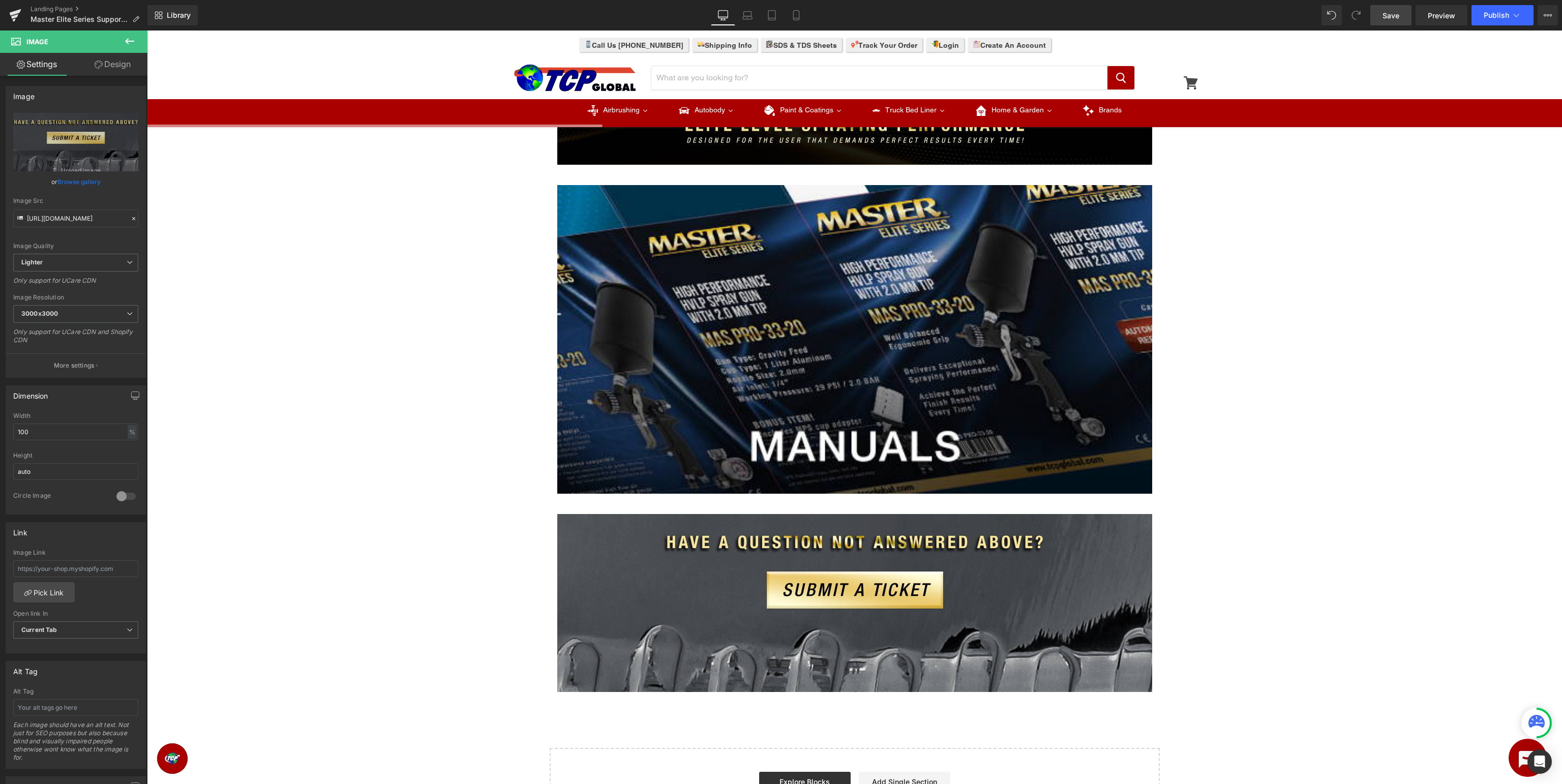
click at [1390, 16] on span "Save" at bounding box center [1391, 16] width 17 height 11
click at [1490, 15] on span "Publish" at bounding box center [1497, 15] width 25 height 8
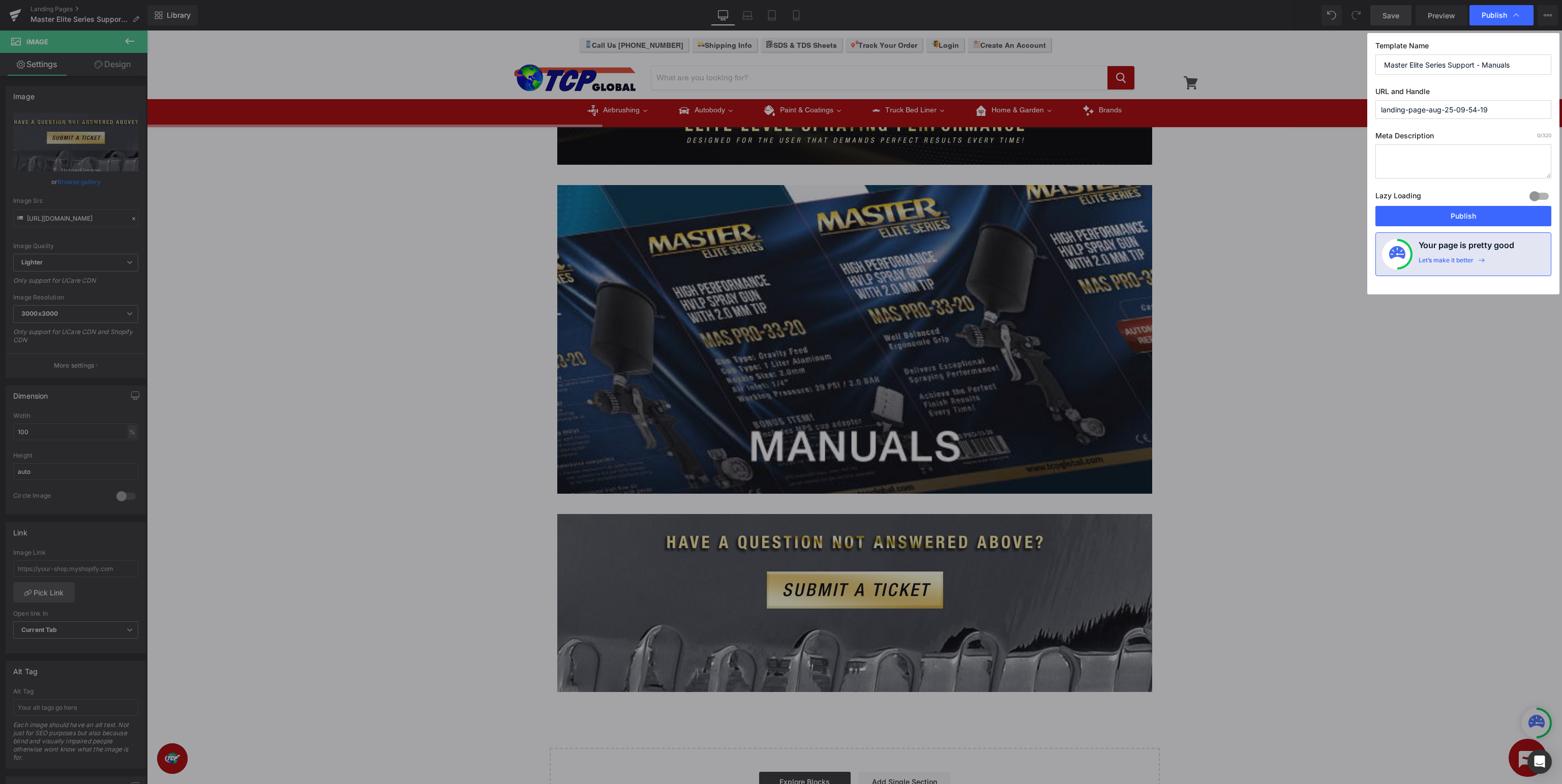
click at [1472, 104] on input "landing-page-aug-25-09-54-19" at bounding box center [1463, 109] width 176 height 19
drag, startPoint x: 1513, startPoint y: 101, endPoint x: 972, endPoint y: 95, distance: 541.0
click at [1375, 100] on input "landing-page-aug-25-09-54-19" at bounding box center [1463, 109] width 176 height 19
type input "master-elite-series-manuals"
click at [1482, 216] on button "Publish" at bounding box center [1463, 216] width 176 height 21
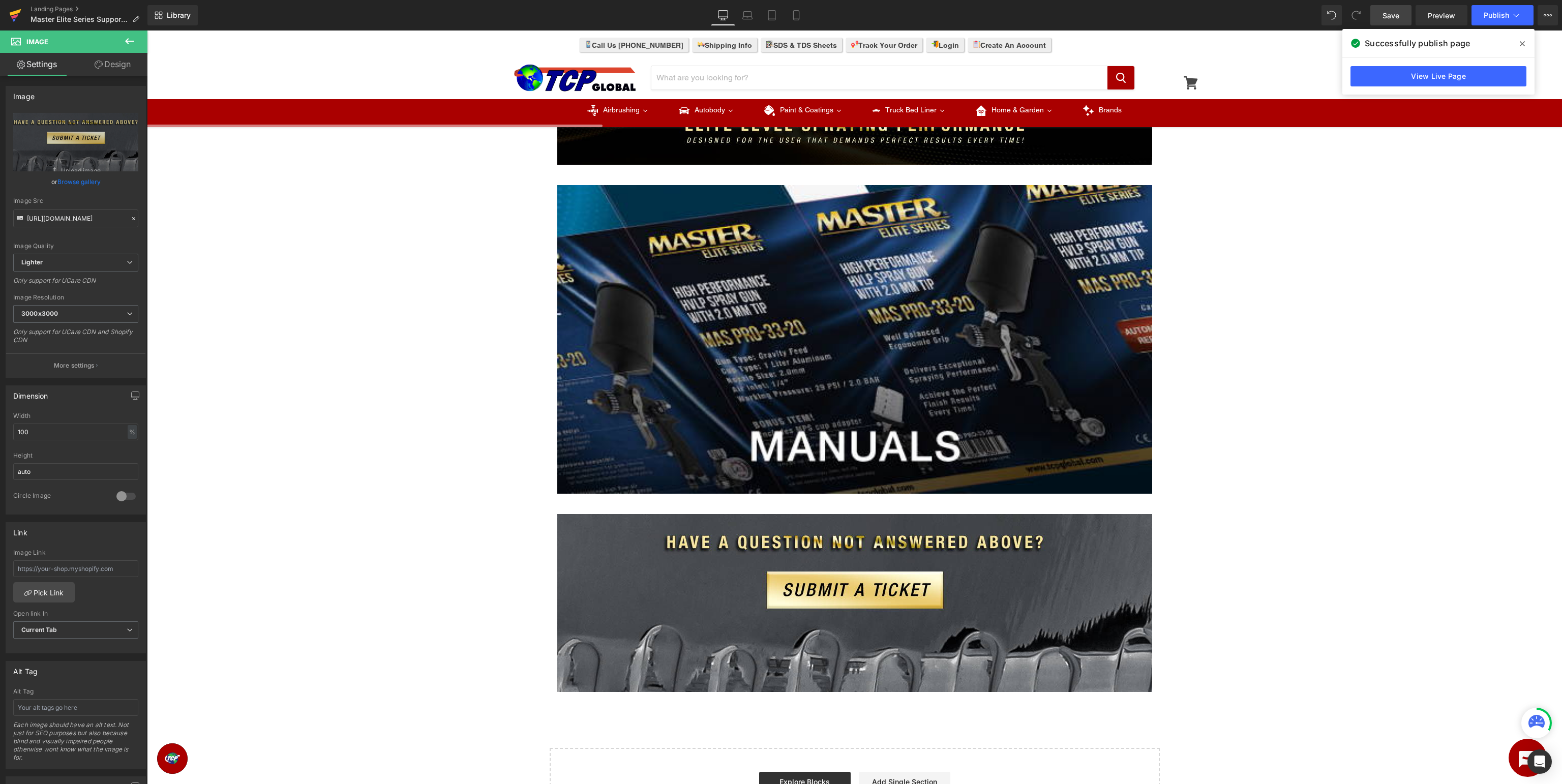
click at [19, 13] on icon at bounding box center [15, 12] width 12 height 7
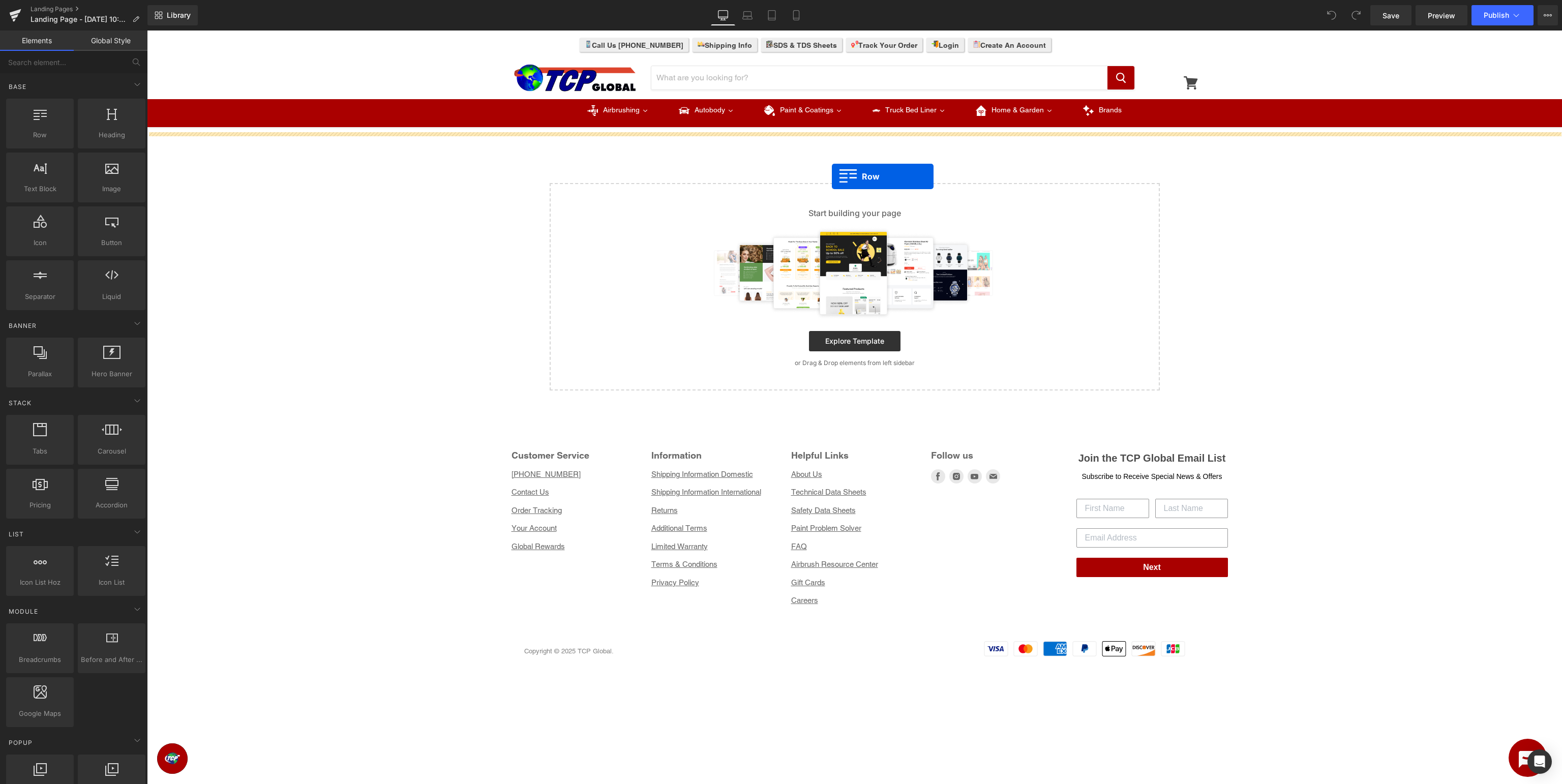
drag, startPoint x: 195, startPoint y: 147, endPoint x: 832, endPoint y: 176, distance: 637.7
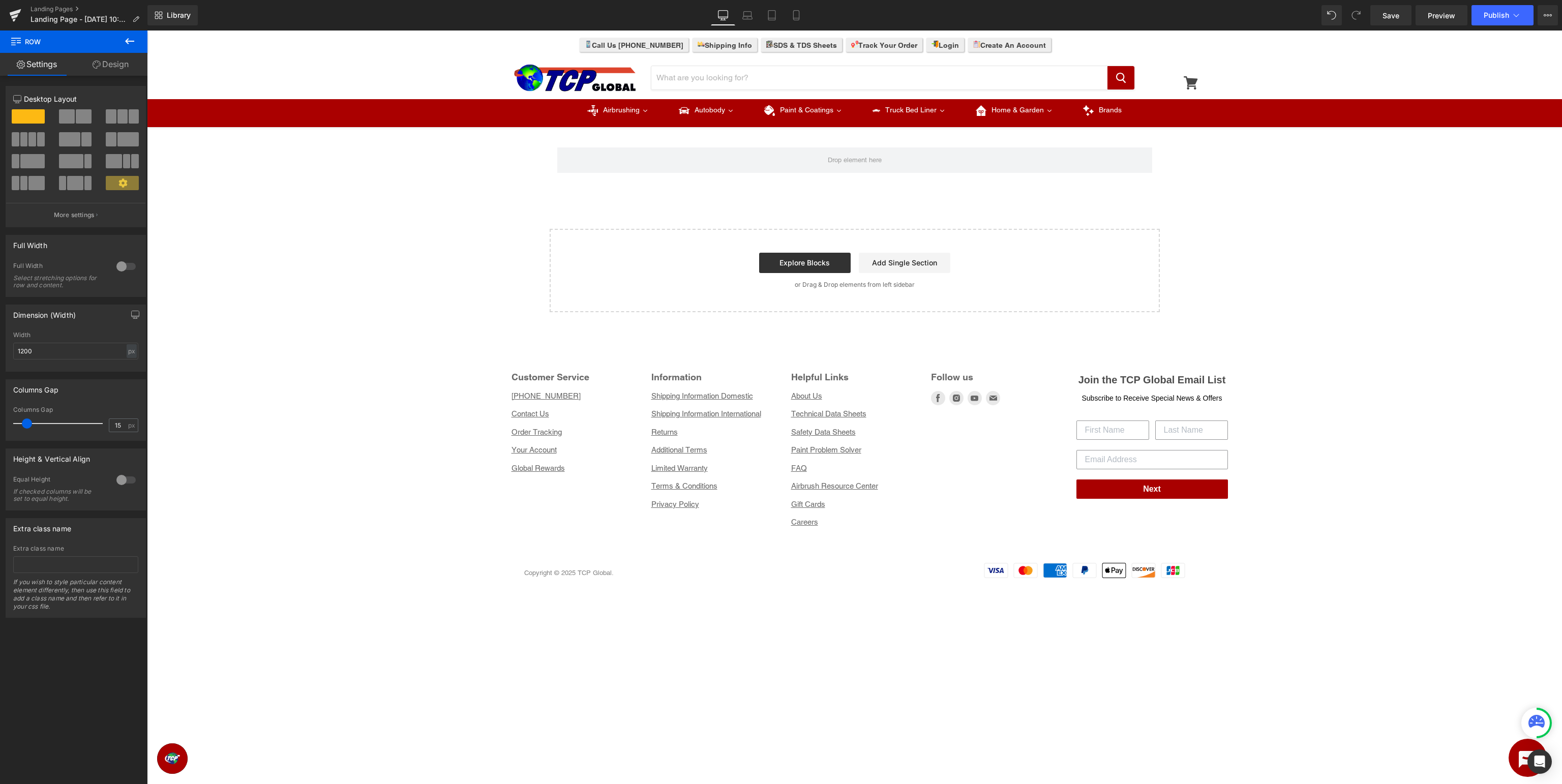
click at [136, 41] on button at bounding box center [129, 41] width 36 height 22
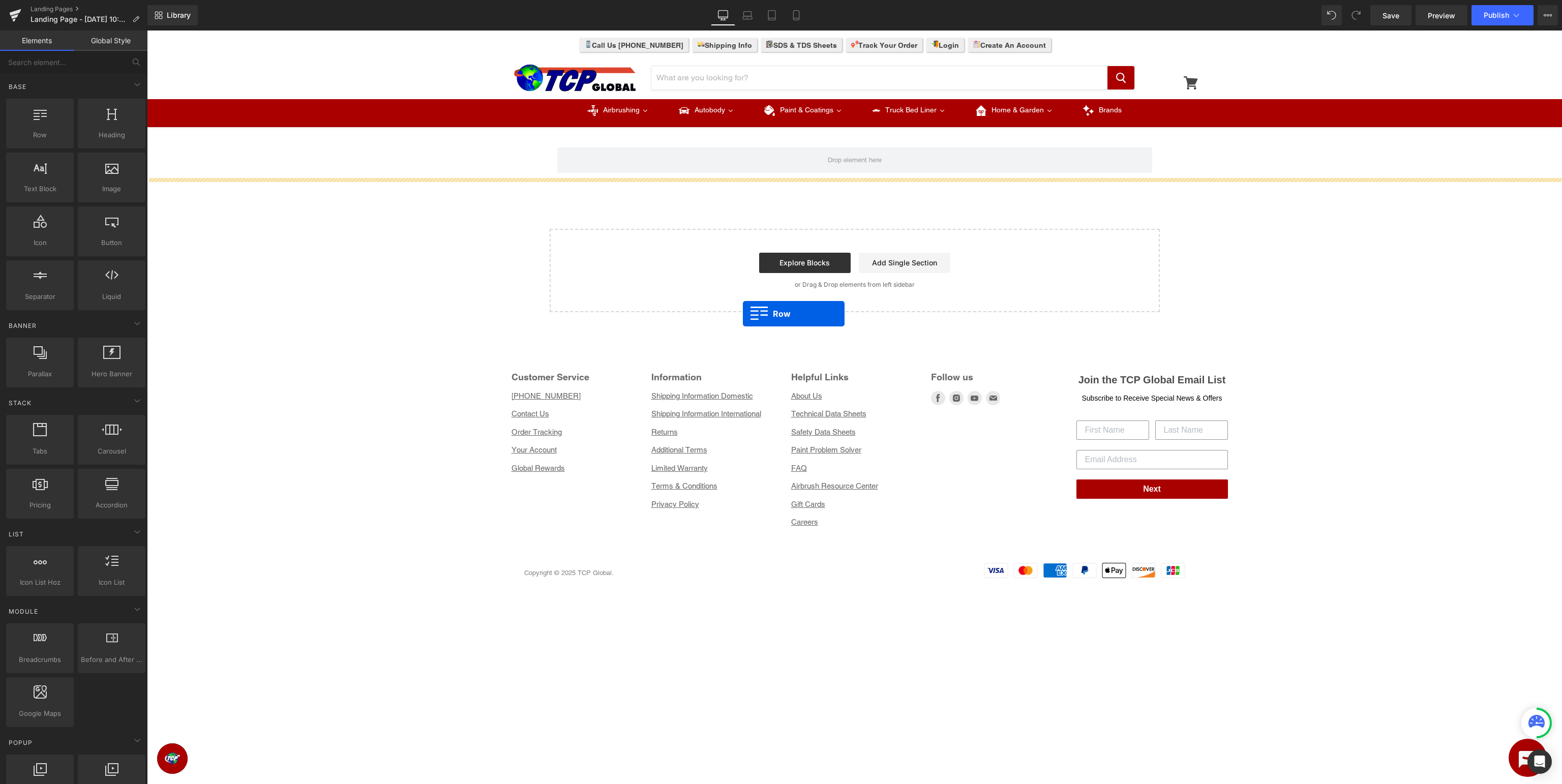
drag, startPoint x: 166, startPoint y: 150, endPoint x: 788, endPoint y: 324, distance: 645.9
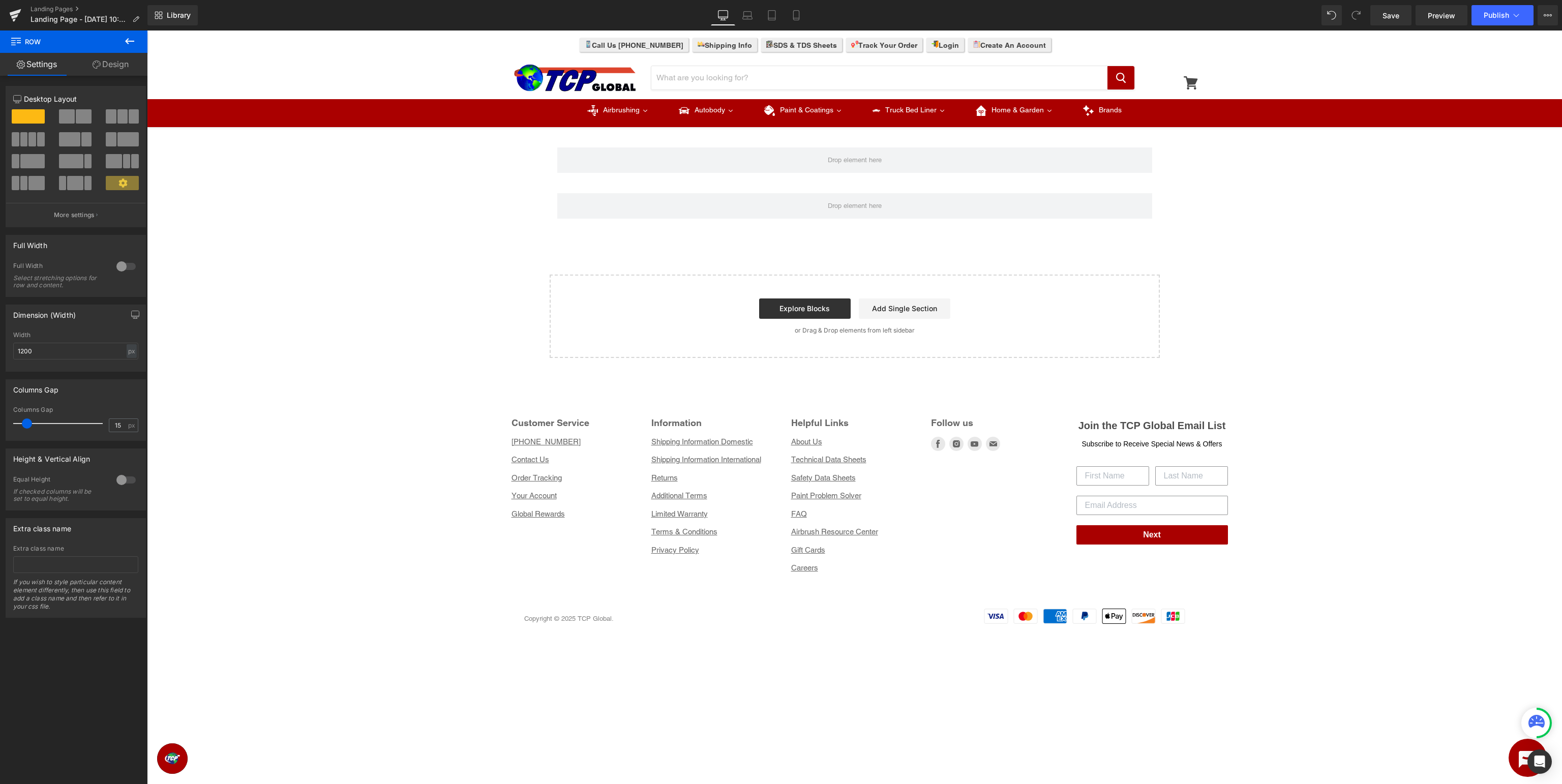
click at [131, 39] on icon at bounding box center [130, 41] width 12 height 12
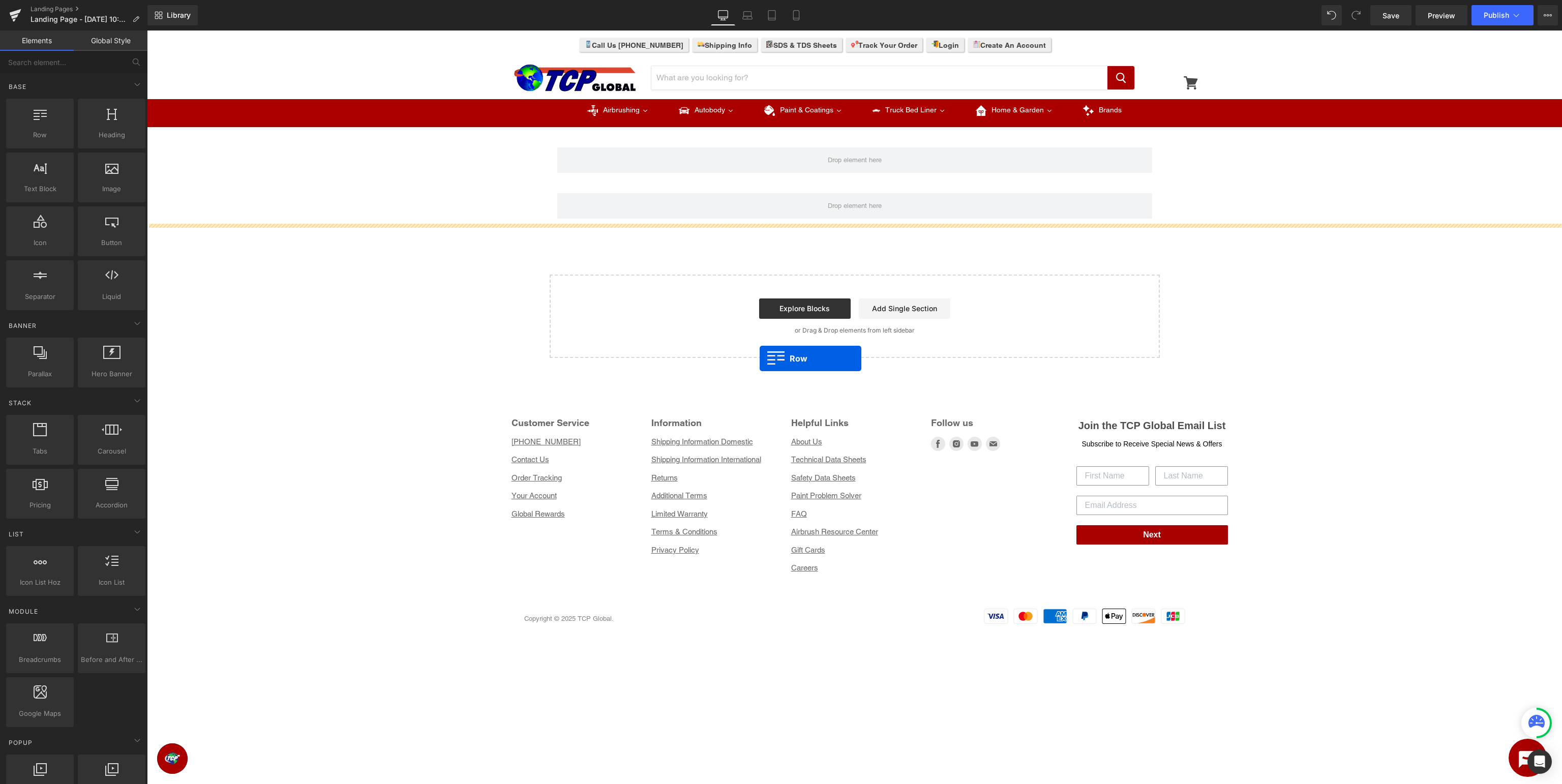
drag, startPoint x: 197, startPoint y: 156, endPoint x: 790, endPoint y: 358, distance: 626.5
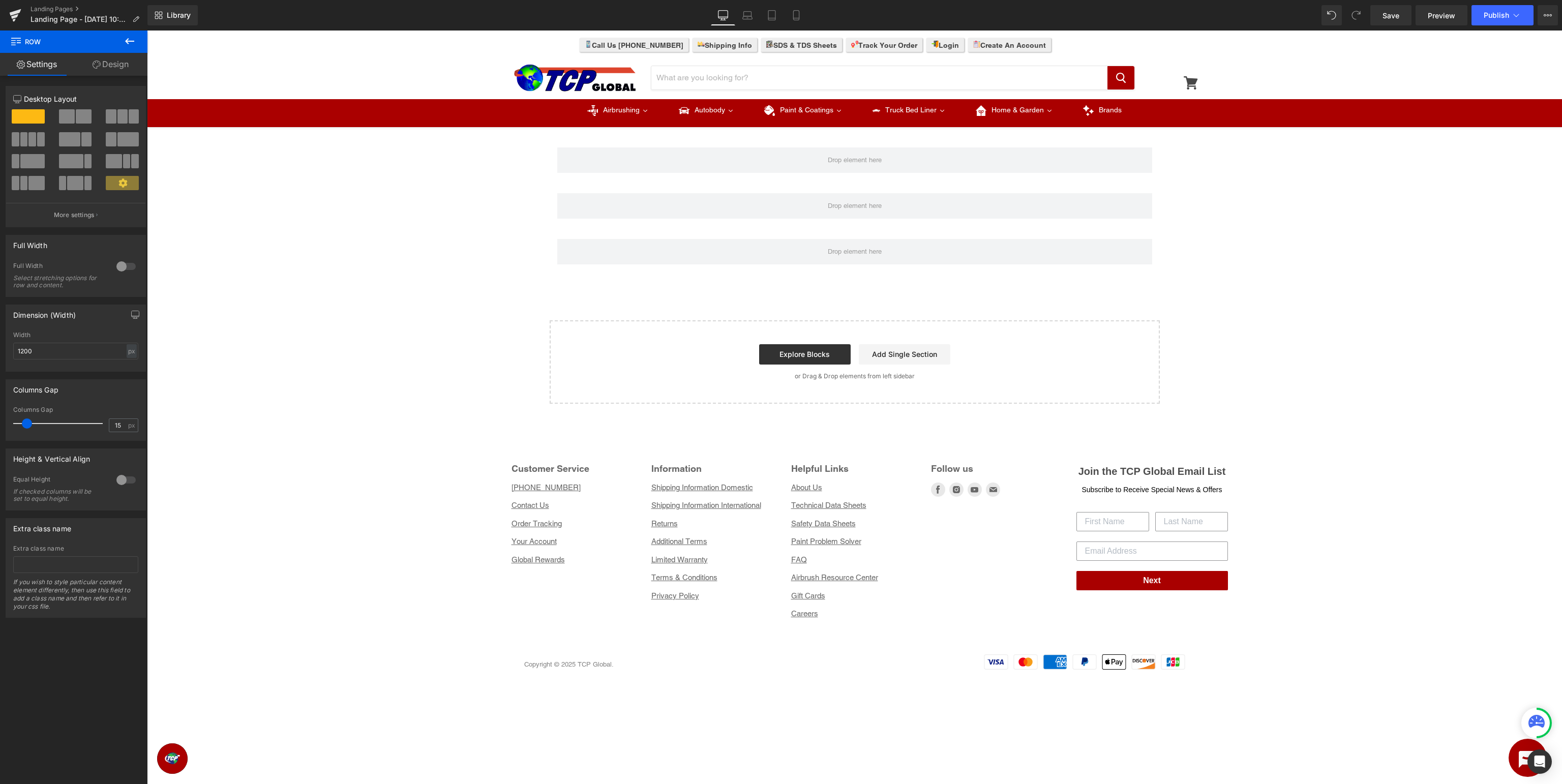
click at [129, 40] on icon at bounding box center [130, 41] width 12 height 12
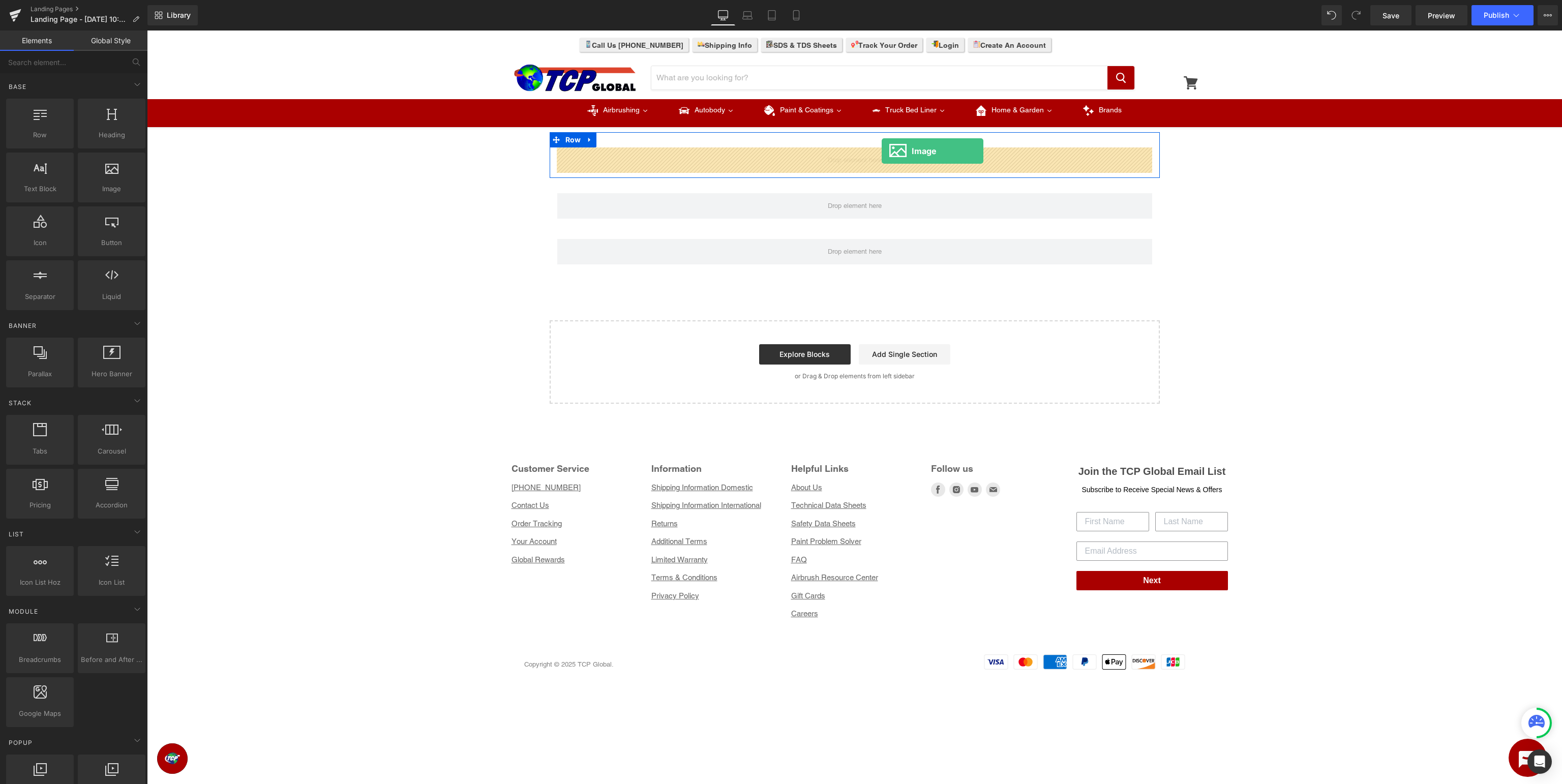
drag, startPoint x: 256, startPoint y: 216, endPoint x: 882, endPoint y: 151, distance: 629.4
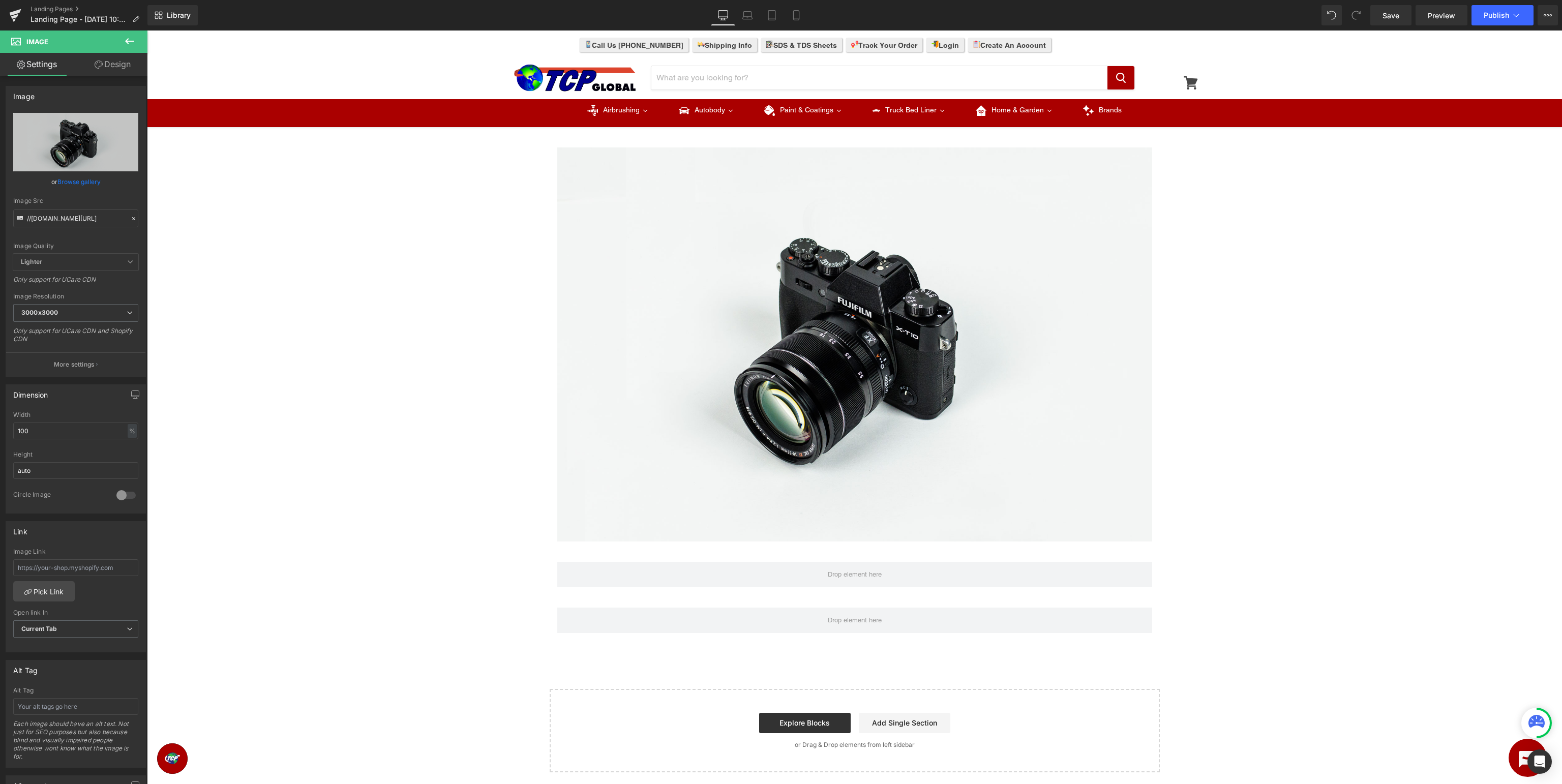
click at [127, 40] on icon at bounding box center [130, 41] width 12 height 12
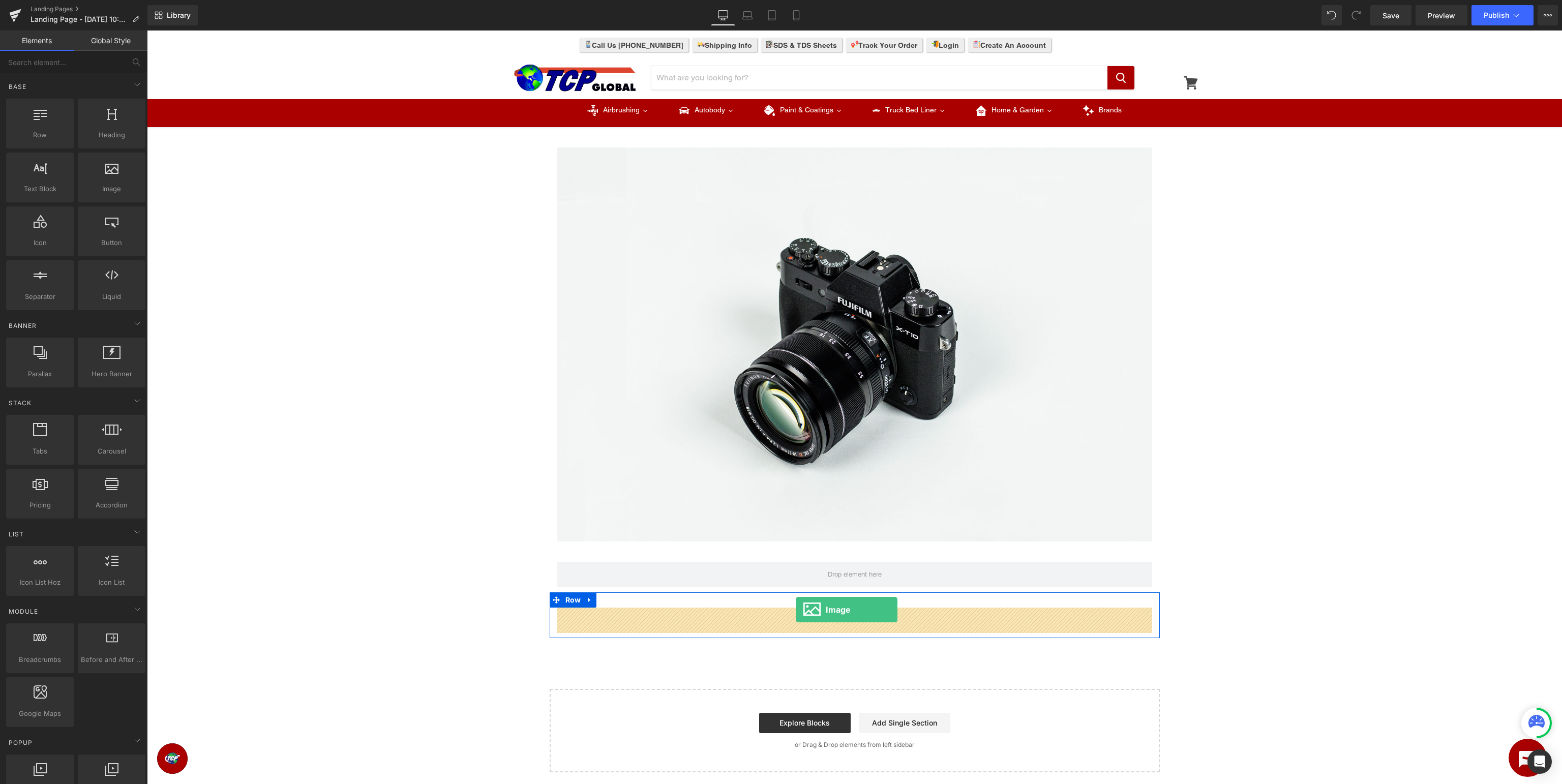
drag, startPoint x: 252, startPoint y: 209, endPoint x: 796, endPoint y: 609, distance: 675.2
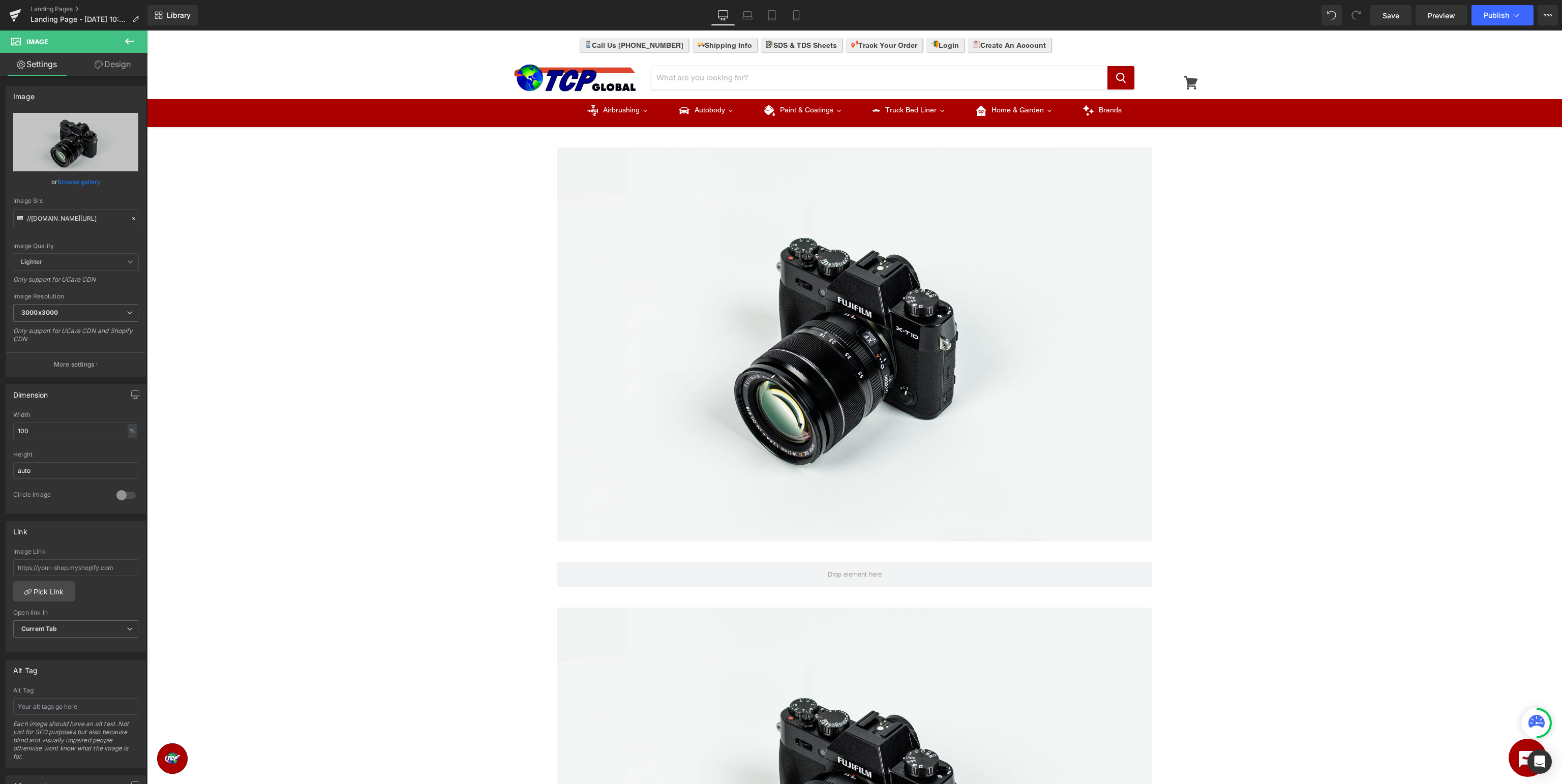
click at [126, 42] on icon at bounding box center [130, 41] width 12 height 12
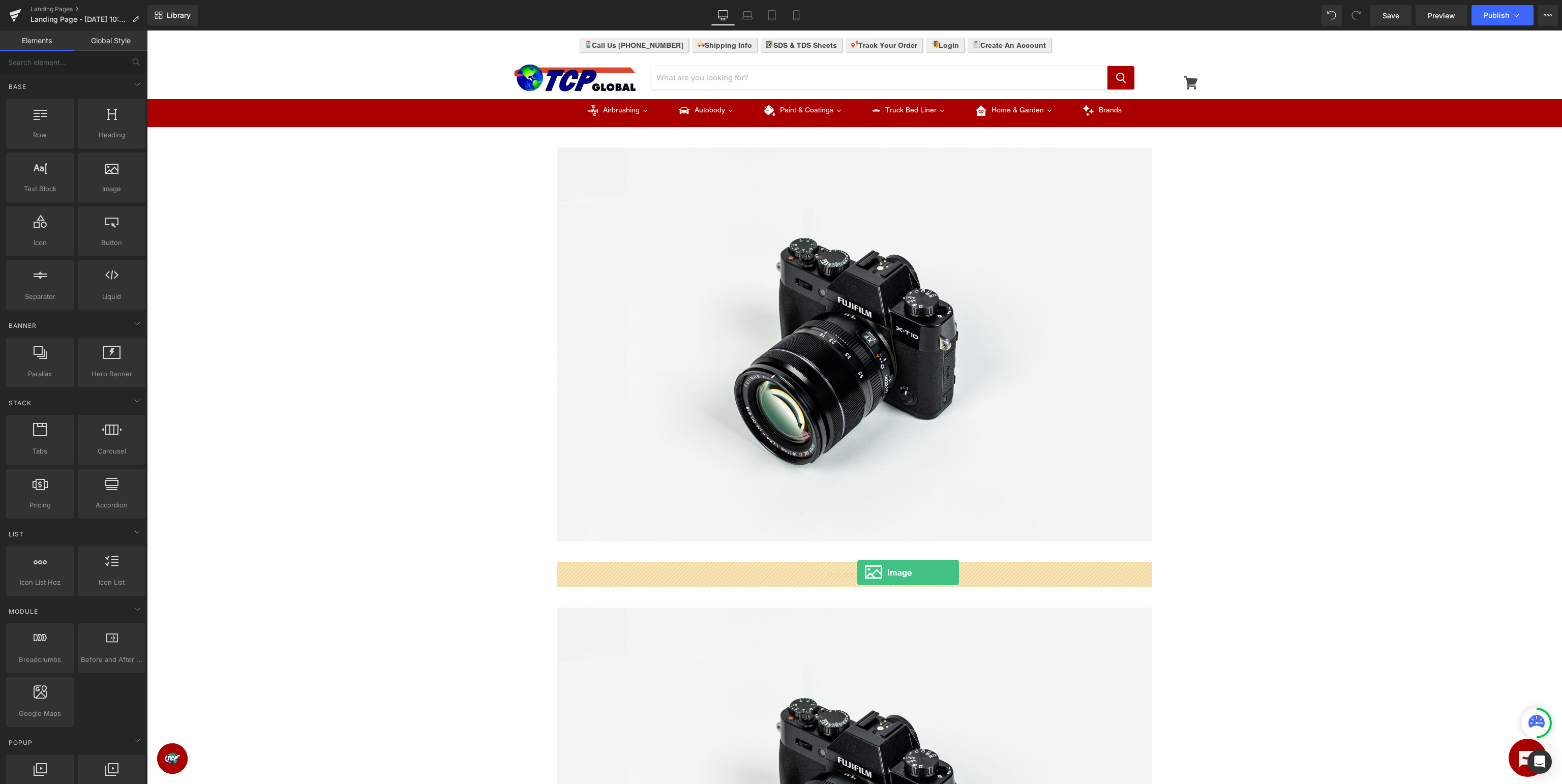
drag, startPoint x: 268, startPoint y: 213, endPoint x: 857, endPoint y: 572, distance: 689.8
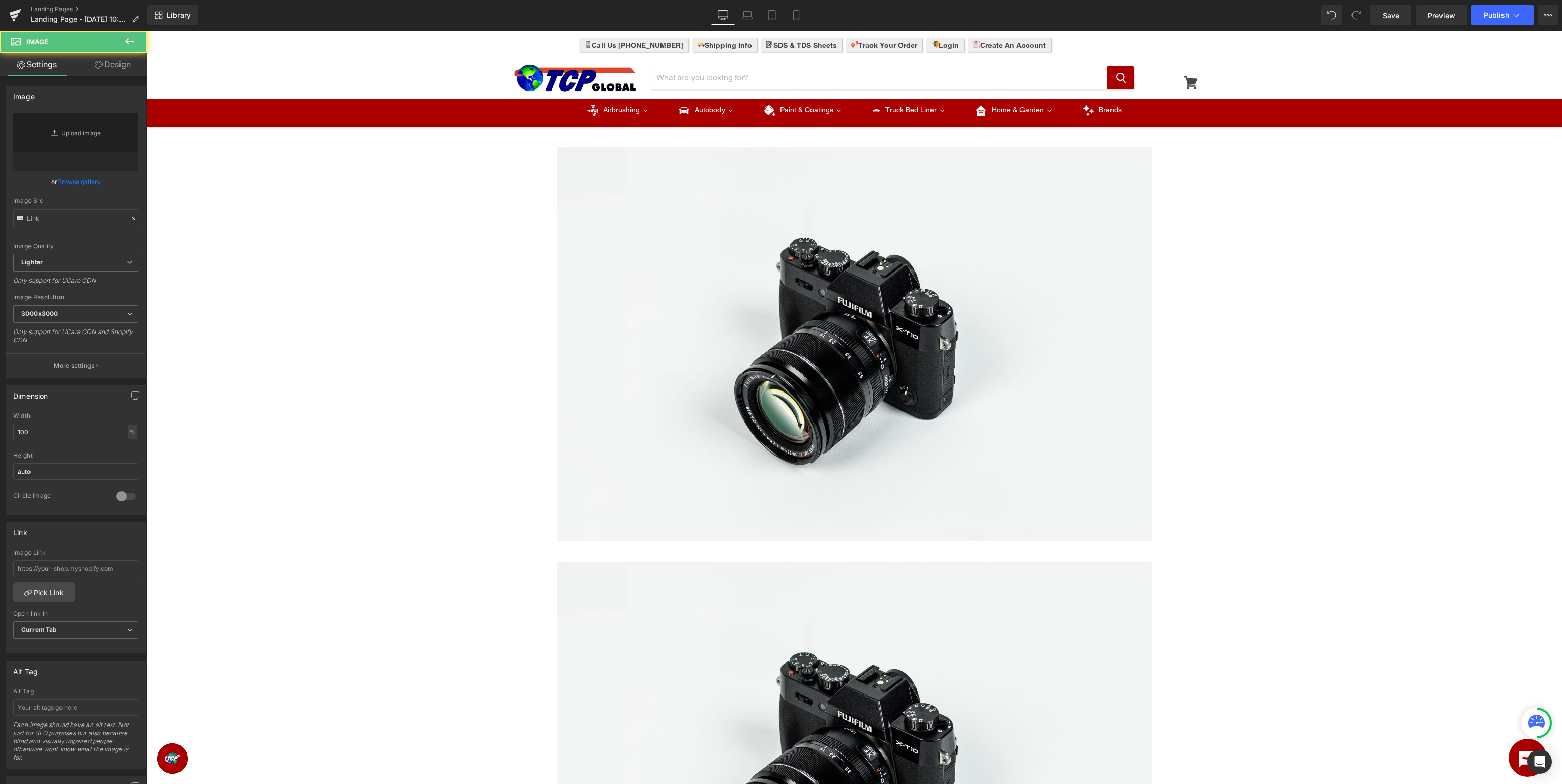
type input "//[DOMAIN_NAME][URL]"
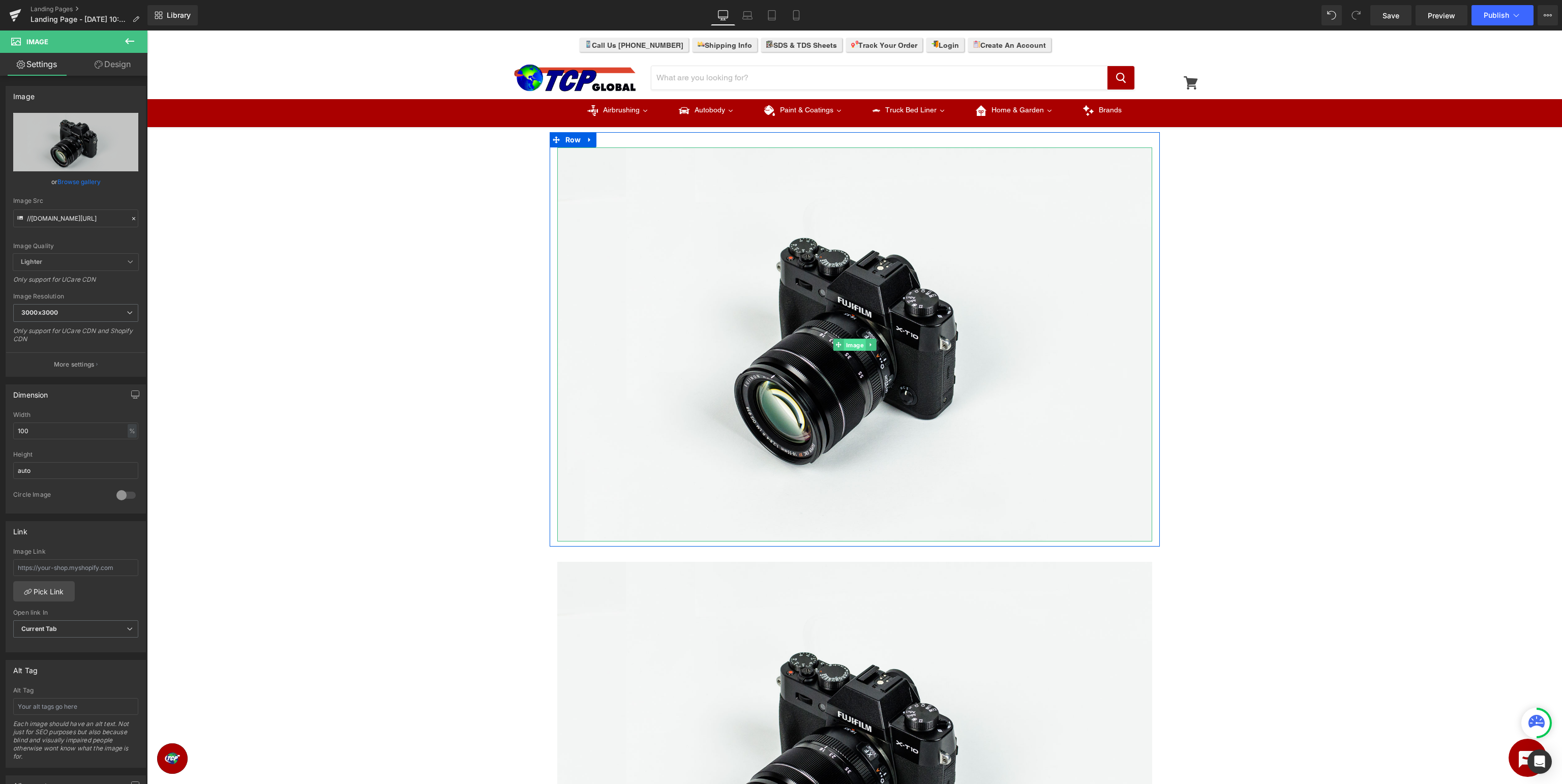
click at [855, 345] on span "Image" at bounding box center [854, 344] width 22 height 12
click at [59, 155] on link "Replace Image" at bounding box center [76, 142] width 125 height 58
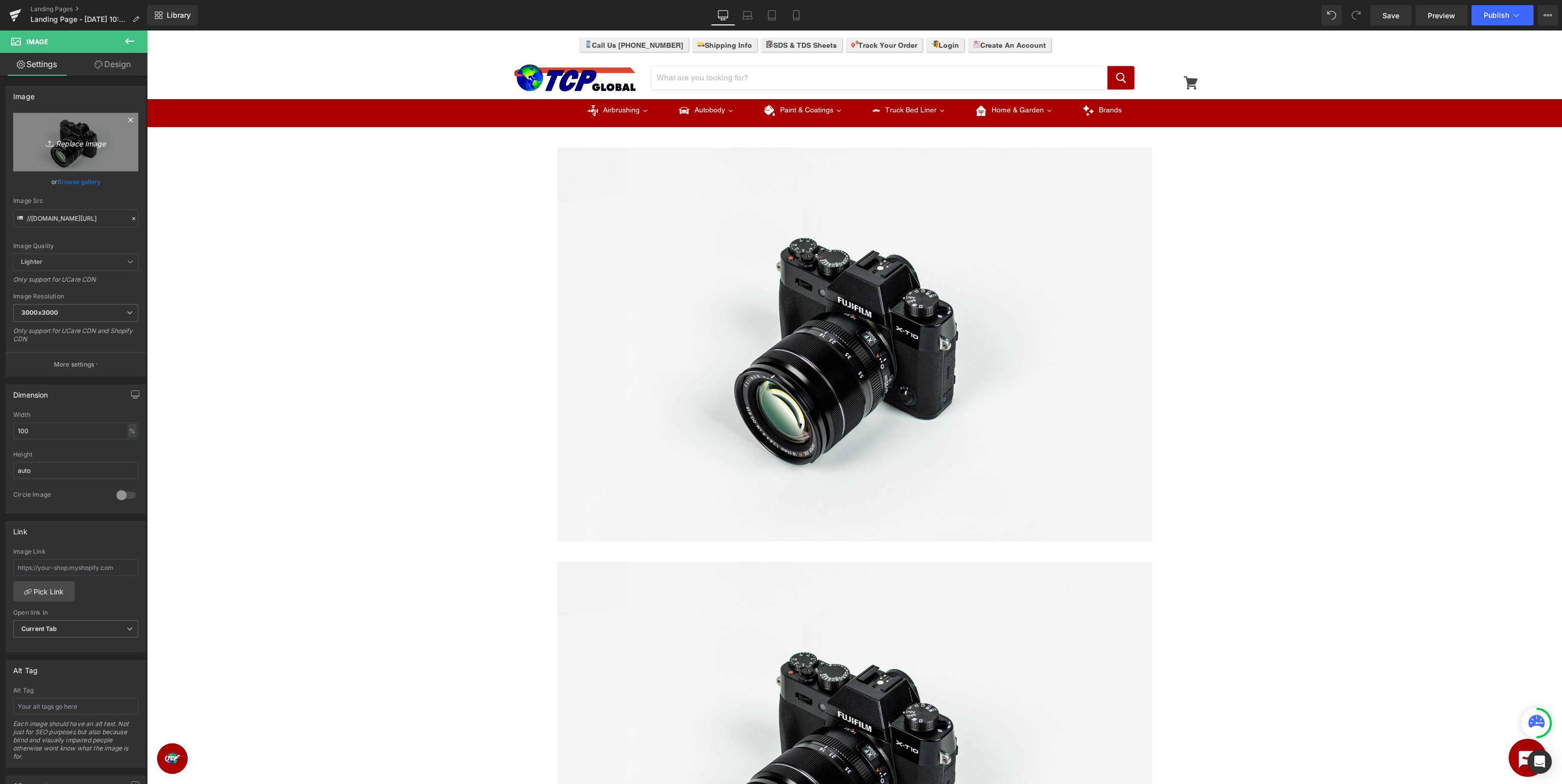
type input "C:\fakepath\MasterElite_TopBanner.jpg"
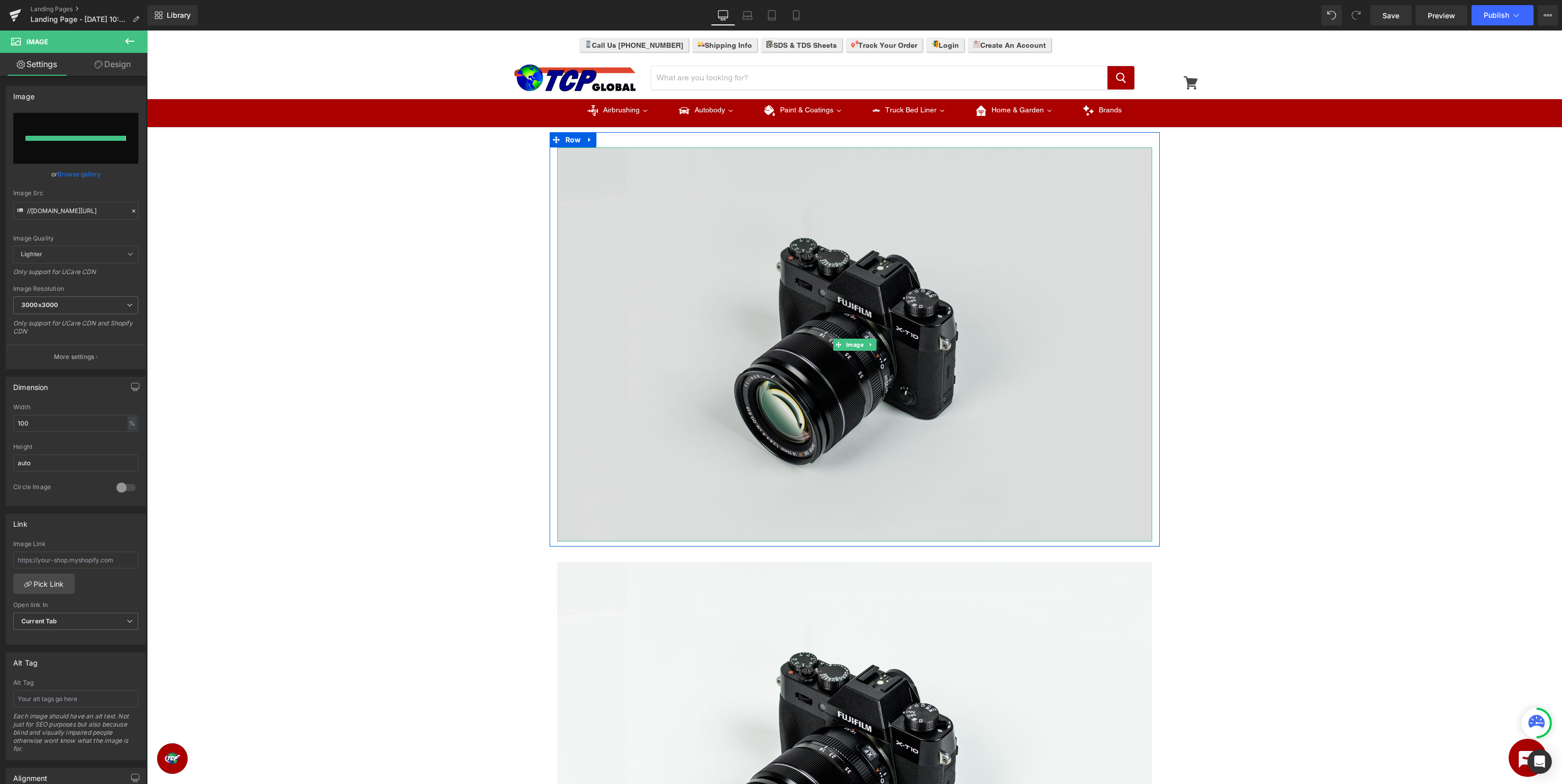
type input "https://ucarecdn.com/4c30e9d4-d023-44bf-b900-8baa48361305/-/format/auto/-/previ…"
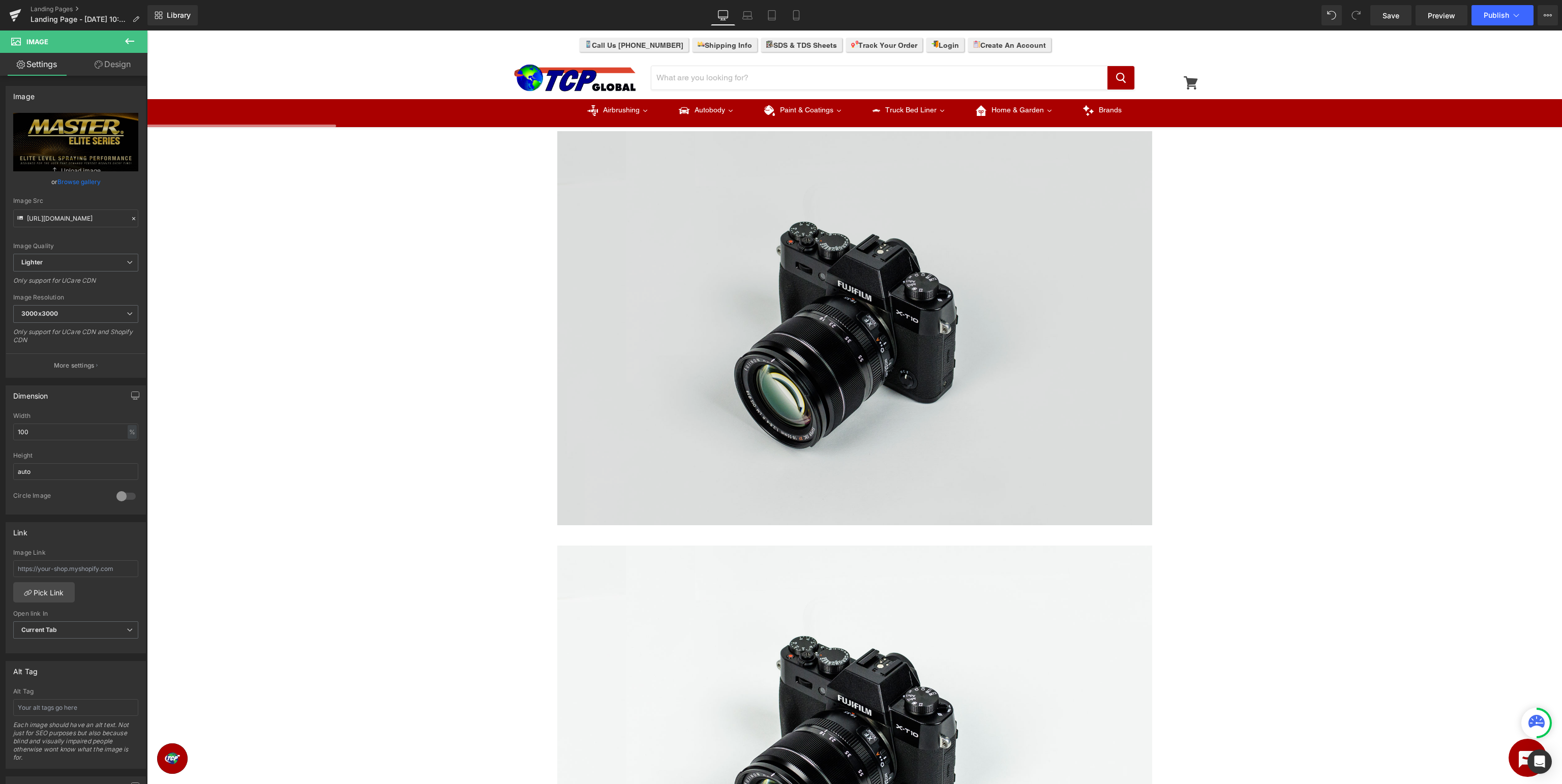
scroll to position [269, 0]
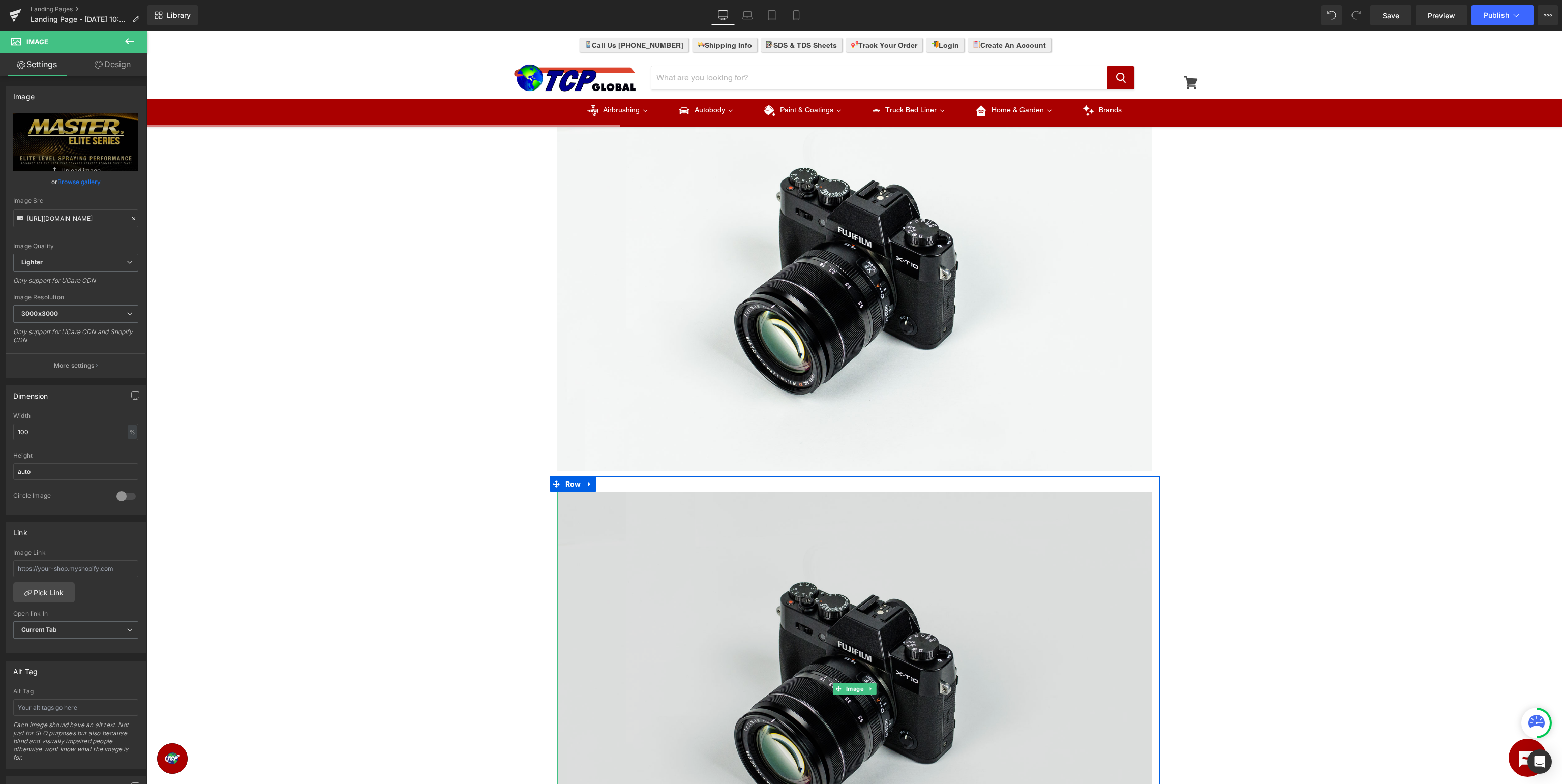
click at [893, 583] on img at bounding box center [854, 689] width 595 height 394
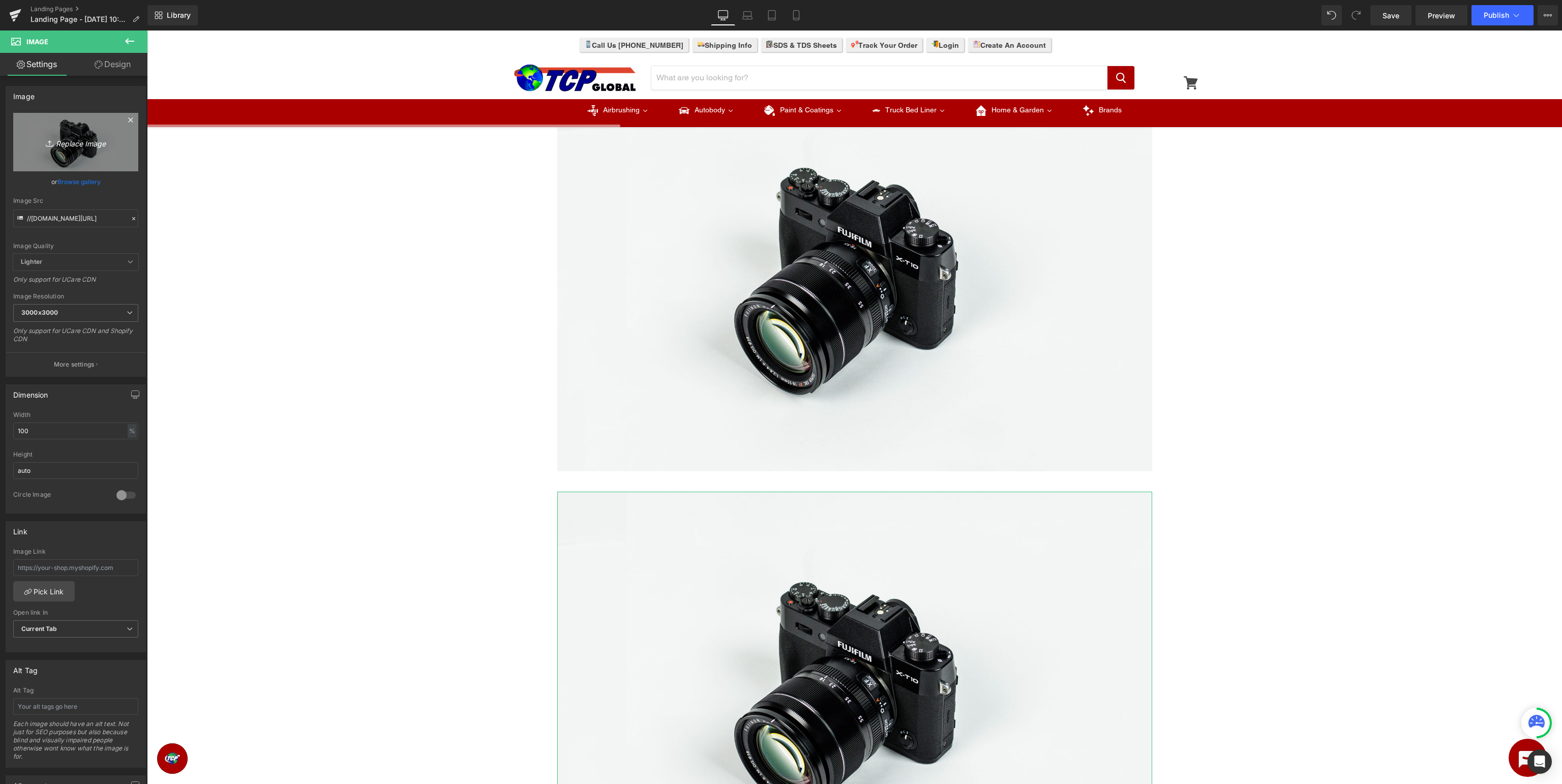
click at [60, 134] on link "Replace Image" at bounding box center [76, 142] width 125 height 58
type input "C:\fakepath\MasterElite_BottomBanner.jpg"
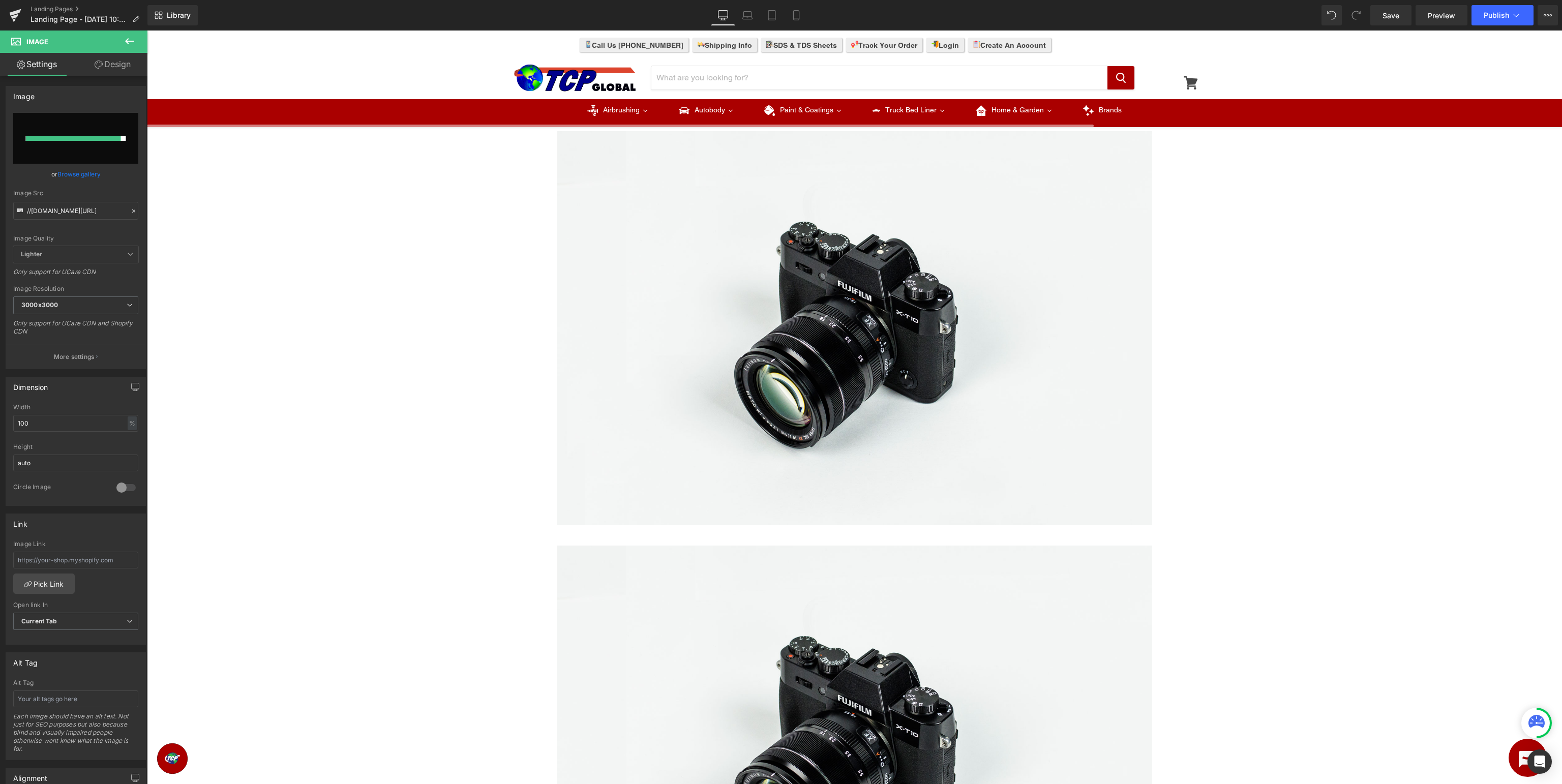
scroll to position [537, 0]
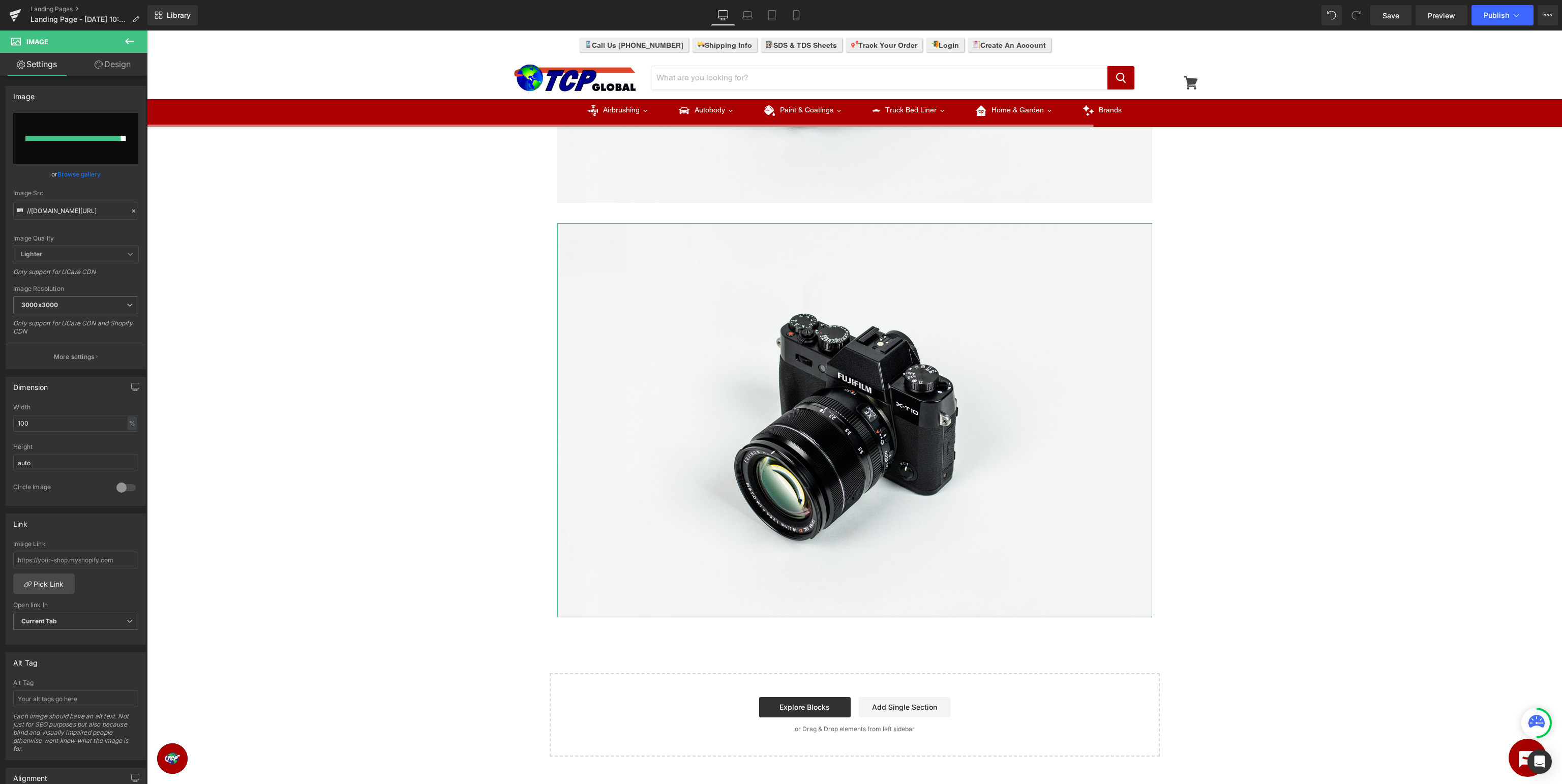
click at [87, 135] on input "file" at bounding box center [76, 138] width 125 height 51
type input "C:\fakepath\MasterElite_BottomBanner.jpg"
type input "https://ucarecdn.com/9802ea52-6d0e-4cab-9914-cc7d75cceeb7/-/format/auto/-/previ…"
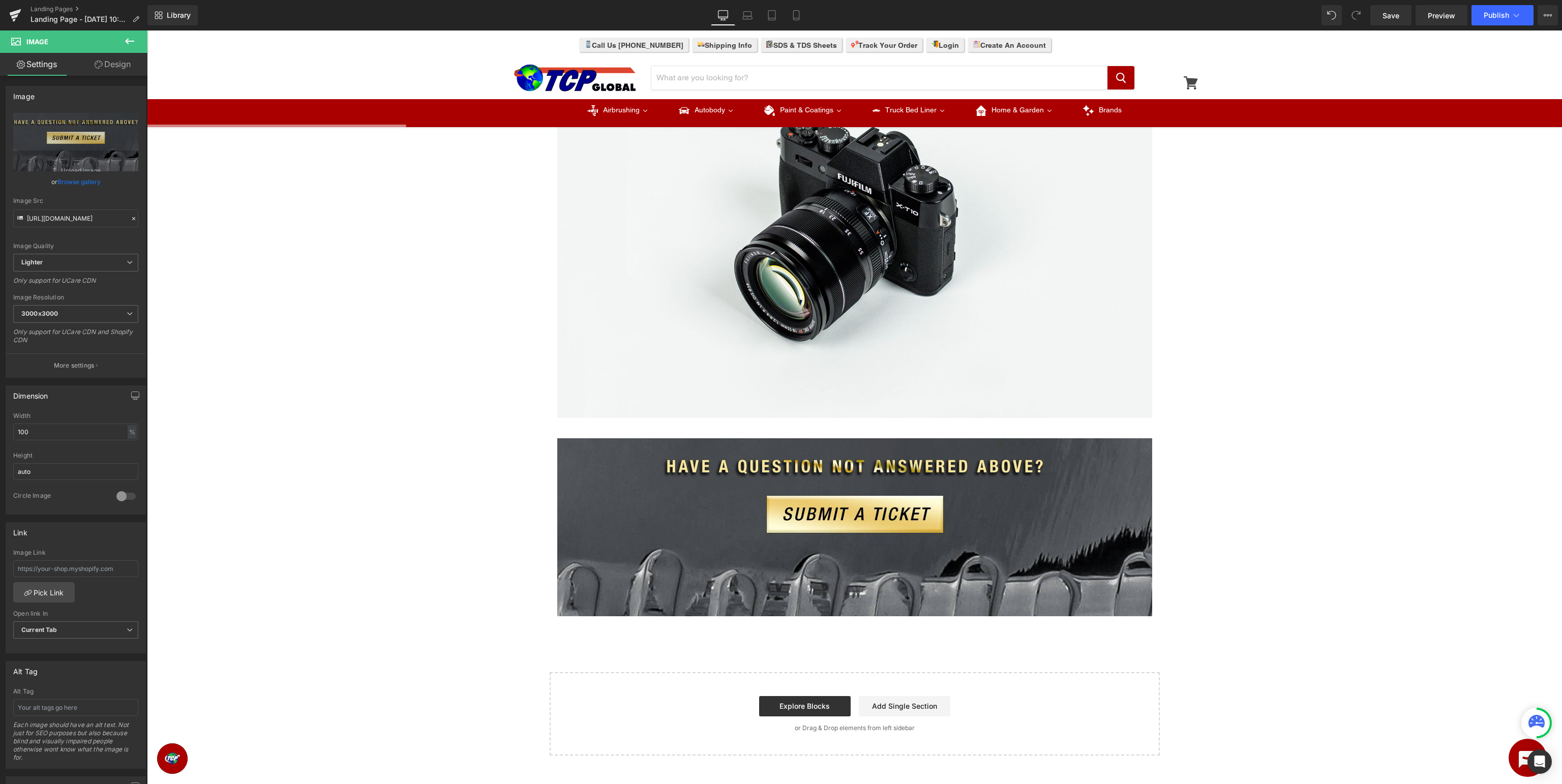
scroll to position [107, 0]
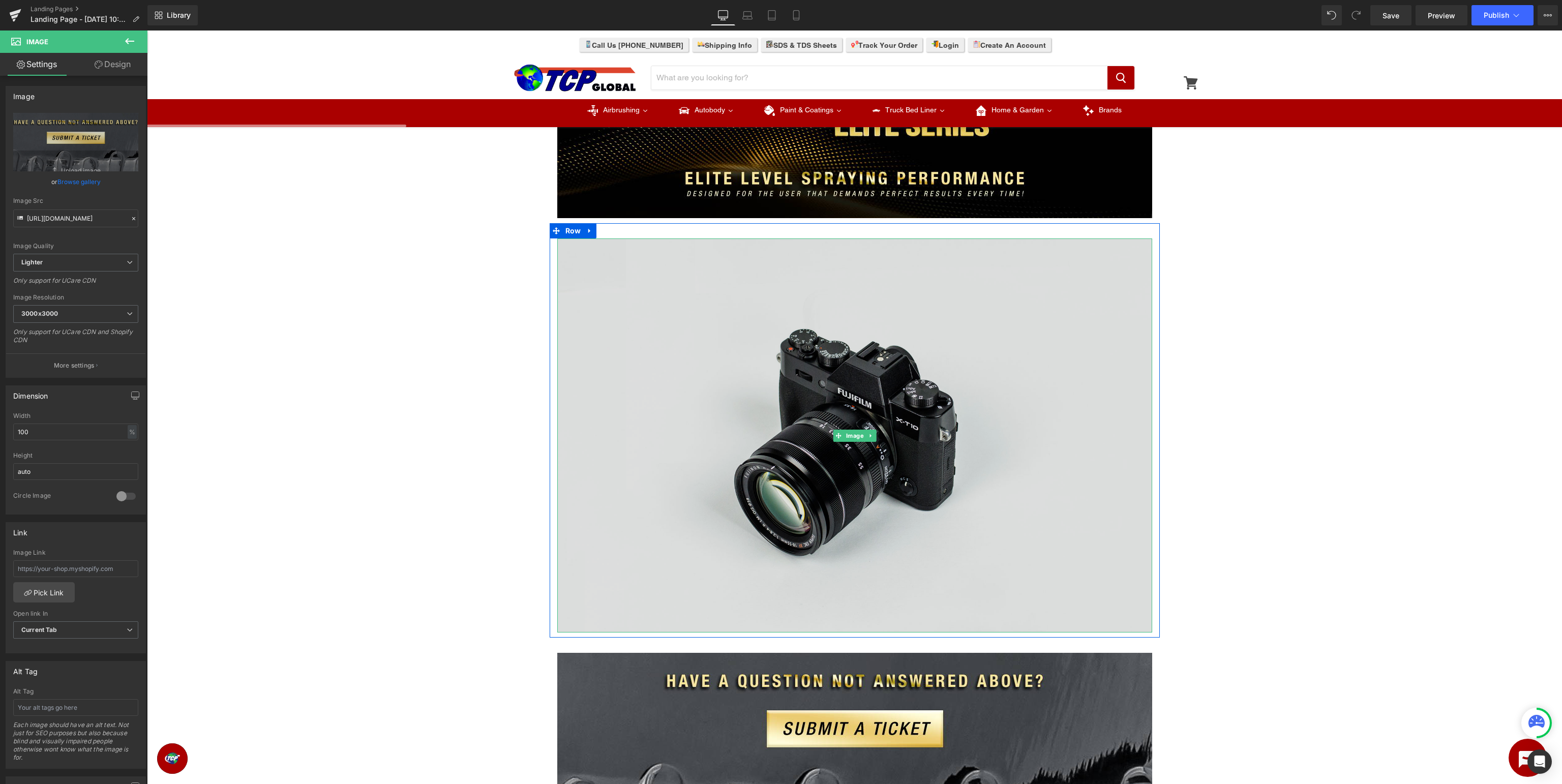
click at [766, 346] on img at bounding box center [854, 435] width 595 height 394
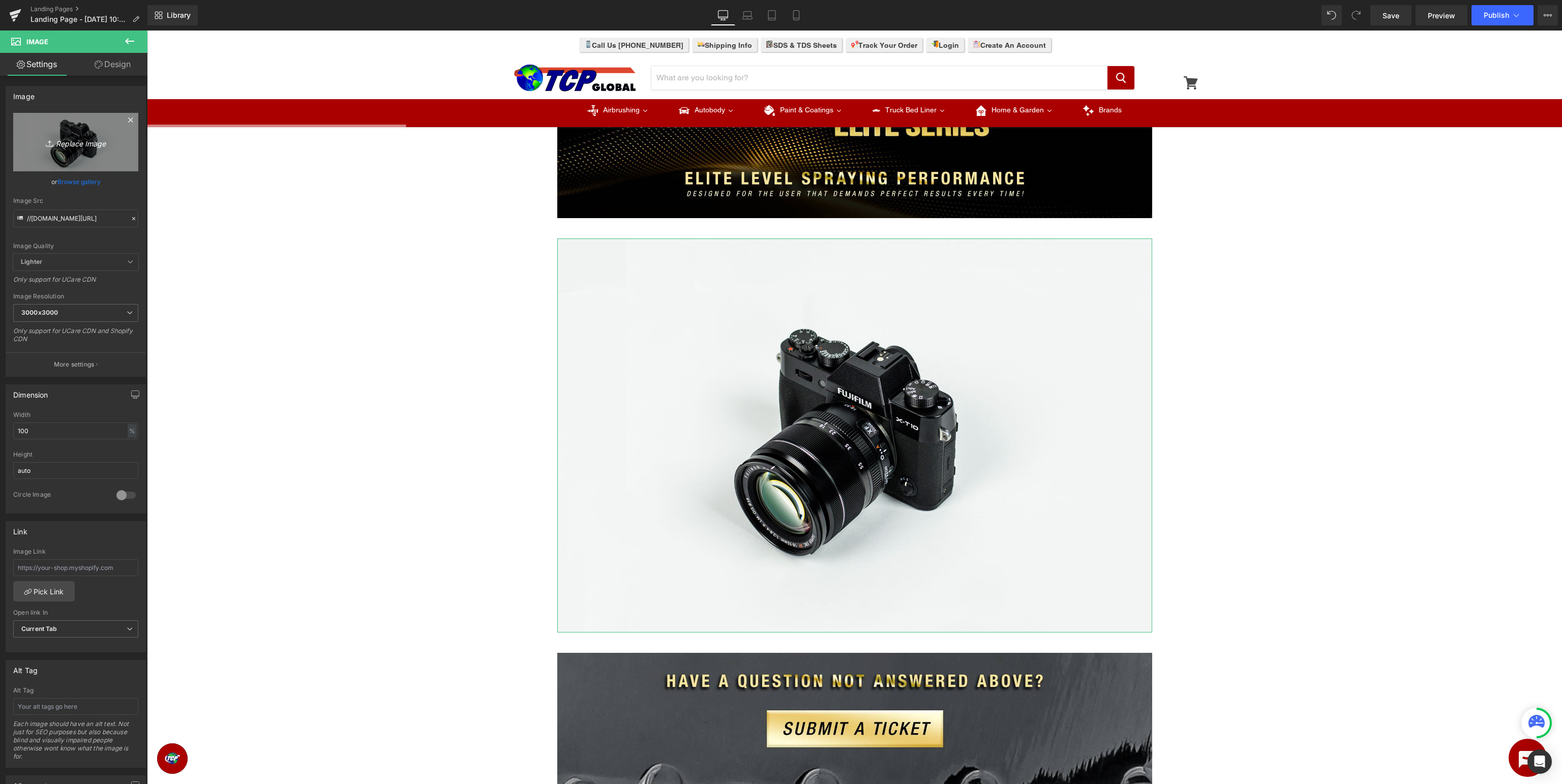
click at [96, 137] on icon "Replace Image" at bounding box center [76, 142] width 81 height 13
type input "C:\fakepath\MasterElite_PartsGuide.jpg"
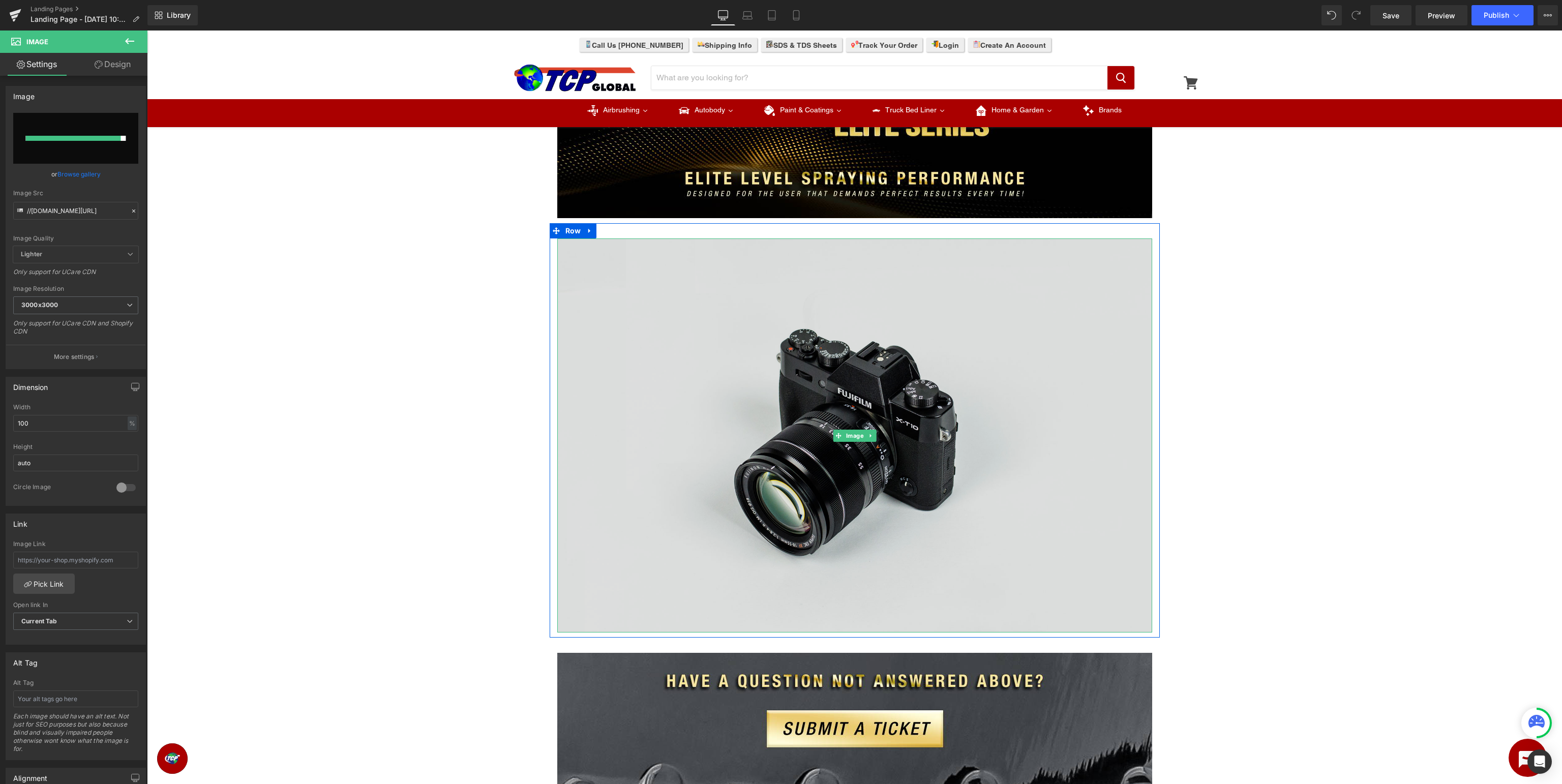
scroll to position [0, 0]
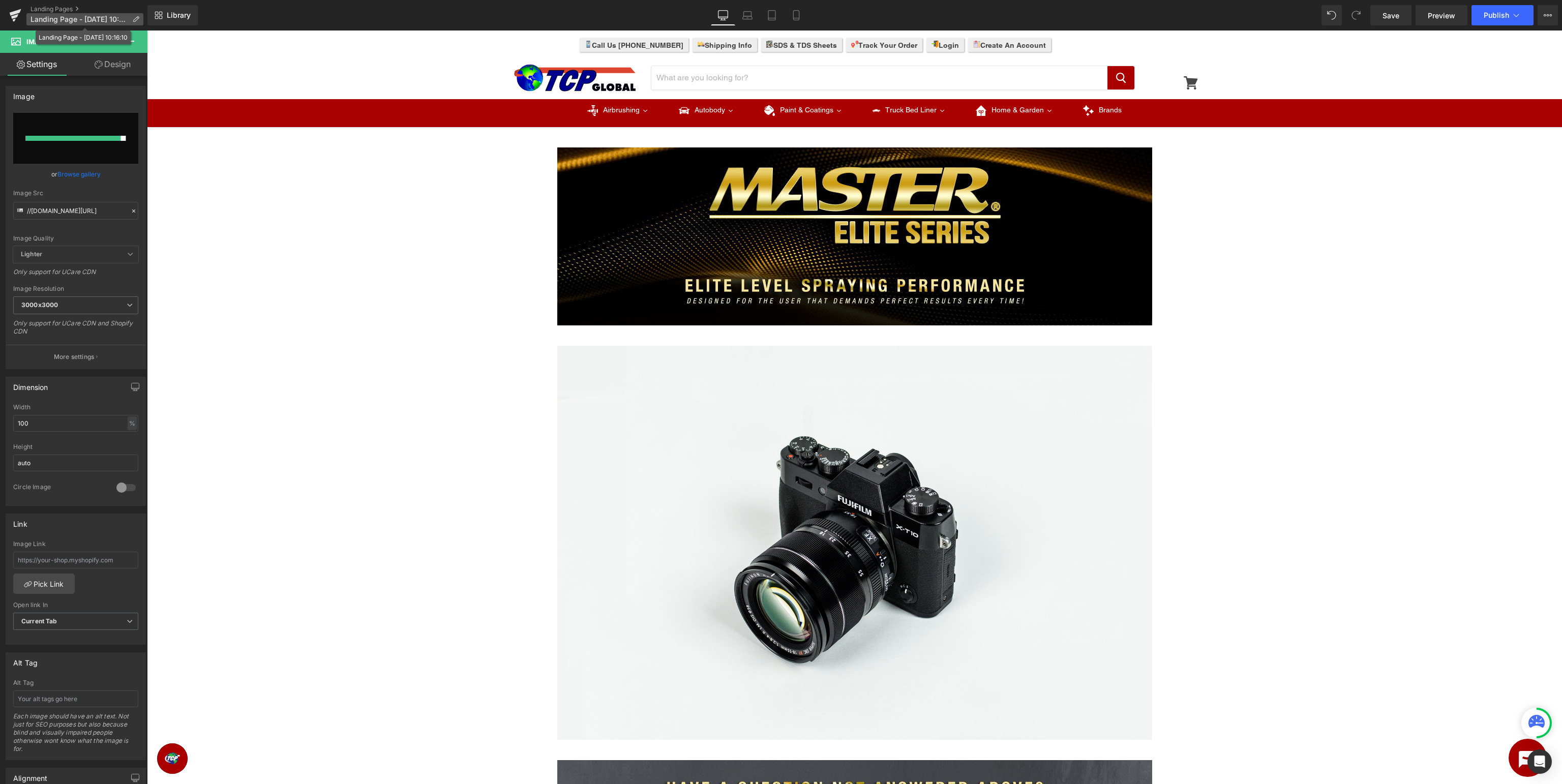
click at [73, 21] on span "Landing Page - Aug 25, 10:16:10" at bounding box center [79, 19] width 98 height 8
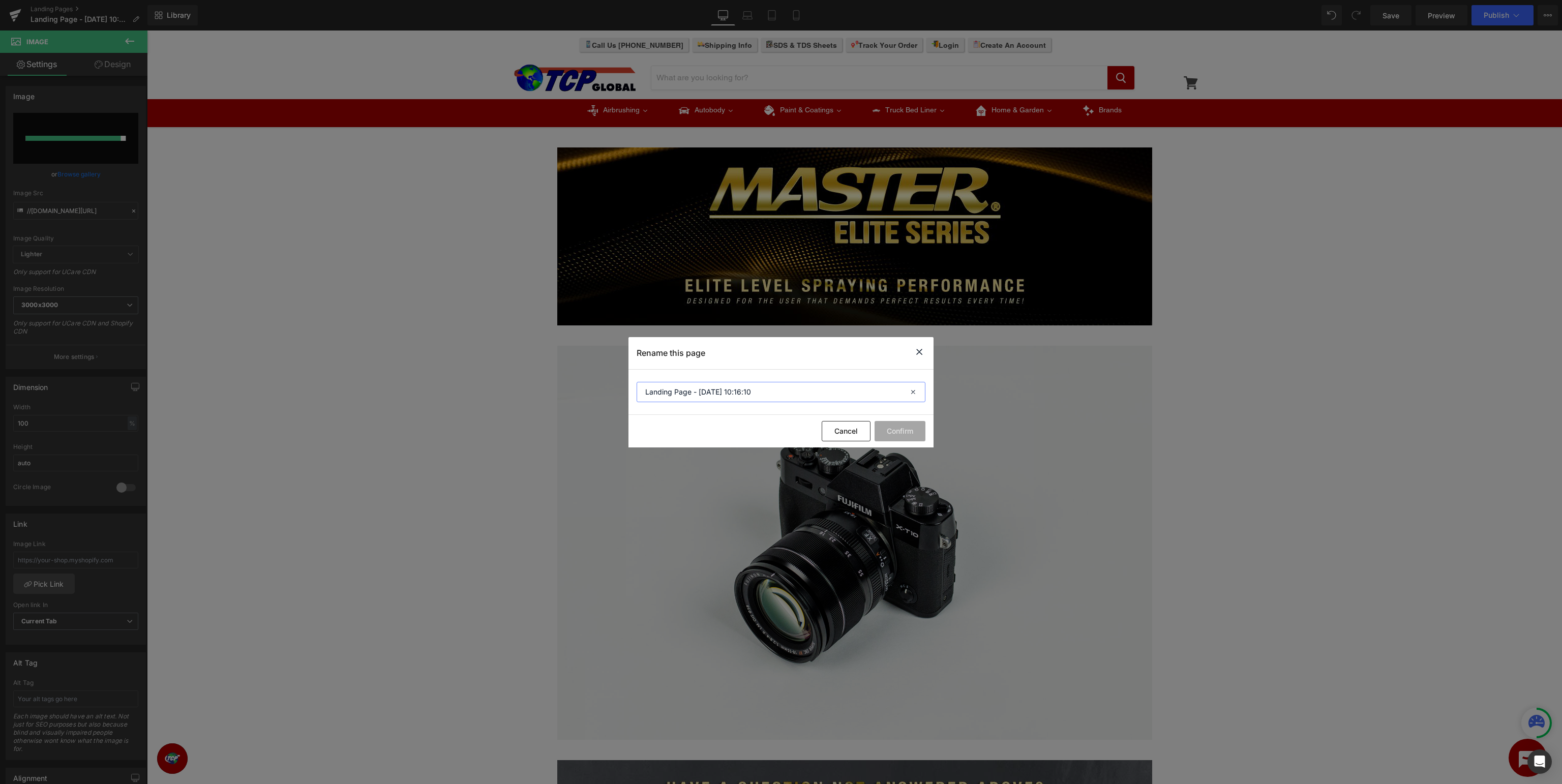
click at [778, 386] on input "Landing Page - Aug 25, 10:16:10" at bounding box center [781, 392] width 289 height 21
drag, startPoint x: 829, startPoint y: 388, endPoint x: 0, endPoint y: 354, distance: 829.7
click at [637, 382] on input "Landing Page - Aug 25, 10:16:10" at bounding box center [781, 392] width 289 height 21
type input "Master Elite Series Support - Parts Guide"
click at [909, 429] on button "Confirm" at bounding box center [900, 431] width 51 height 21
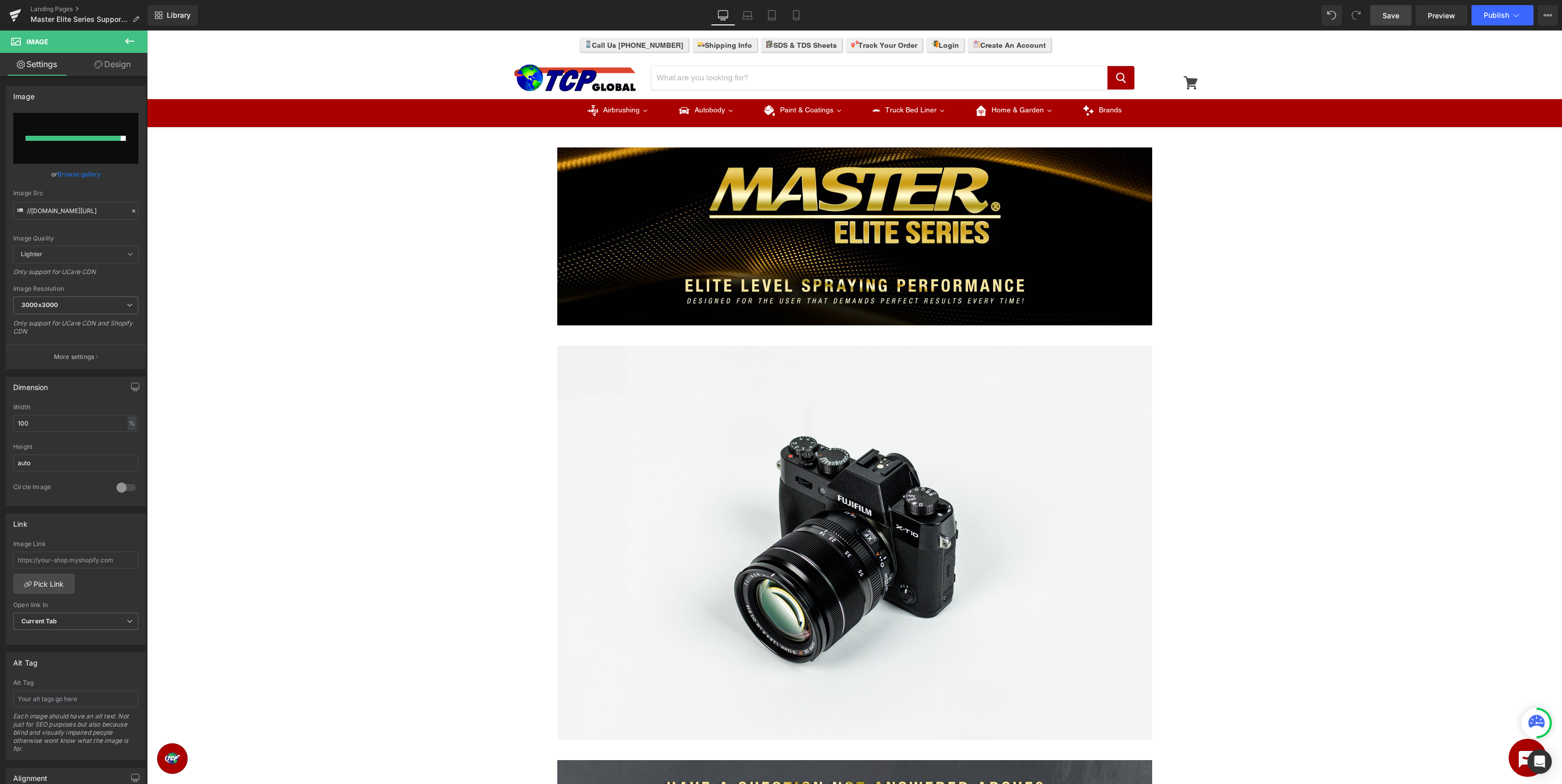
click at [1395, 18] on span "Save" at bounding box center [1391, 16] width 17 height 11
click at [855, 541] on span "Image" at bounding box center [854, 543] width 22 height 12
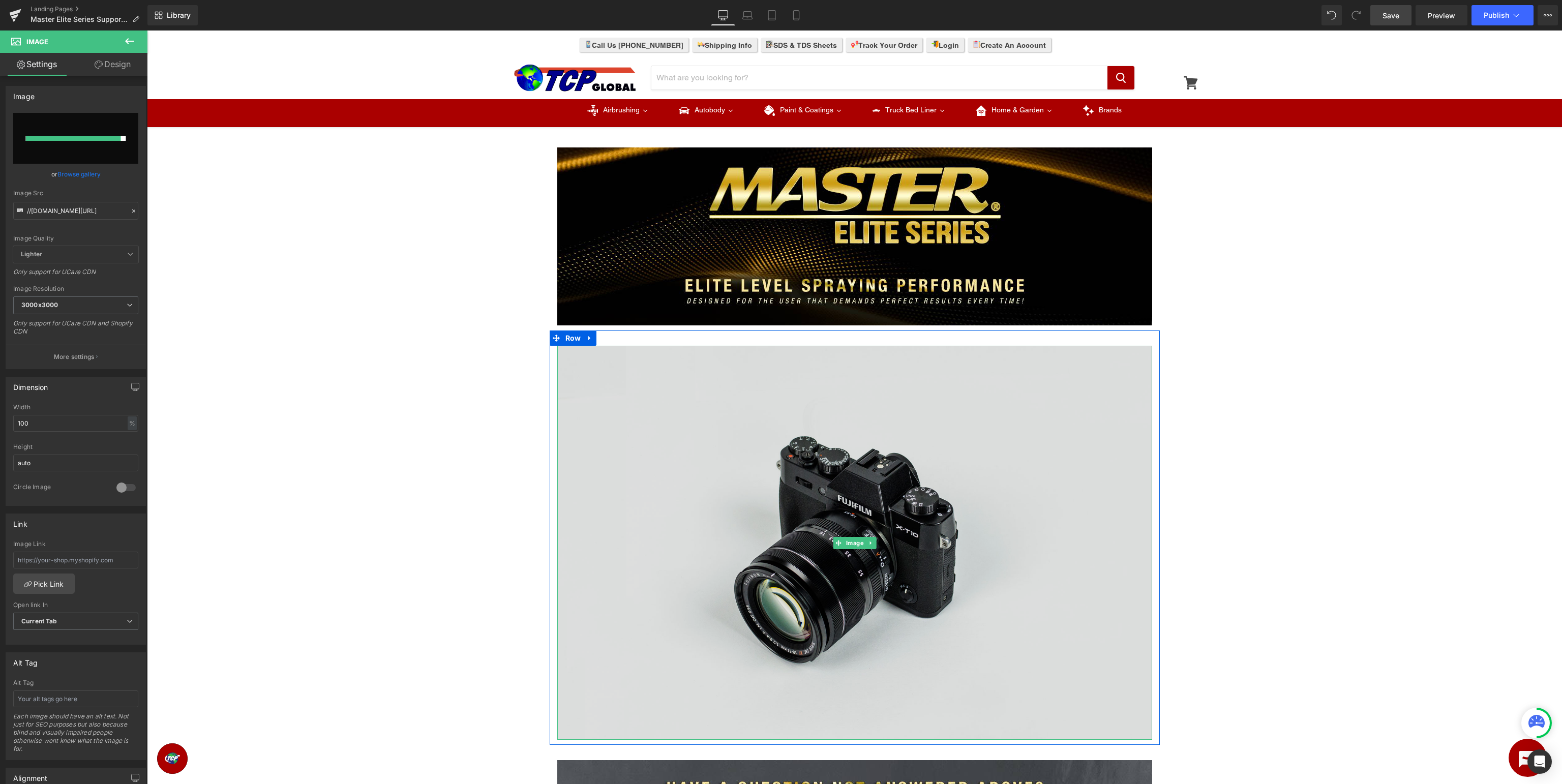
click at [698, 443] on img at bounding box center [854, 543] width 595 height 394
click at [984, 558] on img at bounding box center [854, 543] width 595 height 394
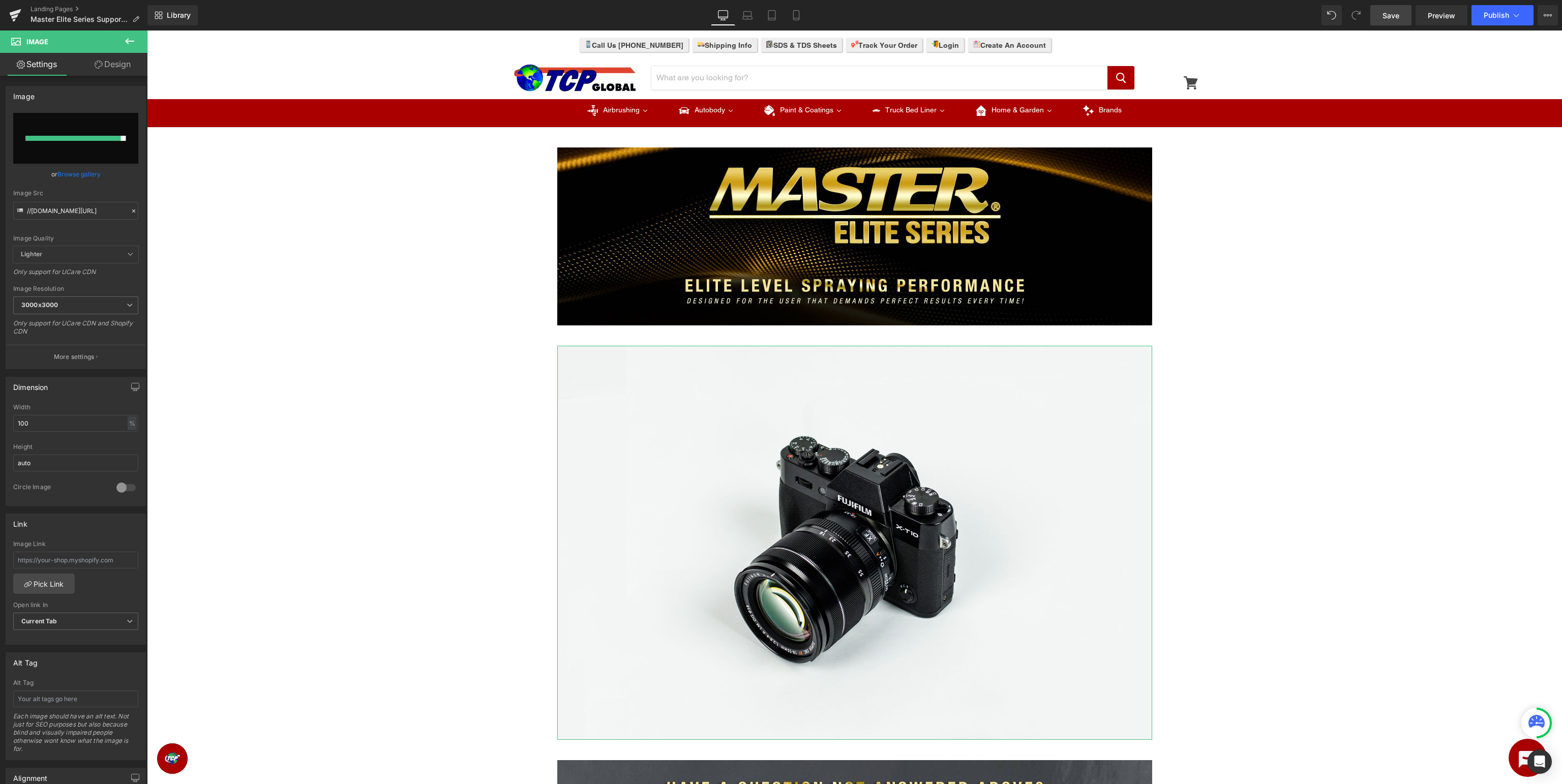
click at [117, 121] on input "file" at bounding box center [76, 138] width 125 height 51
type input "C:\fakepath\MasterElite_PartsGuide.jpg"
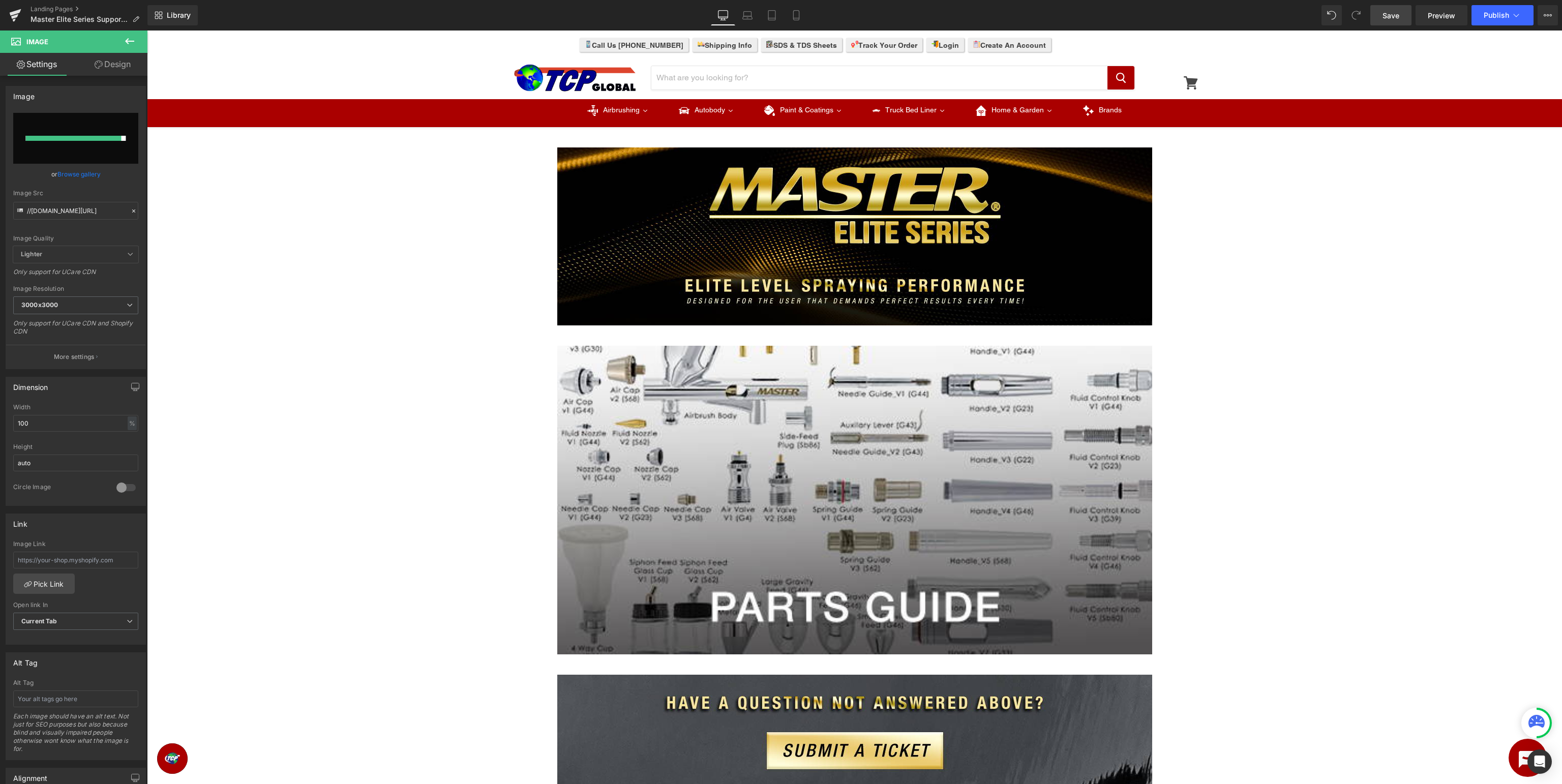
type input "https://ucarecdn.com/2f78a922-a1f2-439d-afb2-417a4eec7505/-/format/auto/-/previ…"
click at [1492, 18] on span "Publish" at bounding box center [1497, 15] width 25 height 8
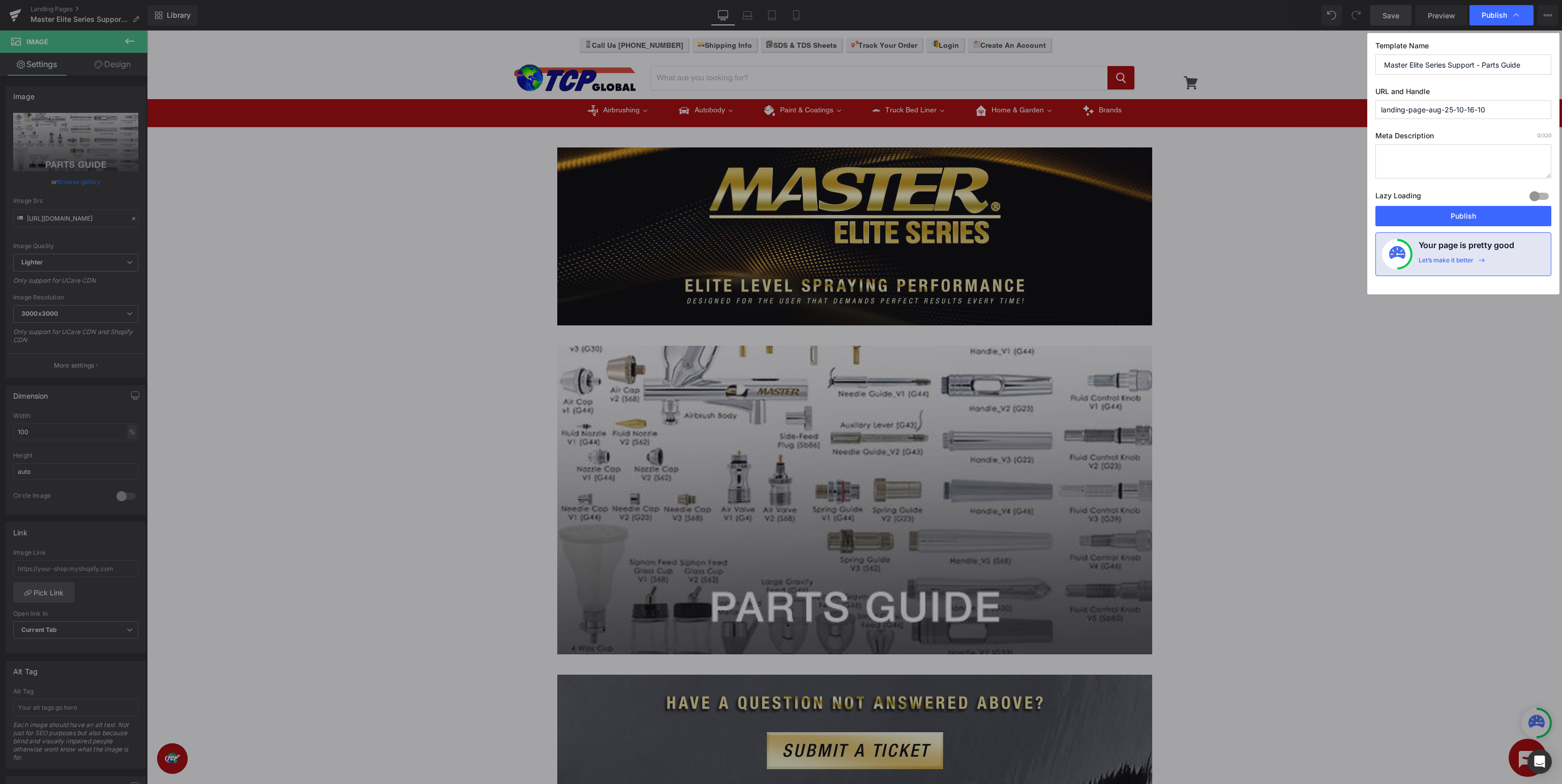
click at [1498, 106] on input "landing-page-aug-25-10-16-10" at bounding box center [1463, 109] width 176 height 19
type input "master-elite-series-parts-guide"
click at [1456, 215] on button "Publish" at bounding box center [1463, 216] width 176 height 21
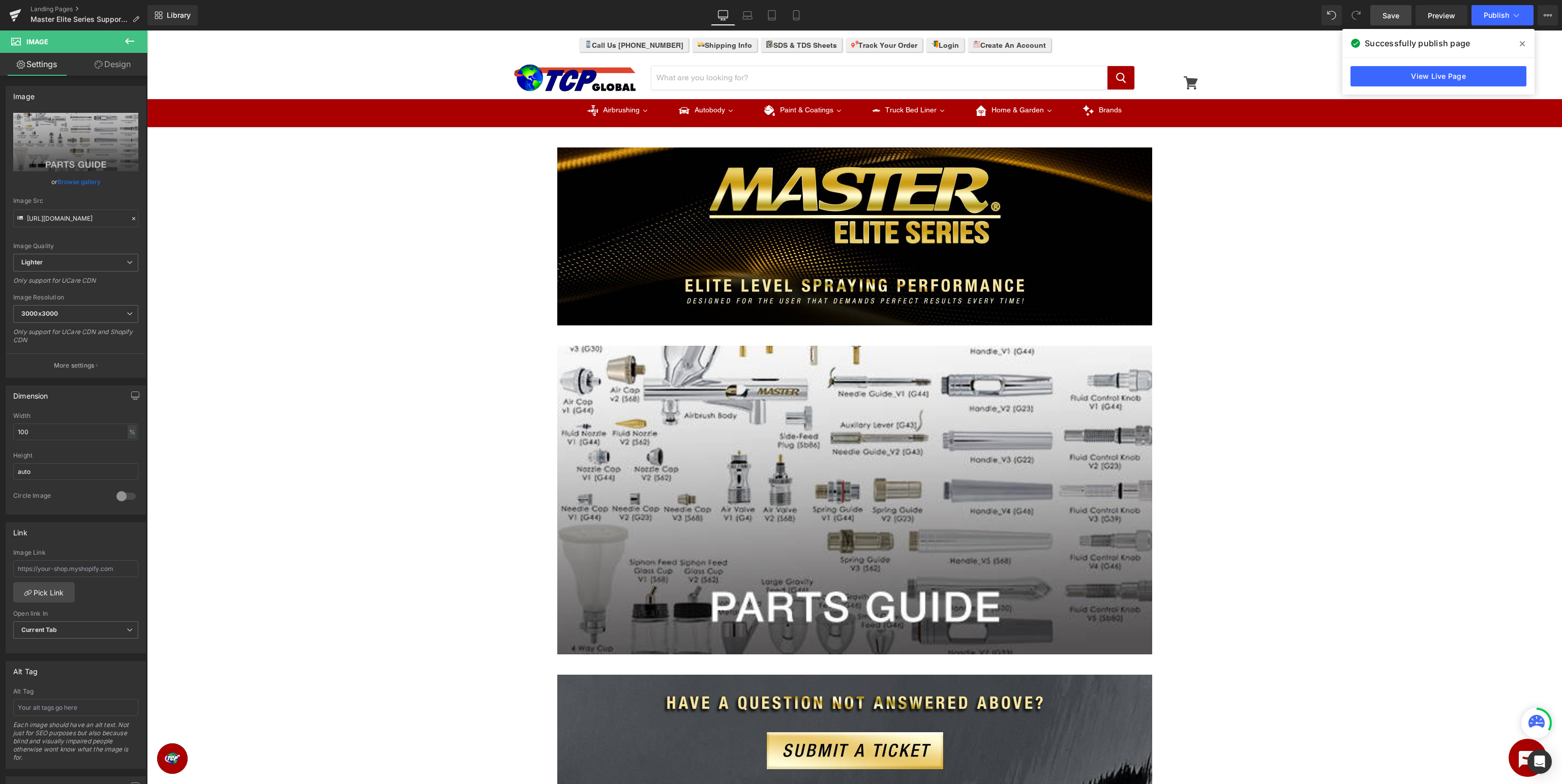
click at [1523, 45] on icon at bounding box center [1522, 43] width 5 height 8
click at [1490, 16] on span "Publish" at bounding box center [1497, 15] width 25 height 8
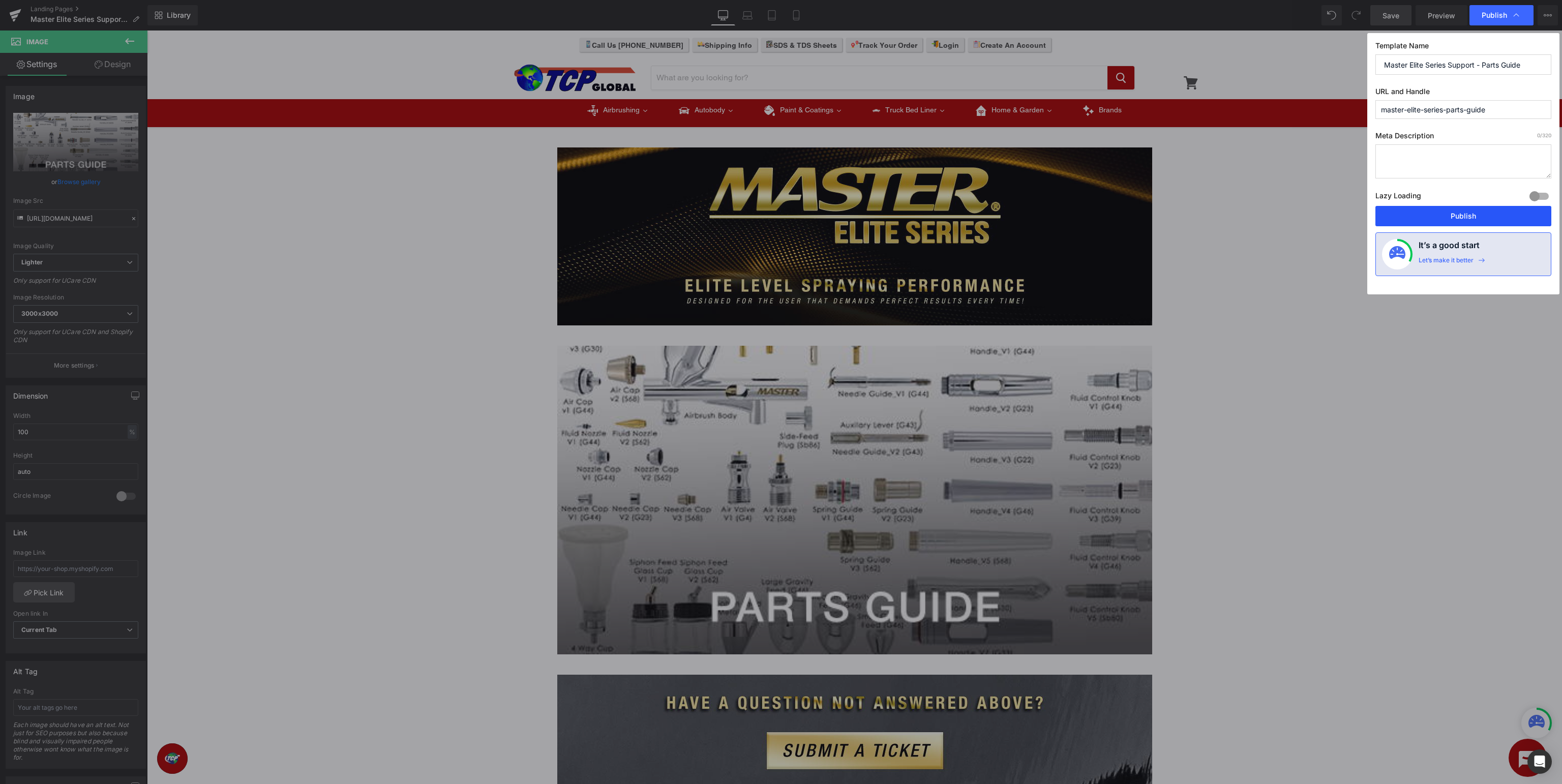
click at [1465, 213] on button "Publish" at bounding box center [1463, 216] width 176 height 21
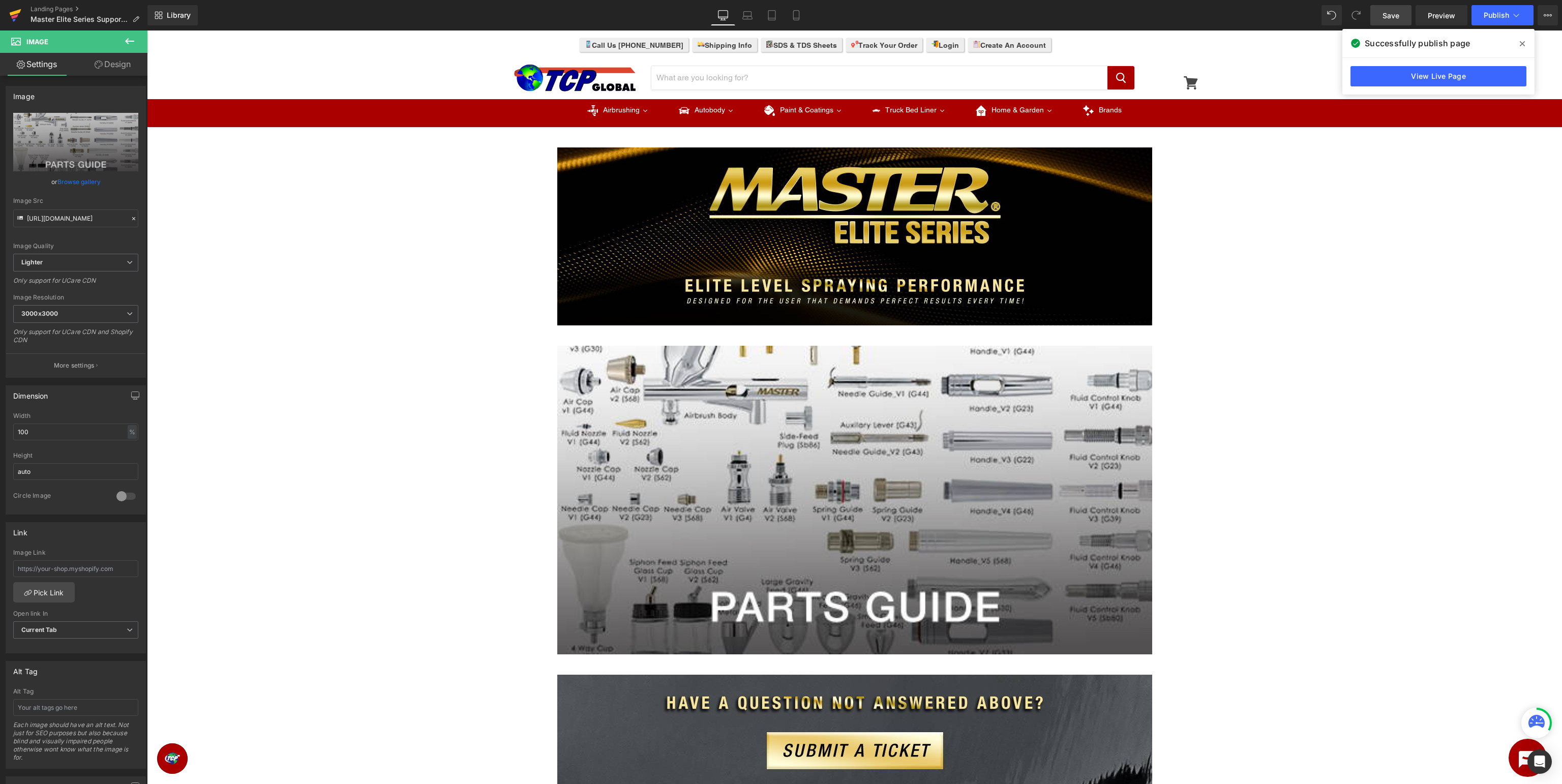
click at [13, 13] on icon at bounding box center [15, 12] width 12 height 7
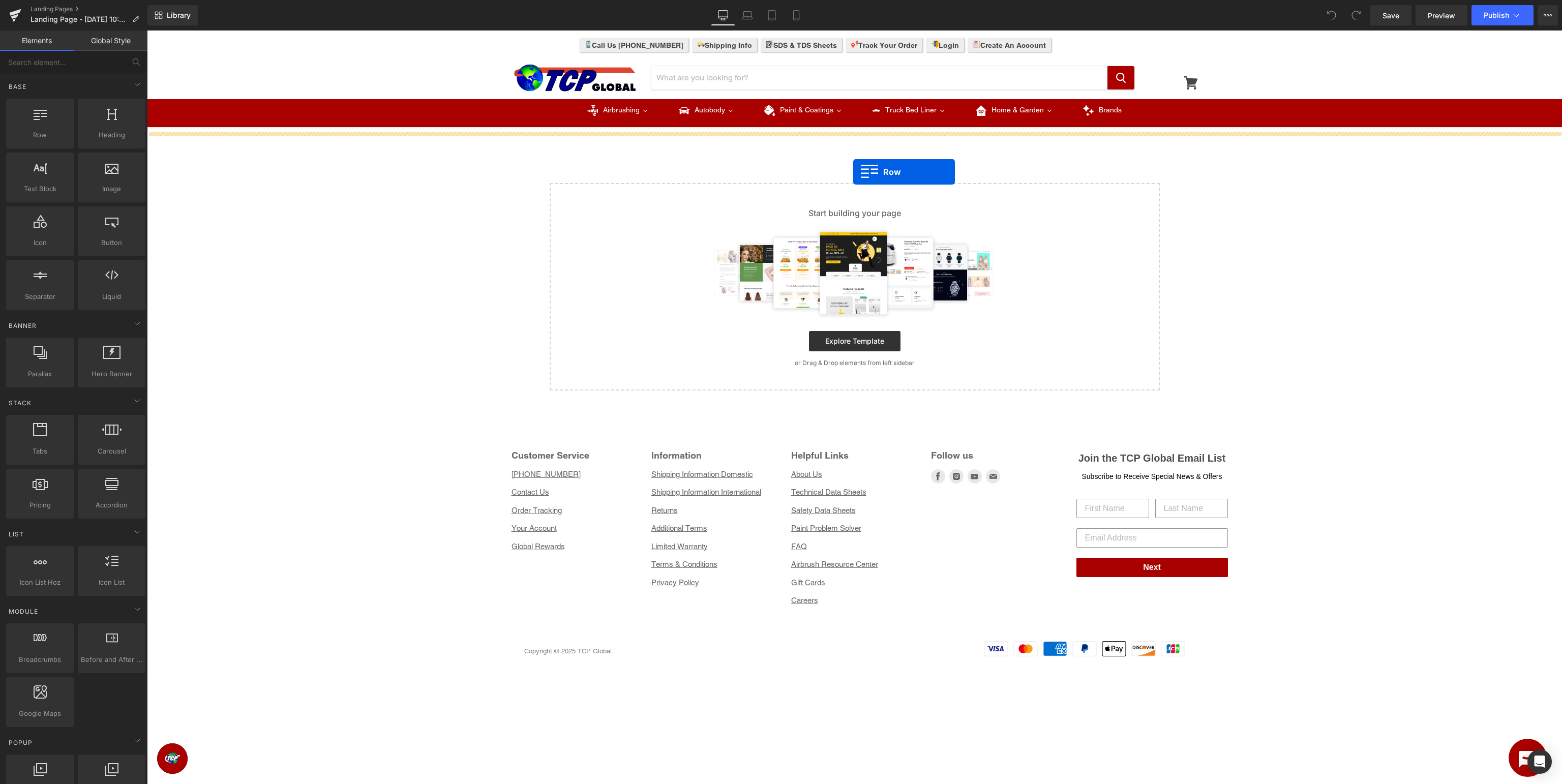
drag, startPoint x: 176, startPoint y: 156, endPoint x: 853, endPoint y: 172, distance: 677.2
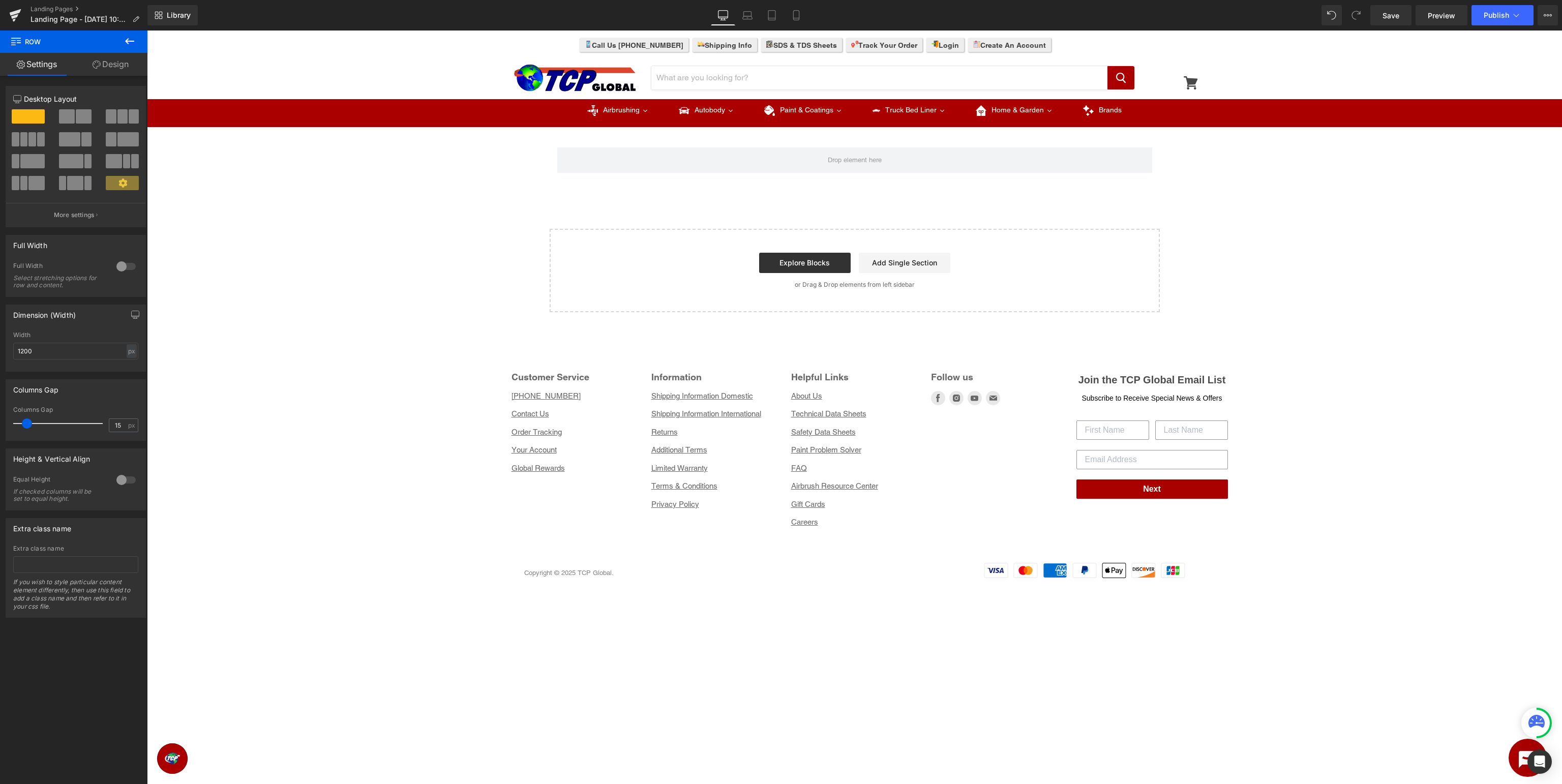
click at [134, 42] on icon at bounding box center [130, 41] width 12 height 12
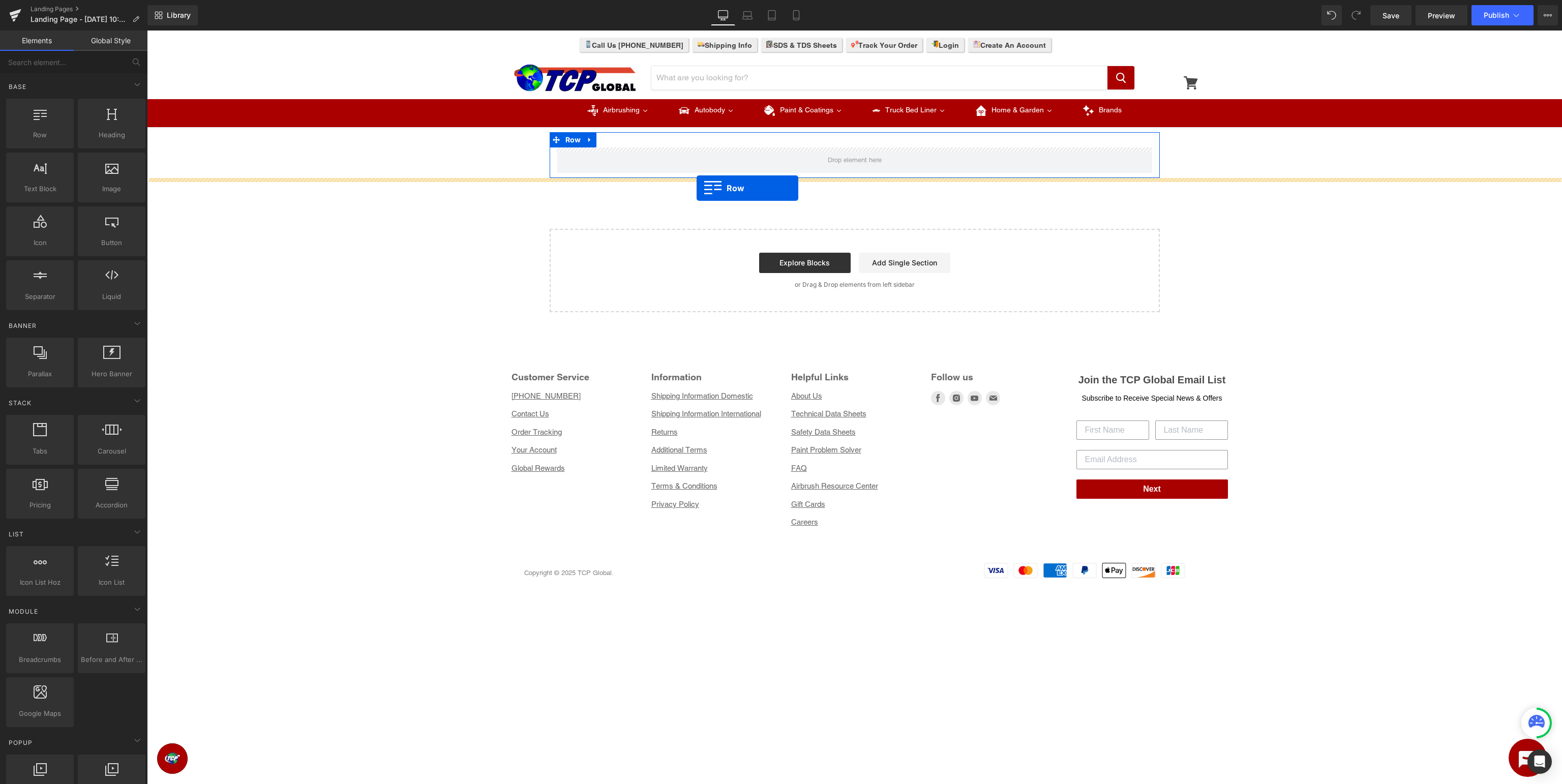
drag, startPoint x: 189, startPoint y: 159, endPoint x: 697, endPoint y: 188, distance: 508.8
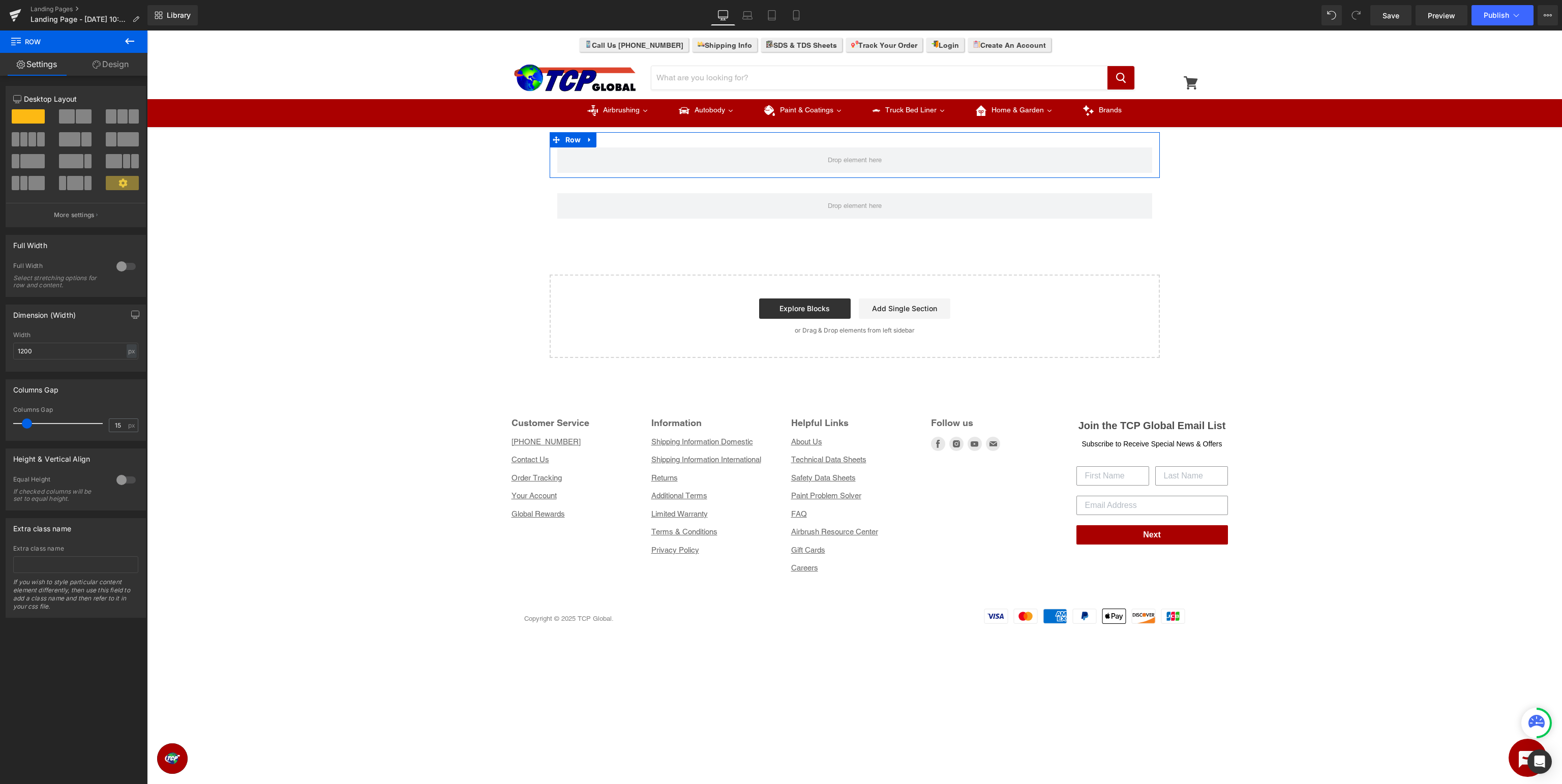
click at [131, 43] on icon at bounding box center [130, 41] width 12 height 12
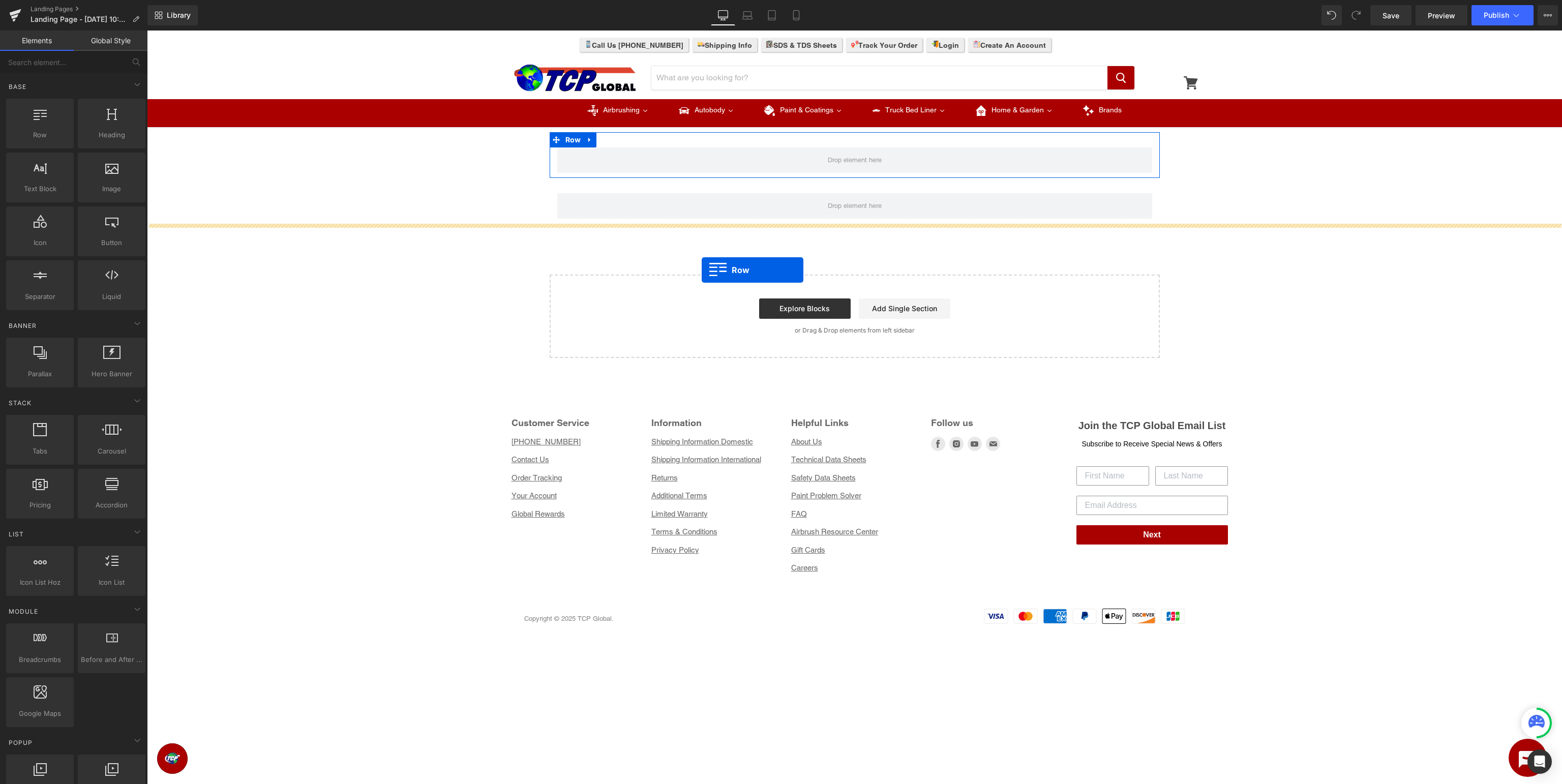
drag, startPoint x: 187, startPoint y: 159, endPoint x: 702, endPoint y: 270, distance: 526.8
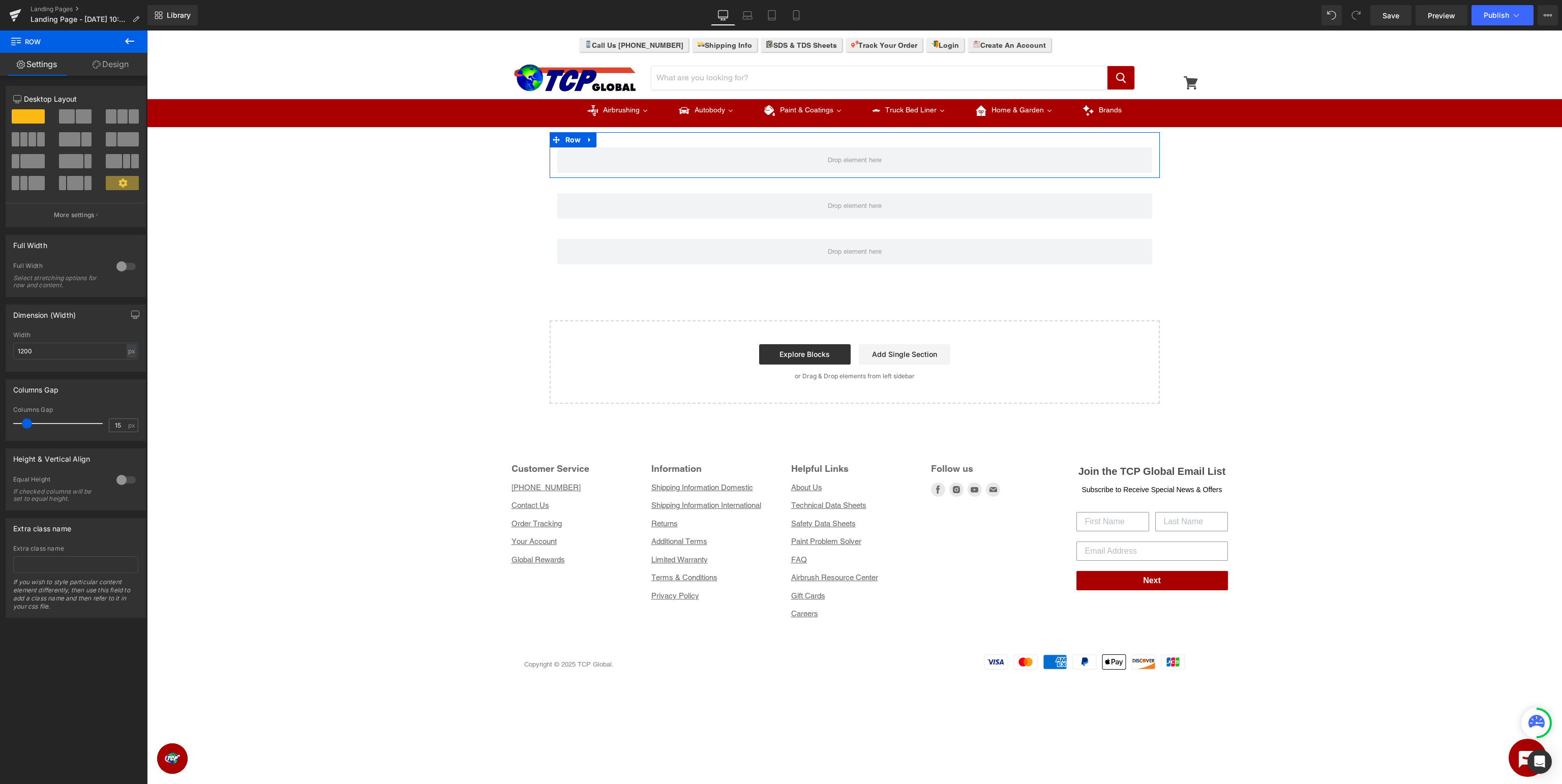
click at [129, 41] on icon at bounding box center [129, 41] width 9 height 6
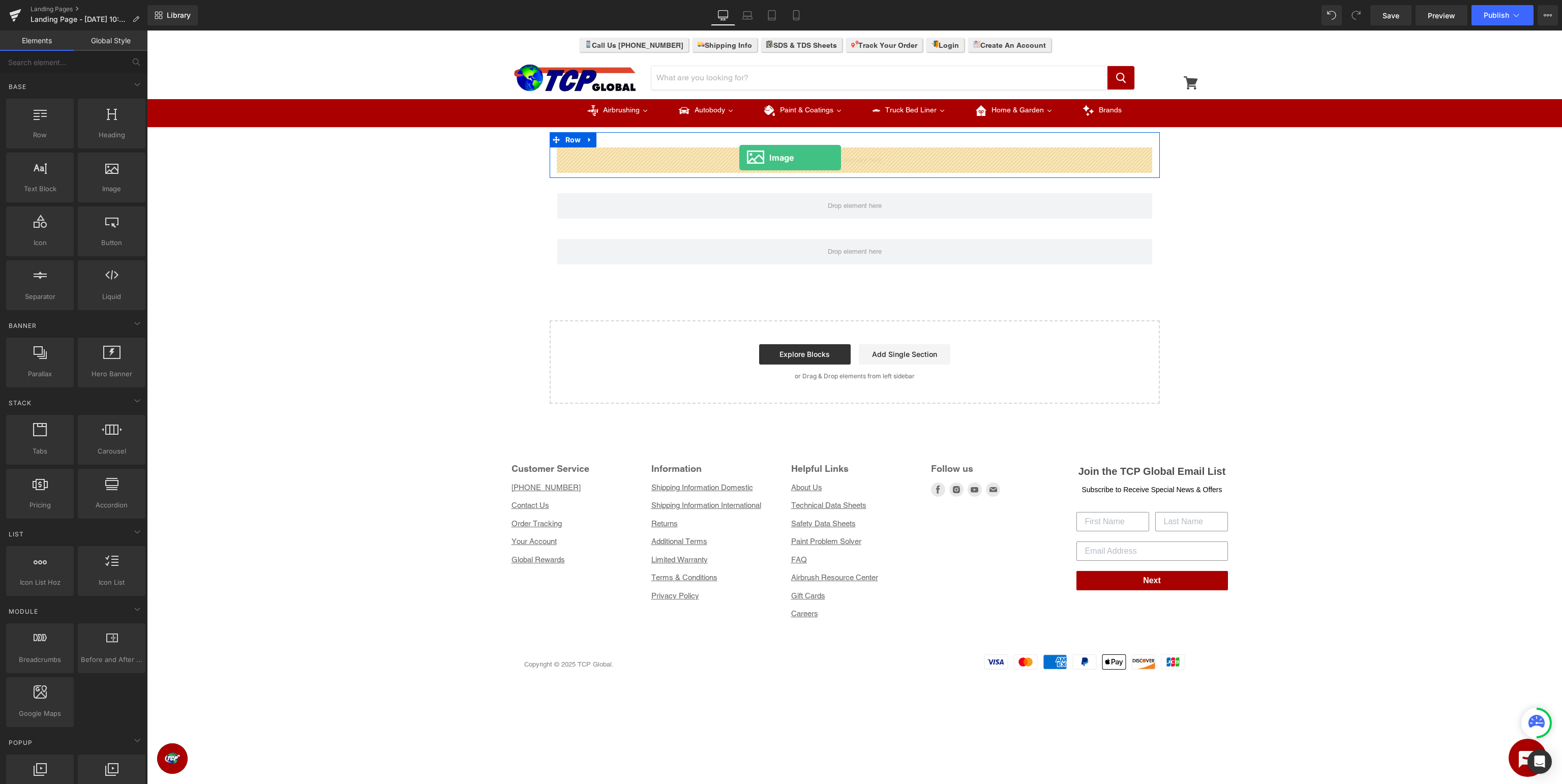
drag, startPoint x: 260, startPoint y: 207, endPoint x: 739, endPoint y: 158, distance: 481.5
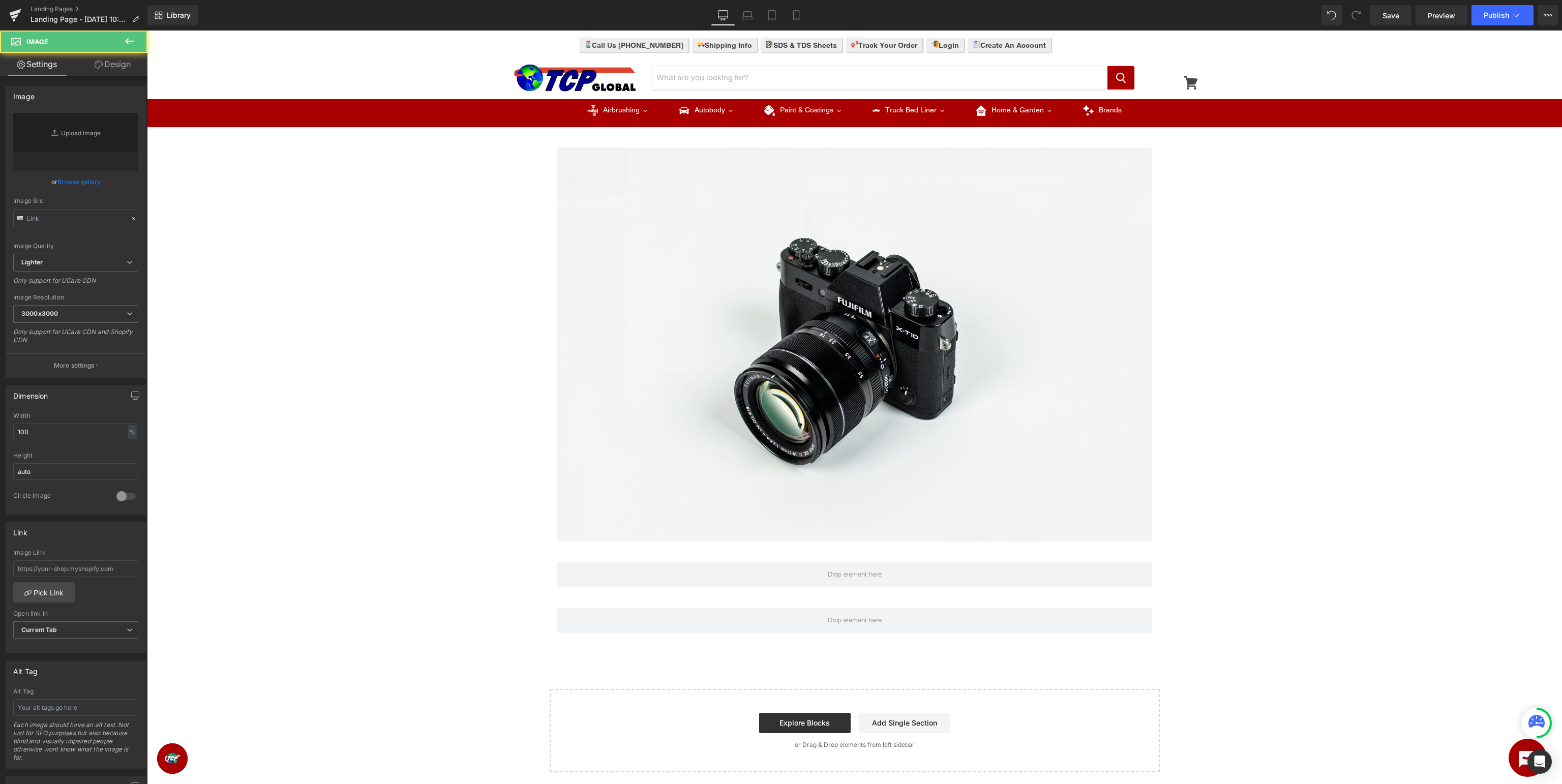
type input "//[DOMAIN_NAME][URL]"
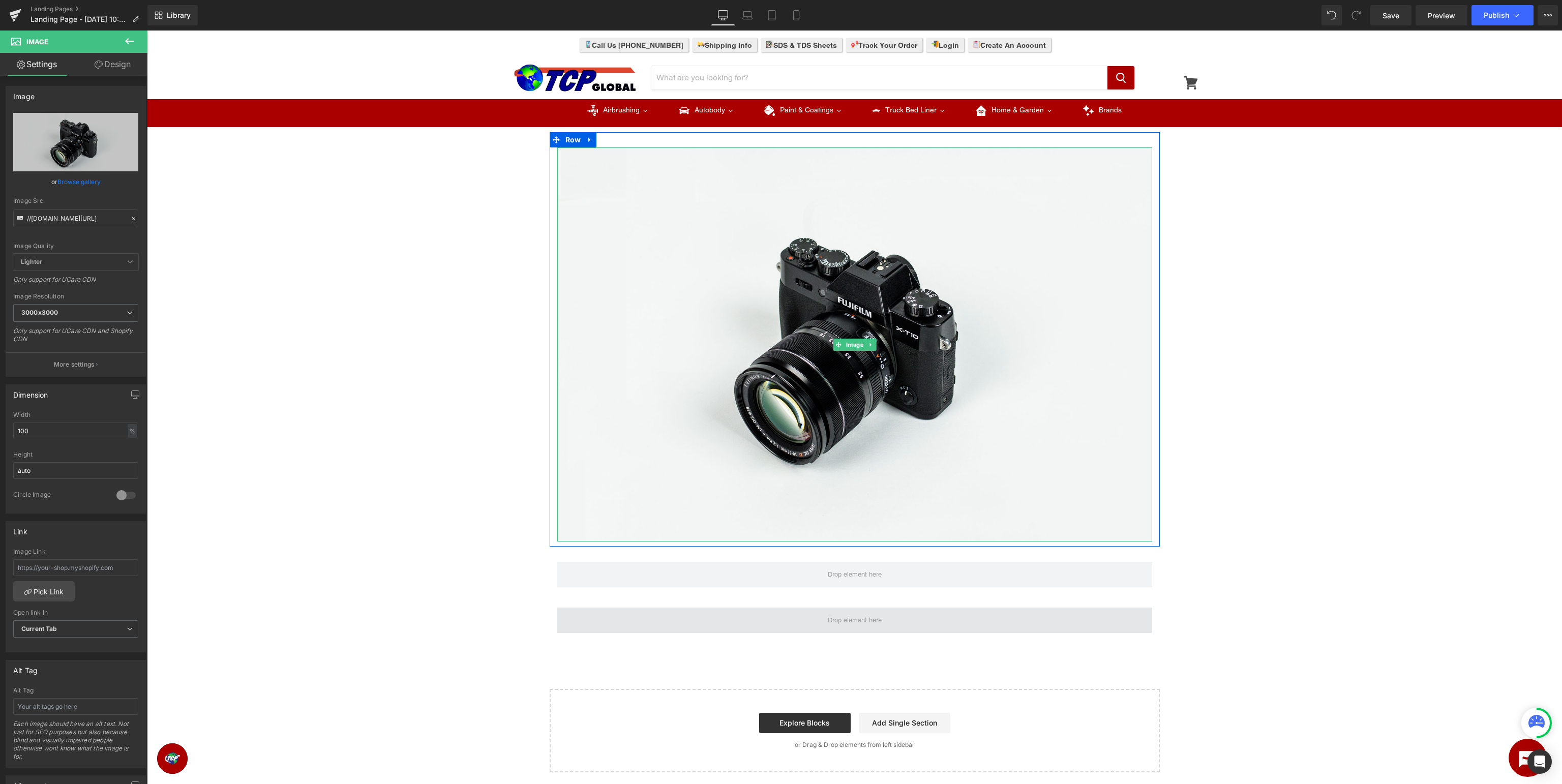
scroll to position [215, 0]
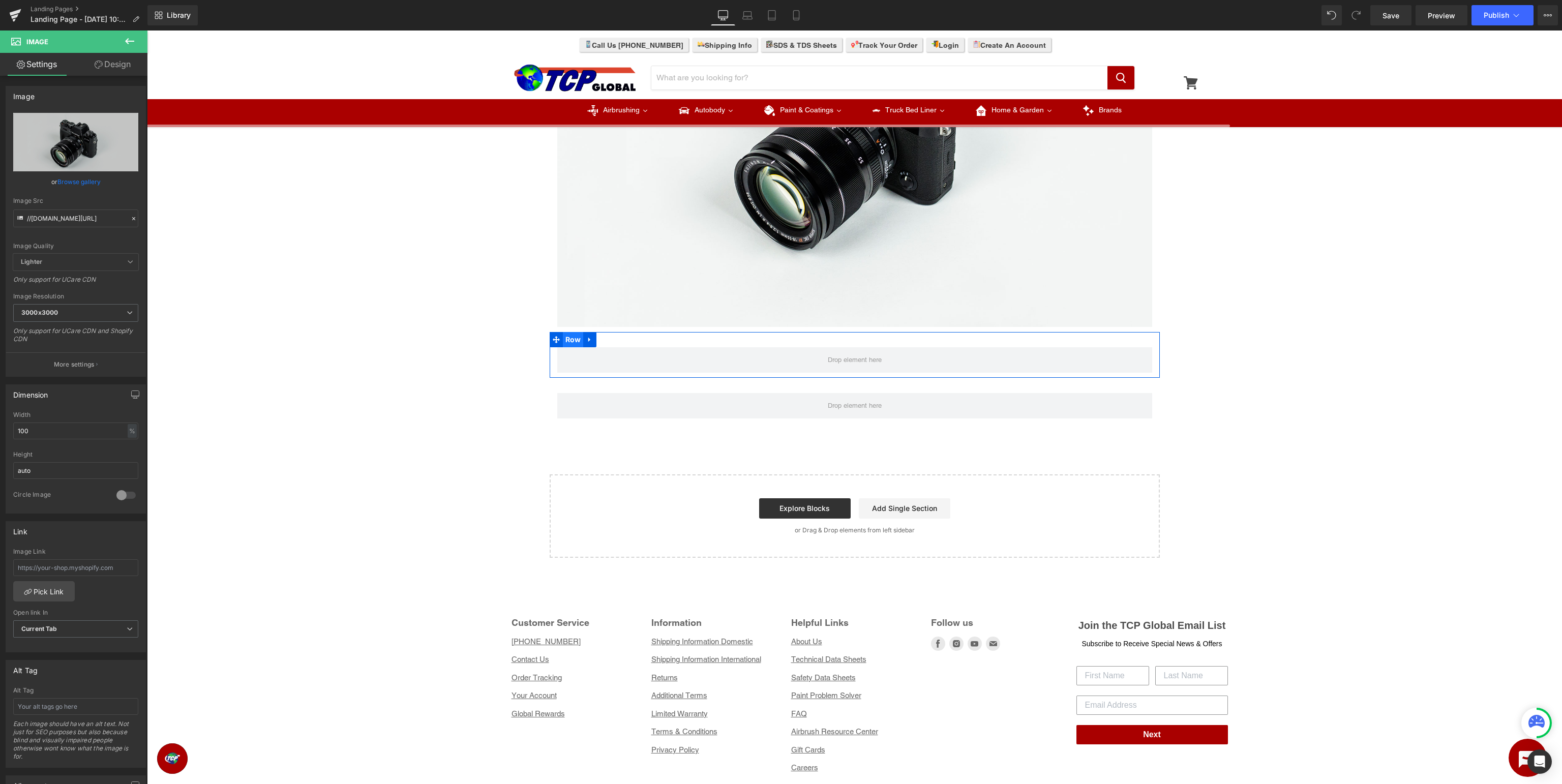
click at [572, 338] on span "Row" at bounding box center [573, 340] width 21 height 15
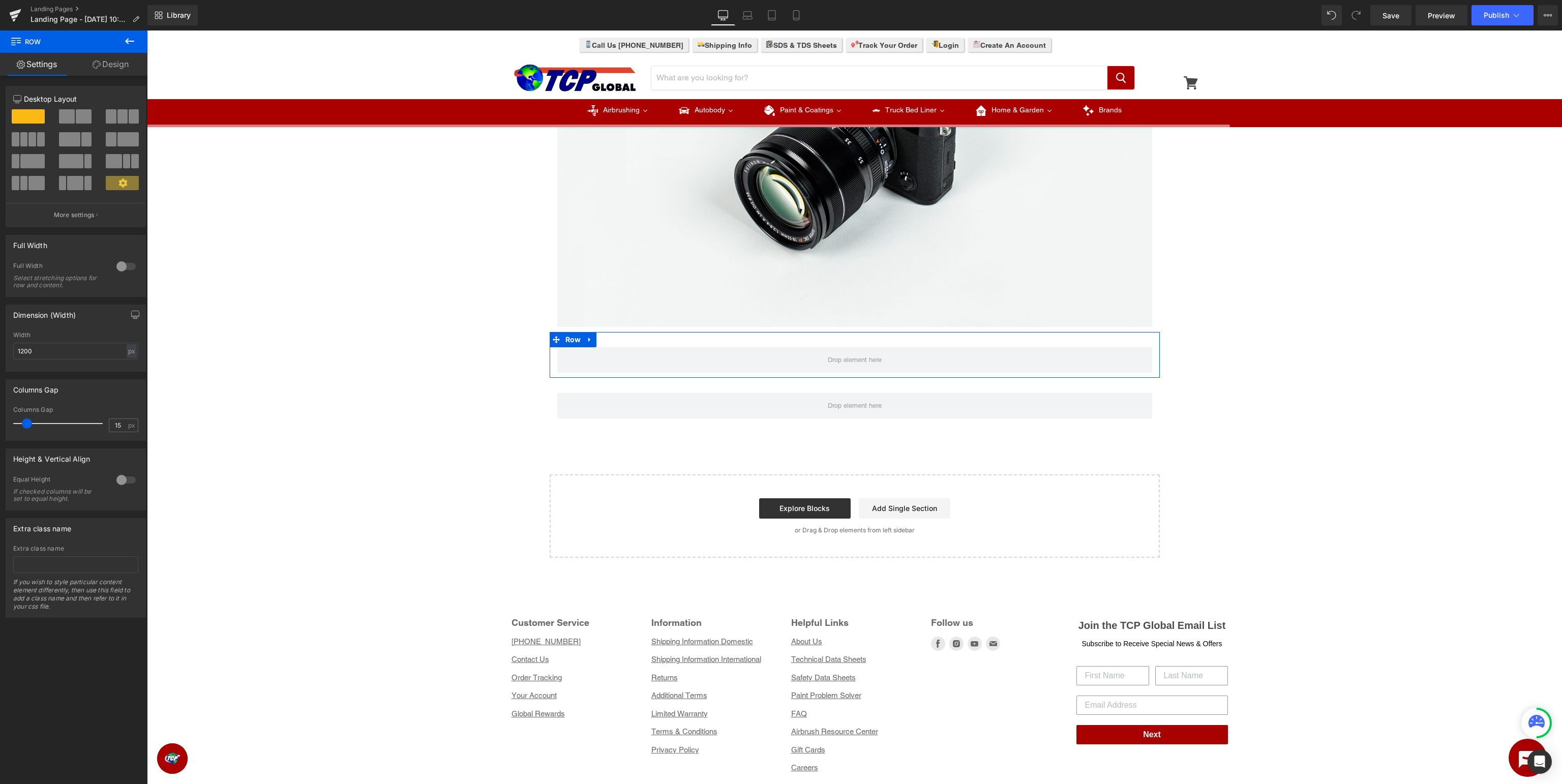
click at [115, 64] on link "Design" at bounding box center [111, 64] width 74 height 23
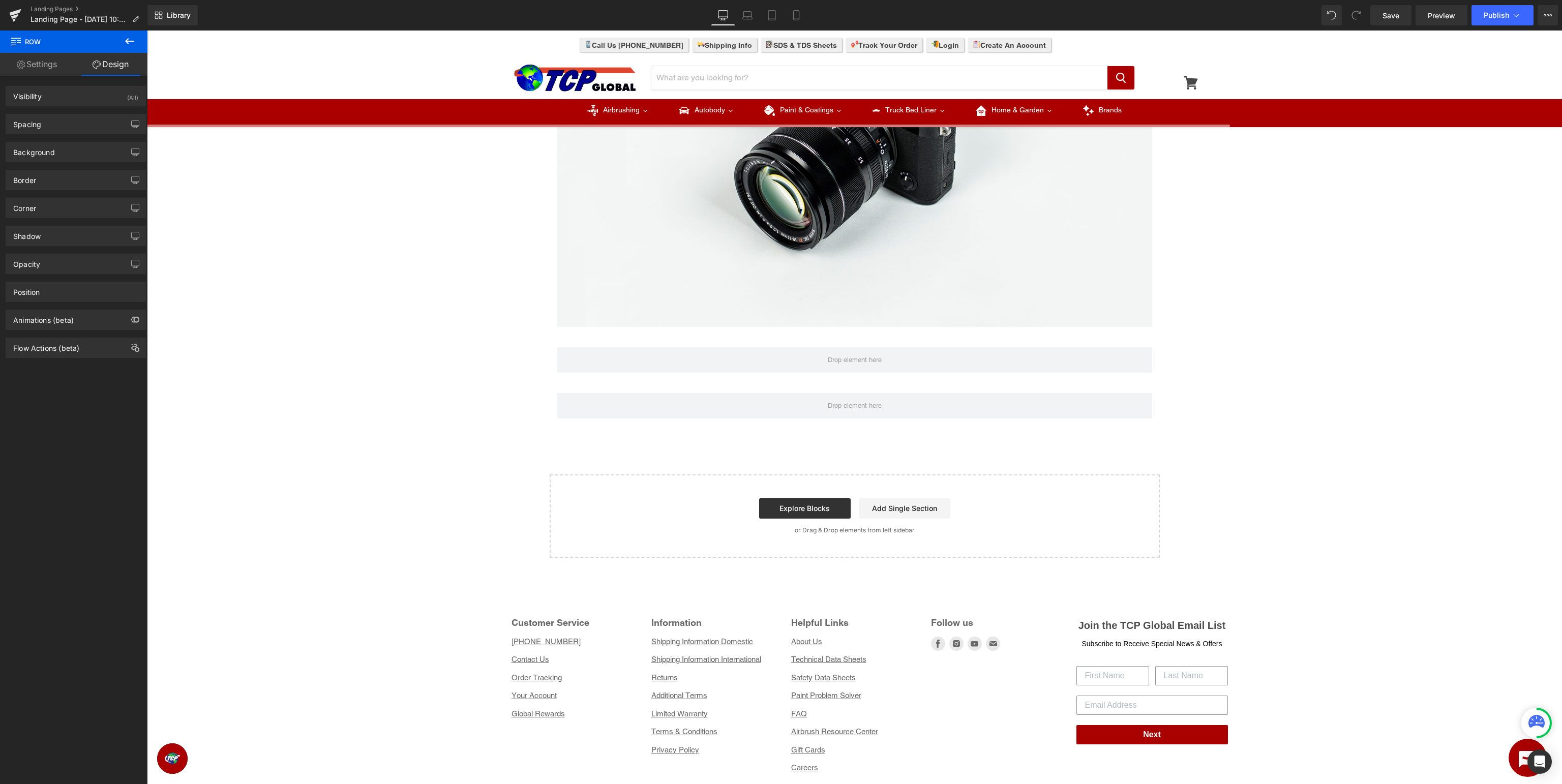
click at [127, 42] on icon at bounding box center [129, 41] width 9 height 6
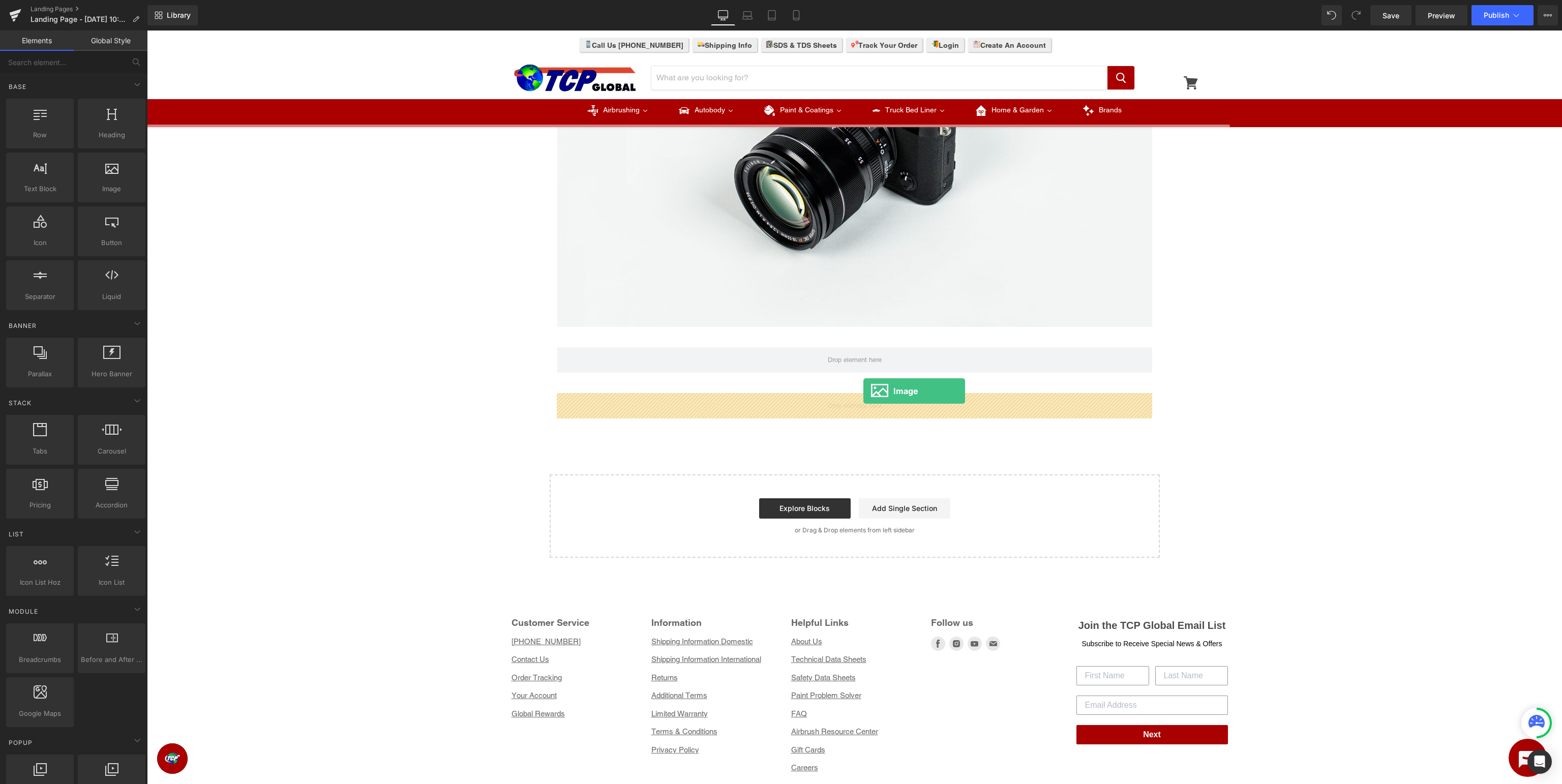
drag, startPoint x: 246, startPoint y: 206, endPoint x: 863, endPoint y: 391, distance: 644.1
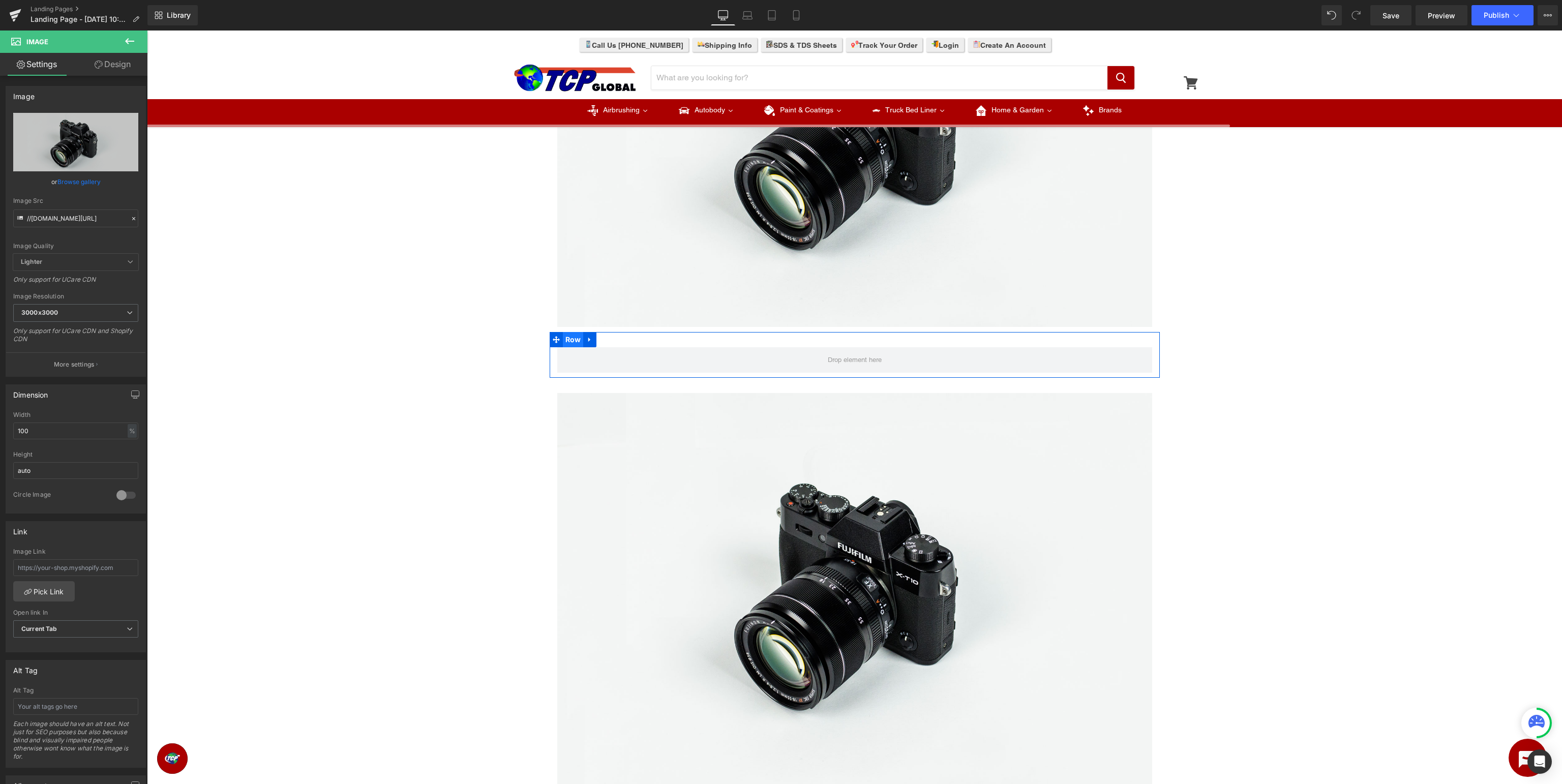
click at [572, 335] on span "Row" at bounding box center [573, 340] width 21 height 15
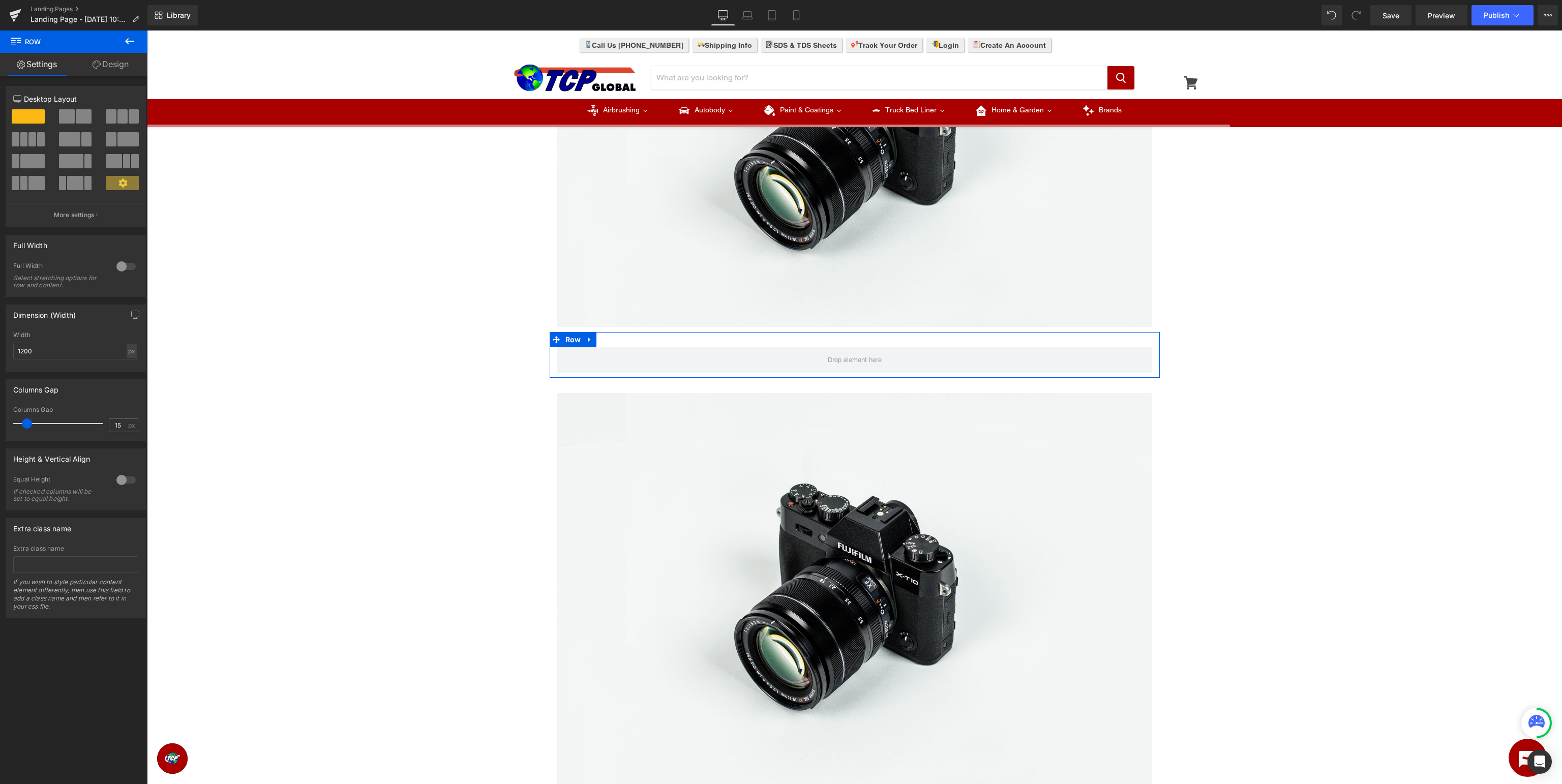
click at [65, 117] on span at bounding box center [67, 116] width 16 height 14
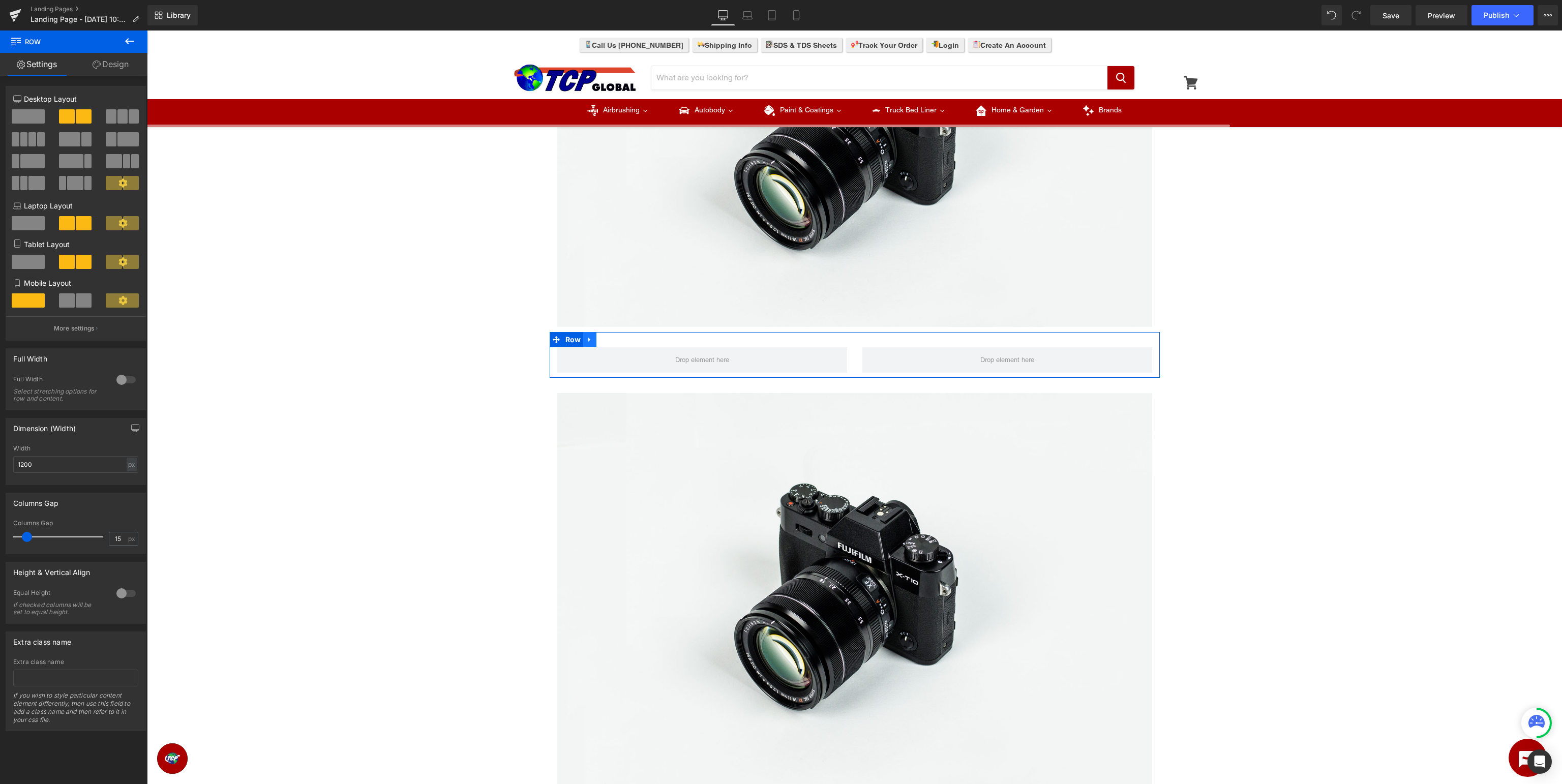
click at [589, 338] on icon at bounding box center [589, 340] width 2 height 5
click at [603, 343] on icon at bounding box center [603, 340] width 7 height 7
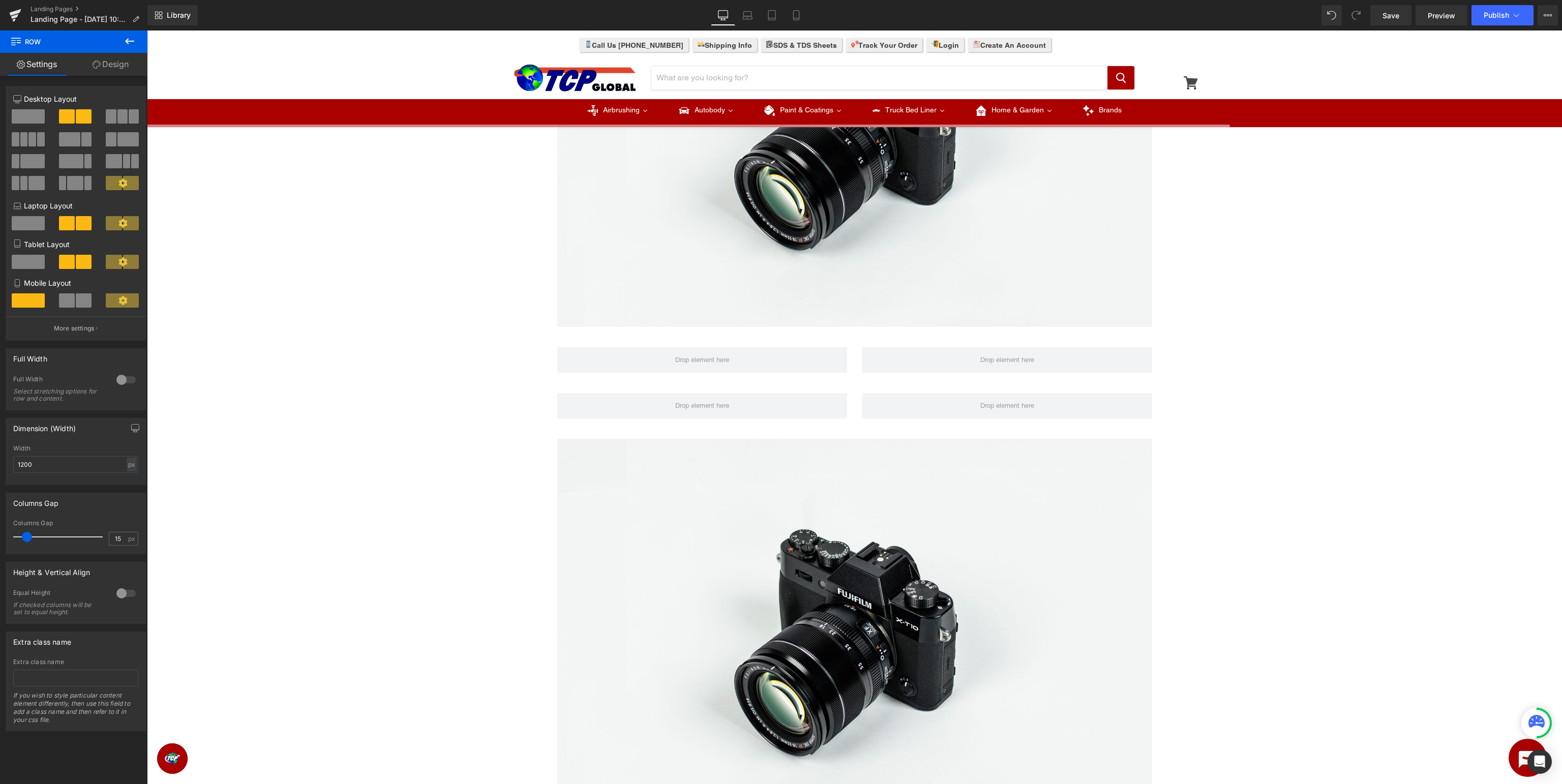
click at [137, 40] on button at bounding box center [129, 41] width 36 height 22
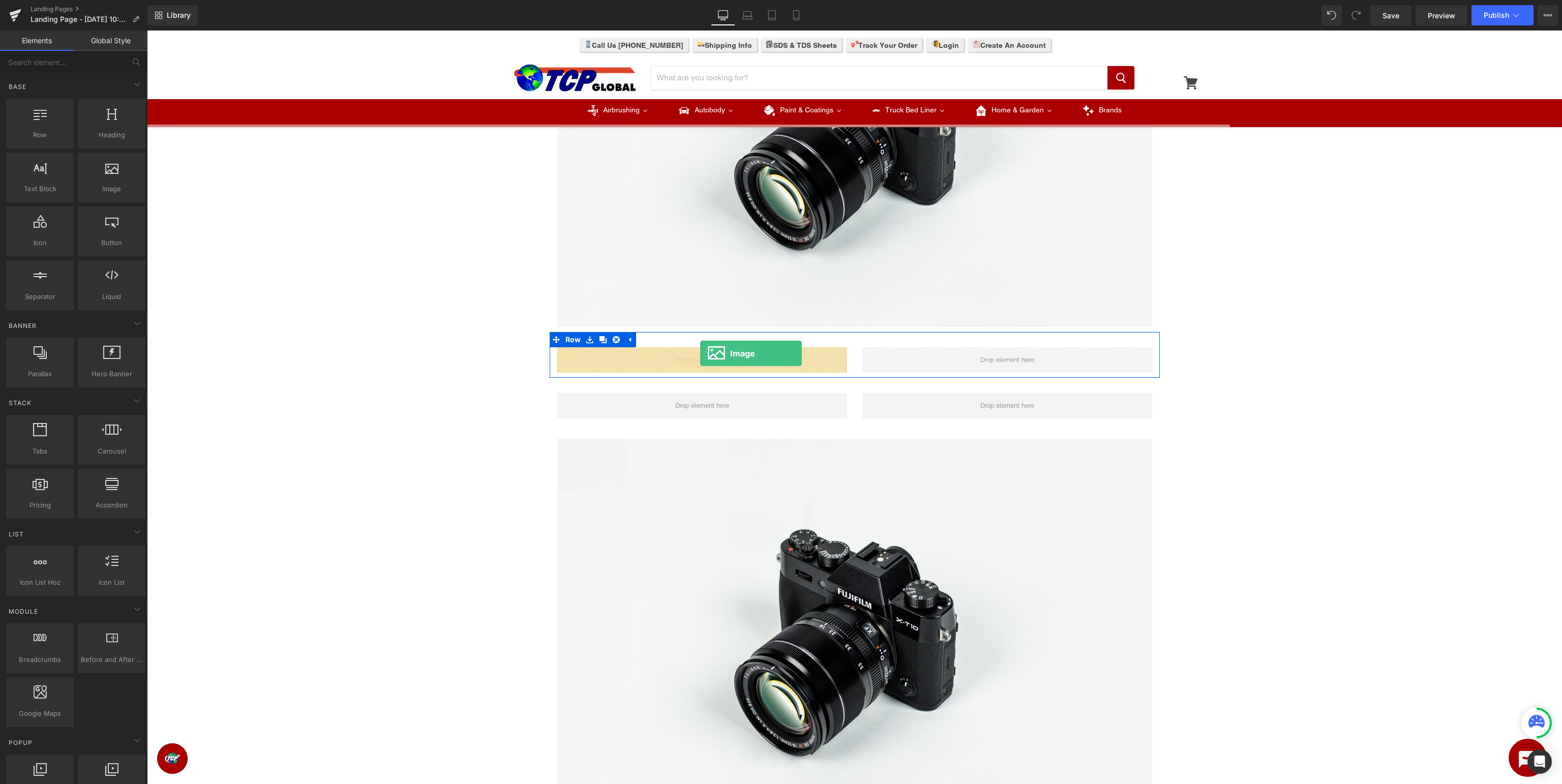
drag, startPoint x: 253, startPoint y: 212, endPoint x: 700, endPoint y: 353, distance: 468.7
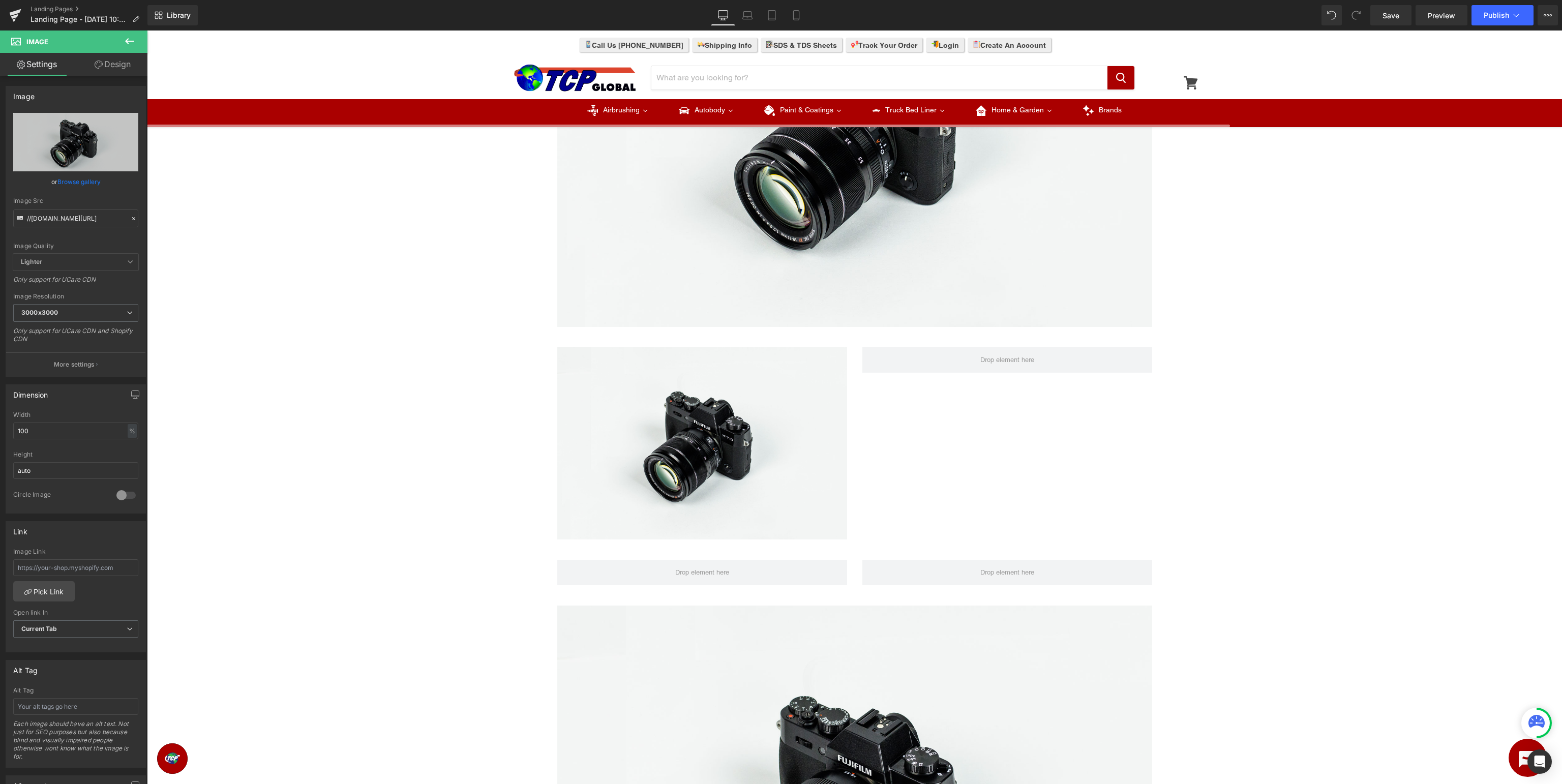
click at [130, 39] on icon at bounding box center [130, 41] width 12 height 12
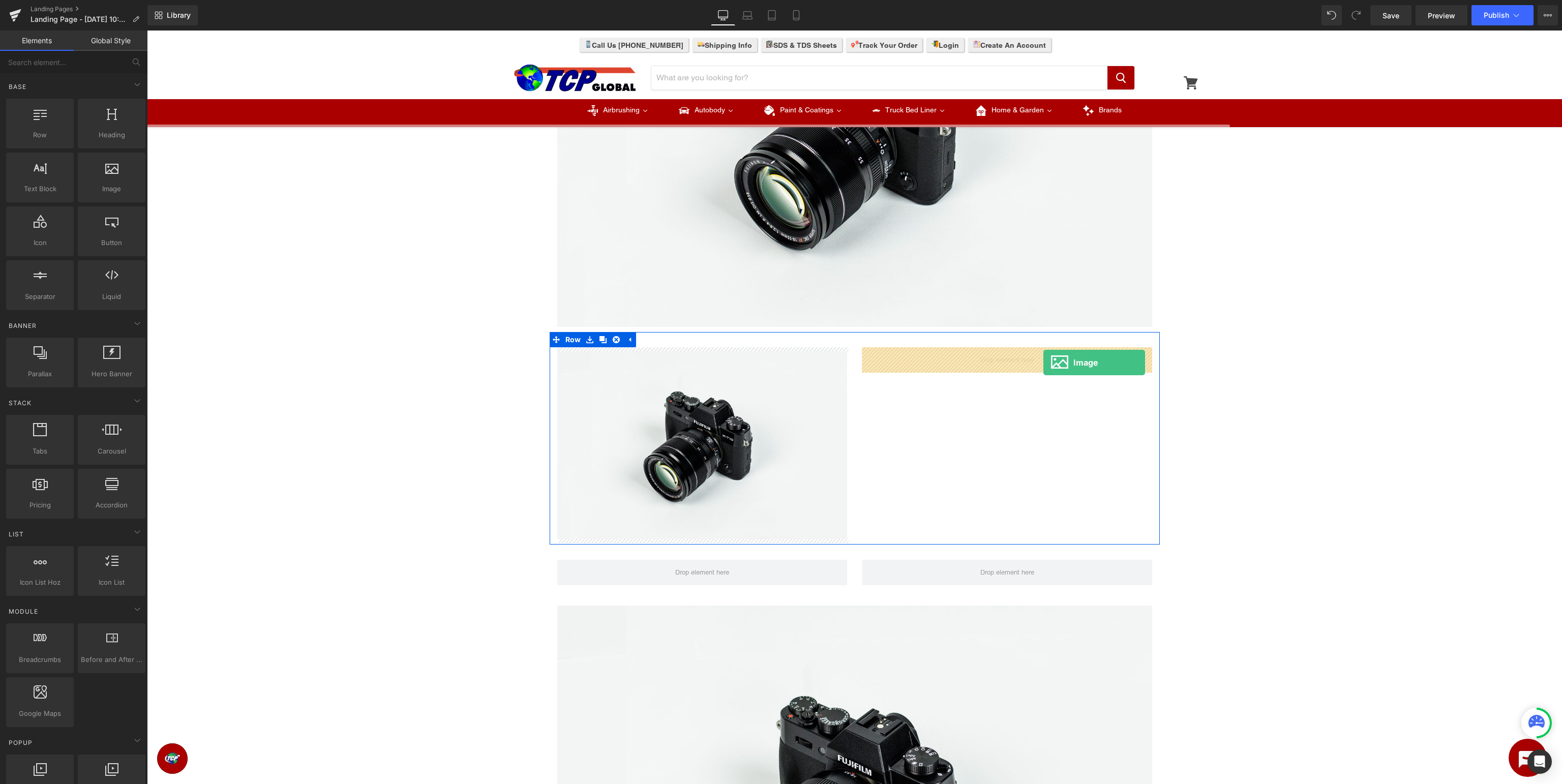
drag, startPoint x: 253, startPoint y: 209, endPoint x: 1044, endPoint y: 363, distance: 805.9
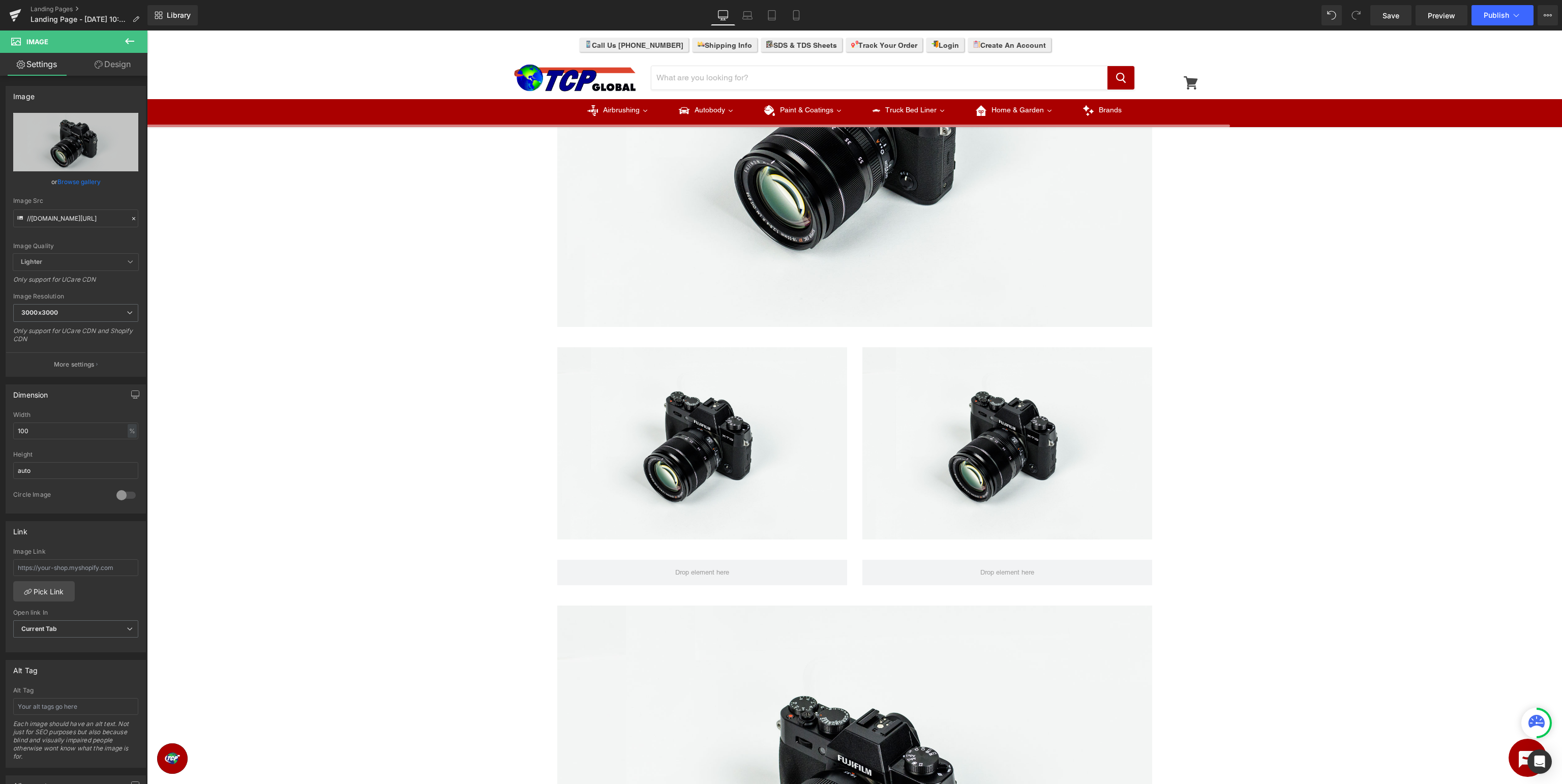
click at [124, 46] on icon at bounding box center [130, 41] width 12 height 12
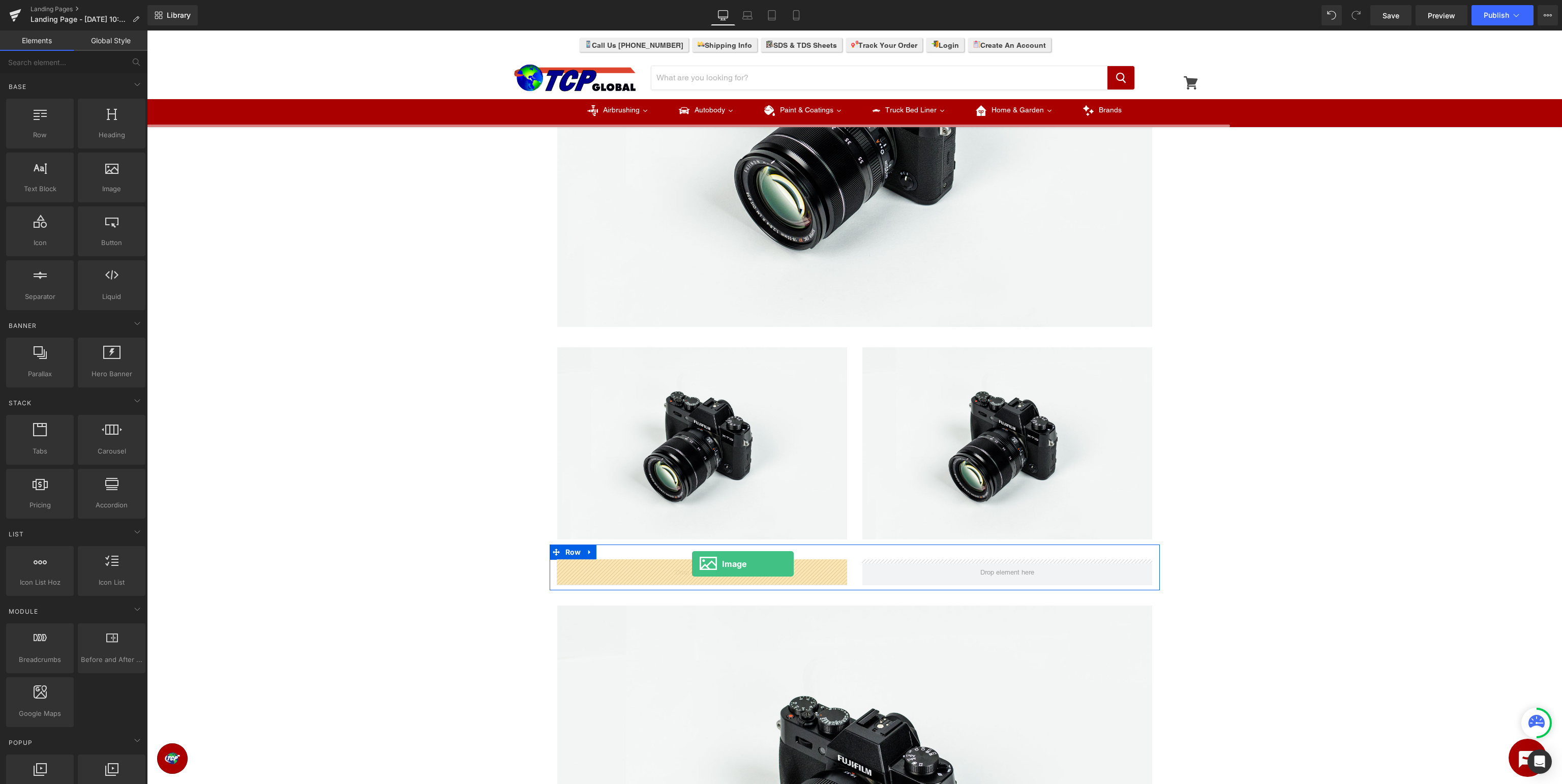
drag, startPoint x: 264, startPoint y: 214, endPoint x: 692, endPoint y: 564, distance: 552.9
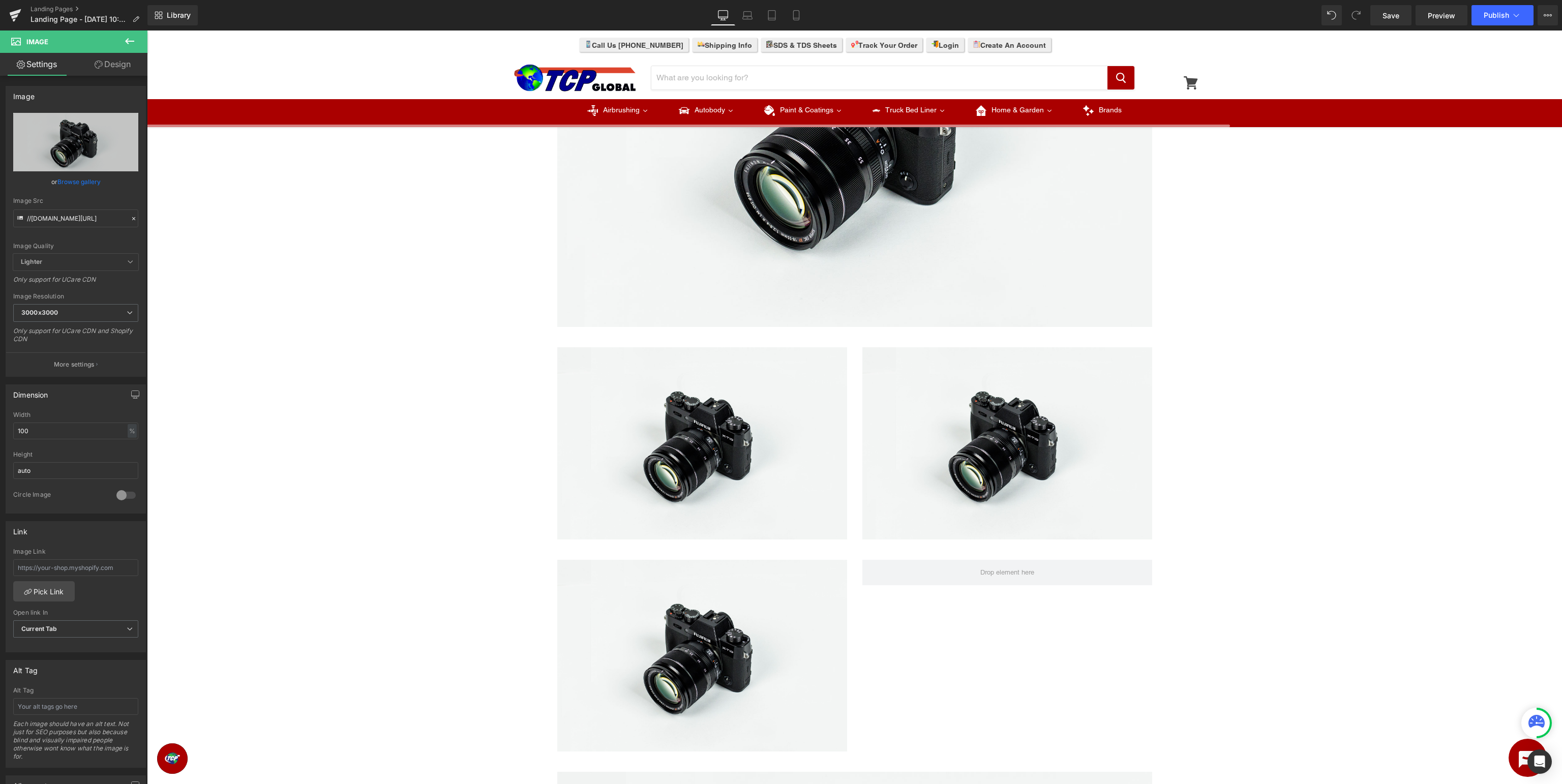
click at [127, 45] on icon at bounding box center [130, 41] width 12 height 12
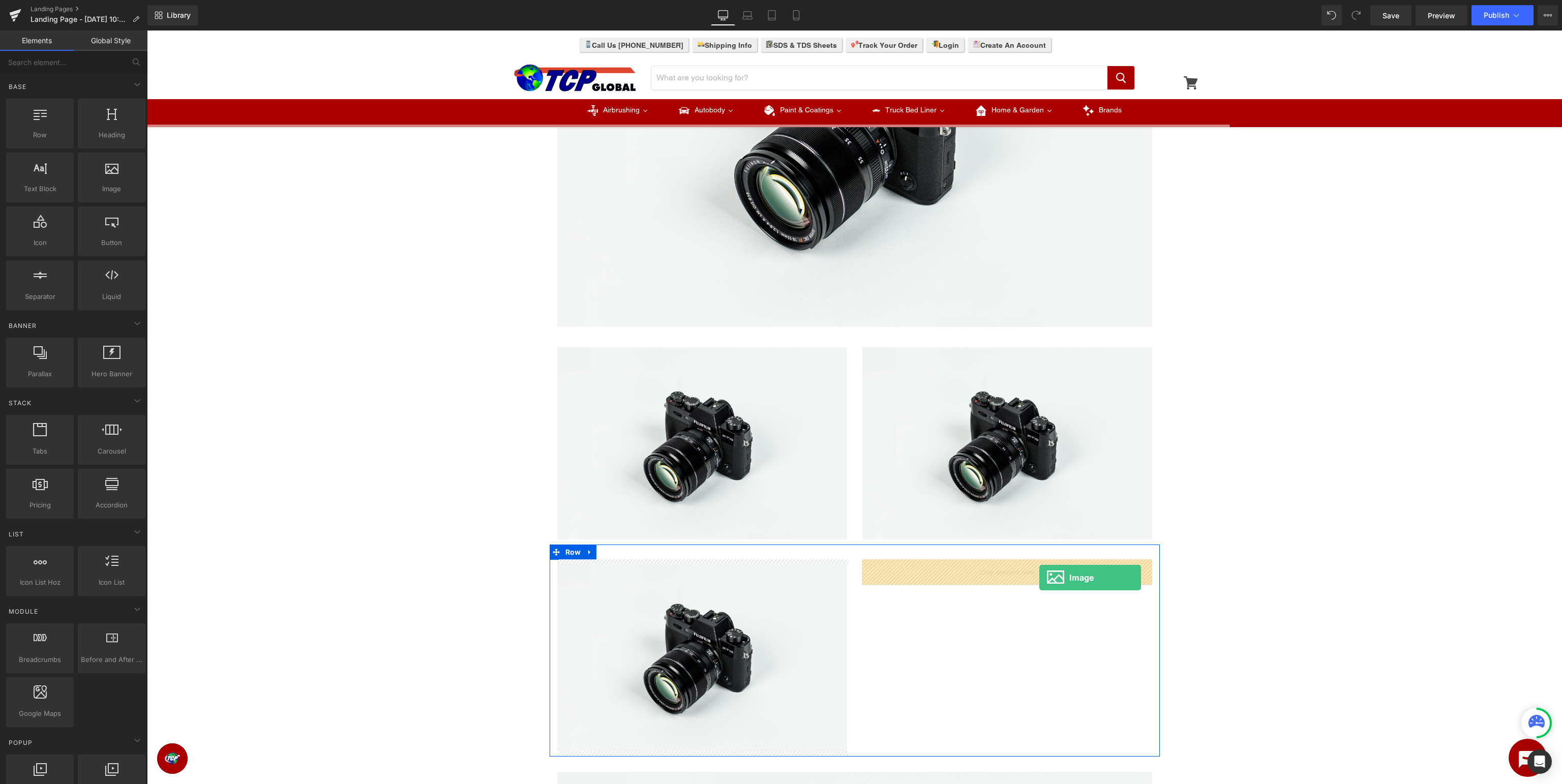
drag, startPoint x: 253, startPoint y: 213, endPoint x: 1039, endPoint y: 577, distance: 866.2
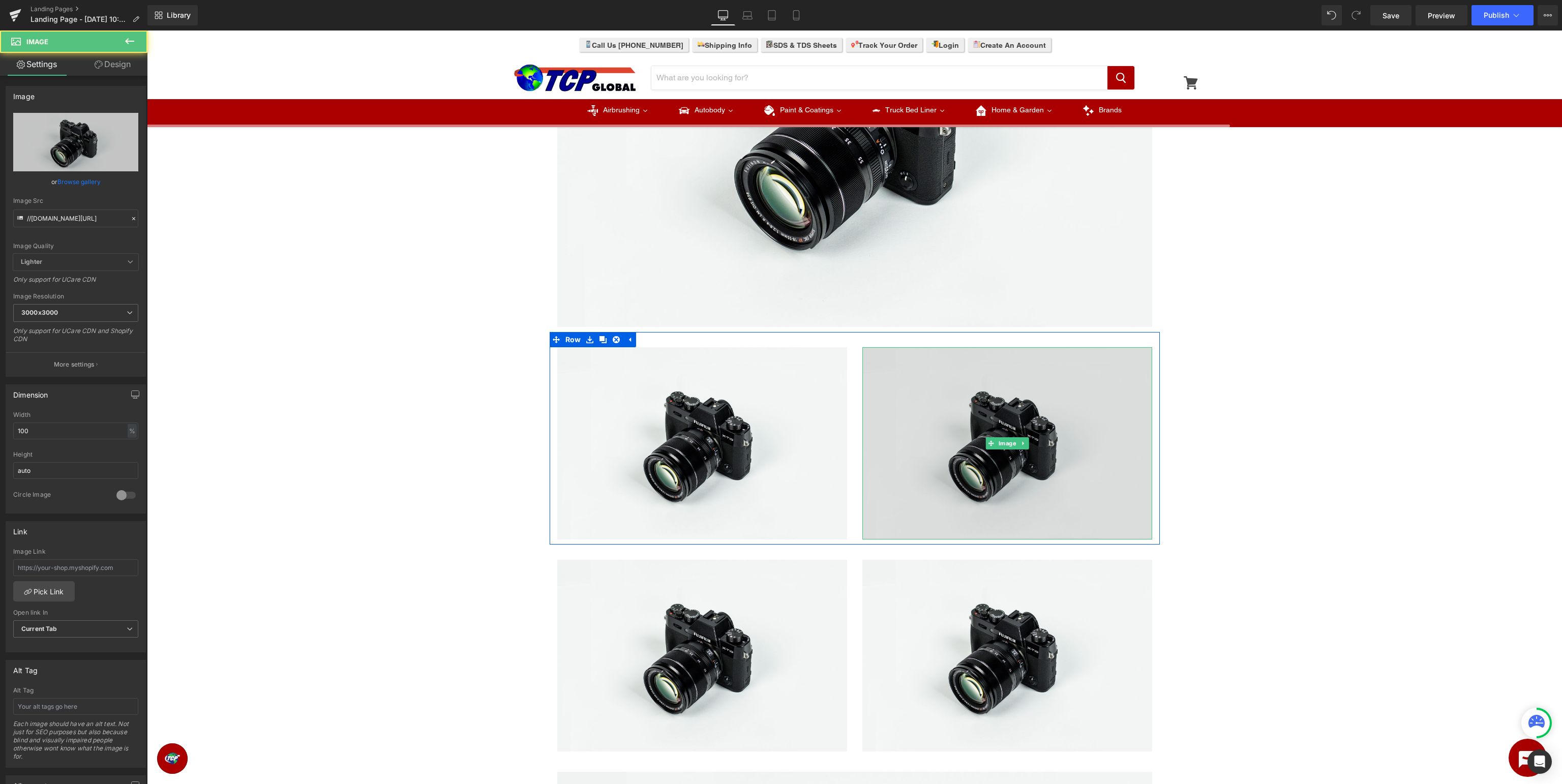
scroll to position [0, 0]
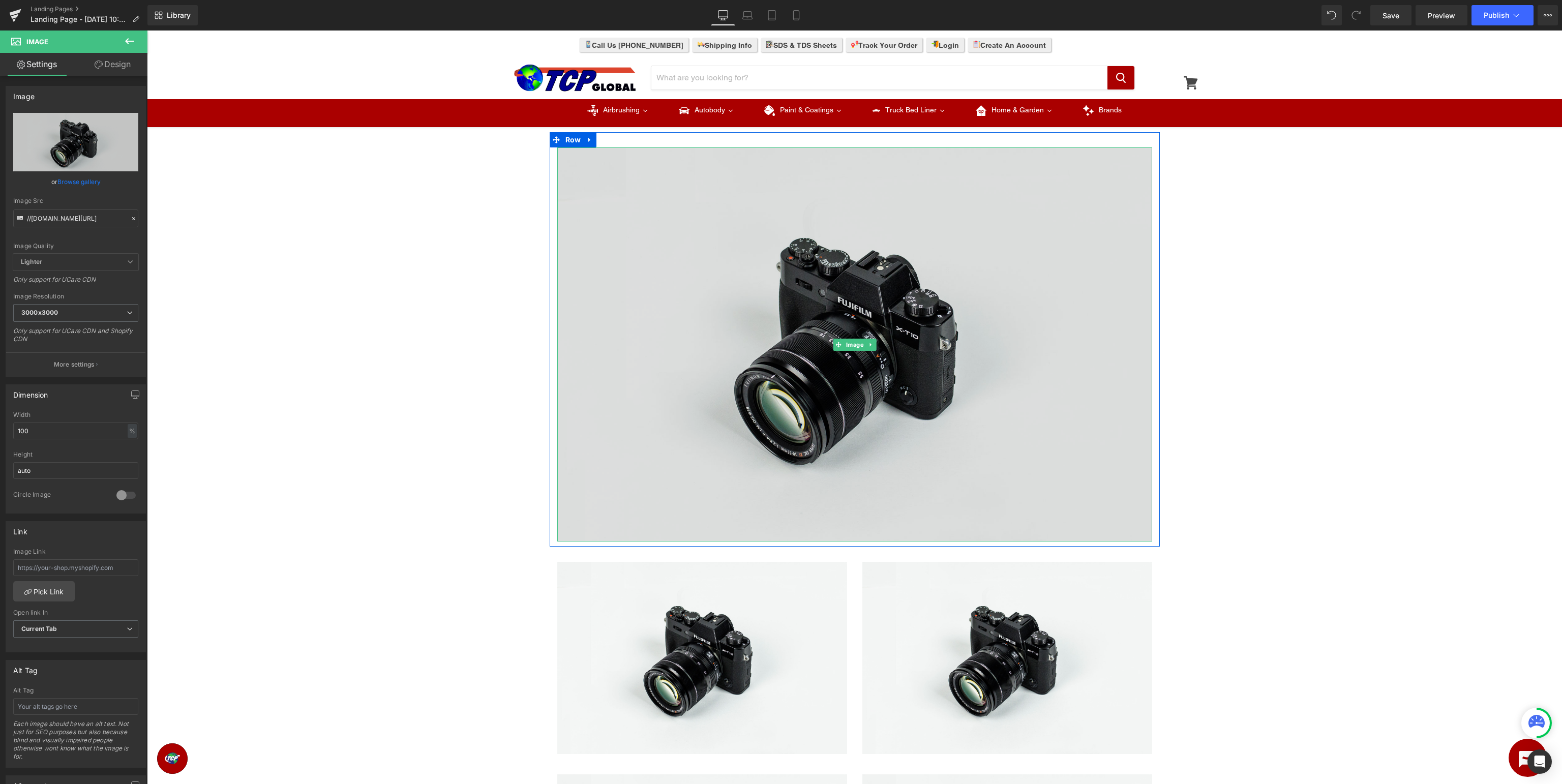
click at [888, 325] on img at bounding box center [854, 344] width 595 height 394
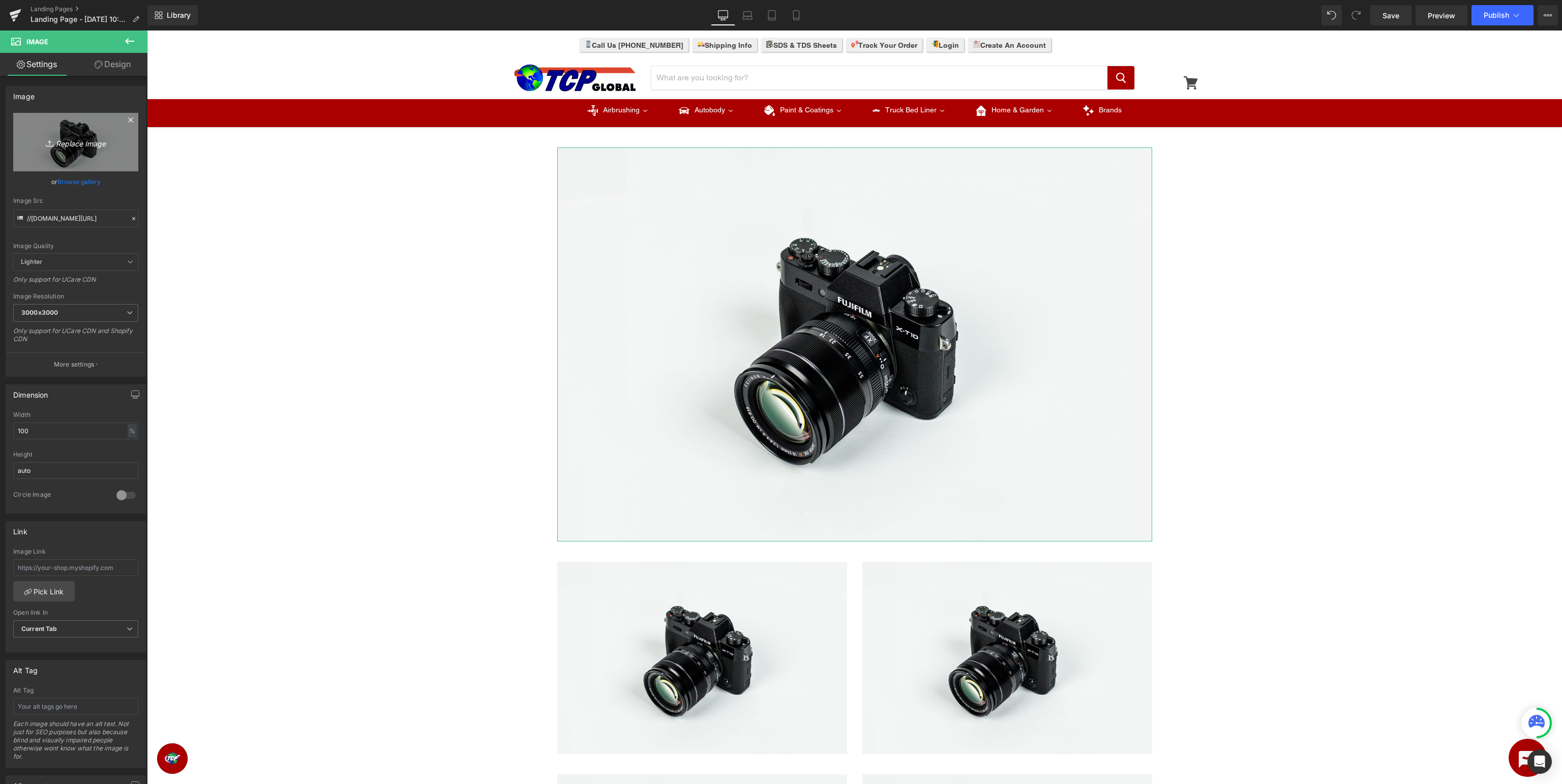
click at [74, 143] on icon "Replace Image" at bounding box center [76, 142] width 81 height 13
type input "C:\fakepath\CustomShop_TopBanner.jpg"
type input "[URL][DOMAIN_NAME]"
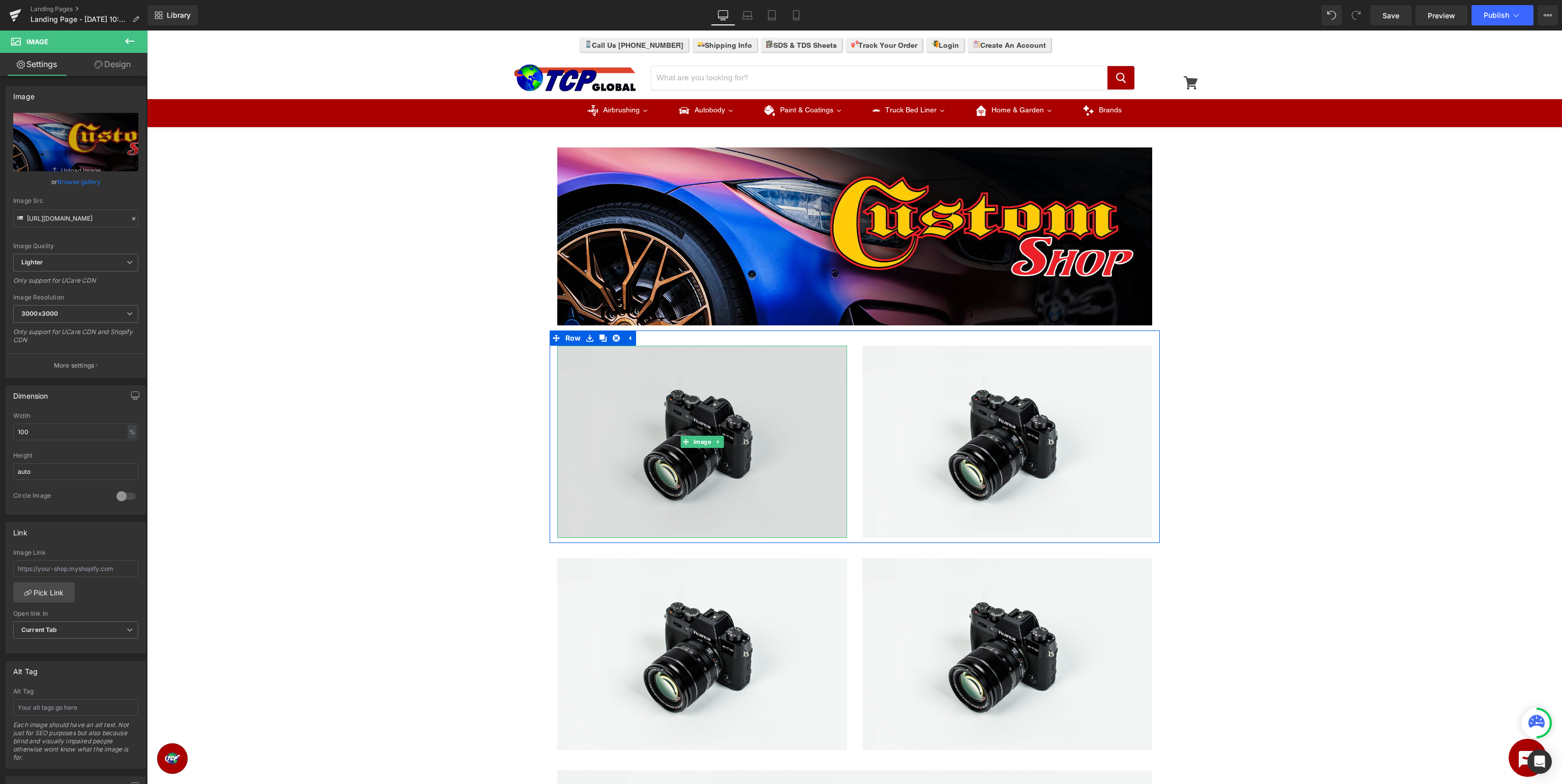
click at [713, 435] on img at bounding box center [702, 441] width 290 height 192
type input "//[DOMAIN_NAME][URL]"
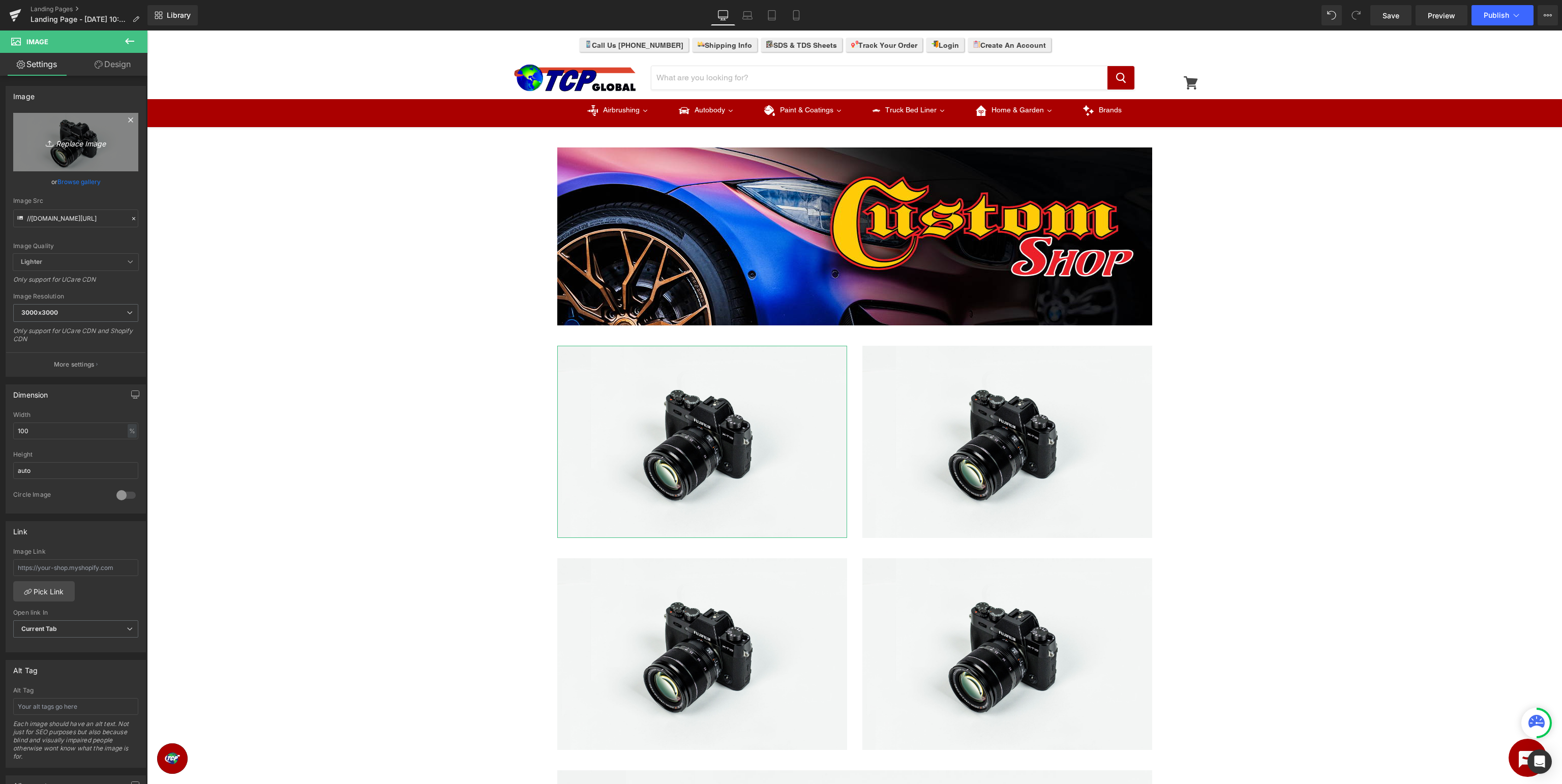
click at [65, 149] on link "Replace Image" at bounding box center [76, 142] width 125 height 58
type input "C:\fakepath\CustomShop_Manuals.jpg"
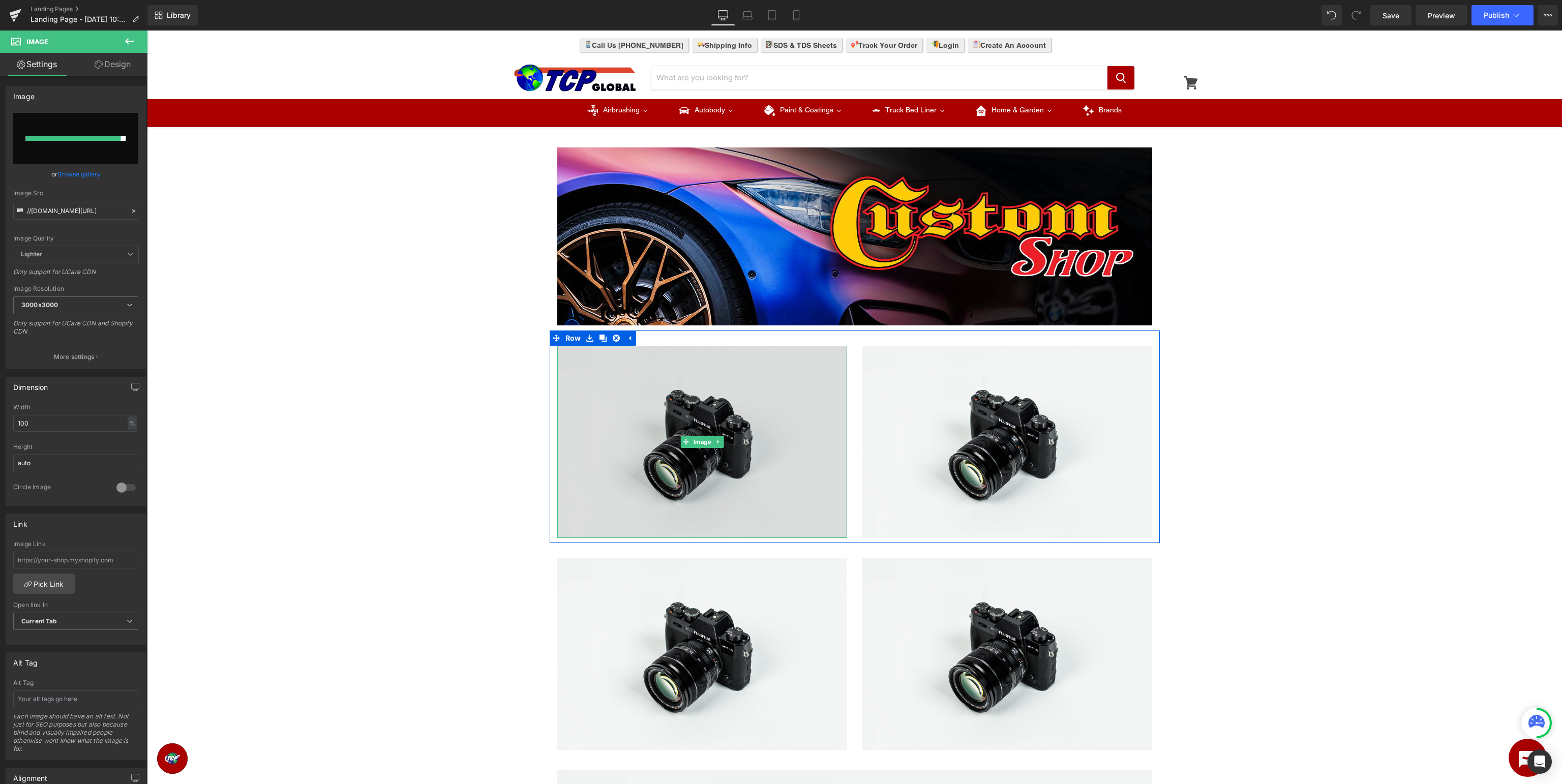
click at [666, 443] on img at bounding box center [702, 441] width 290 height 192
click at [667, 442] on img at bounding box center [702, 441] width 290 height 192
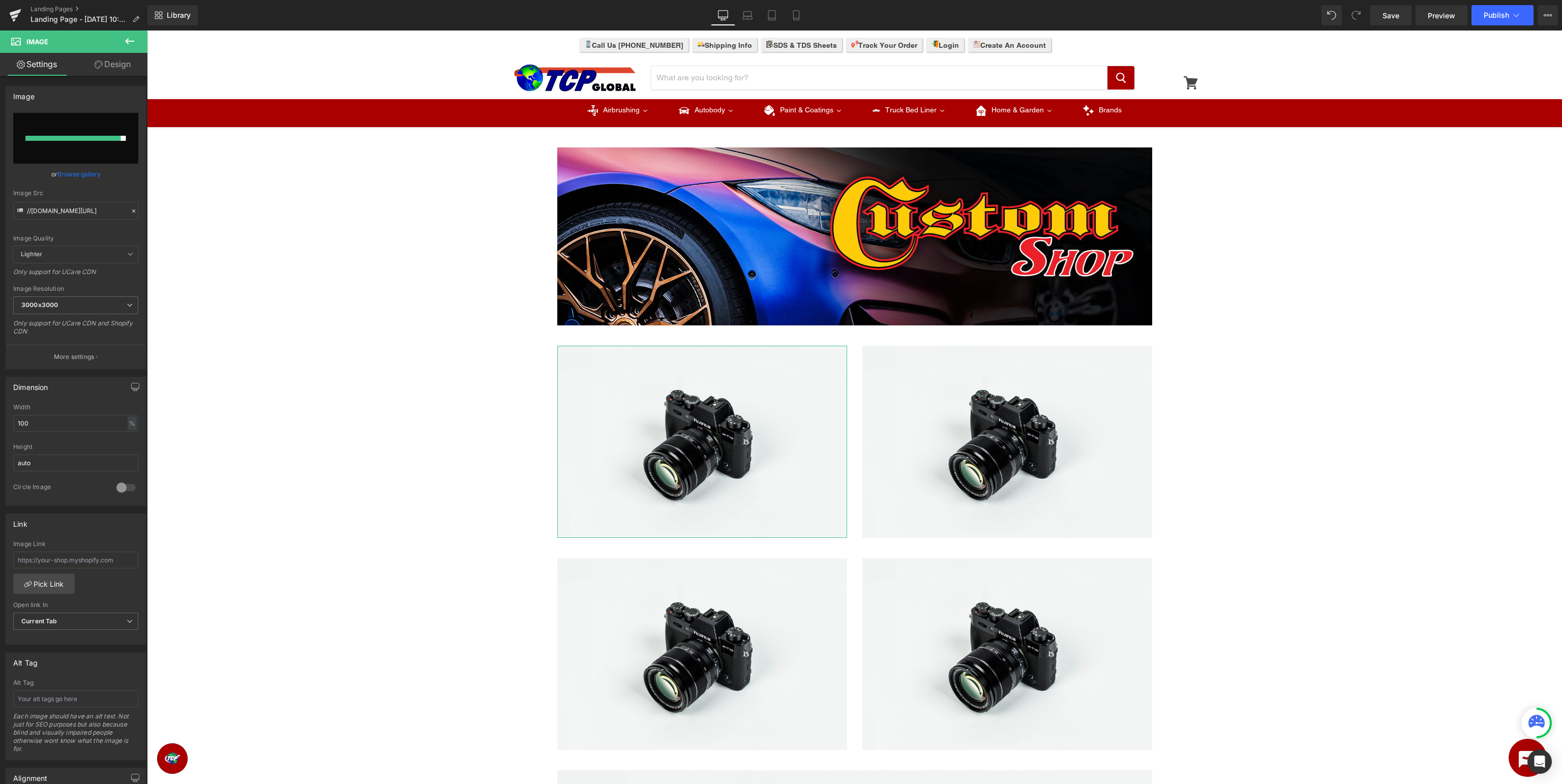
click at [129, 139] on input "file" at bounding box center [76, 138] width 125 height 51
type input "C:\fakepath\CustomShop_Manuals.jpg"
